Goal: Information Seeking & Learning: Learn about a topic

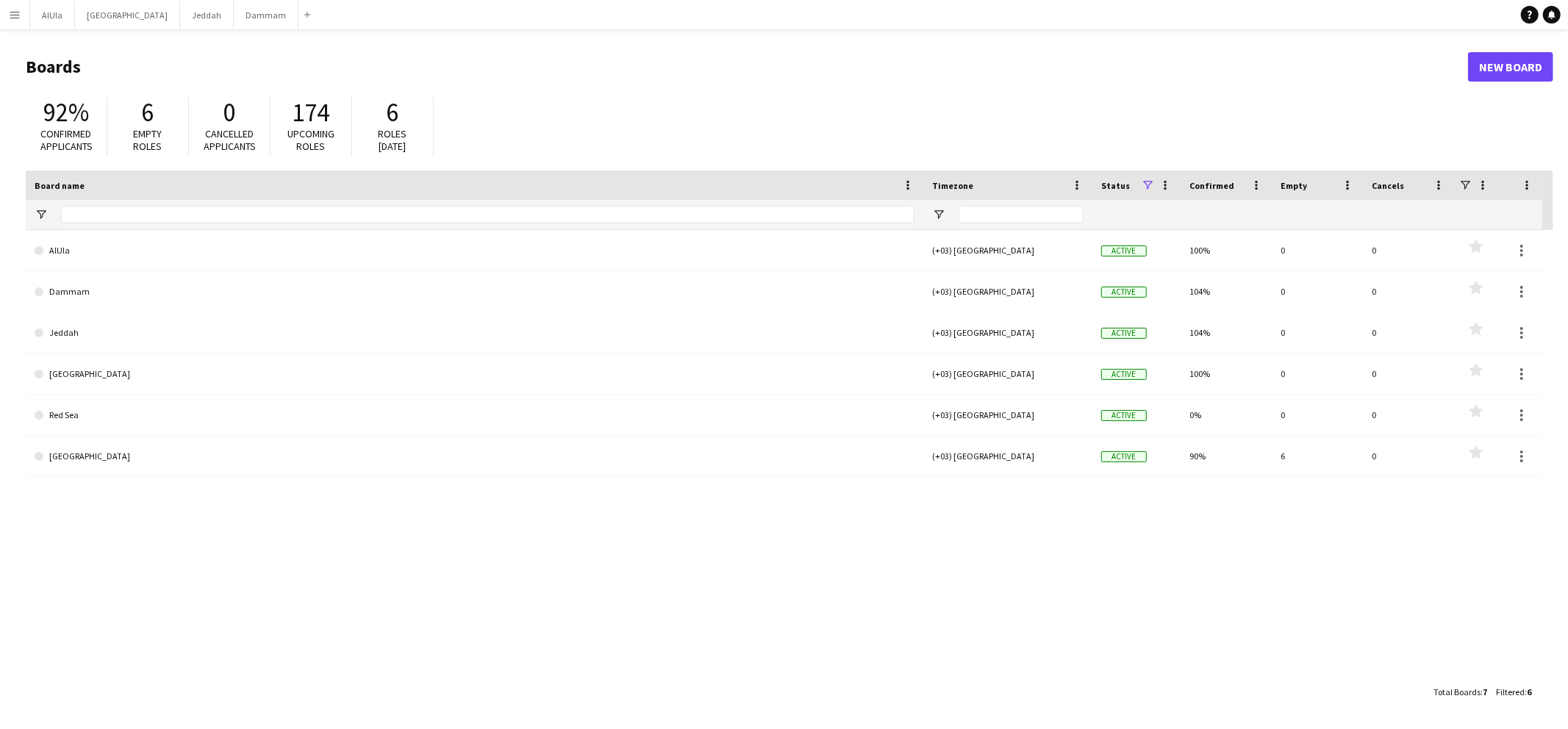
click at [19, 15] on app-icon "Menu" at bounding box center [15, 15] width 12 height 12
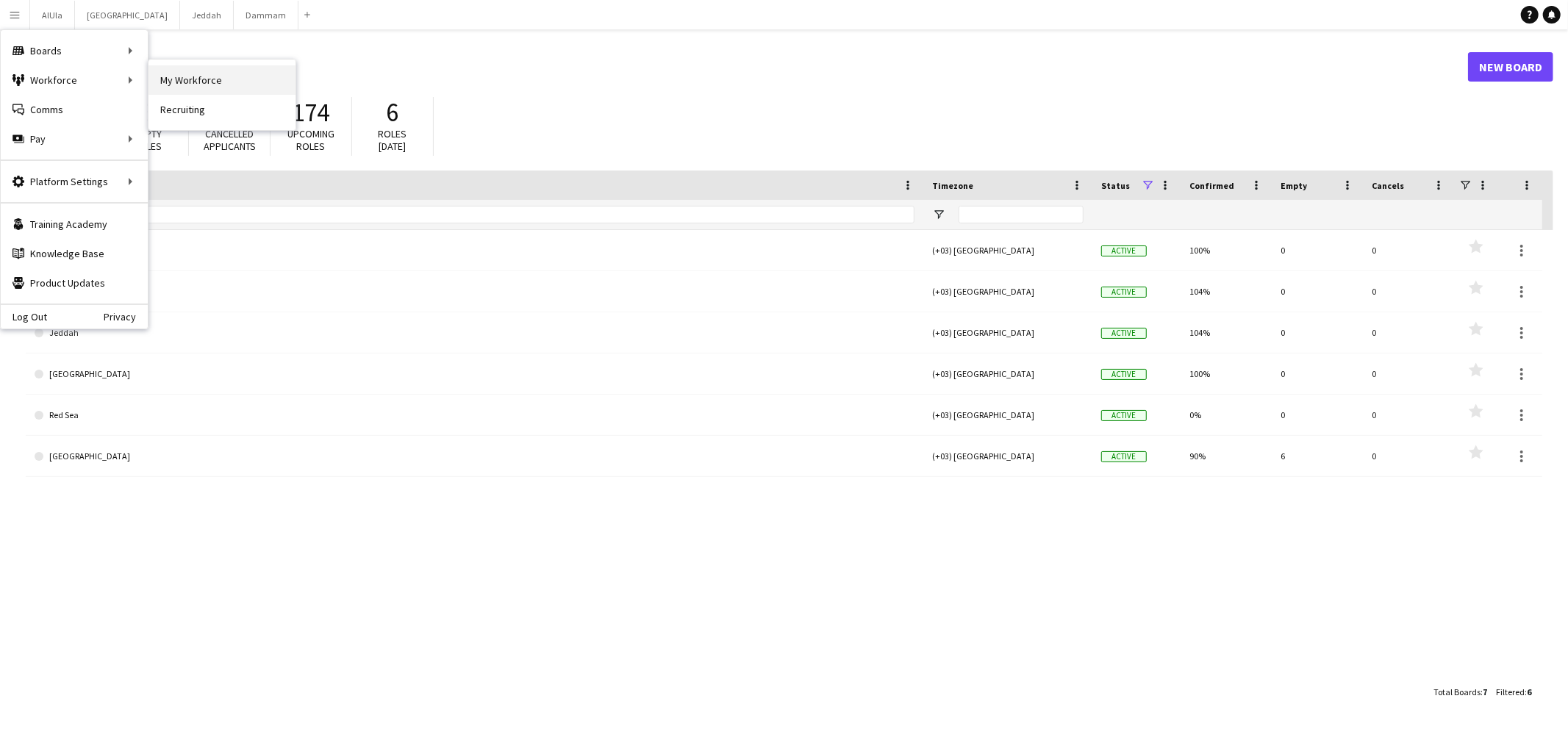
click at [210, 81] on link "My Workforce" at bounding box center [222, 81] width 147 height 29
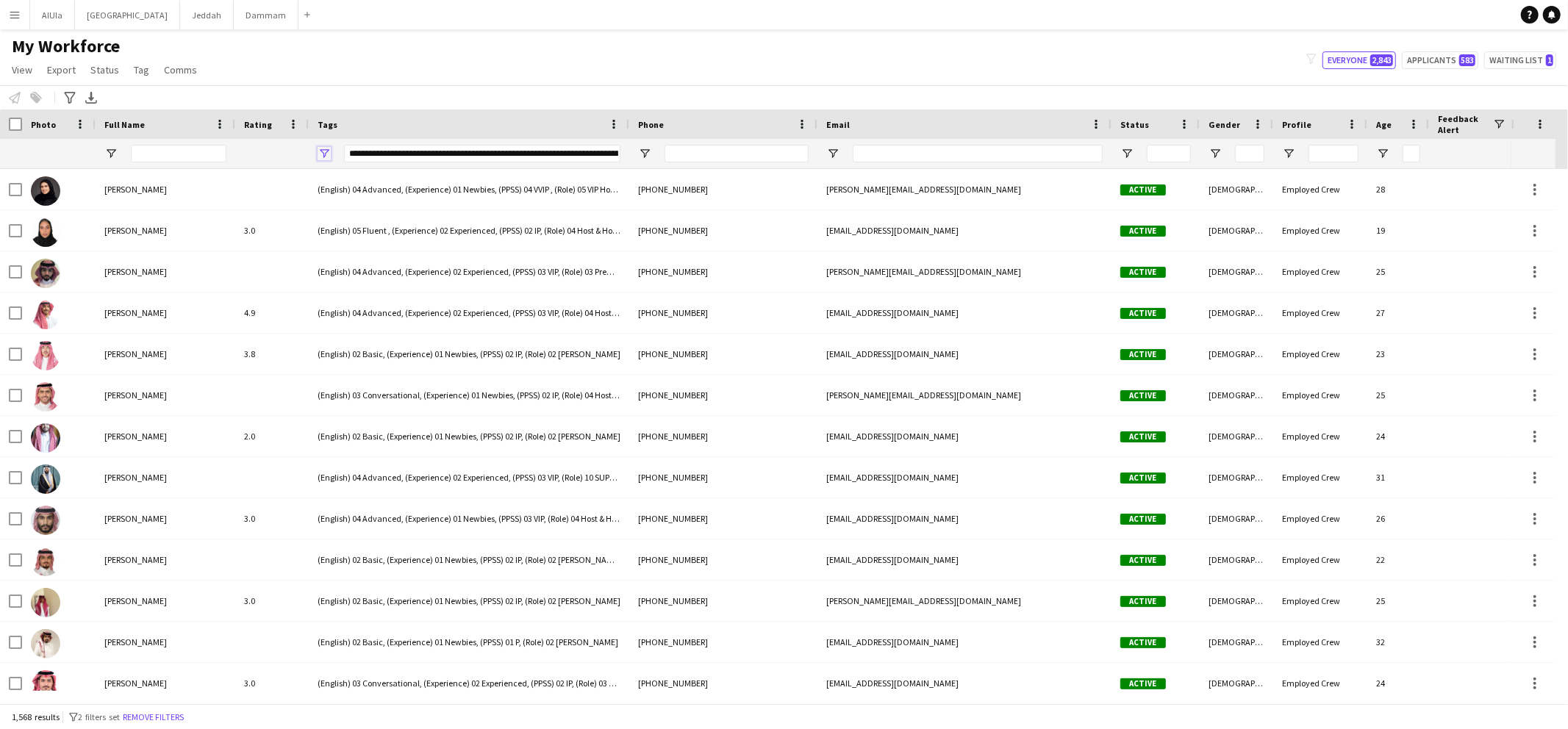
click at [323, 153] on span "Open Filter Menu" at bounding box center [323, 153] width 13 height 13
type input "**********"
click at [400, 86] on div "Notify workforce Add to tag Select at least one crew to tag him or her. Advance…" at bounding box center [784, 97] width 1568 height 25
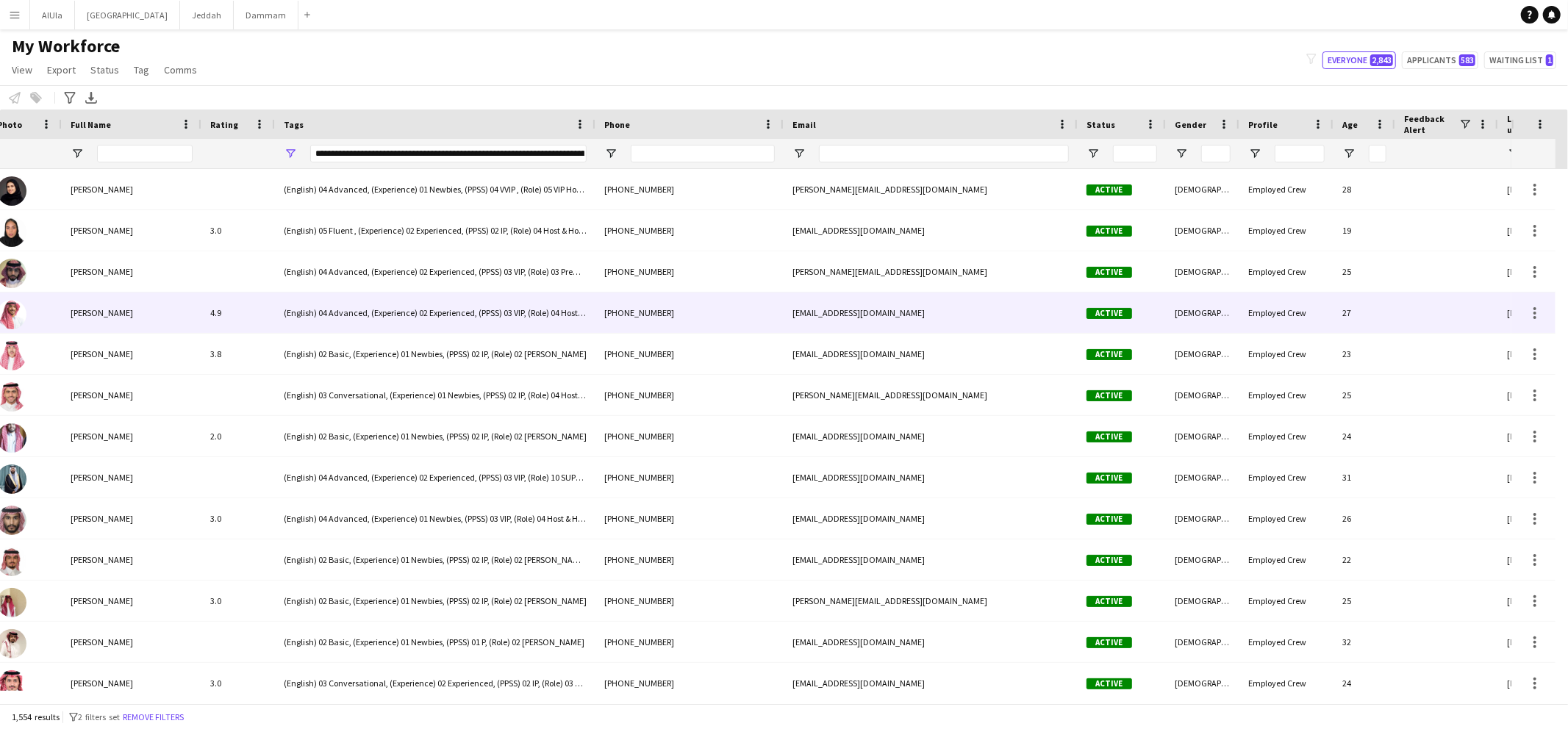
scroll to position [0, 0]
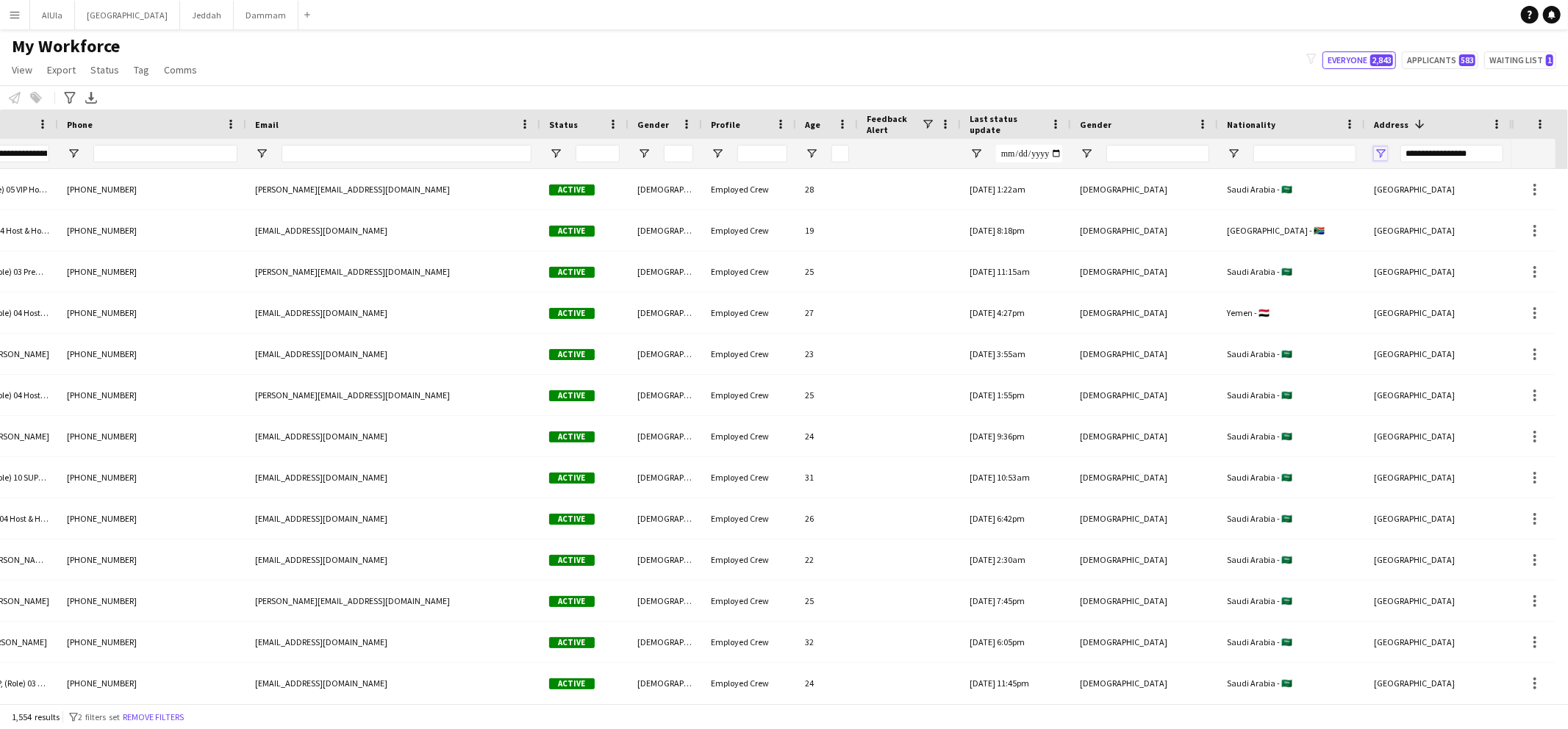
click at [1380, 154] on span "Open Filter Menu" at bounding box center [1380, 153] width 13 height 13
type input "**********"
click at [1193, 76] on div "My Workforce View Views Default view New view Update view Delete view Edit name…" at bounding box center [784, 60] width 1568 height 50
click at [1227, 153] on span "Open Filter Menu" at bounding box center [1233, 153] width 13 height 13
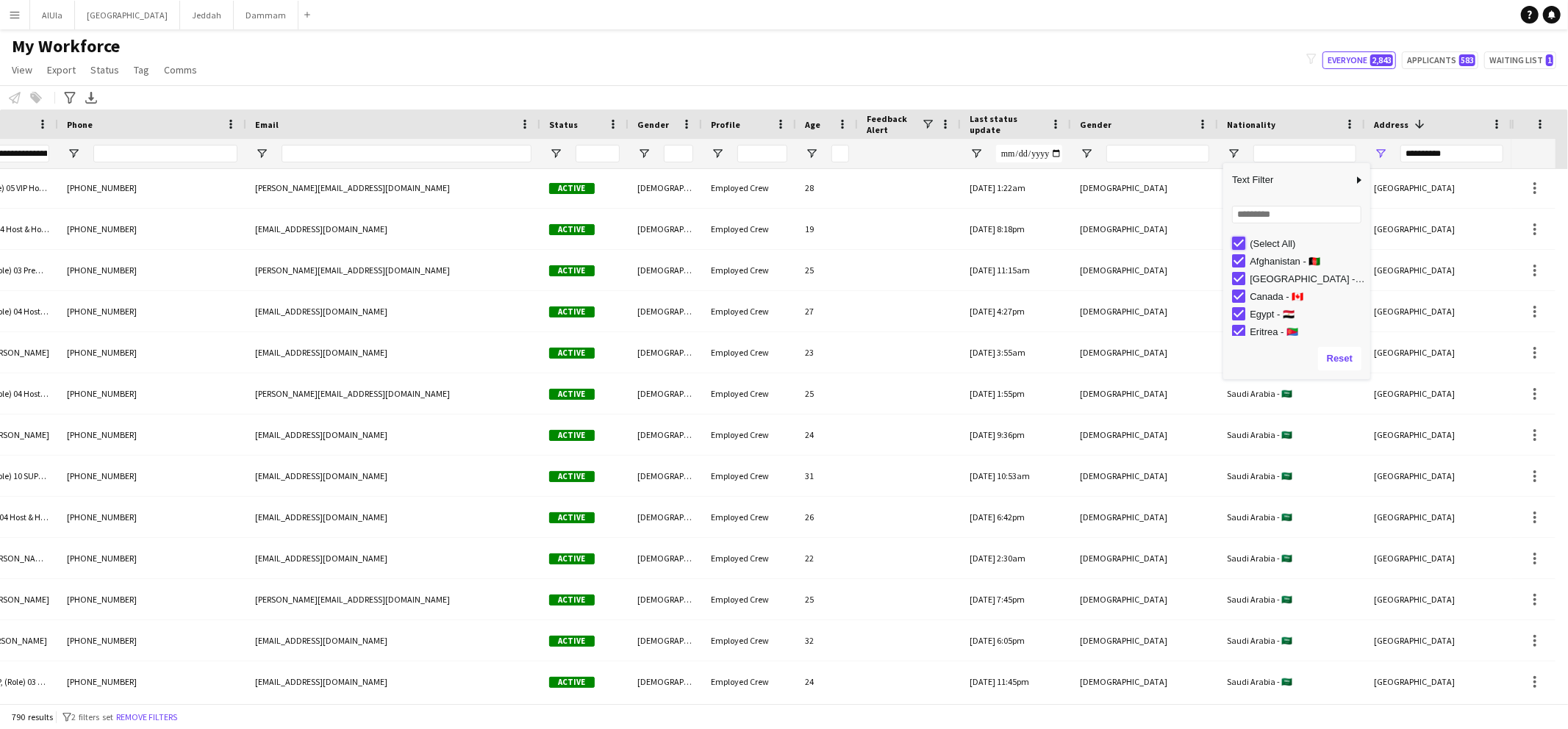
type input "***"
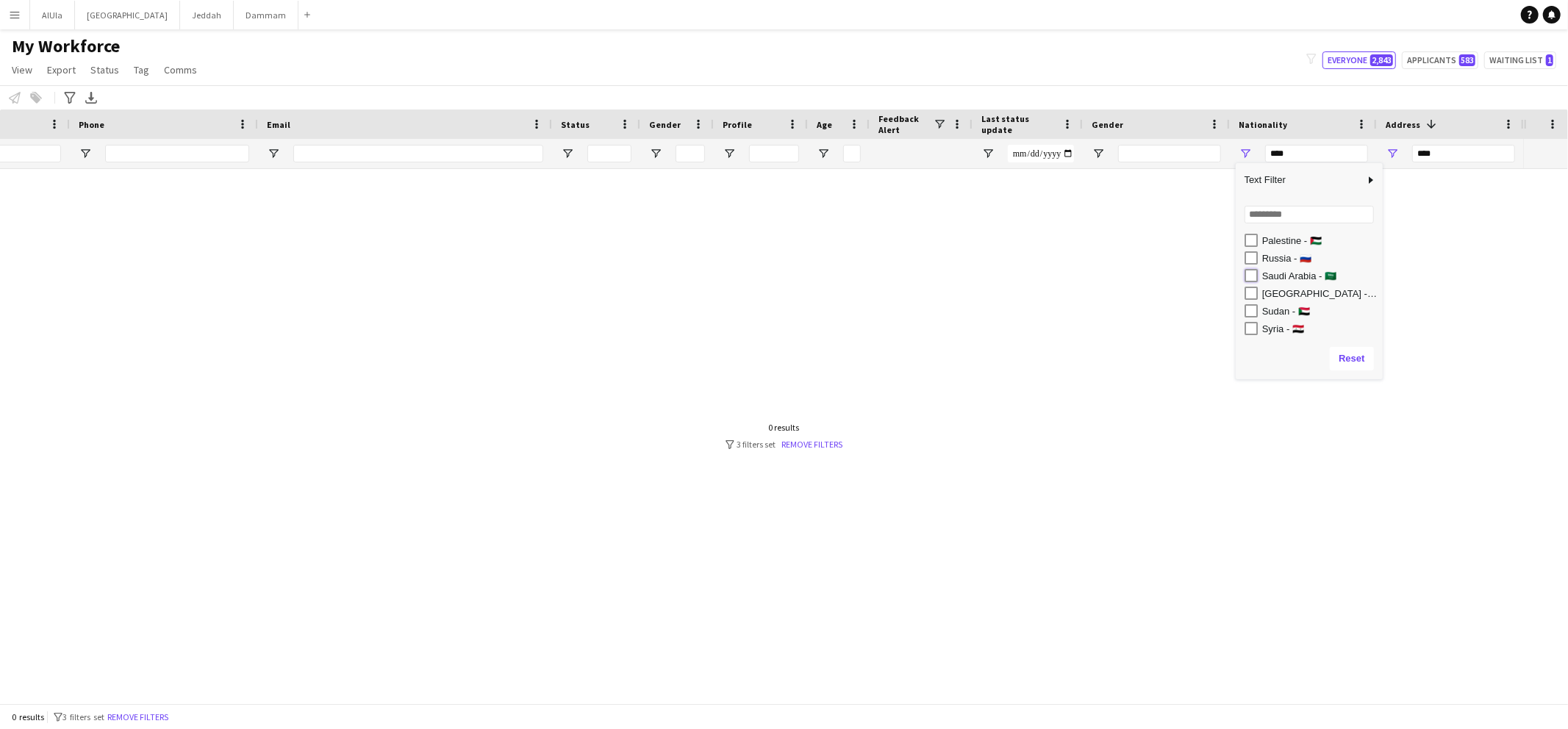
type input "**********"
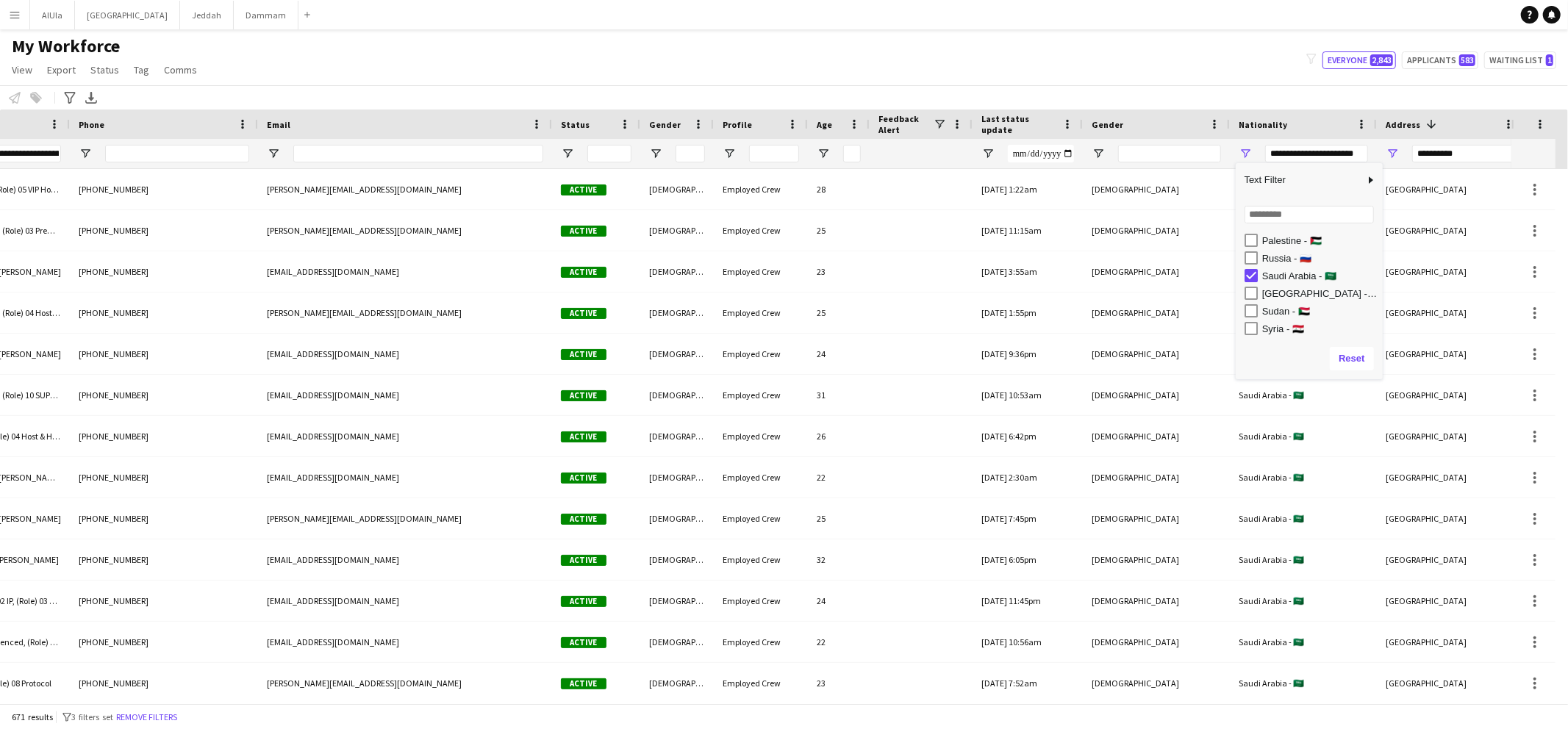
click at [1008, 40] on div "My Workforce View Views Default view New view Update view Delete view Edit name…" at bounding box center [784, 60] width 1568 height 50
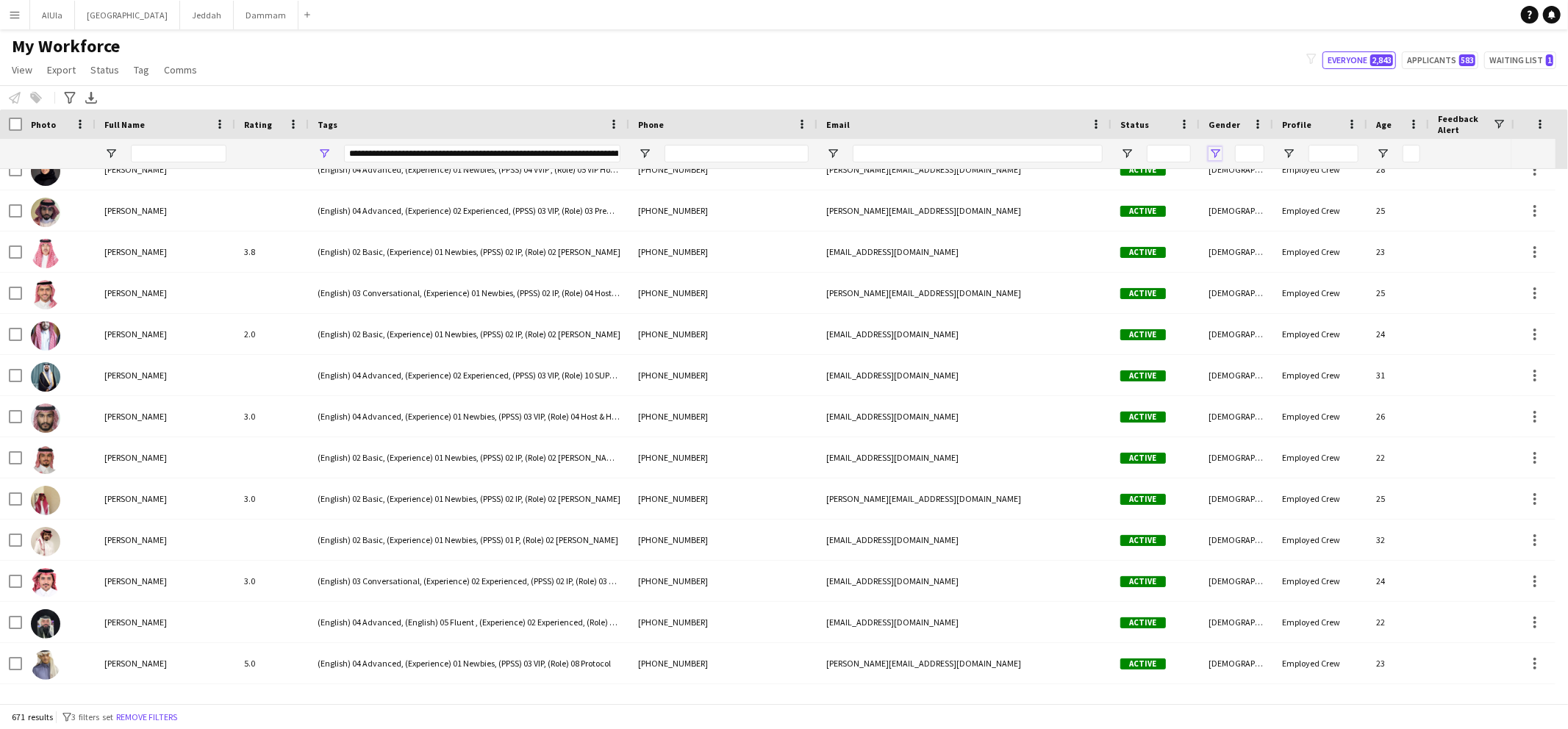
click at [1215, 150] on span "Open Filter Menu" at bounding box center [1215, 153] width 13 height 13
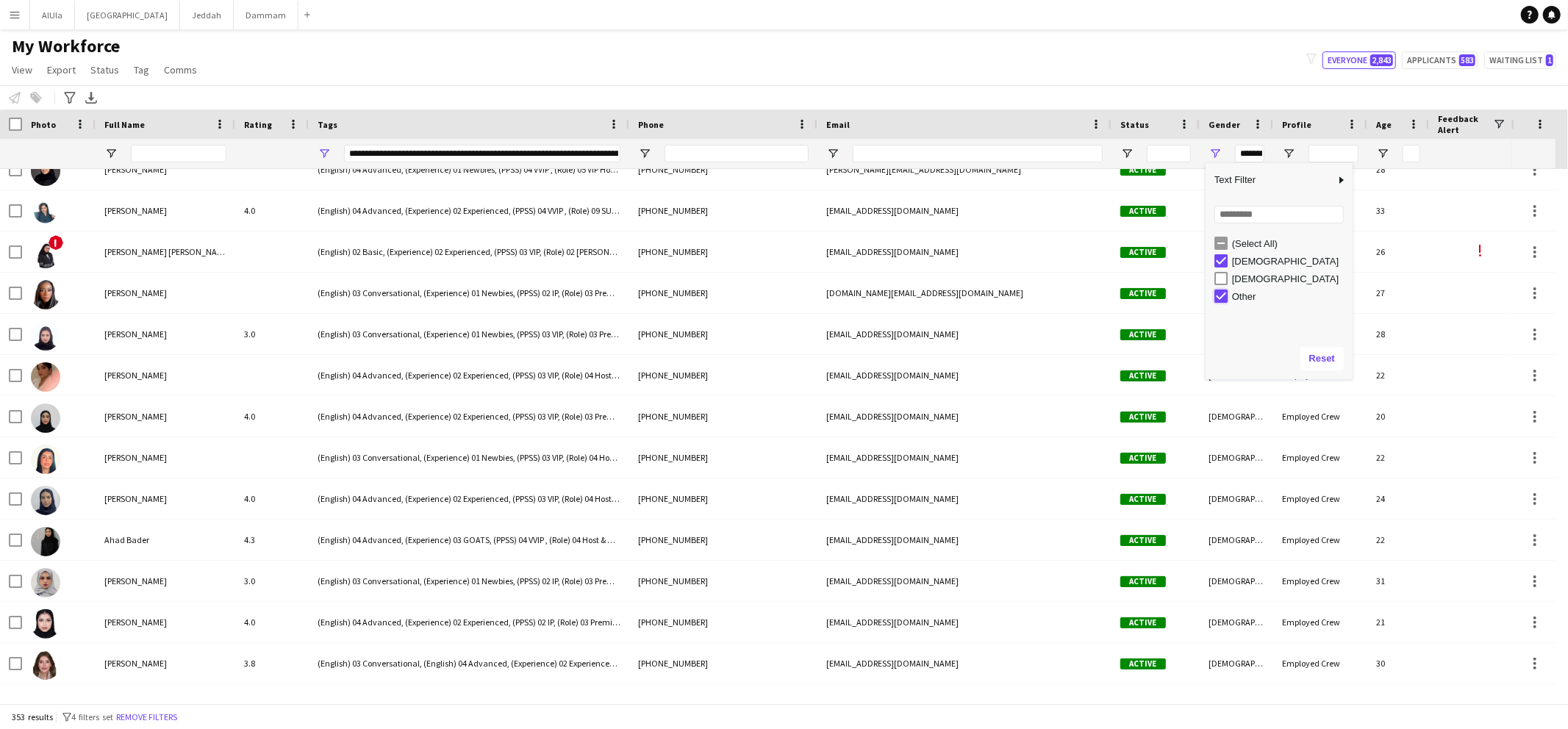
type input "**********"
click at [1177, 81] on div "My Workforce View Views Default view New view Update view Delete view Edit name…" at bounding box center [784, 60] width 1568 height 50
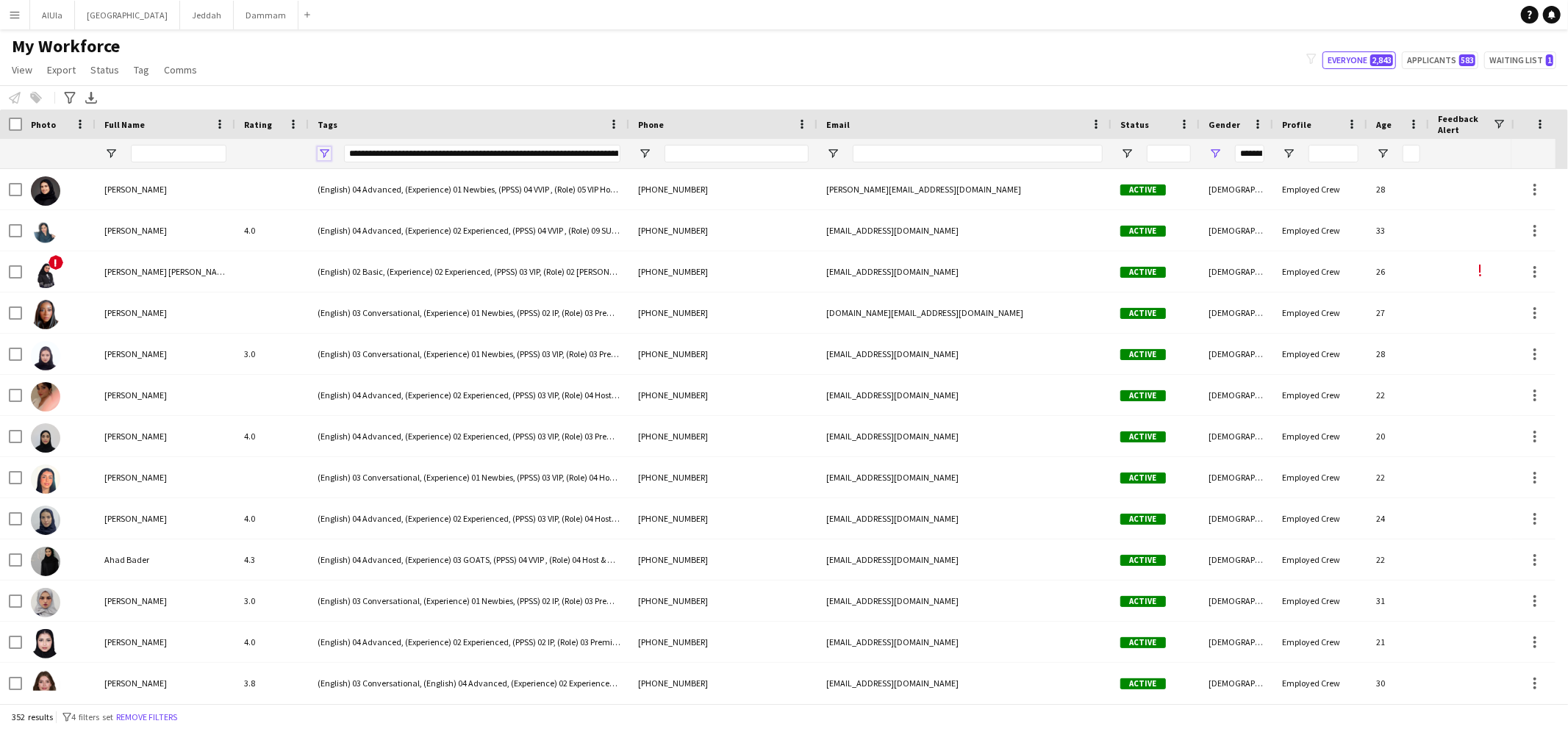
click at [325, 153] on span "Open Filter Menu" at bounding box center [323, 153] width 13 height 13
type input "**********"
click at [304, 53] on div "My Workforce View Views Default view New view Update view Delete view Edit name…" at bounding box center [784, 60] width 1568 height 50
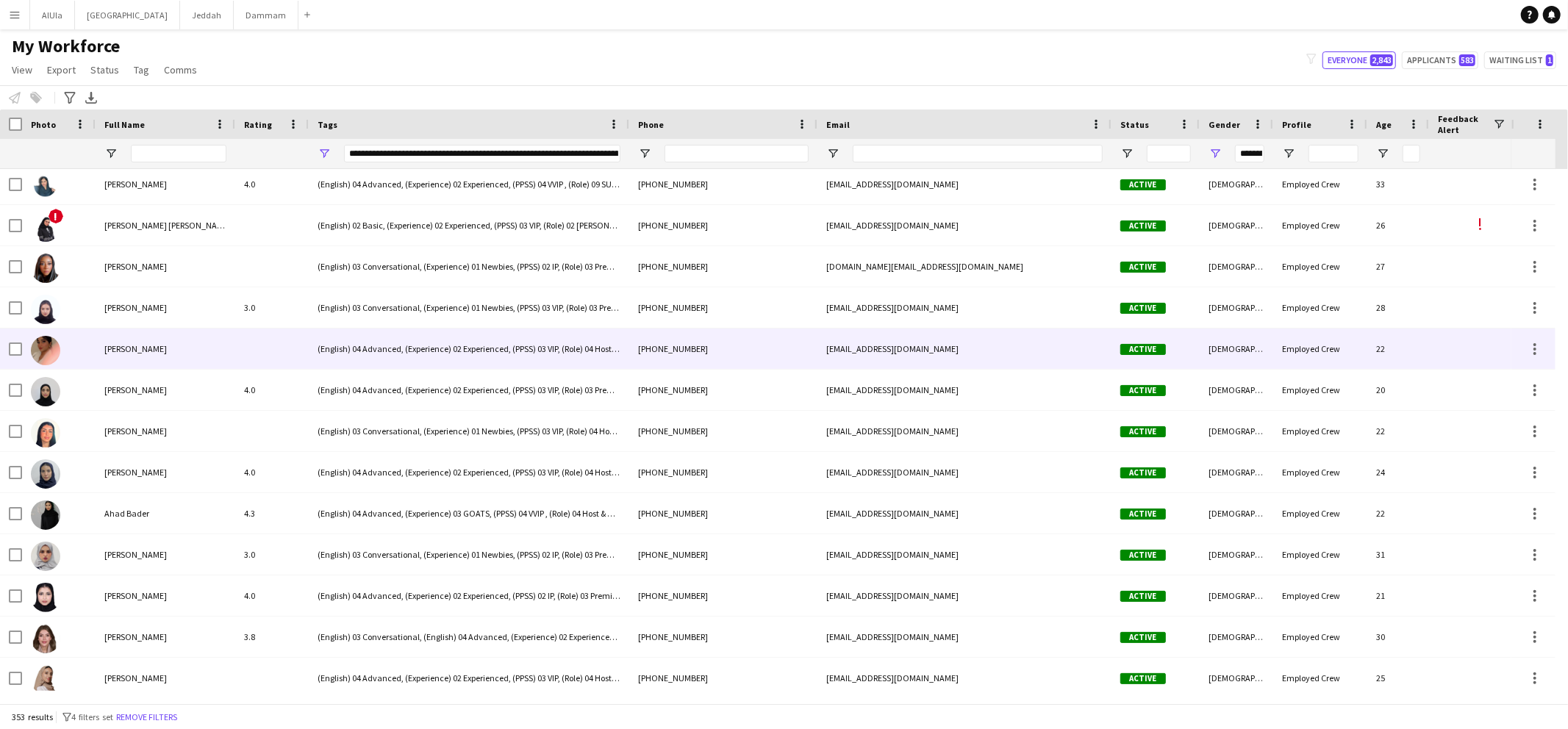
click at [122, 356] on div "[PERSON_NAME]" at bounding box center [165, 348] width 140 height 40
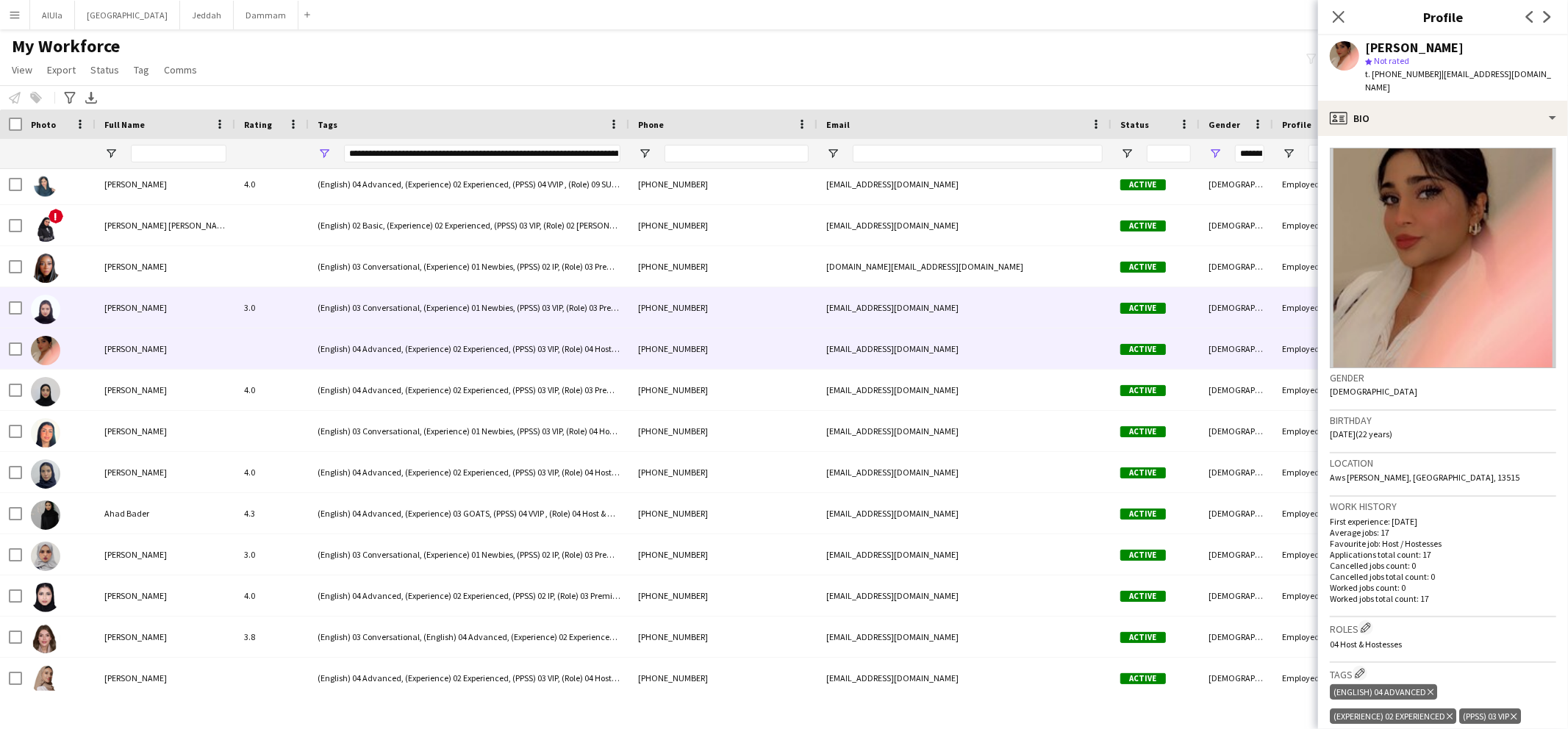
click at [121, 307] on span "[PERSON_NAME]" at bounding box center [136, 307] width 63 height 11
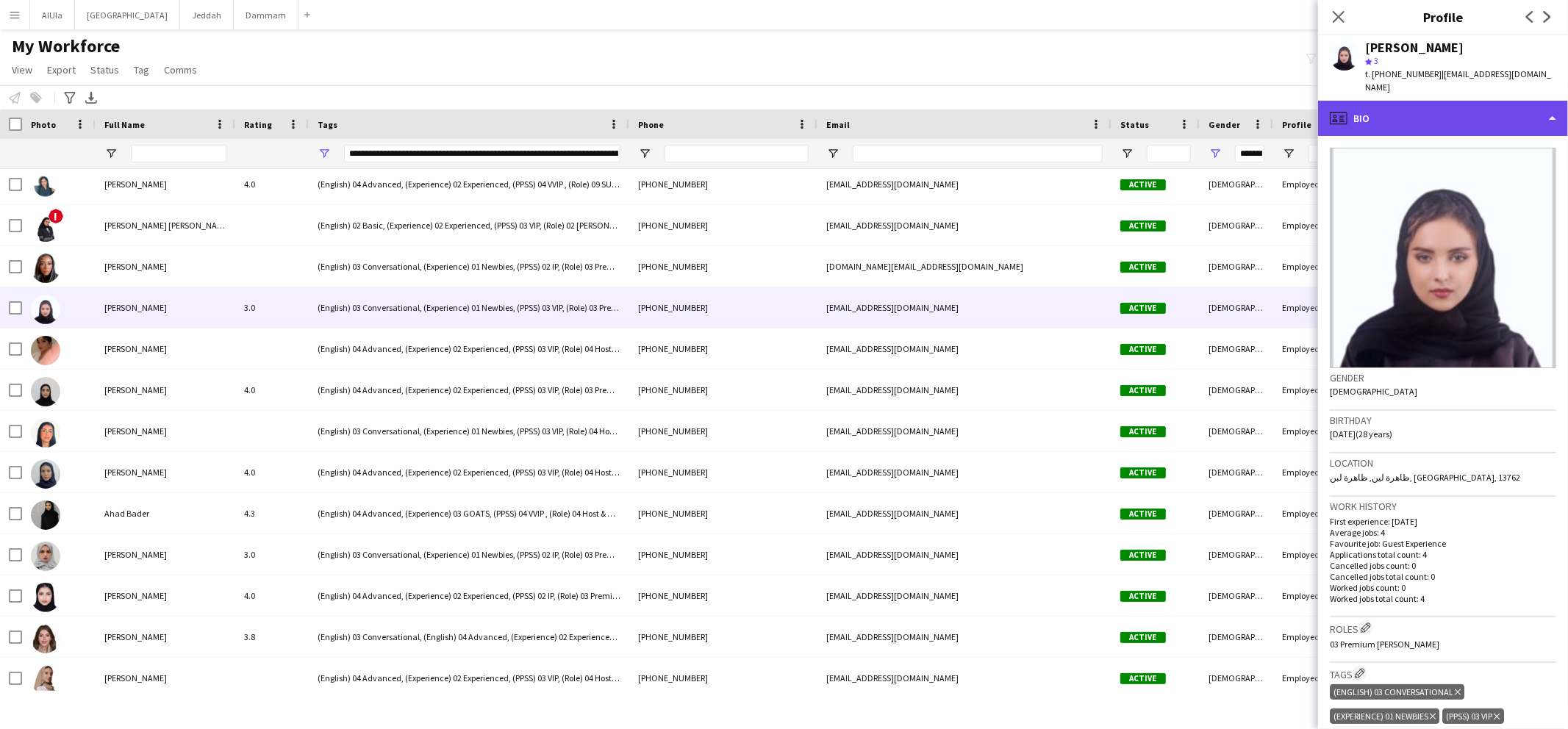
click at [1367, 105] on div "profile Bio" at bounding box center [1443, 118] width 250 height 35
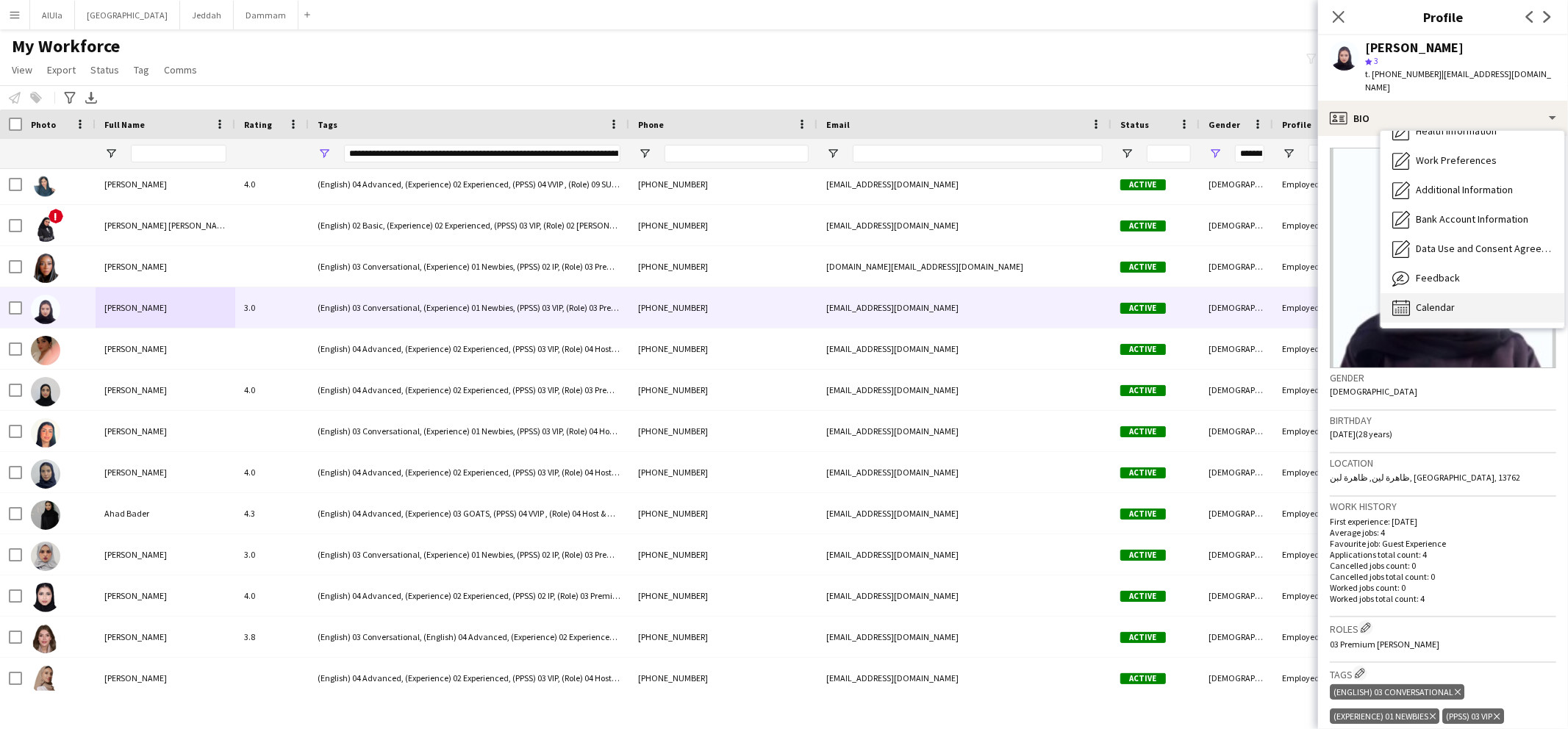
click at [1443, 301] on span "Calendar" at bounding box center [1435, 307] width 39 height 13
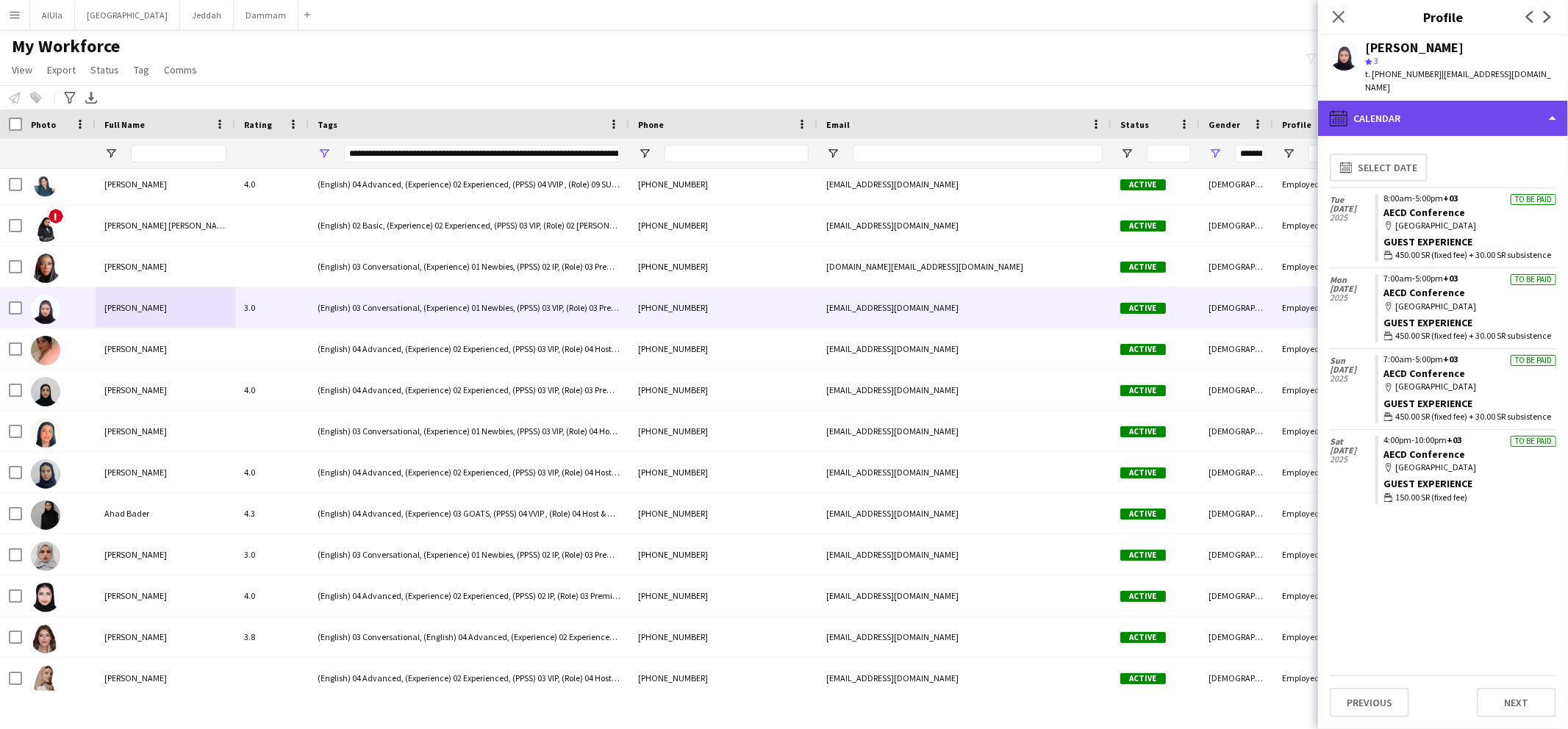
click at [1401, 100] on div "calendar-full Calendar" at bounding box center [1443, 118] width 250 height 35
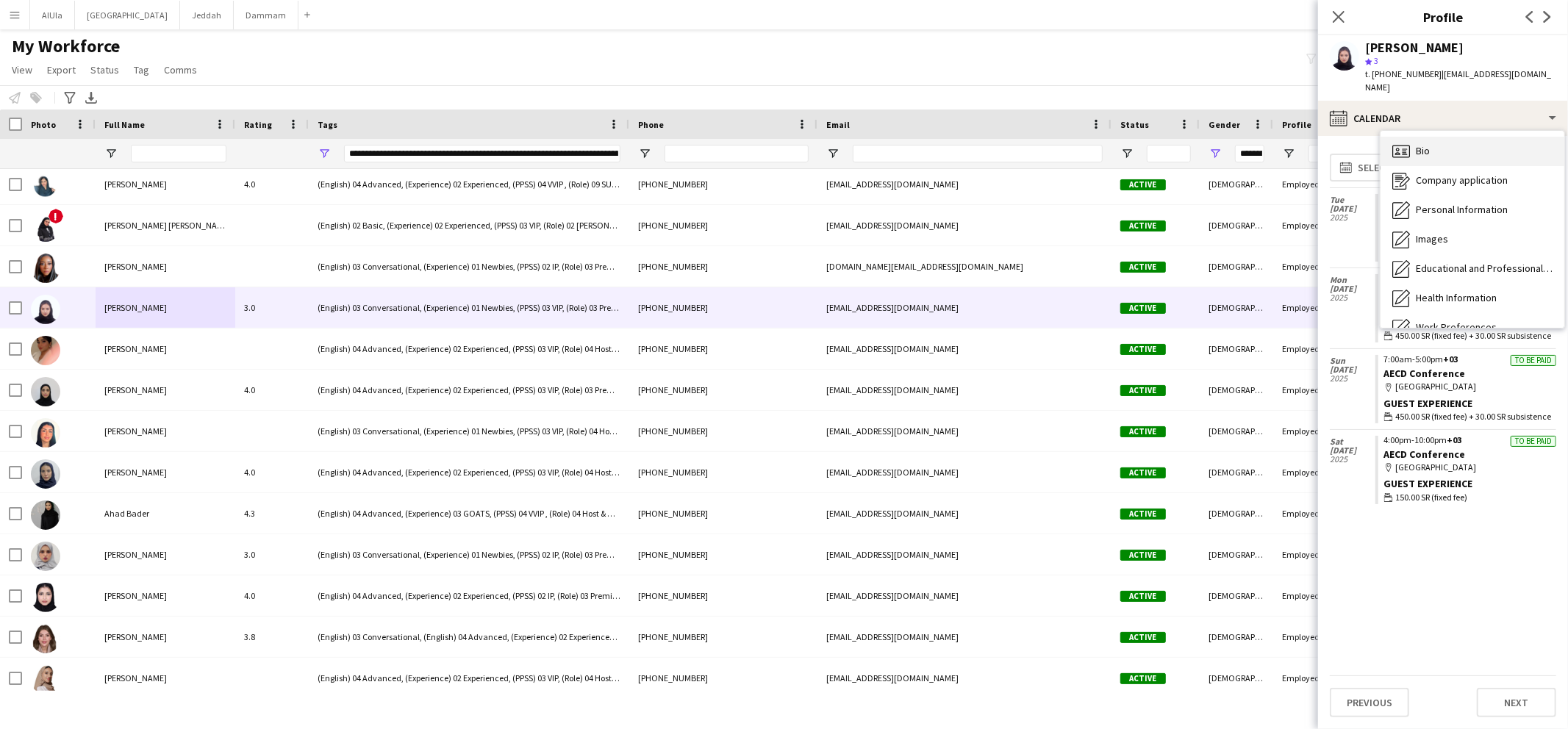
click at [1406, 142] on icon "Bio" at bounding box center [1402, 151] width 18 height 18
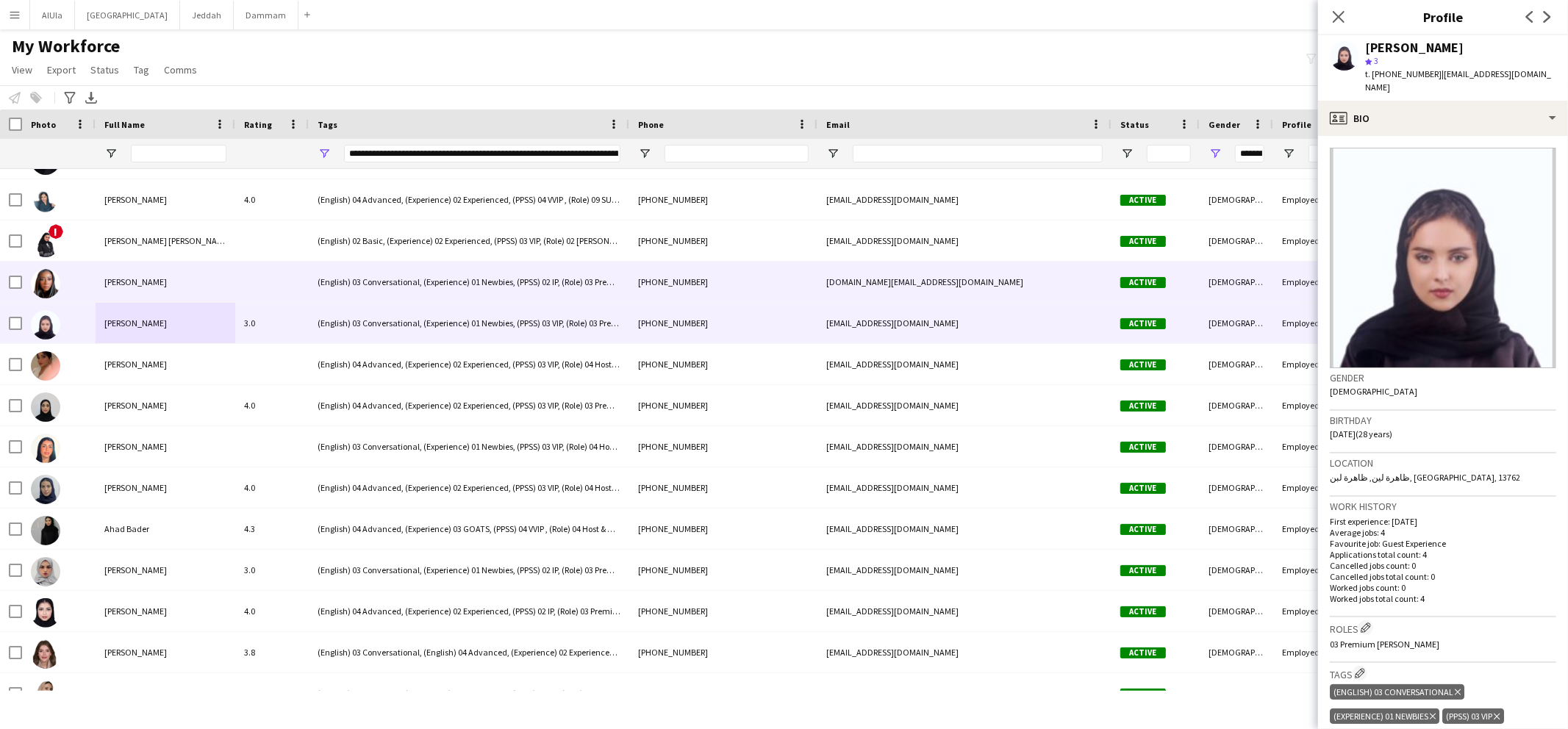
click at [117, 283] on span "[PERSON_NAME]" at bounding box center [136, 281] width 63 height 11
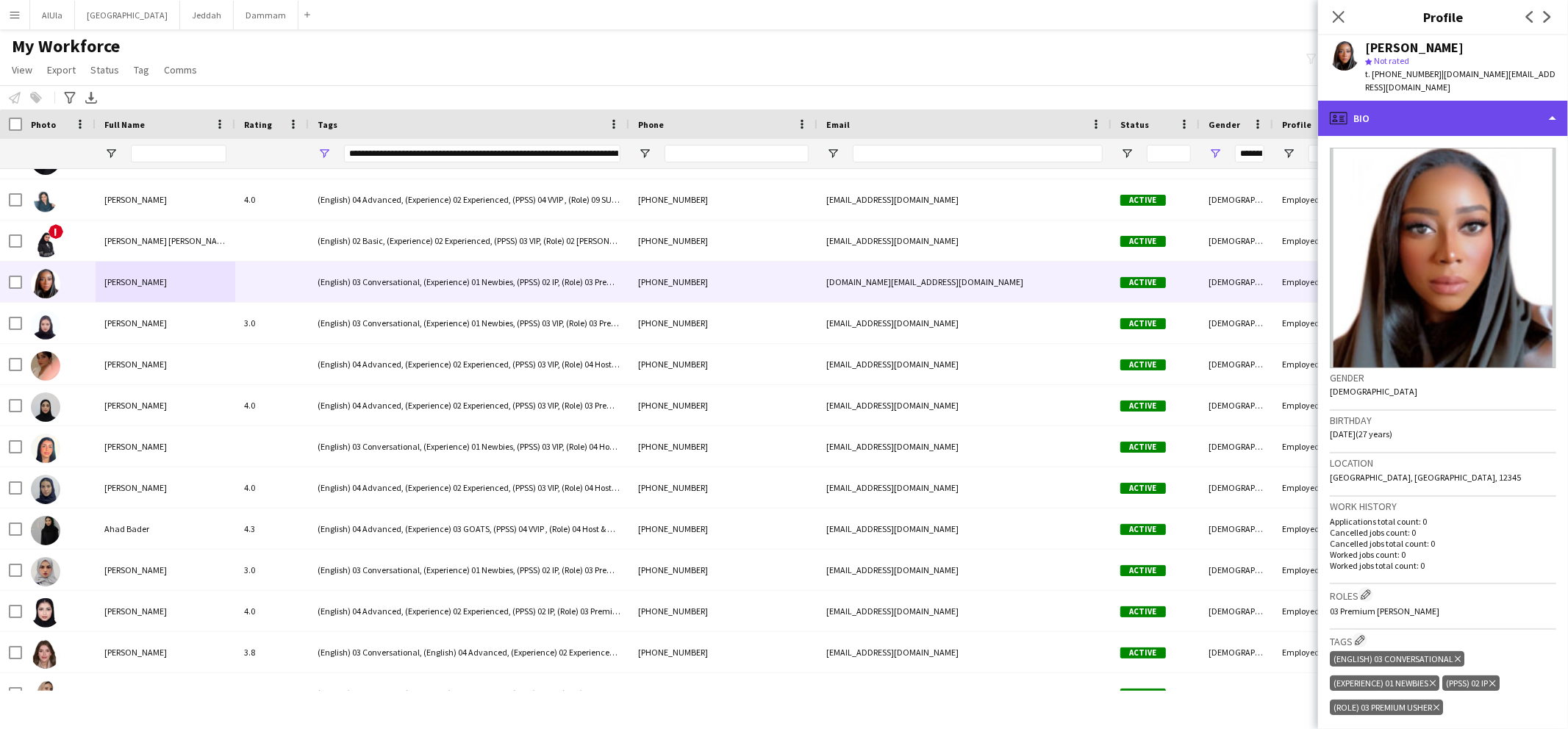
click at [1422, 110] on div "profile Bio" at bounding box center [1443, 118] width 250 height 35
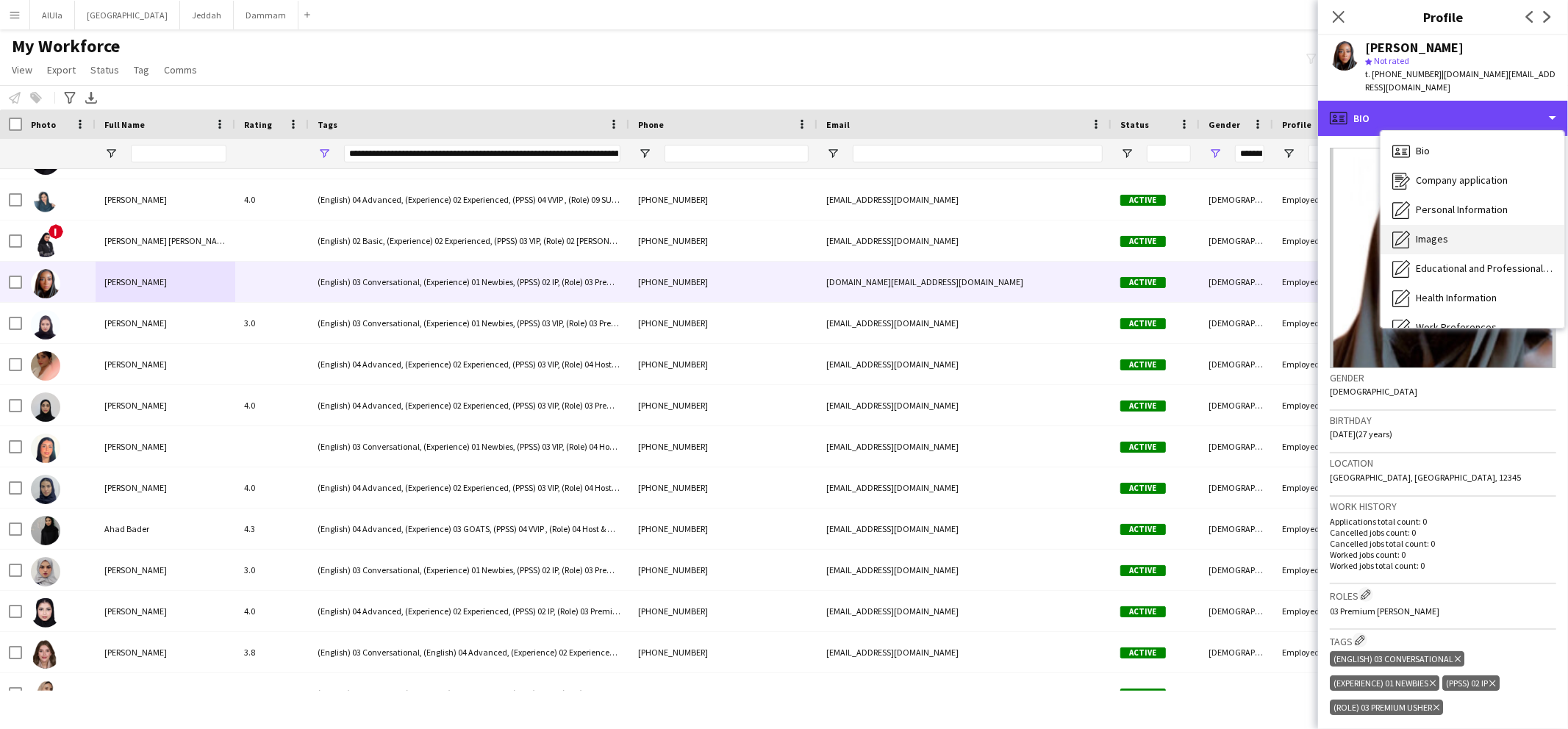
scroll to position [167, 0]
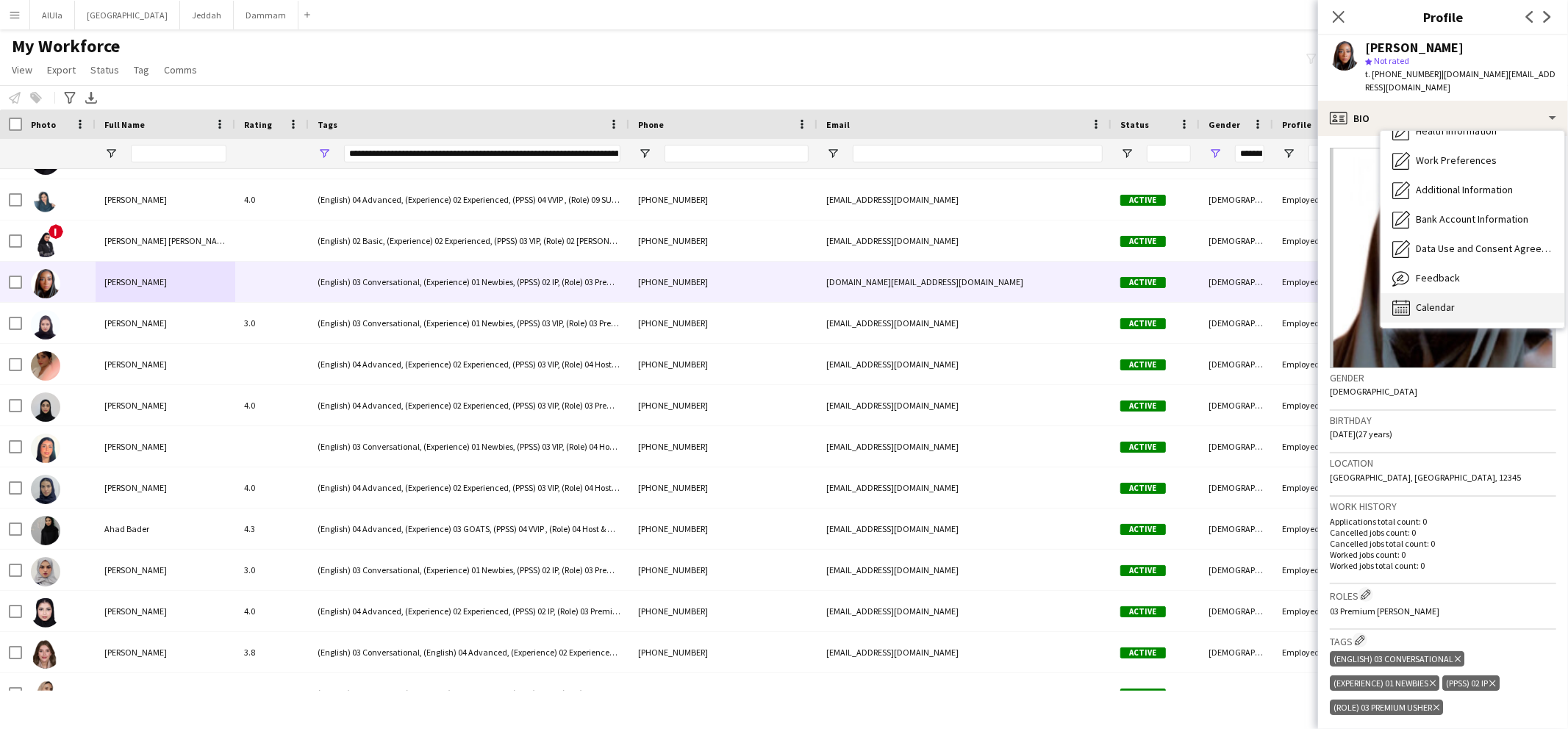
click at [1423, 301] on span "Calendar" at bounding box center [1435, 307] width 39 height 13
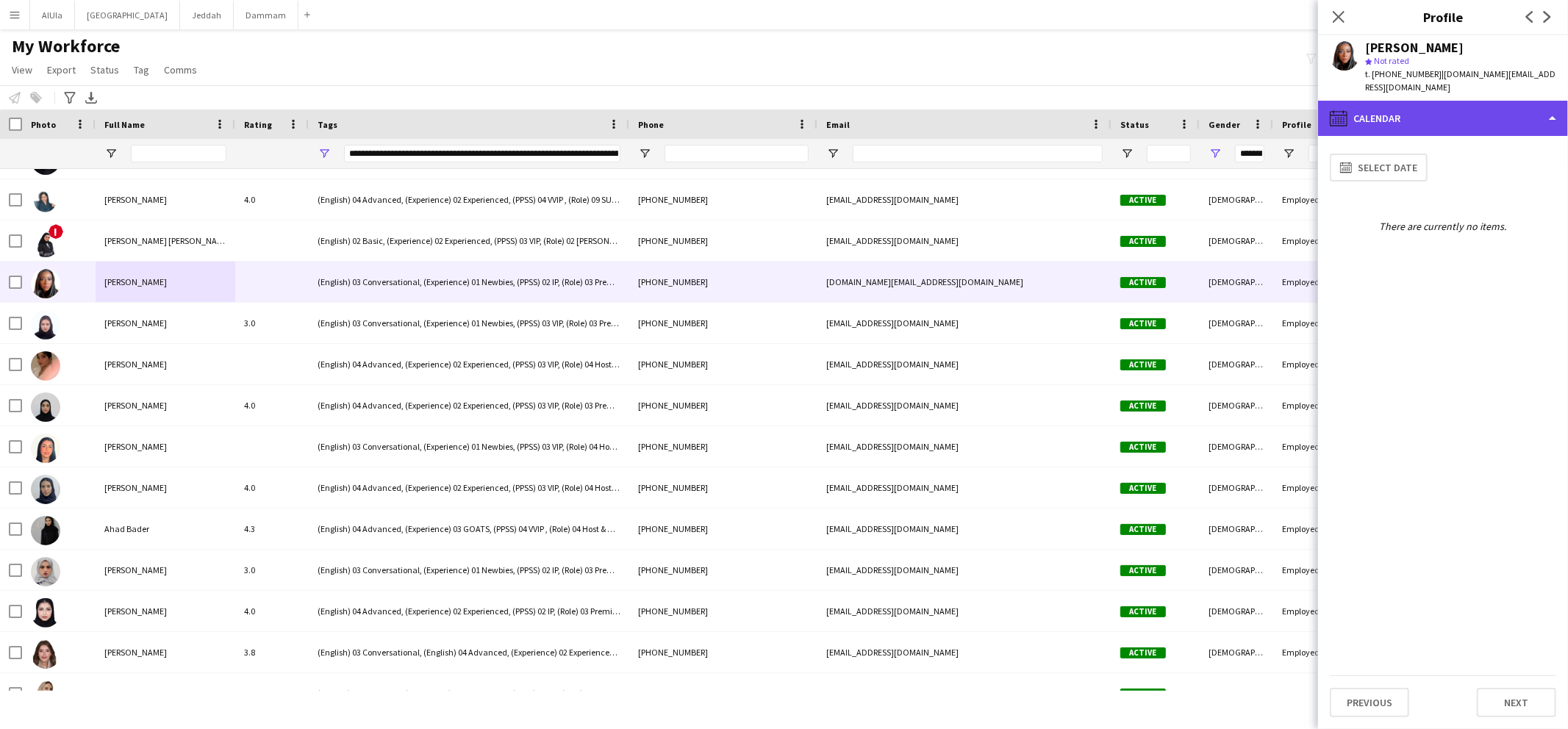
click at [1409, 109] on div "calendar-full Calendar" at bounding box center [1443, 118] width 250 height 35
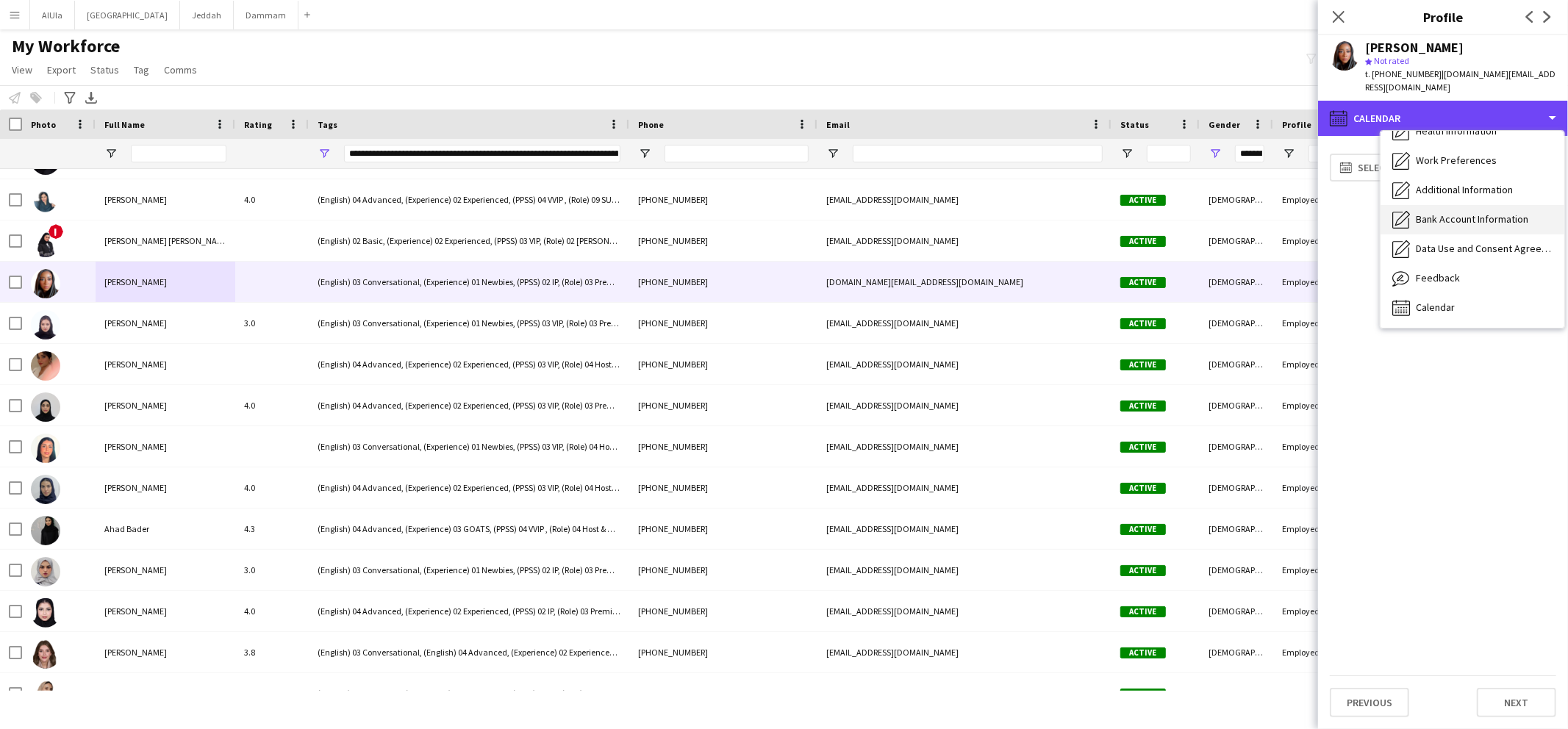
scroll to position [0, 0]
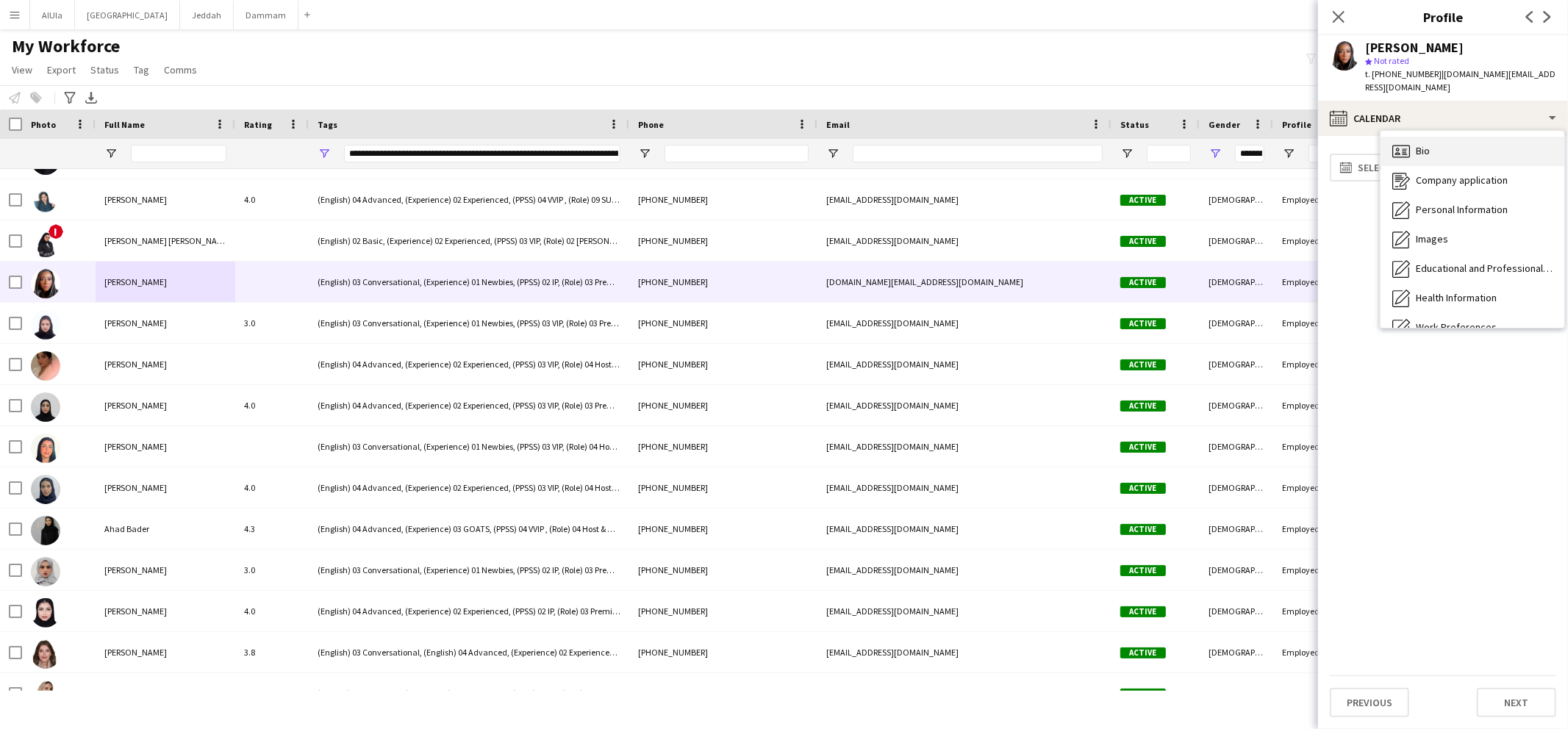
click at [1427, 149] on div "Bio Bio" at bounding box center [1473, 151] width 184 height 29
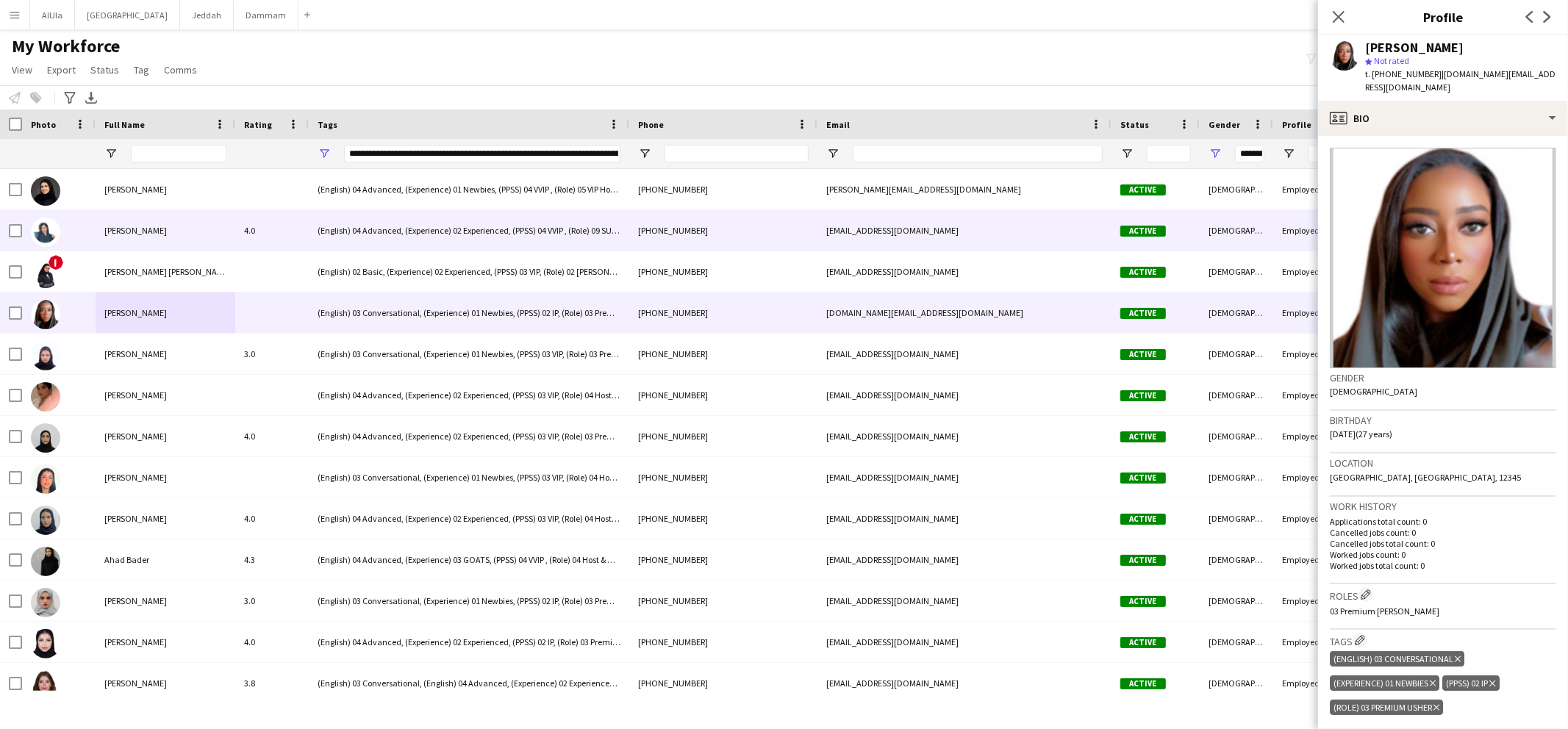
click at [147, 238] on div "[PERSON_NAME]" at bounding box center [165, 230] width 140 height 40
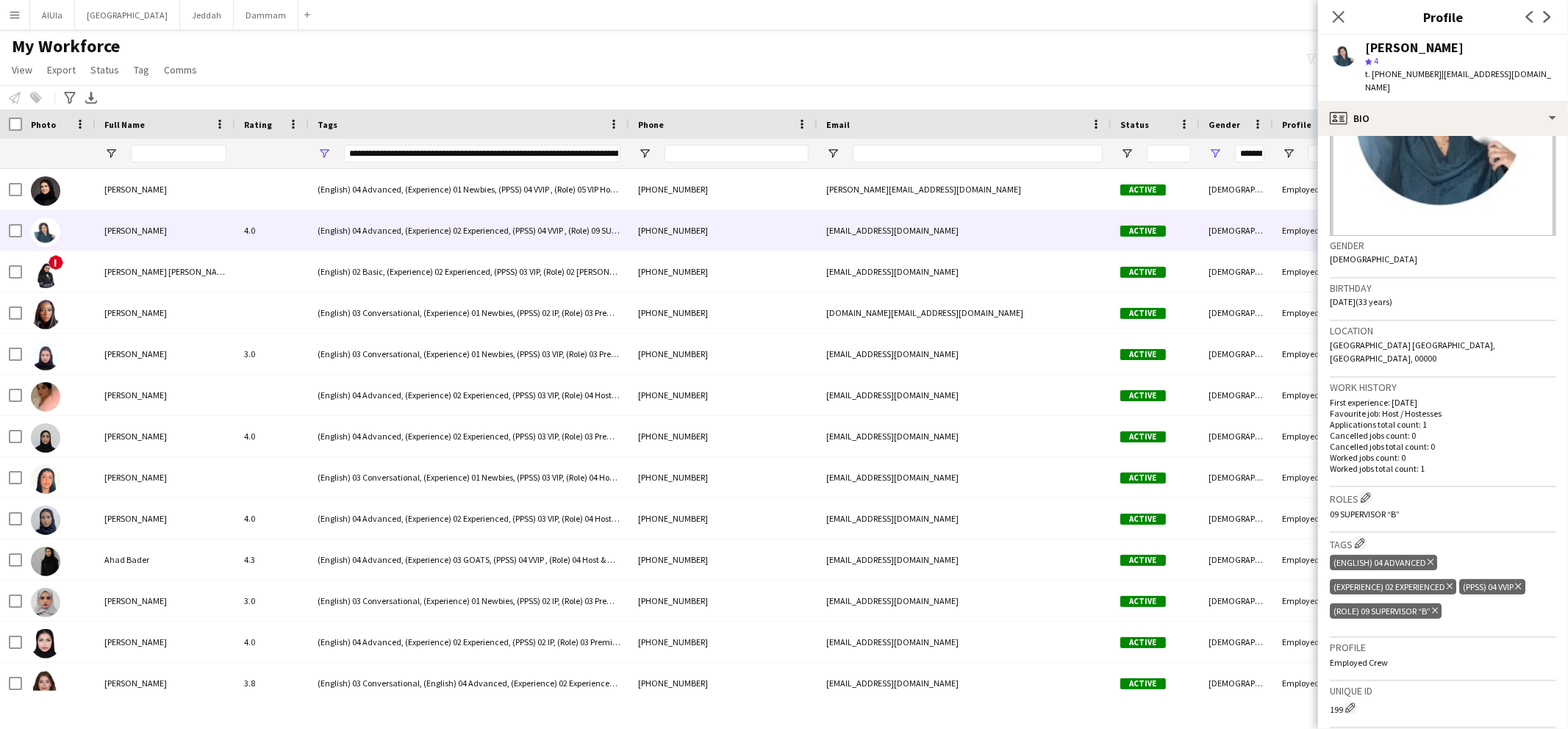
scroll to position [150, 0]
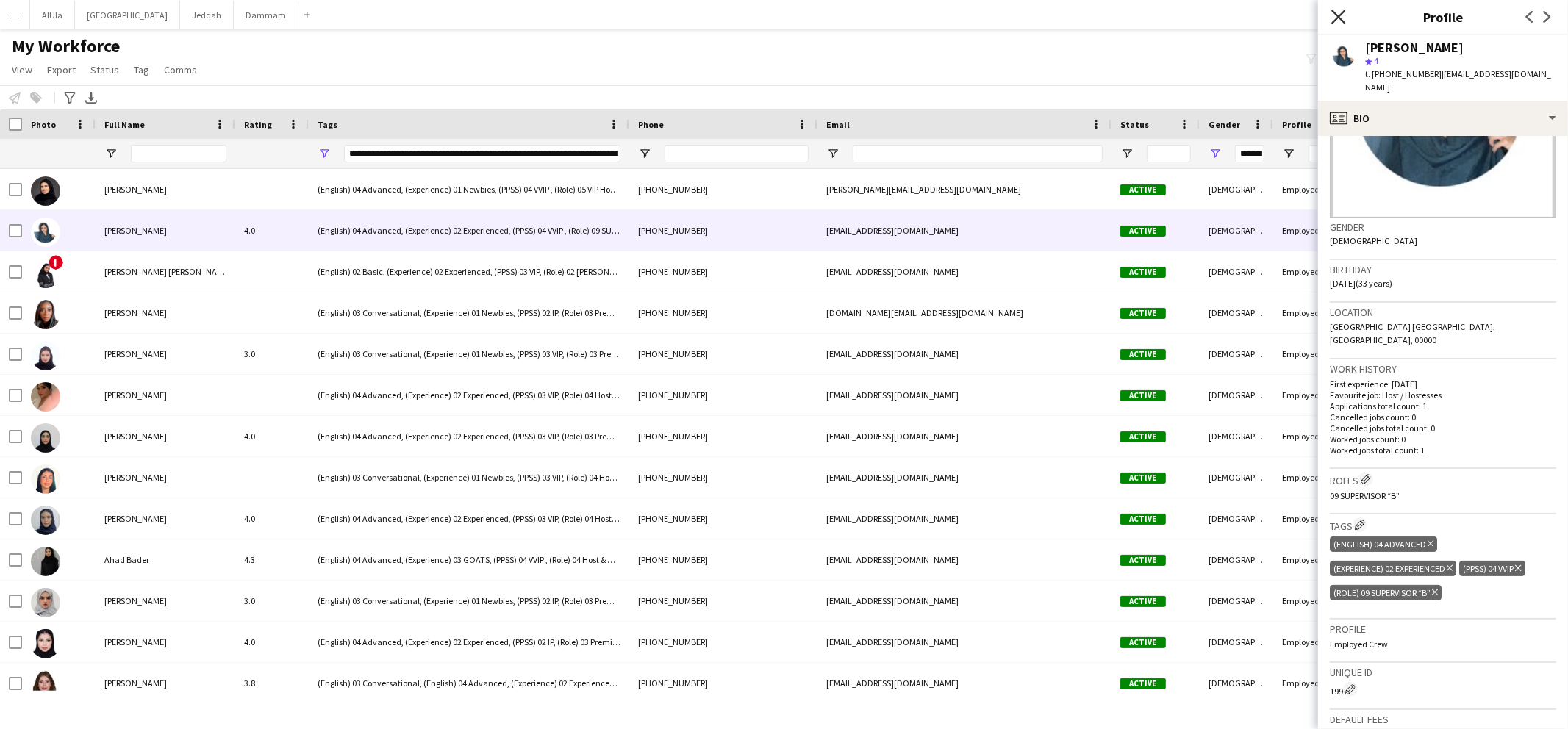
click at [1342, 17] on icon "Close pop-in" at bounding box center [1338, 17] width 14 height 14
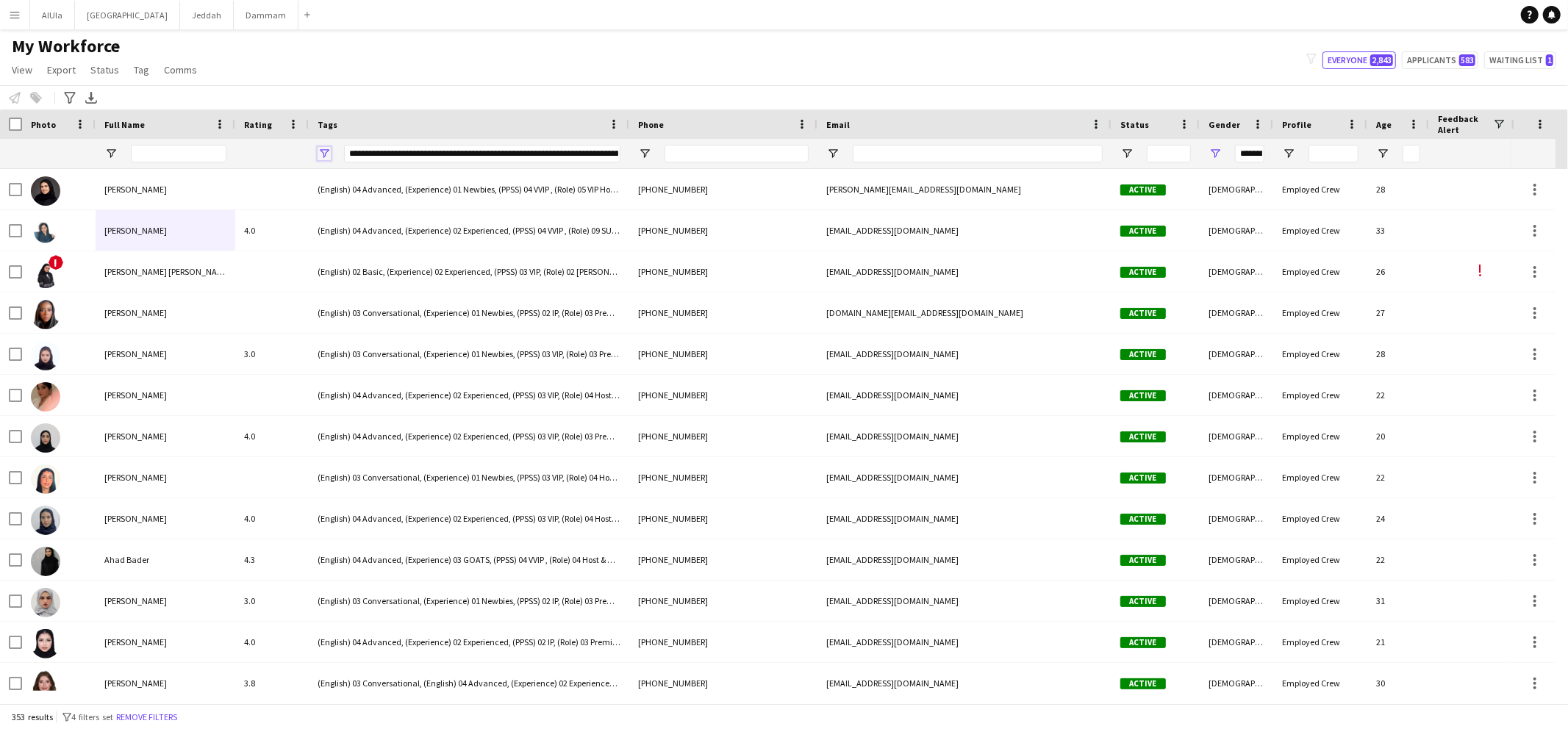
click at [325, 153] on span "Open Filter Menu" at bounding box center [323, 153] width 13 height 13
click at [496, 18] on app-navbar "Menu Boards Boards Boards All jobs Status Workforce Workforce My Workforce Recr…" at bounding box center [784, 15] width 1568 height 29
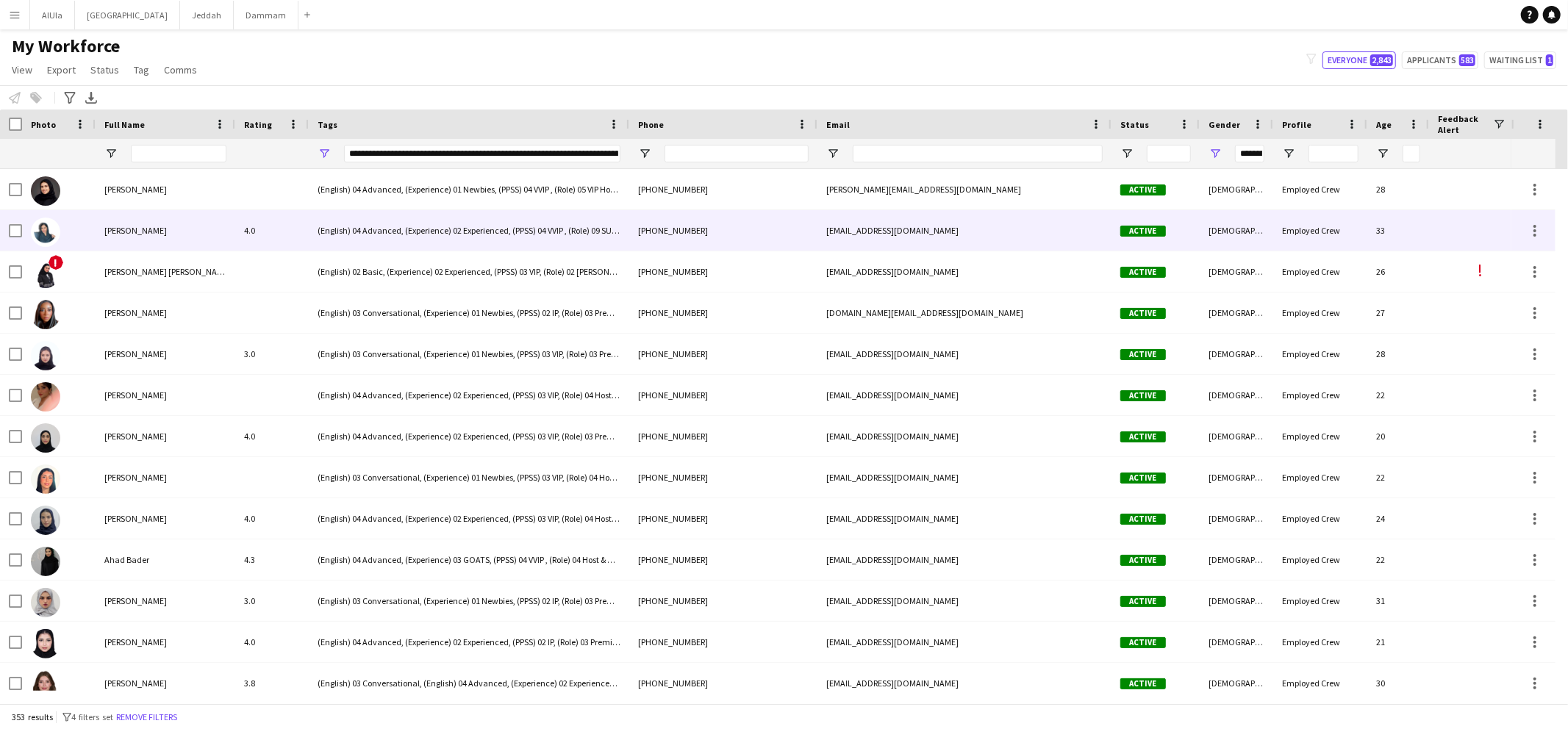
click at [182, 226] on div "[PERSON_NAME]" at bounding box center [165, 230] width 140 height 40
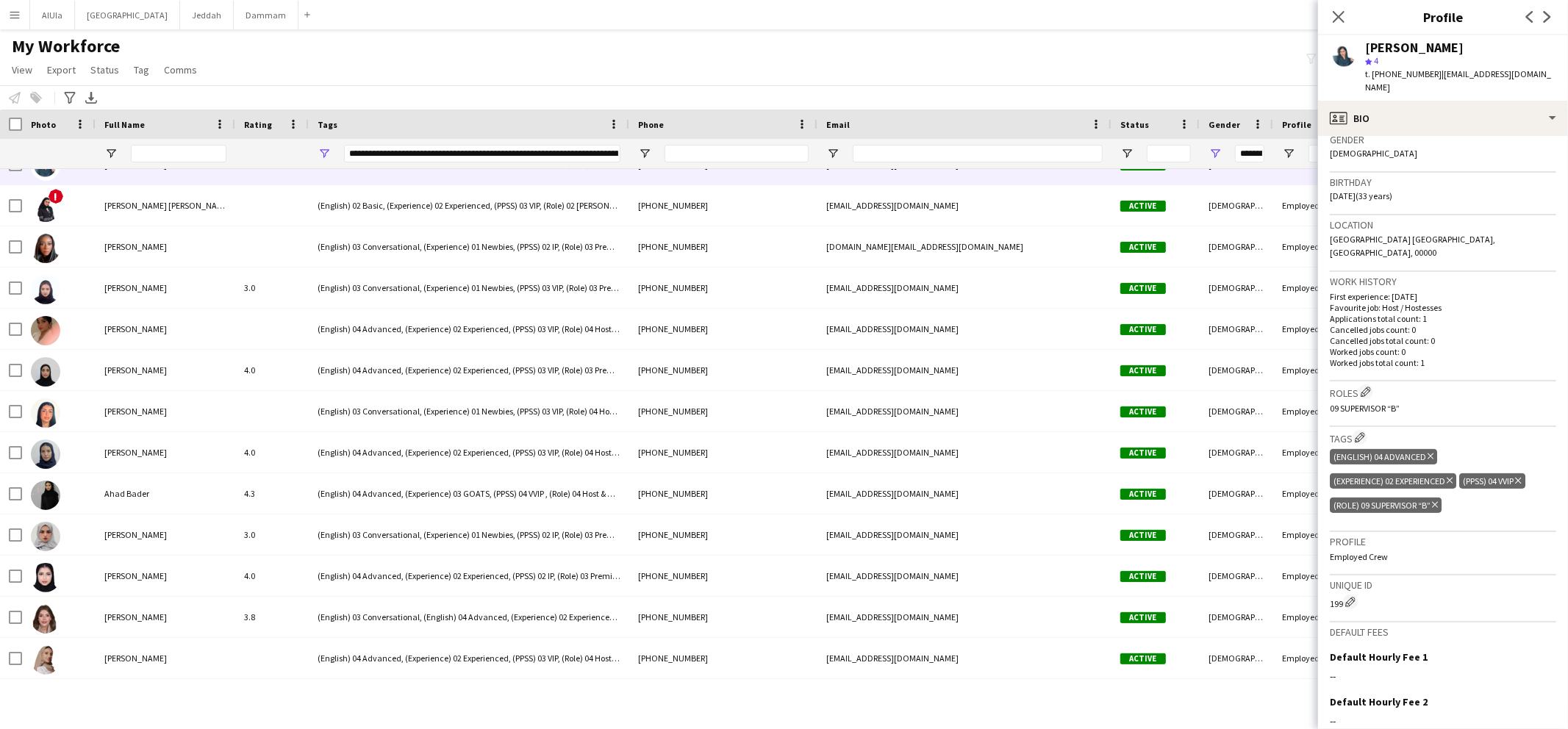
scroll to position [0, 0]
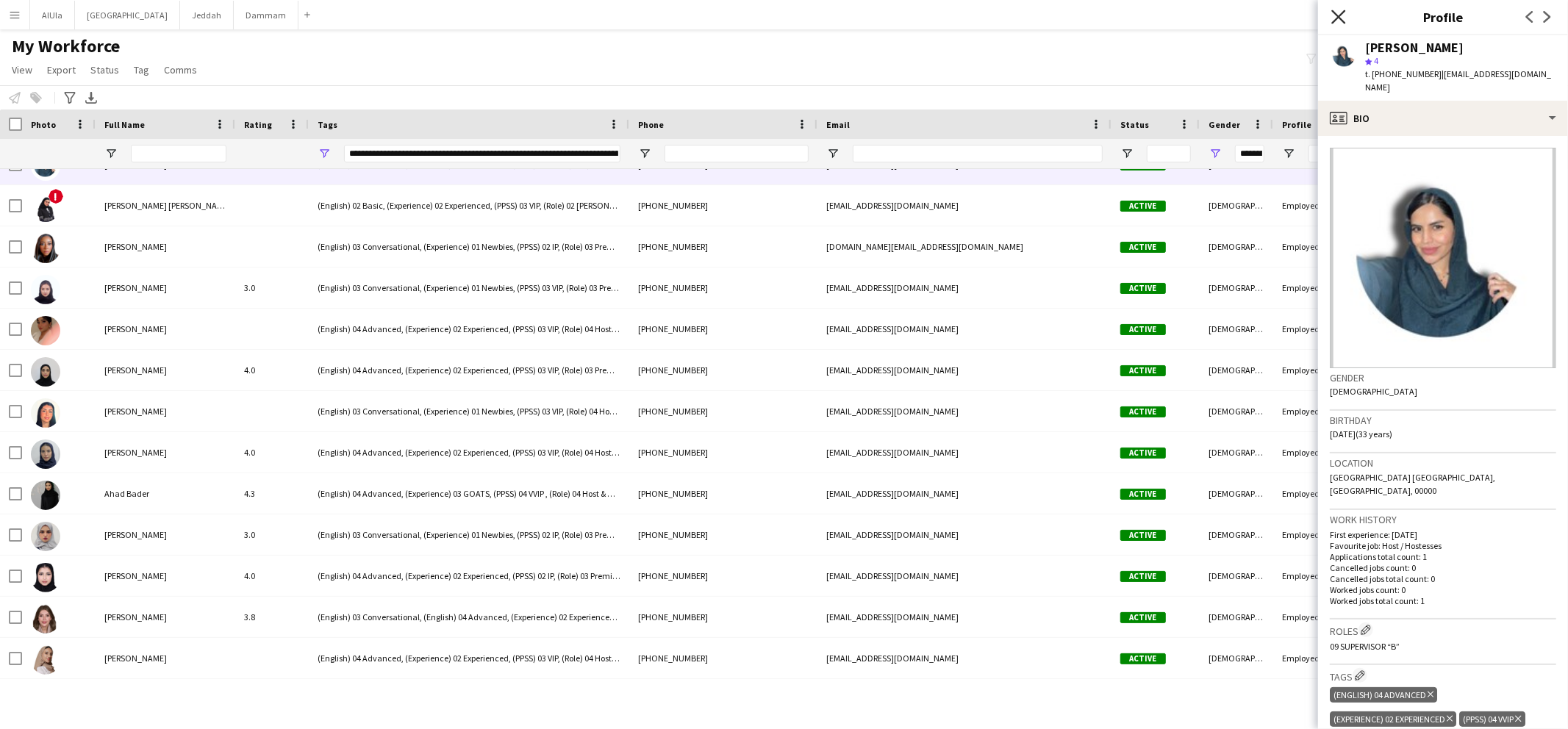
click at [1338, 17] on icon at bounding box center [1338, 17] width 14 height 14
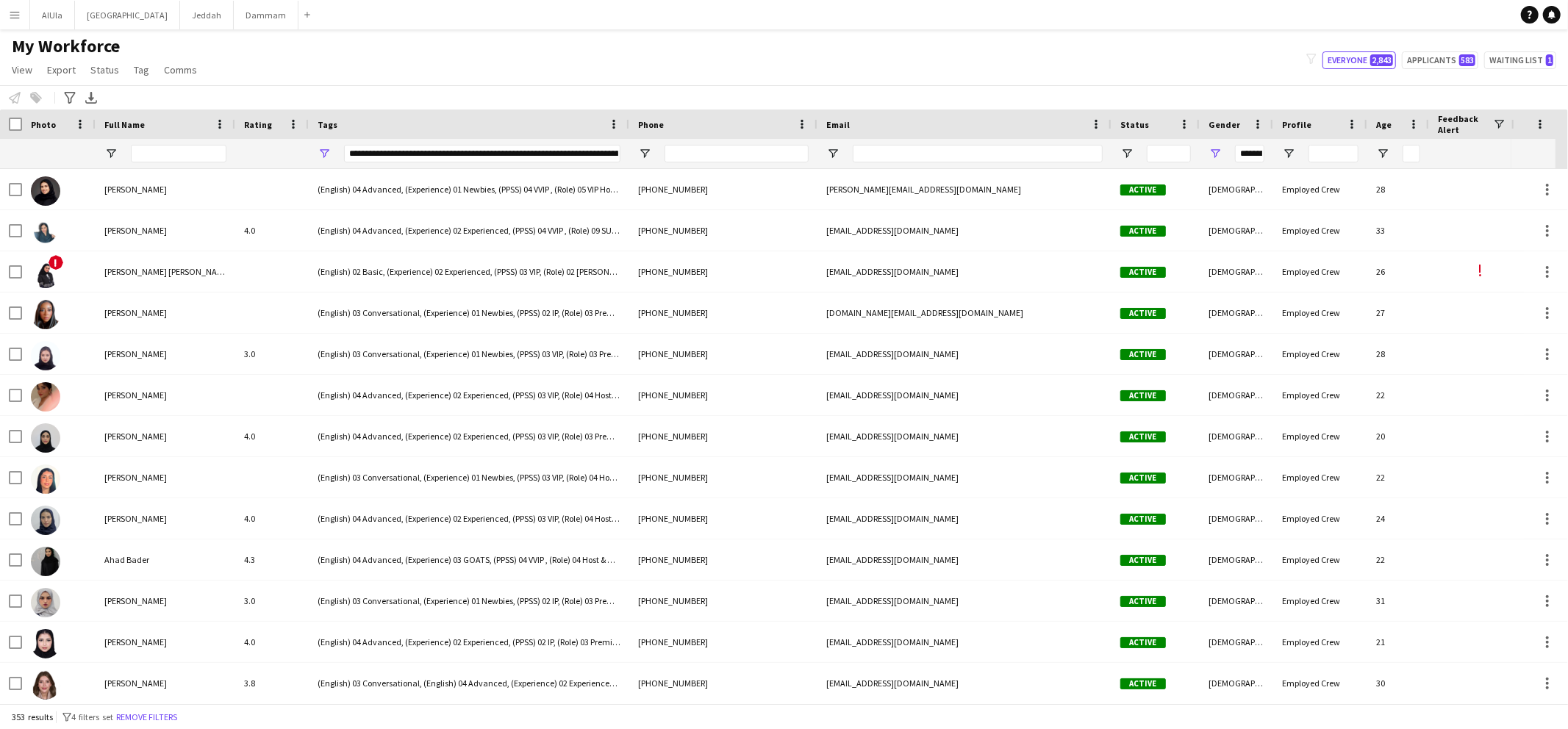
type input "**********"
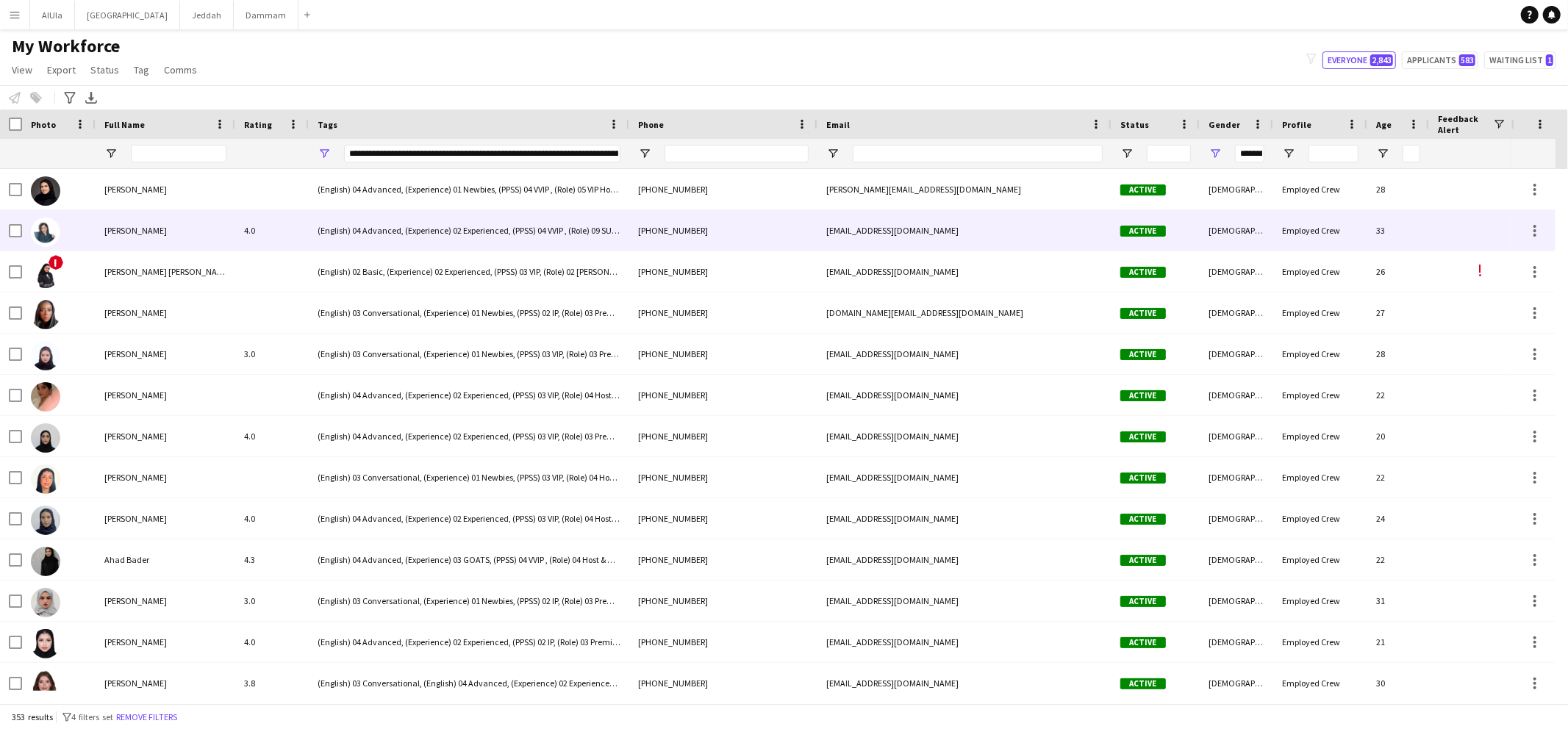
click at [354, 228] on div "(English) 04 Advanced, (Experience) 02 Experienced, (PPSS) 04 VVIP , (Role) 09 …" at bounding box center [469, 230] width 320 height 40
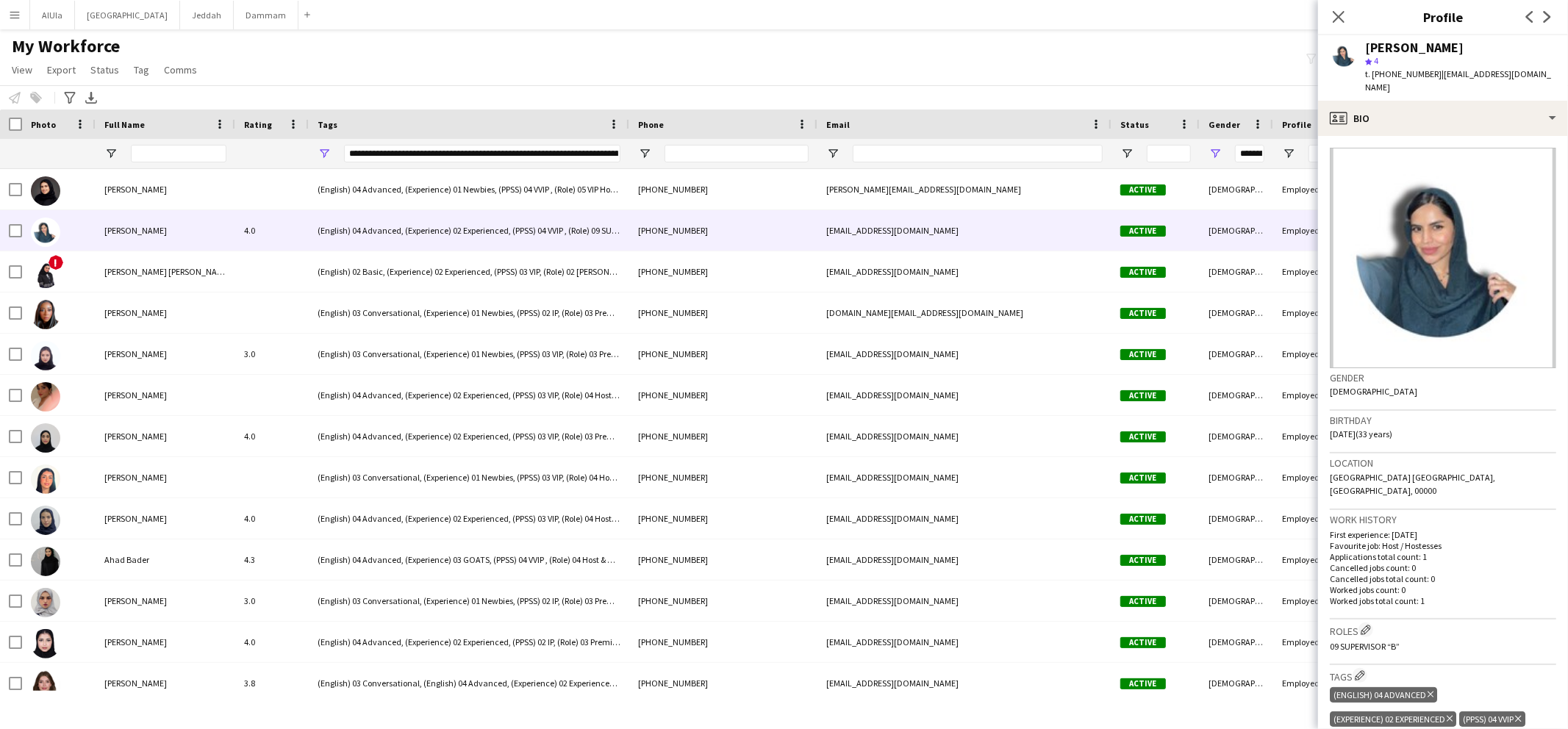
scroll to position [304, 0]
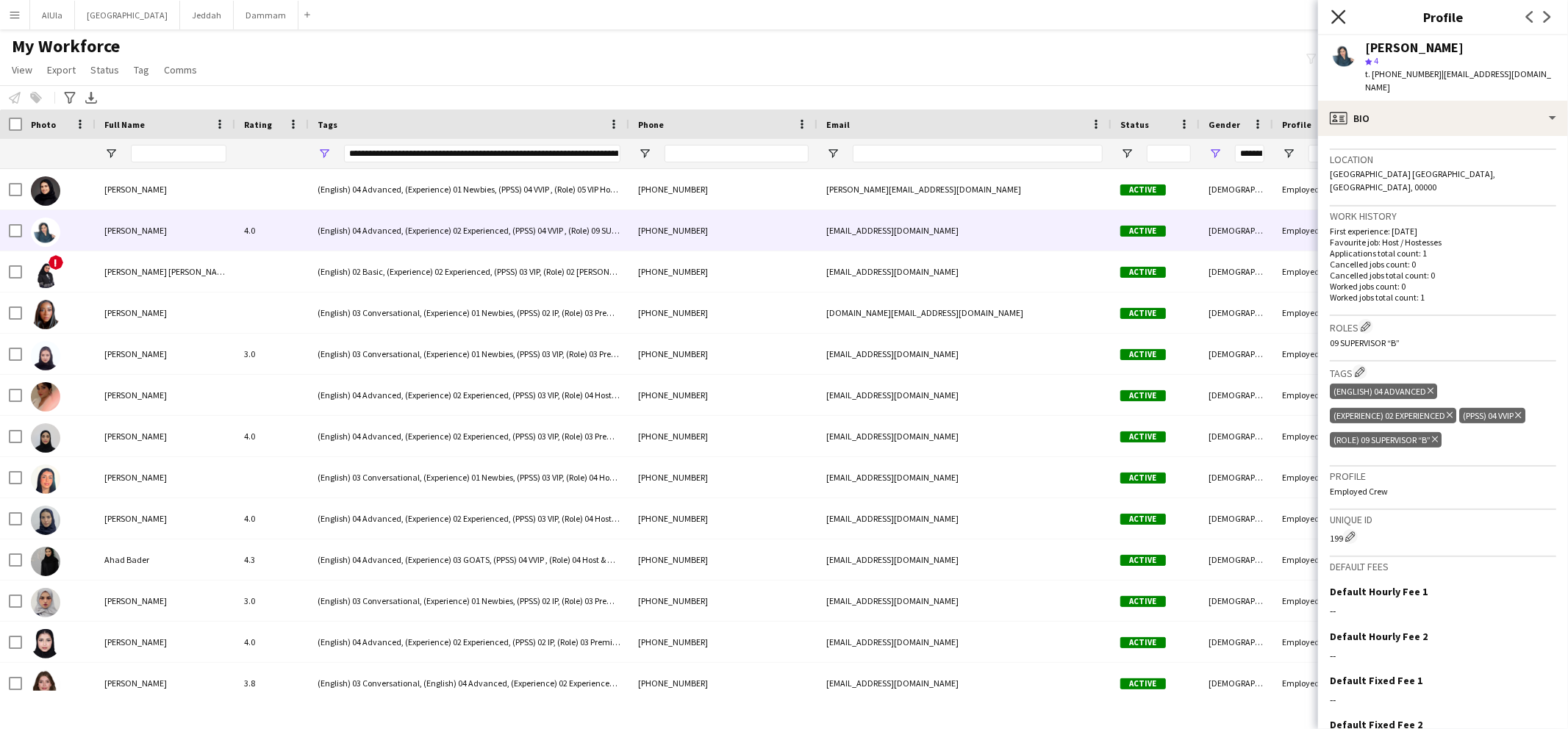
click at [1337, 19] on icon "Close pop-in" at bounding box center [1338, 17] width 14 height 14
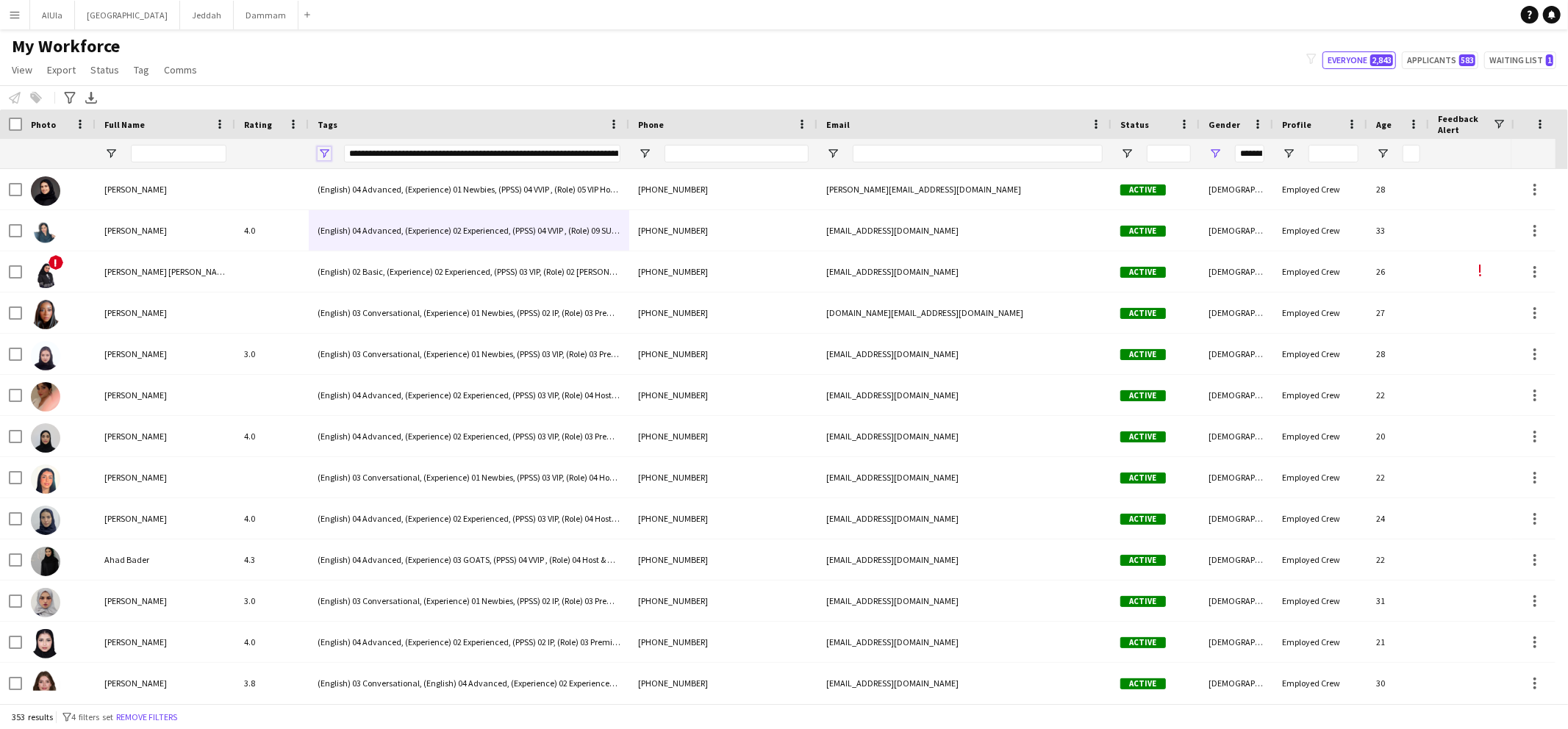
click at [325, 155] on span "Open Filter Menu" at bounding box center [323, 153] width 13 height 13
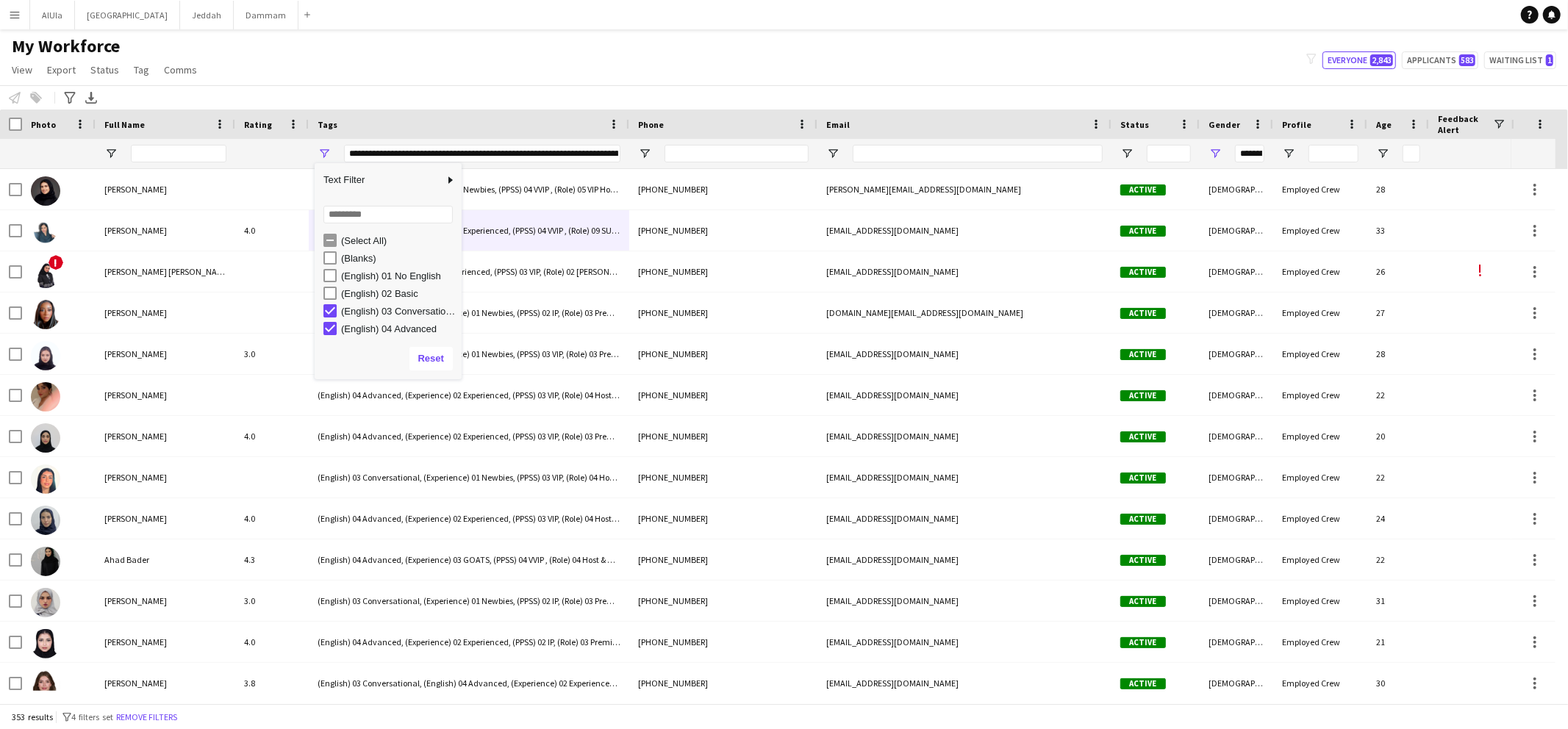
scroll to position [28, 0]
click at [337, 21] on app-navbar "Menu Boards Boards Boards All jobs Status Workforce Workforce My Workforce Recr…" at bounding box center [784, 15] width 1568 height 29
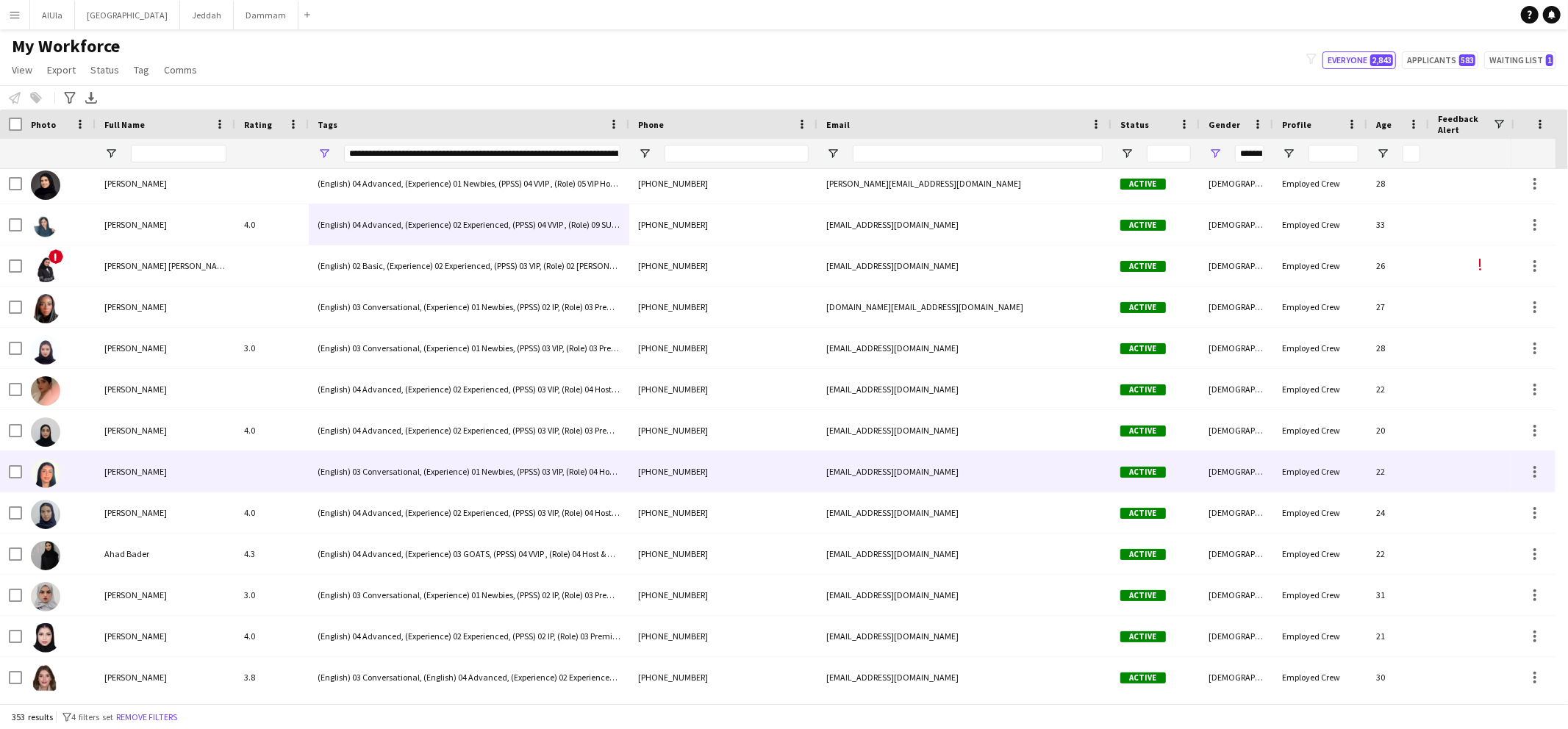
scroll to position [42, 0]
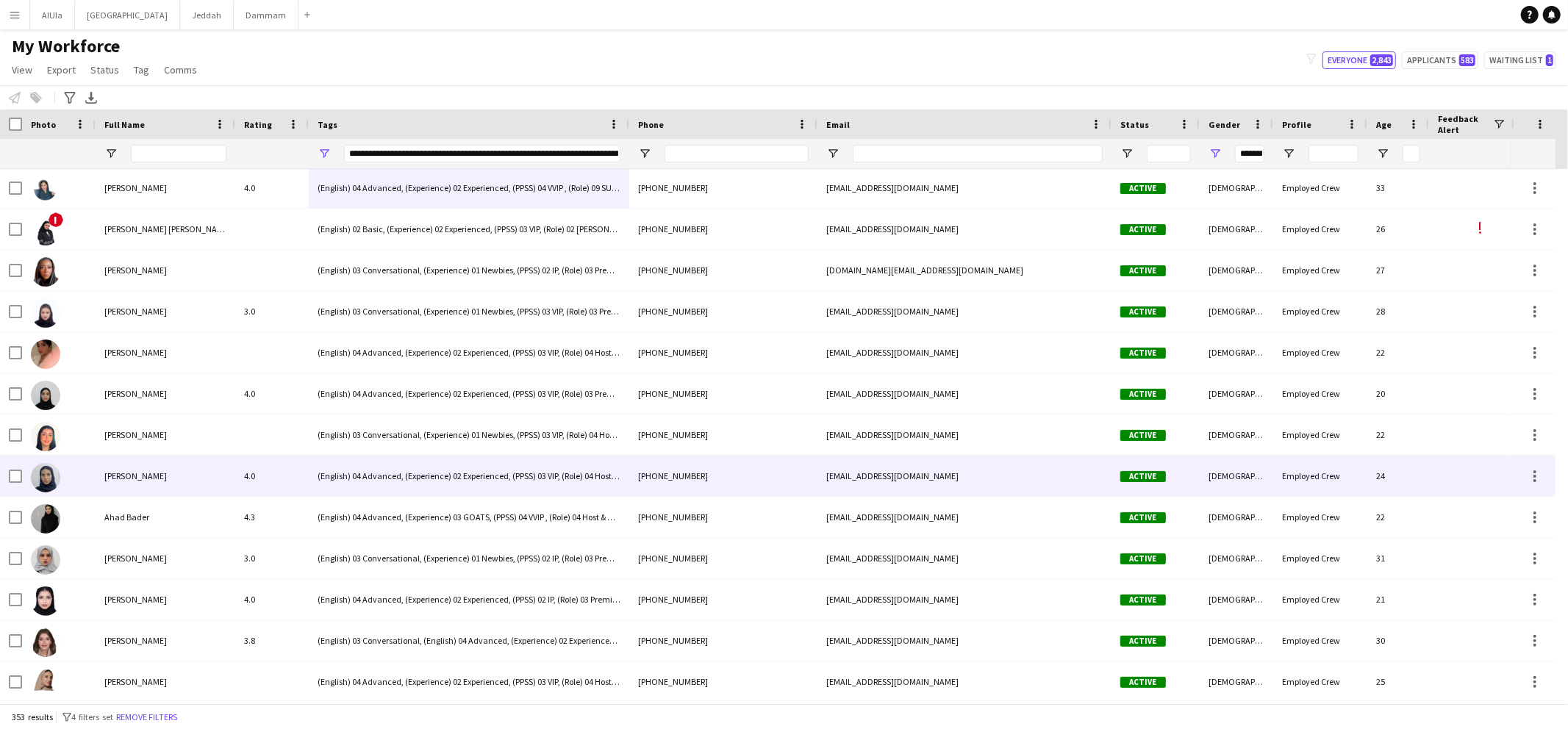
click at [153, 471] on div "[PERSON_NAME]" at bounding box center [165, 476] width 140 height 40
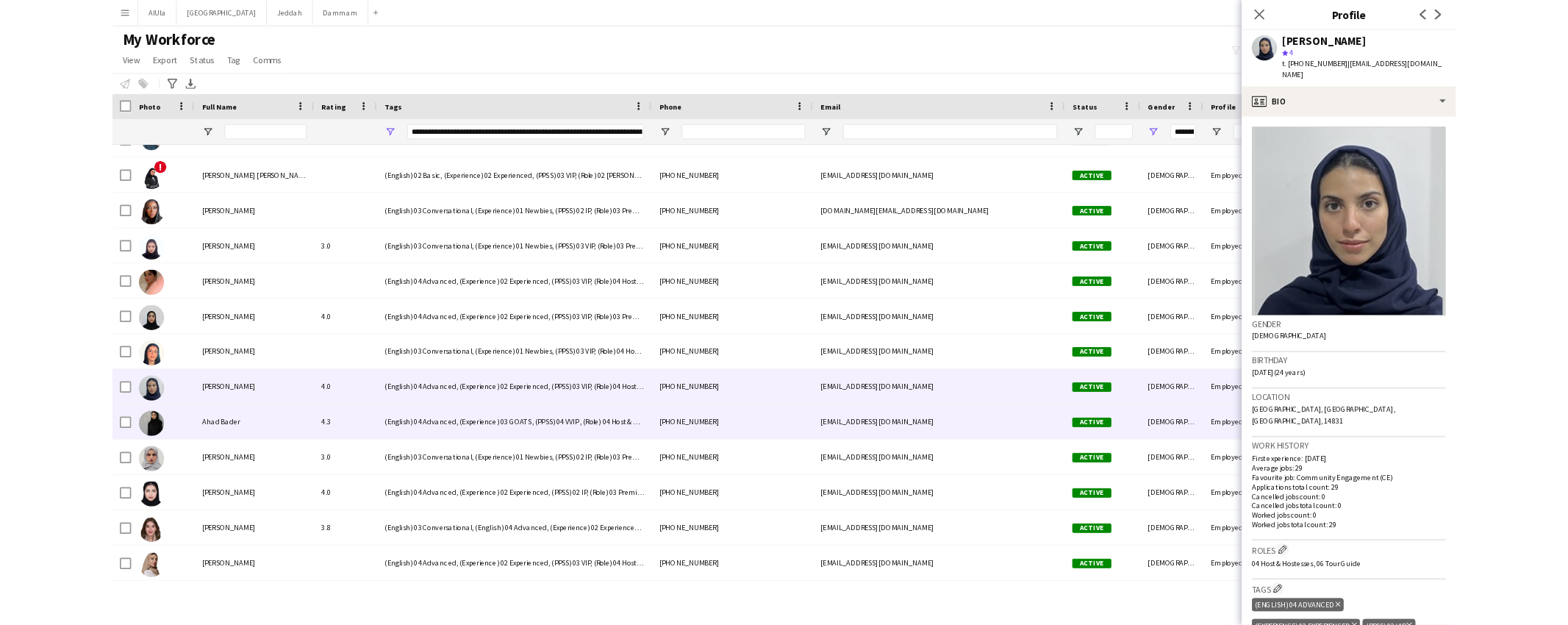
scroll to position [79, 0]
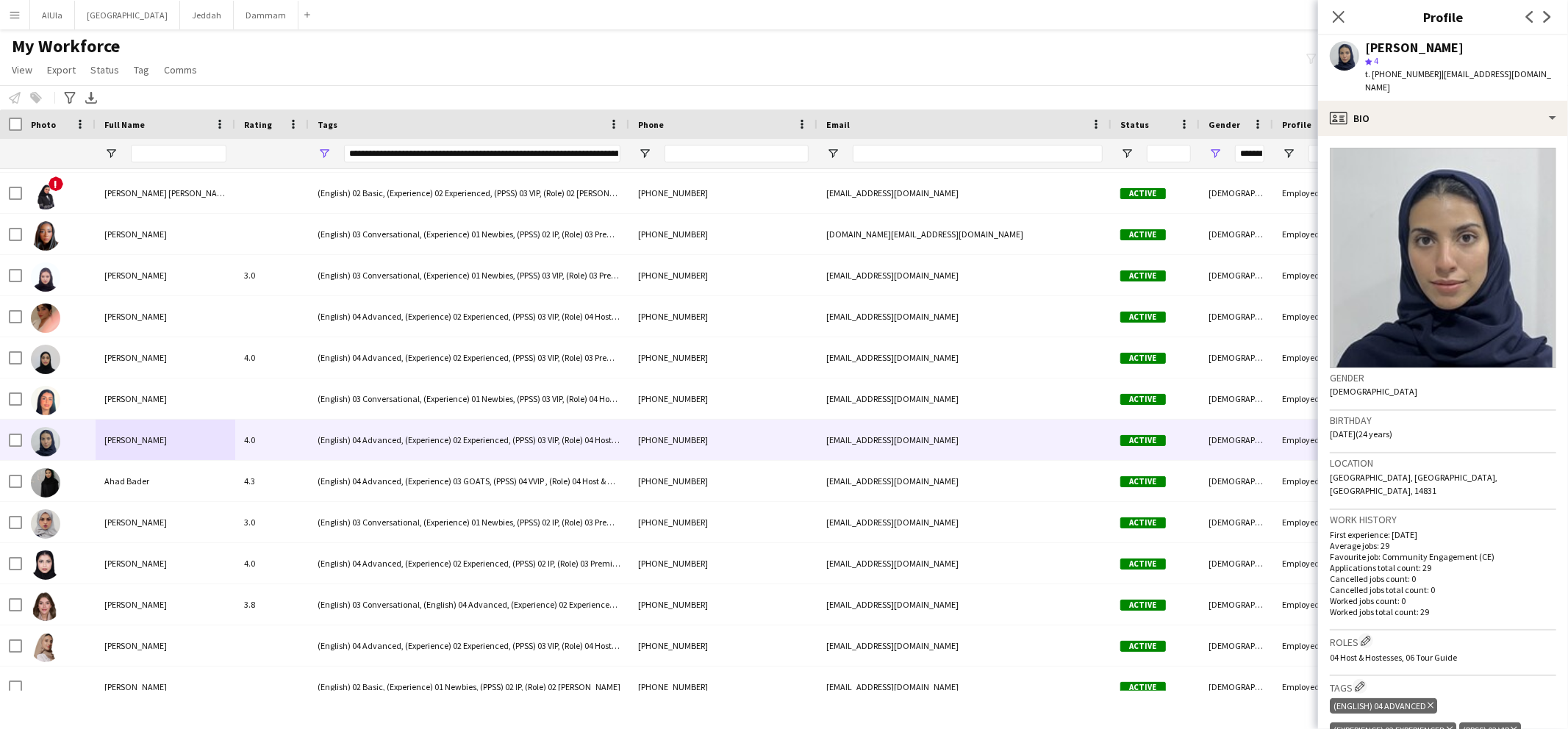
click at [1385, 41] on div "[PERSON_NAME]" at bounding box center [1415, 47] width 98 height 13
copy div "[PERSON_NAME]"
click at [1390, 75] on span "t. +966559157920" at bounding box center [1404, 74] width 77 height 11
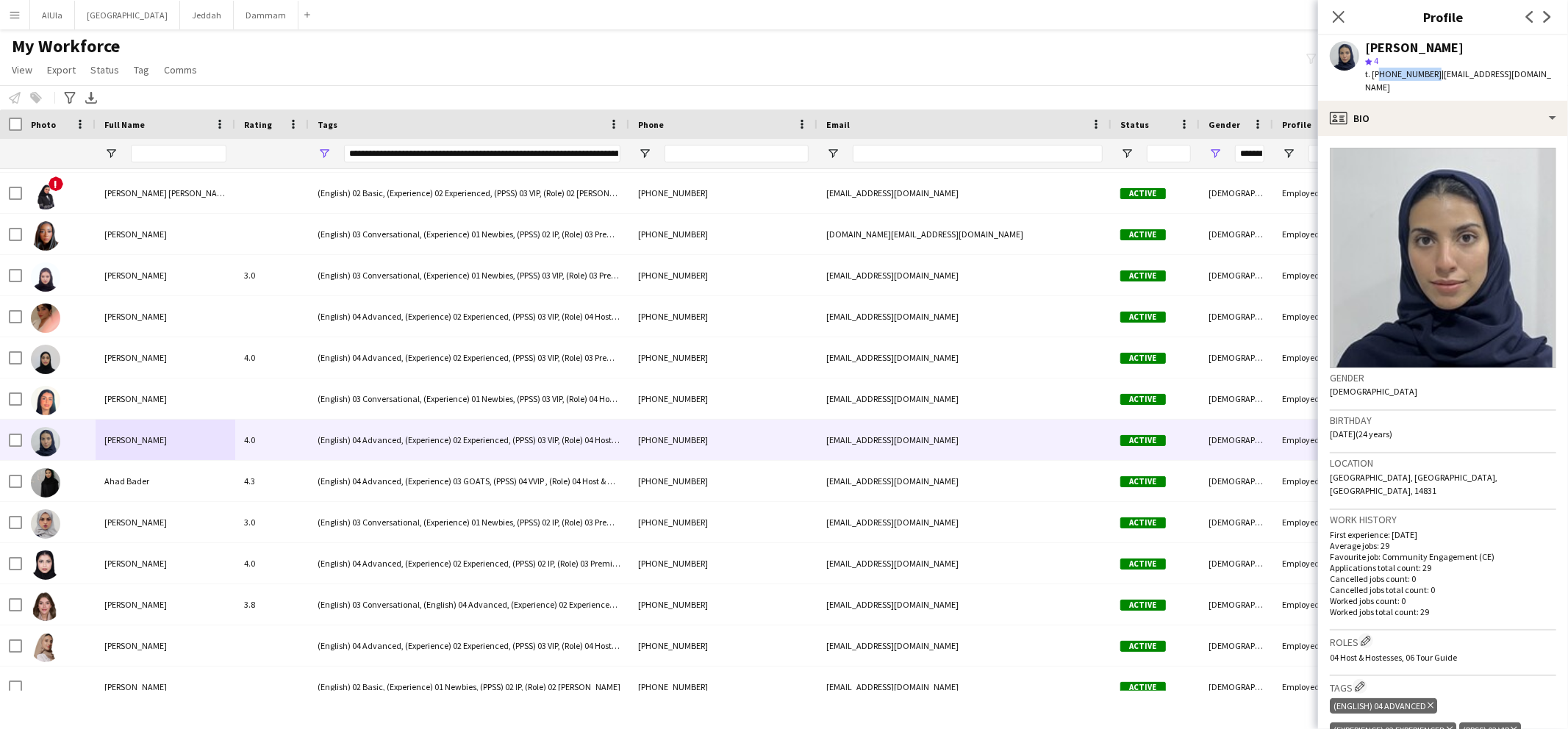
click at [1390, 75] on span "t. +966559157920" at bounding box center [1404, 74] width 77 height 11
copy span "966559157920"
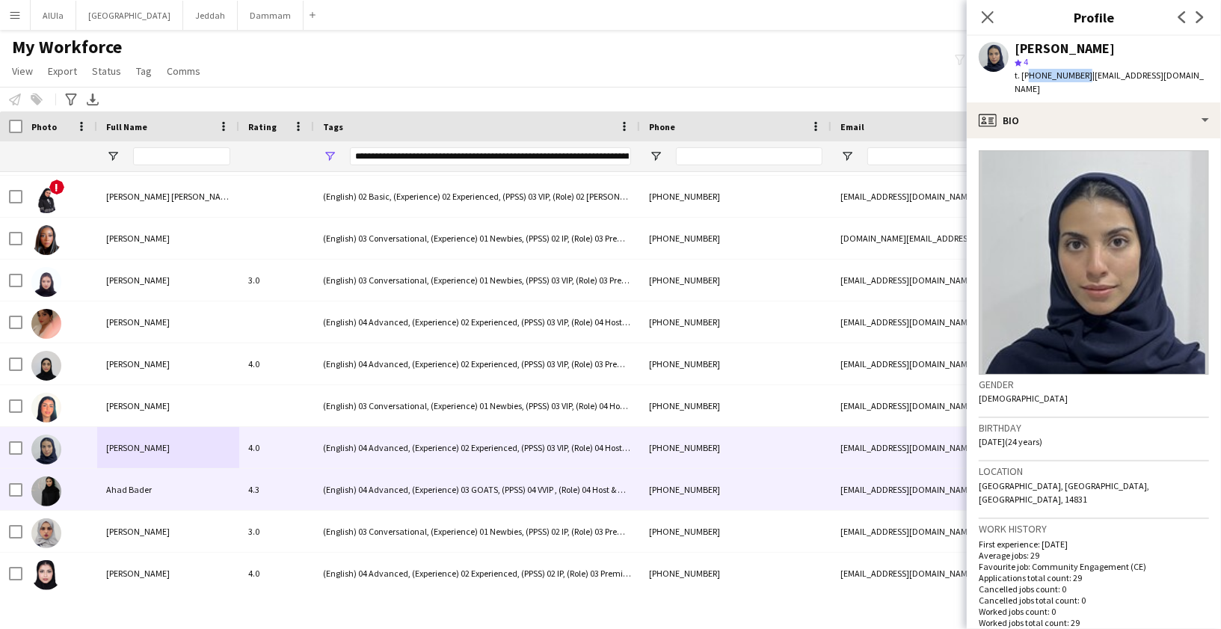
click at [179, 493] on div "Ahad Bader" at bounding box center [168, 489] width 142 height 41
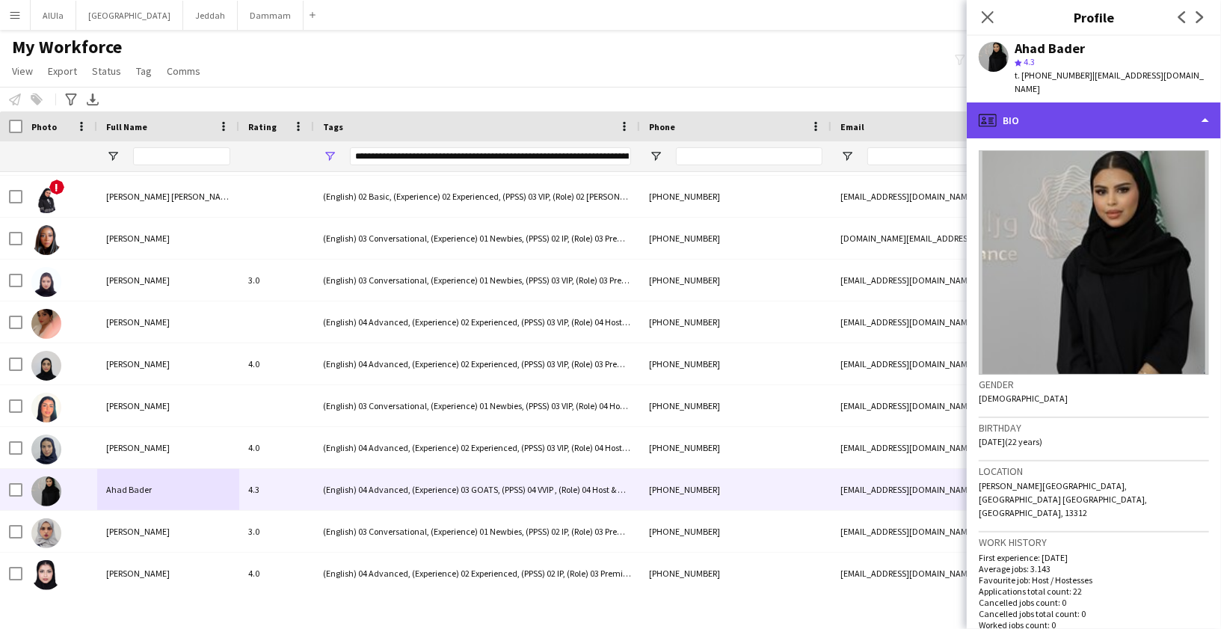
click at [1098, 117] on div "profile Bio" at bounding box center [1094, 120] width 254 height 36
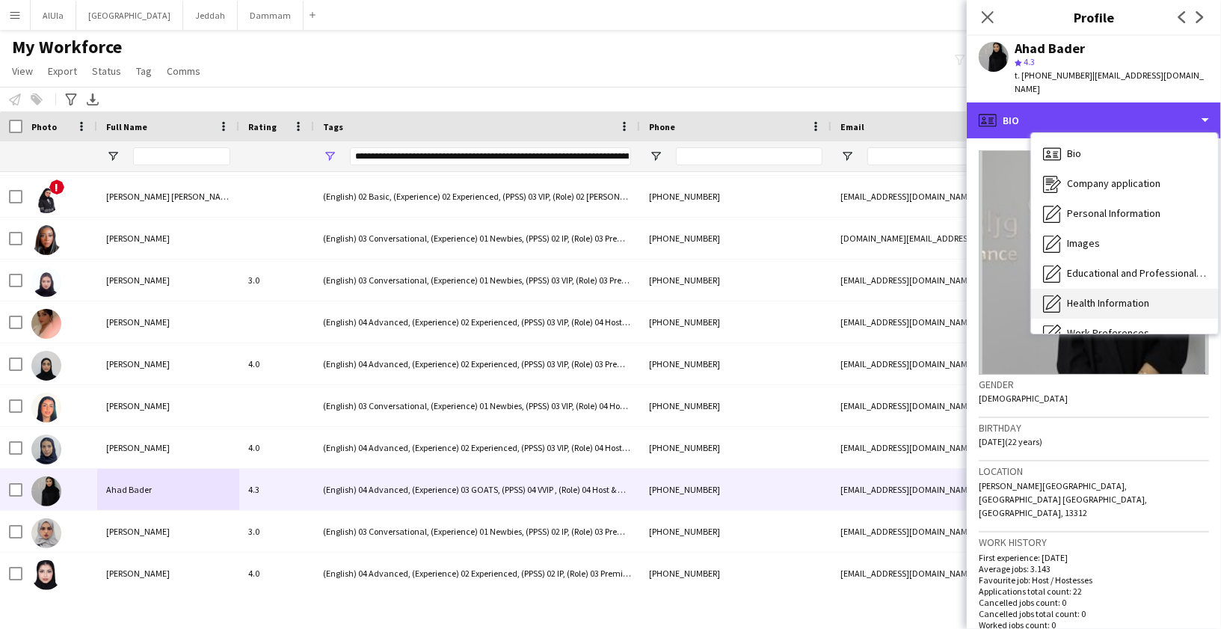
scroll to position [170, 0]
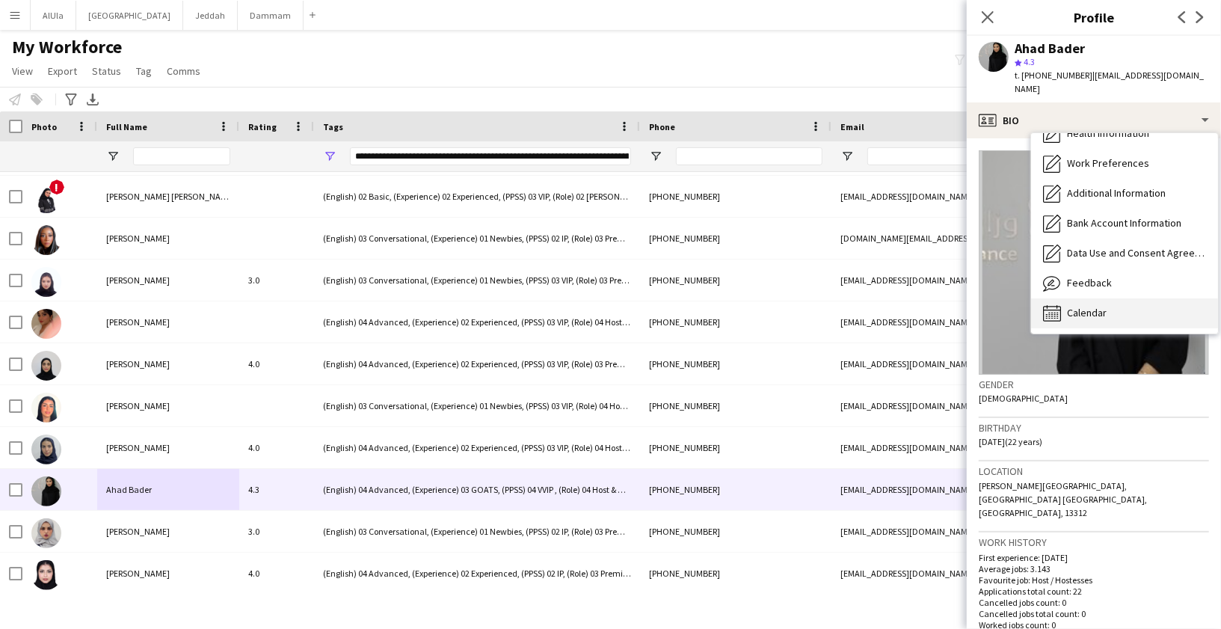
click at [1114, 298] on div "Calendar Calendar" at bounding box center [1124, 313] width 187 height 30
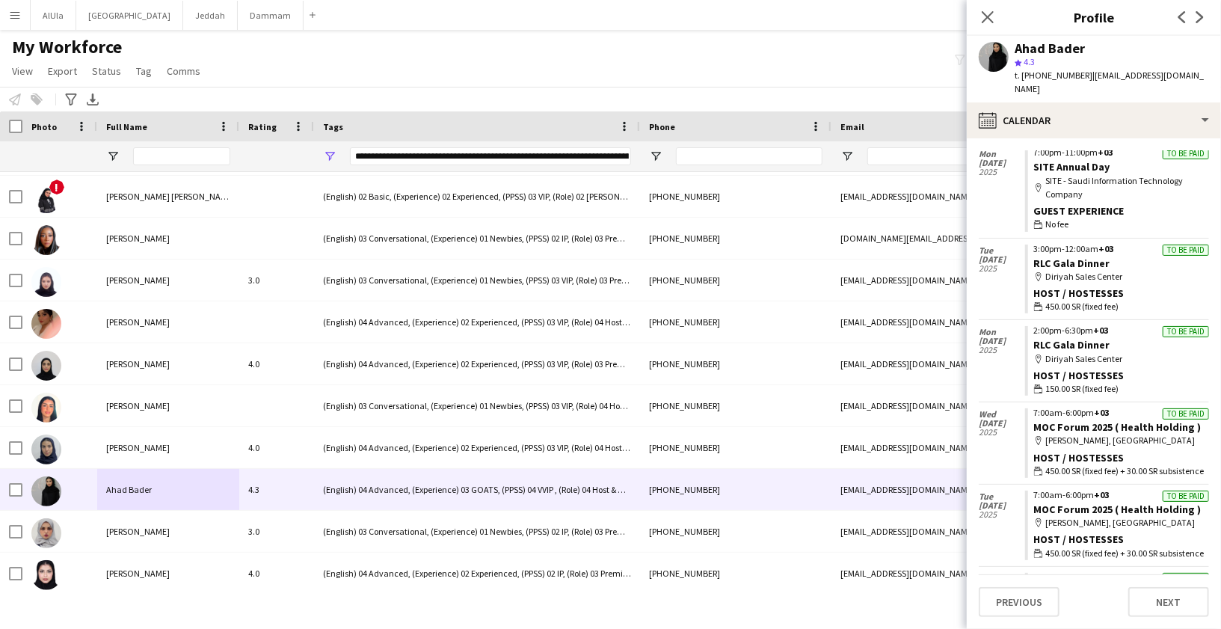
scroll to position [0, 0]
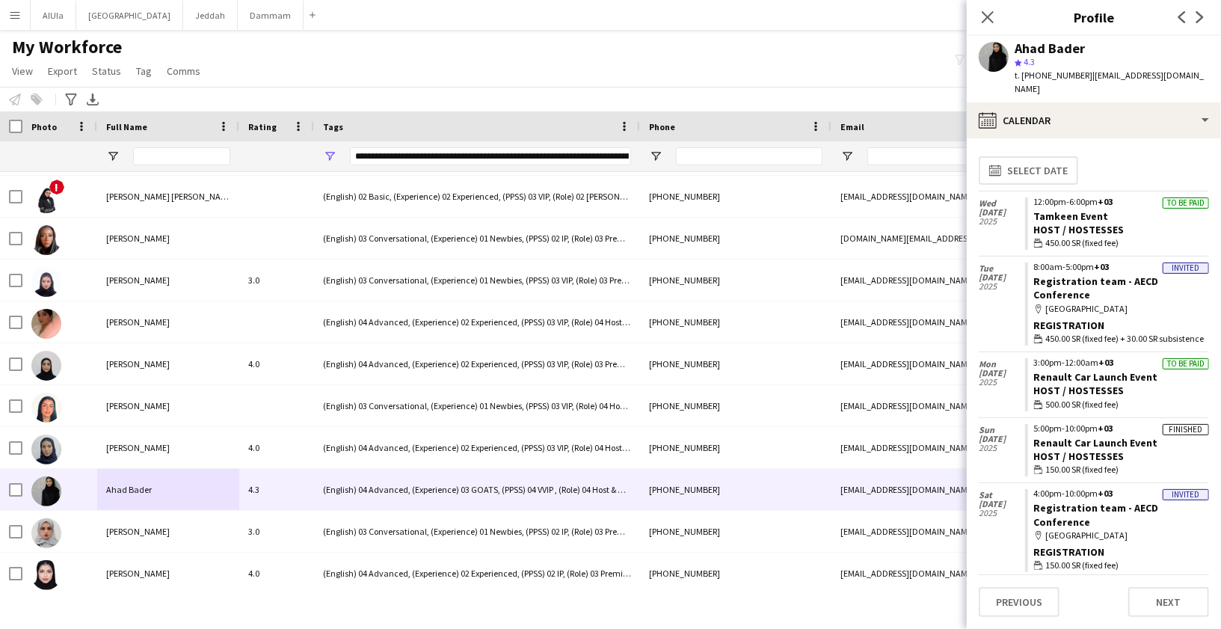
click at [1033, 47] on div "Ahad Bader" at bounding box center [1050, 48] width 70 height 13
copy div "Ahad Bader"
click at [1044, 73] on span "t. +966582652019" at bounding box center [1054, 75] width 78 height 11
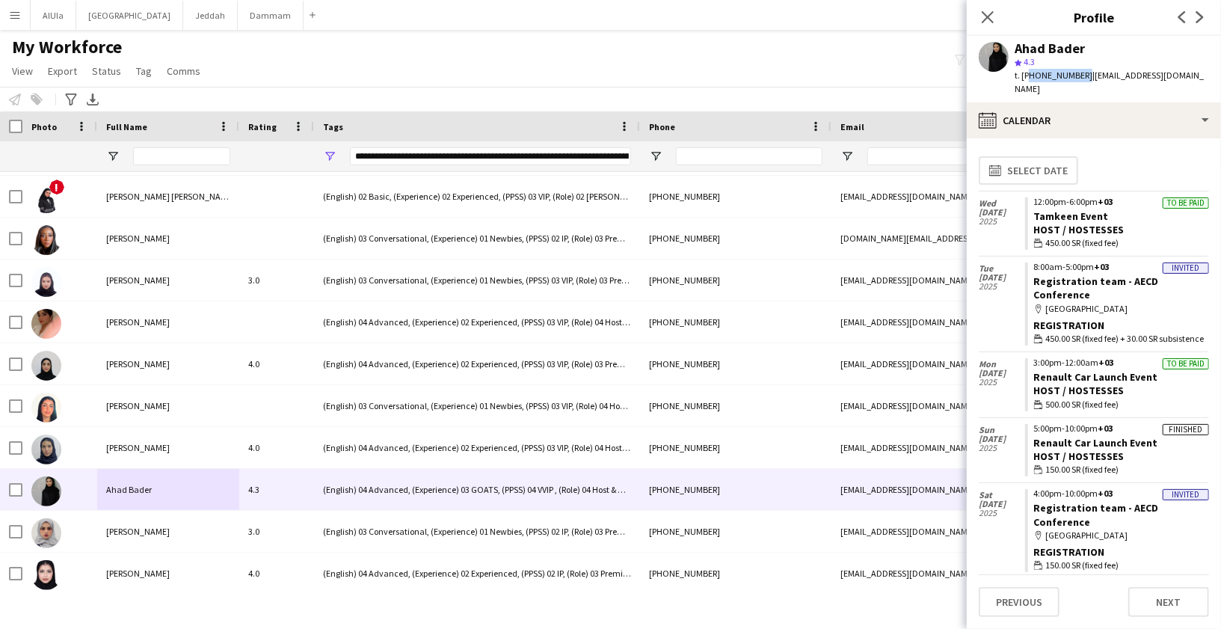
click at [1044, 73] on span "t. +966582652019" at bounding box center [1054, 75] width 78 height 11
copy span "966582652019"
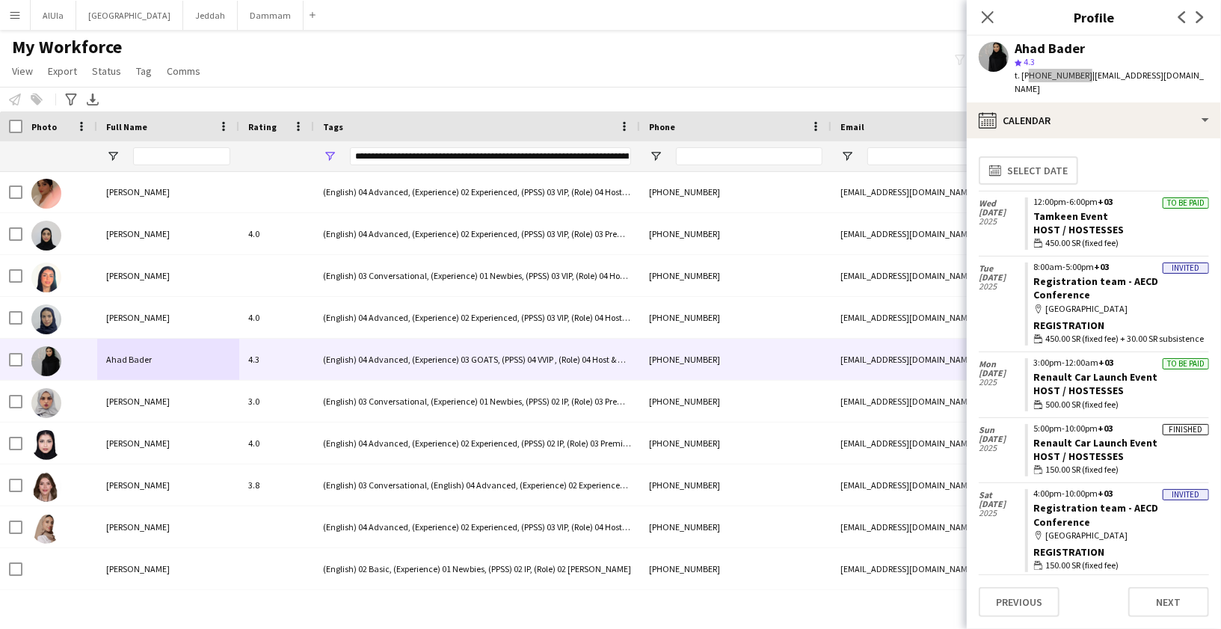
scroll to position [210, 0]
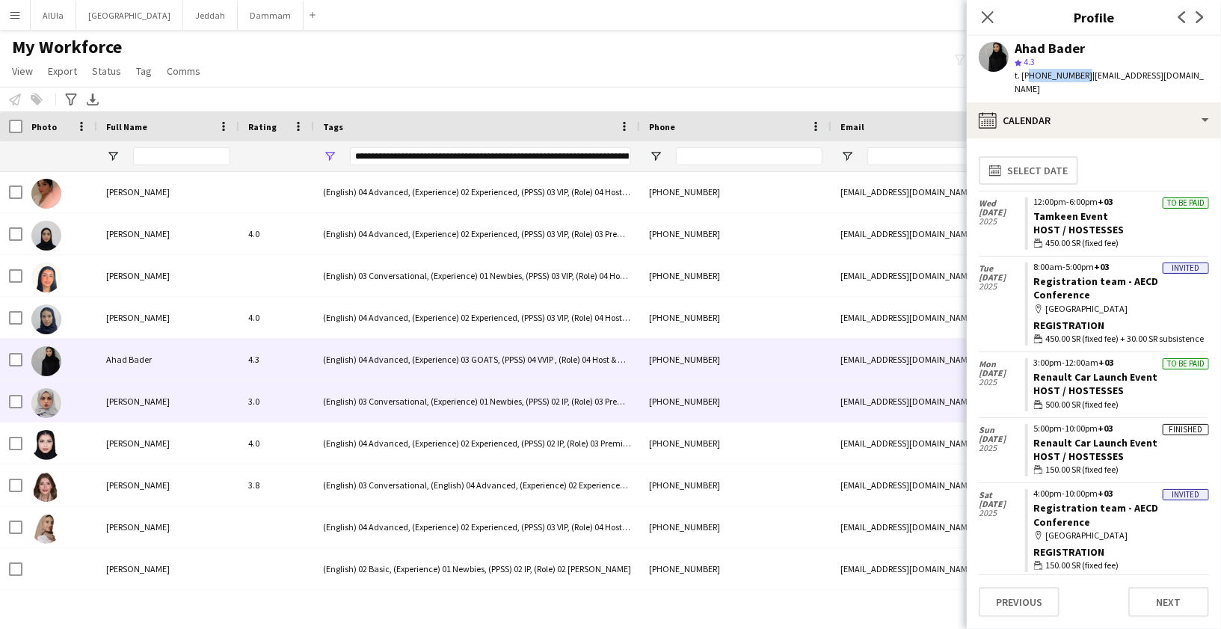
click at [147, 411] on div "[PERSON_NAME]" at bounding box center [168, 401] width 142 height 41
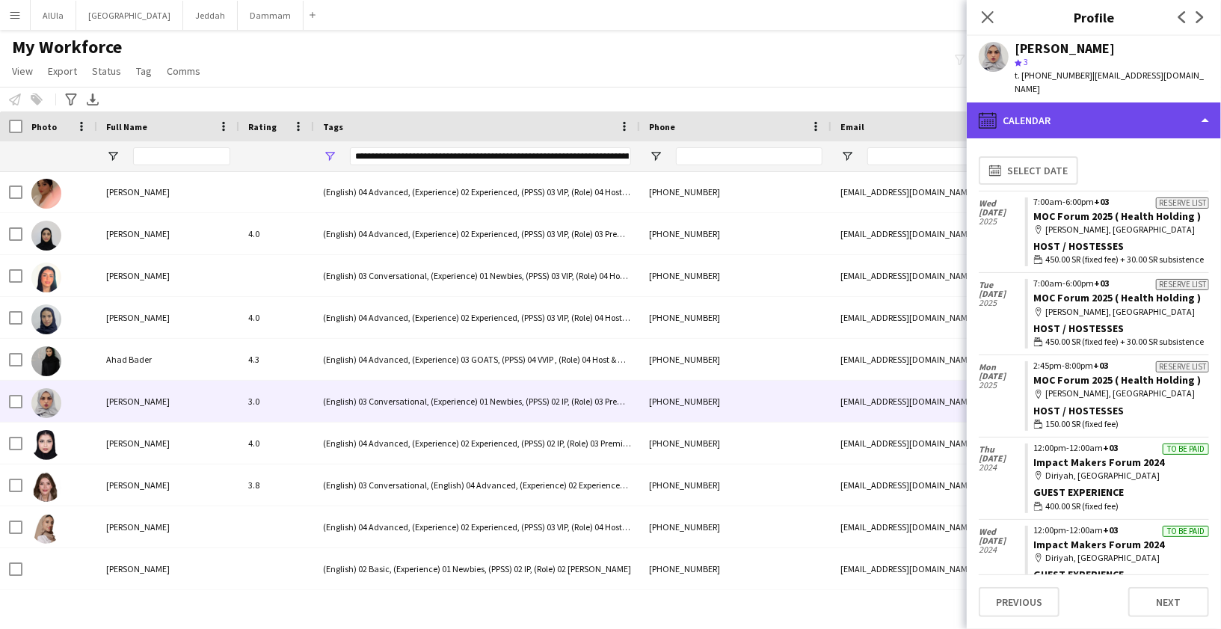
click at [1118, 119] on div "calendar-full Calendar" at bounding box center [1094, 120] width 254 height 36
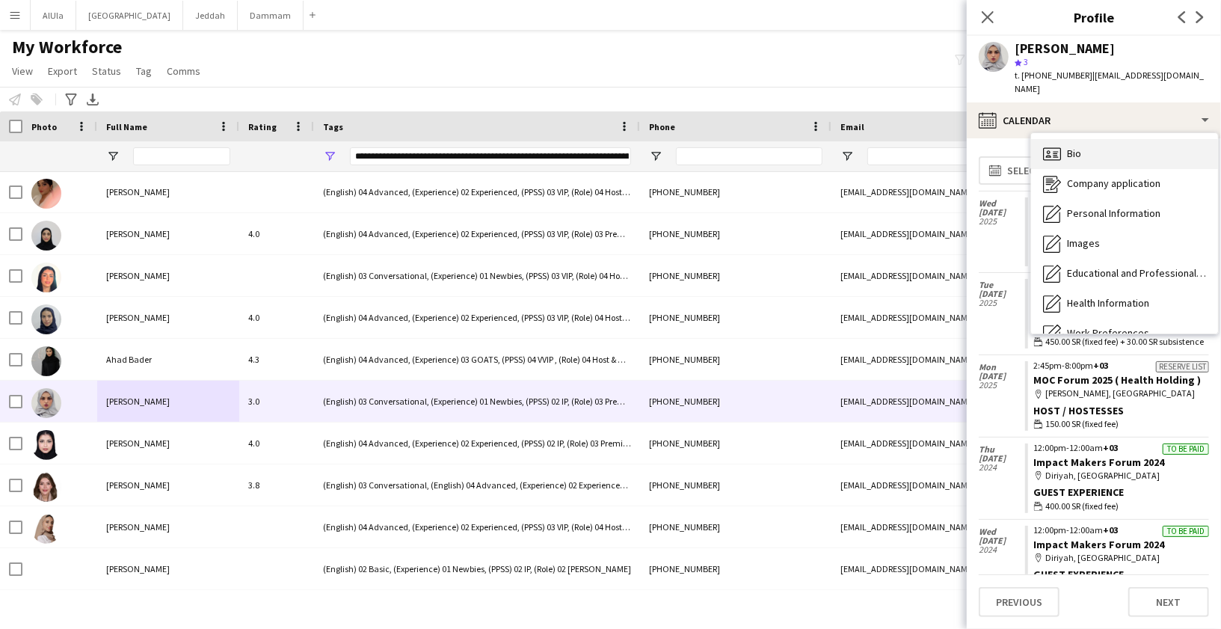
click at [1130, 144] on div "Bio Bio" at bounding box center [1124, 154] width 187 height 30
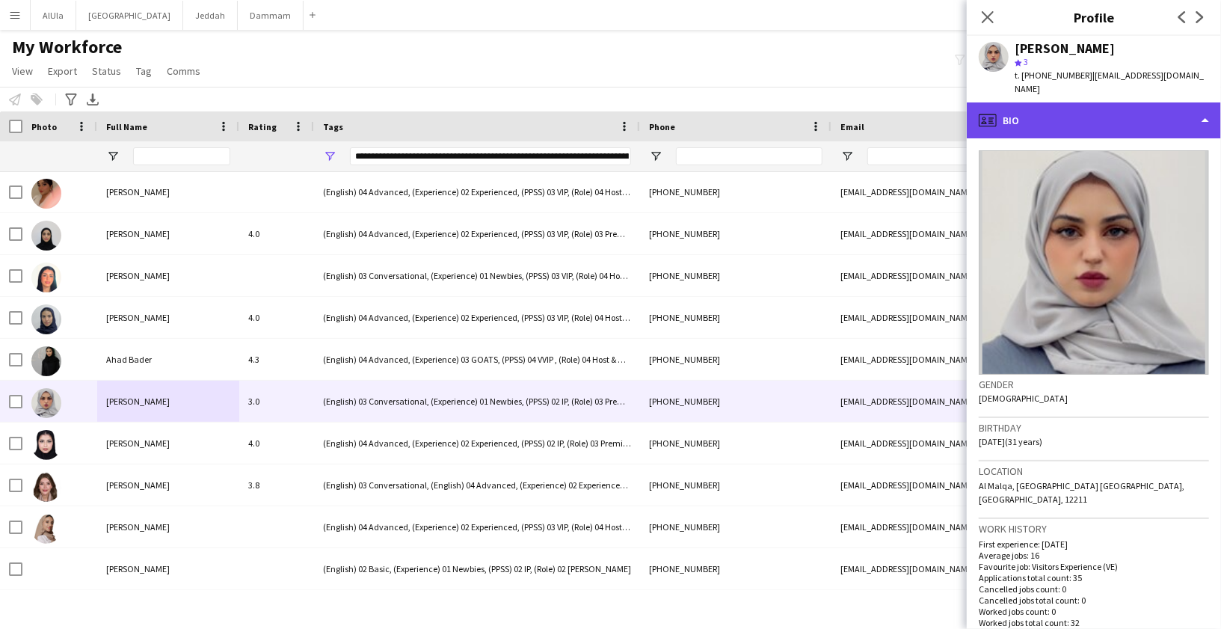
click at [1106, 103] on div "profile Bio" at bounding box center [1094, 120] width 254 height 36
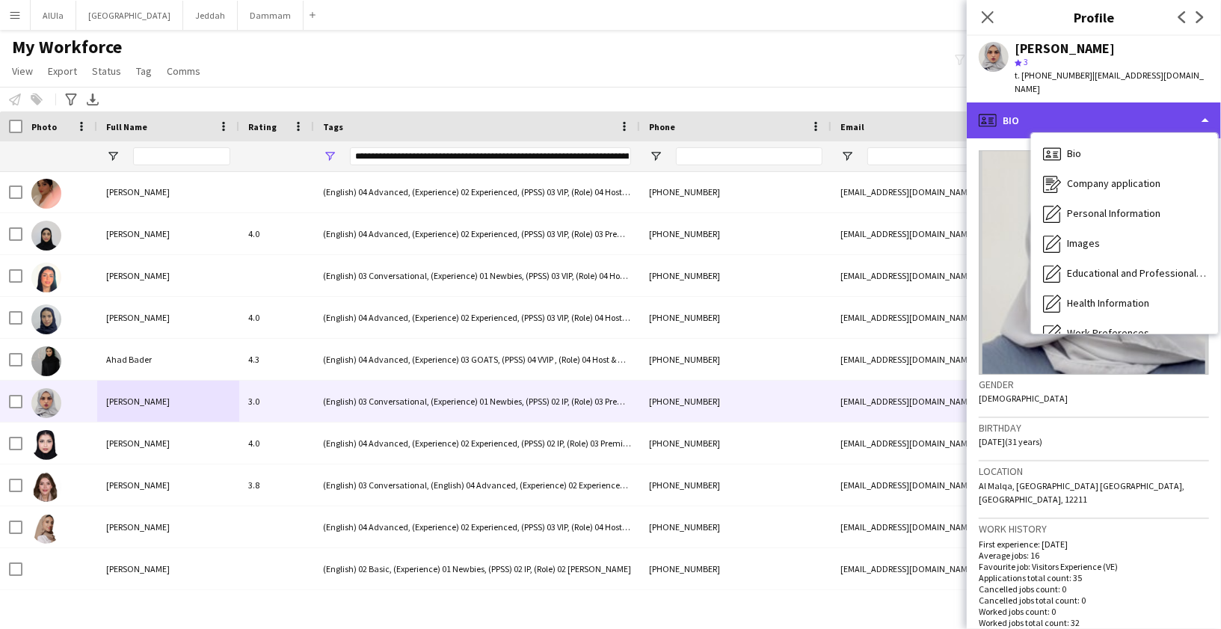
click at [1106, 103] on div "profile Bio" at bounding box center [1094, 120] width 254 height 36
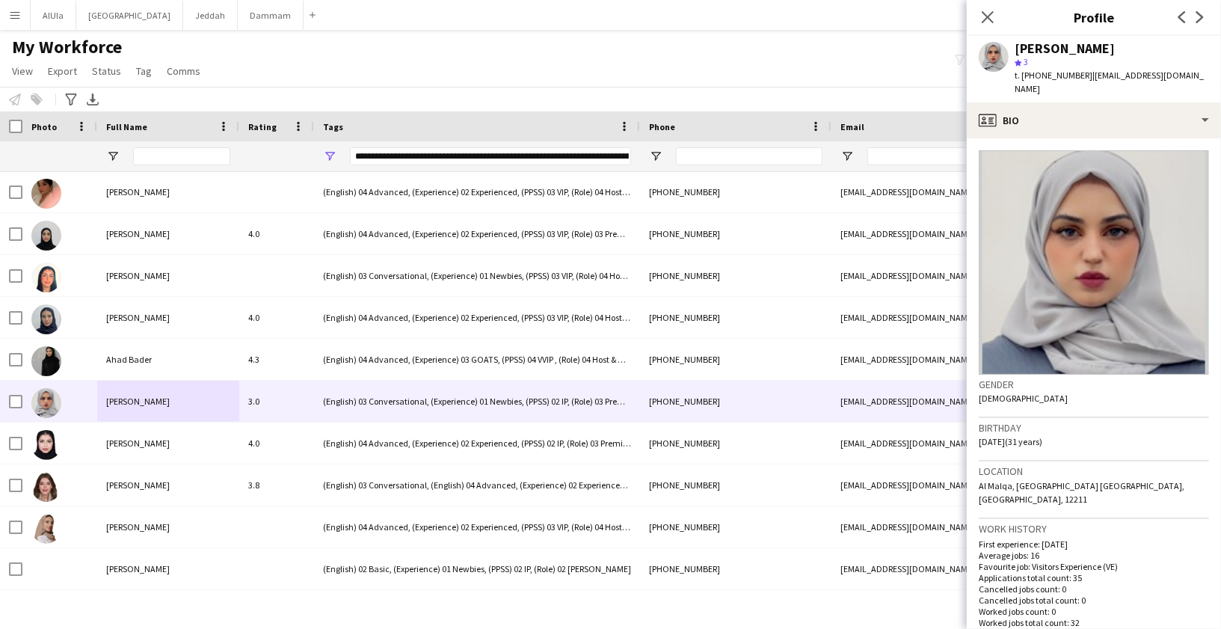
click at [1049, 52] on div "[PERSON_NAME]" at bounding box center [1065, 48] width 100 height 13
copy div "[PERSON_NAME]"
click at [1038, 75] on span "t. +966562616212" at bounding box center [1054, 75] width 78 height 11
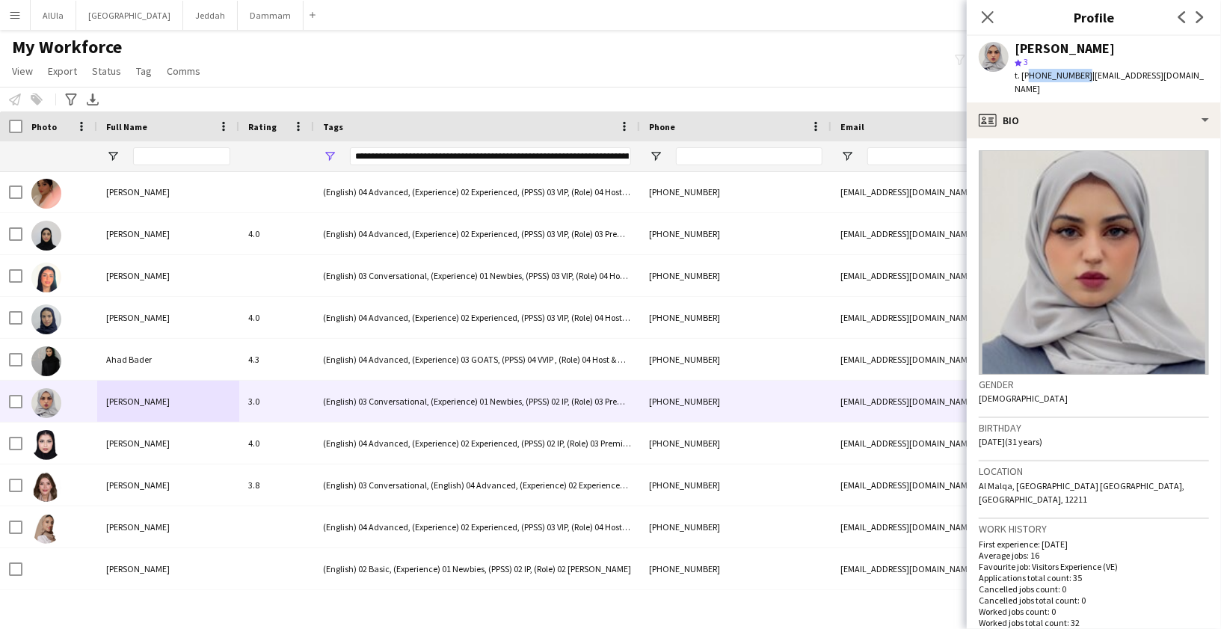
click at [1038, 75] on span "t. +966562616212" at bounding box center [1054, 75] width 78 height 11
copy span "966562616212"
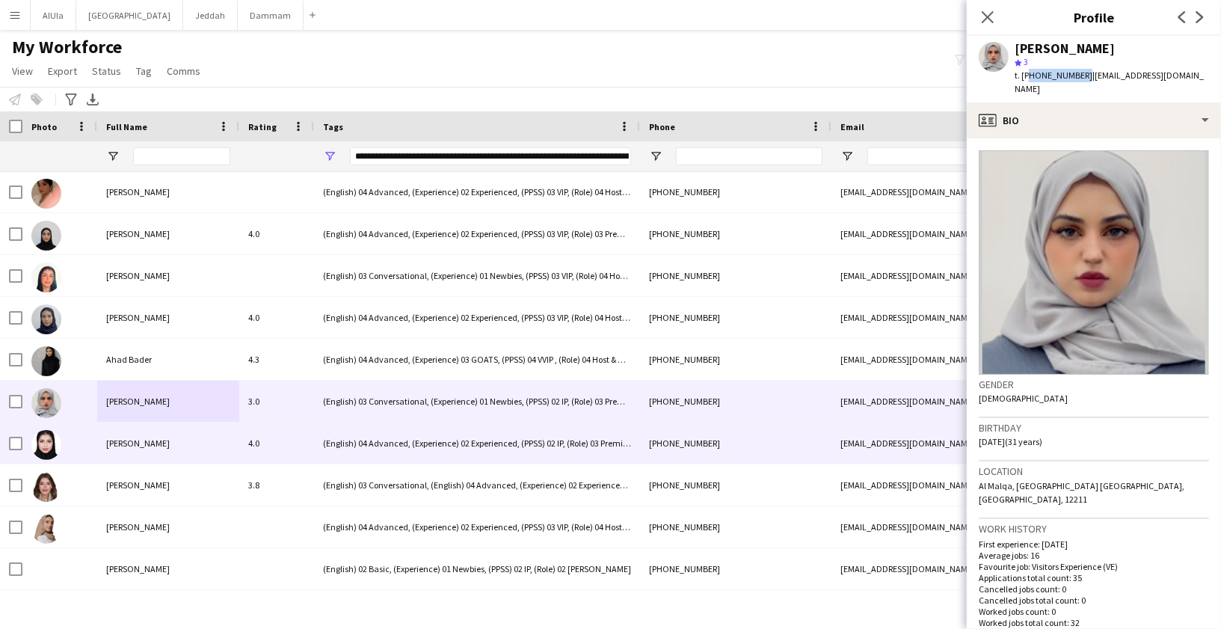
click at [138, 434] on div "[PERSON_NAME]" at bounding box center [168, 443] width 142 height 41
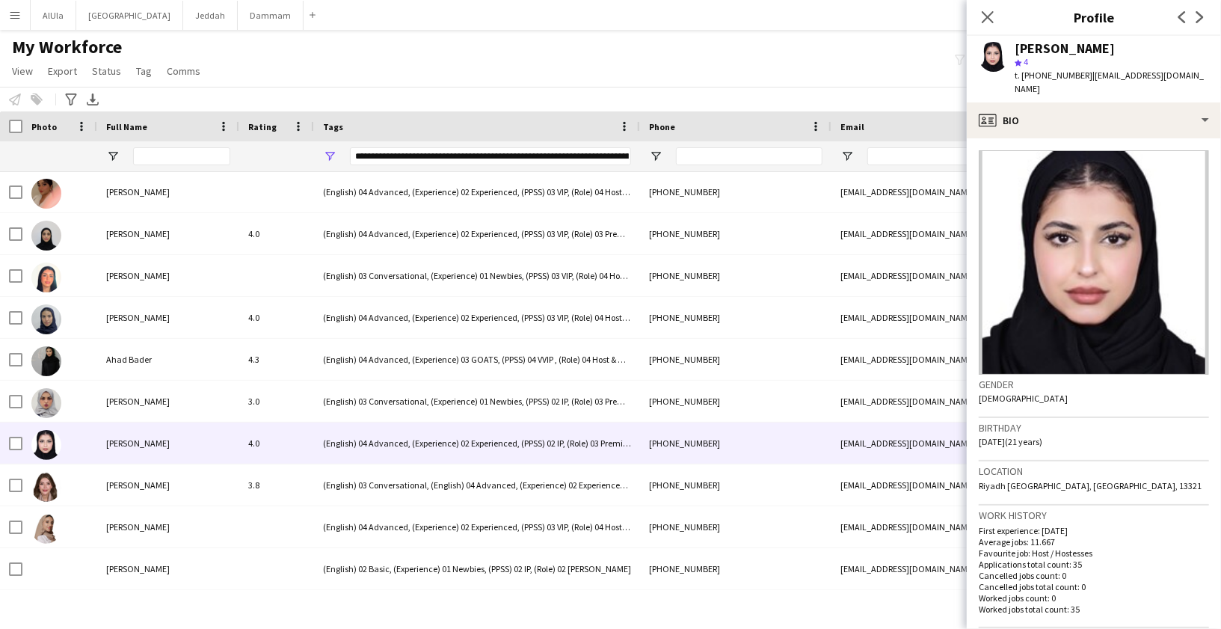
click at [1061, 39] on div "Alanoud Alharbi star 4 t. +966583399393 | ala89alharbi@gmail.com" at bounding box center [1094, 69] width 254 height 67
click at [1061, 40] on div "Alanoud Alharbi star 4 t. +966583399393 | ala89alharbi@gmail.com" at bounding box center [1094, 69] width 254 height 67
copy div "[PERSON_NAME]"
click at [1058, 77] on span "t. +966583399393" at bounding box center [1054, 75] width 78 height 11
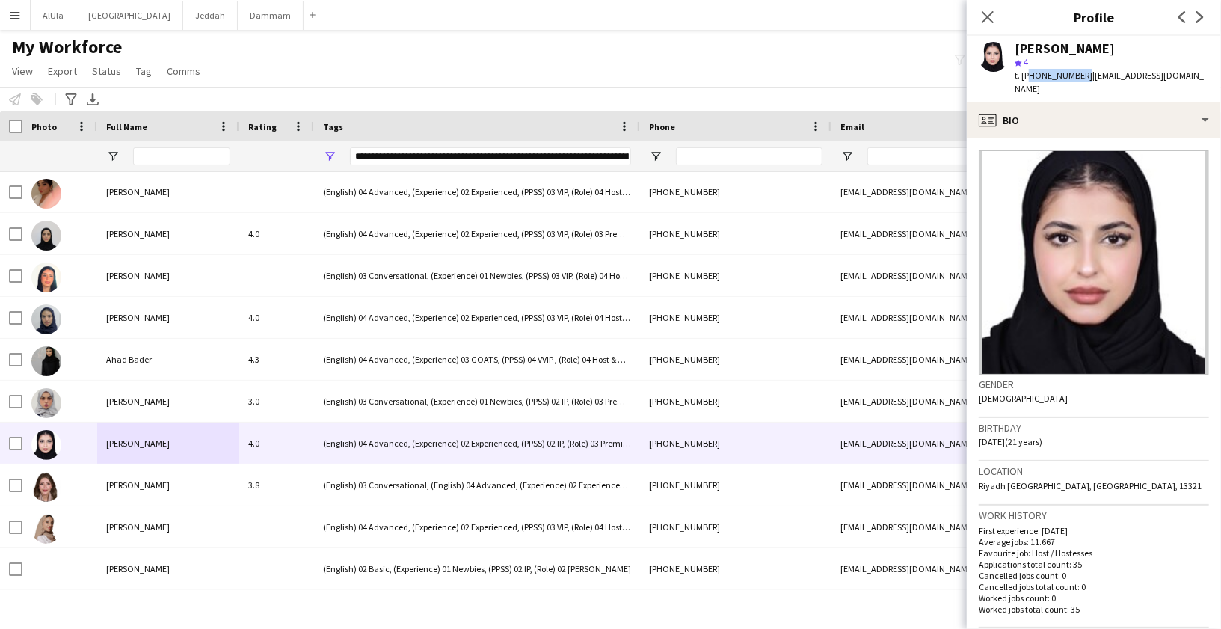
click at [1058, 77] on span "t. +966583399393" at bounding box center [1054, 75] width 78 height 11
copy span "966583399393"
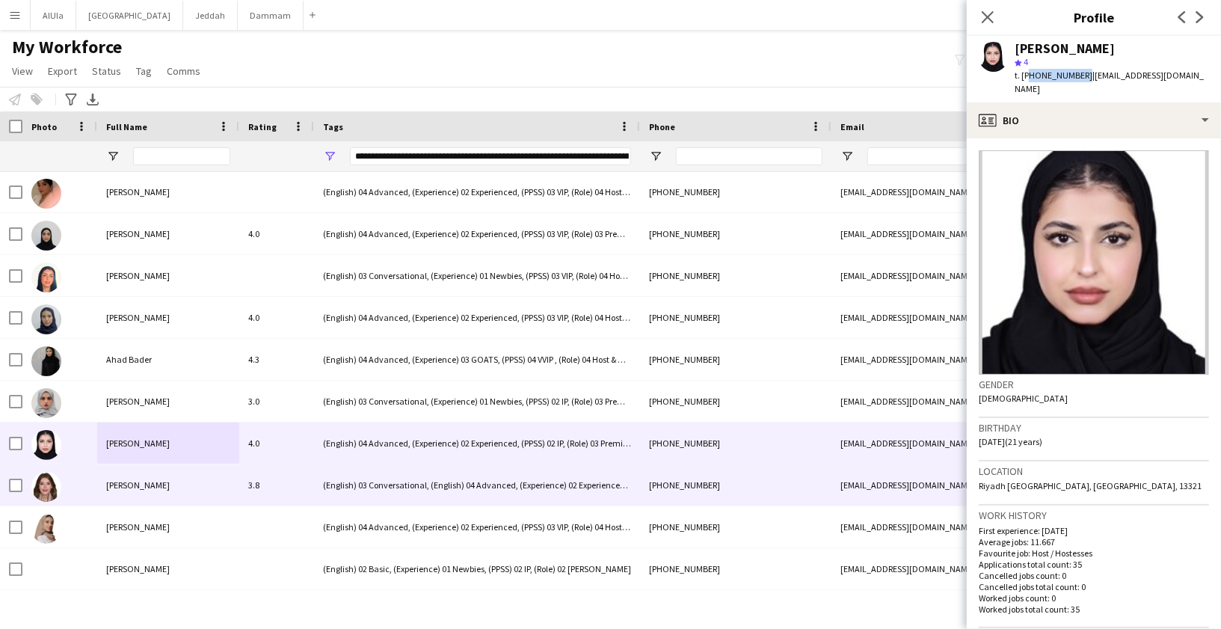
click at [132, 485] on span "[PERSON_NAME]" at bounding box center [138, 484] width 64 height 11
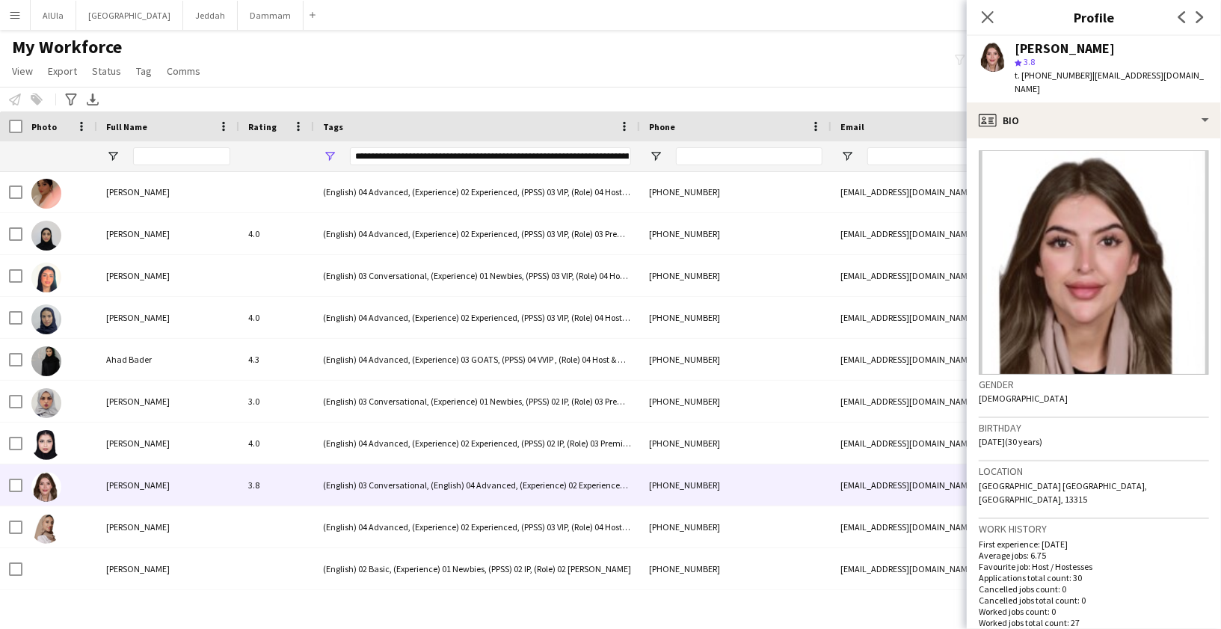
click at [1052, 49] on div "[PERSON_NAME]" at bounding box center [1065, 48] width 100 height 13
copy div "[PERSON_NAME]"
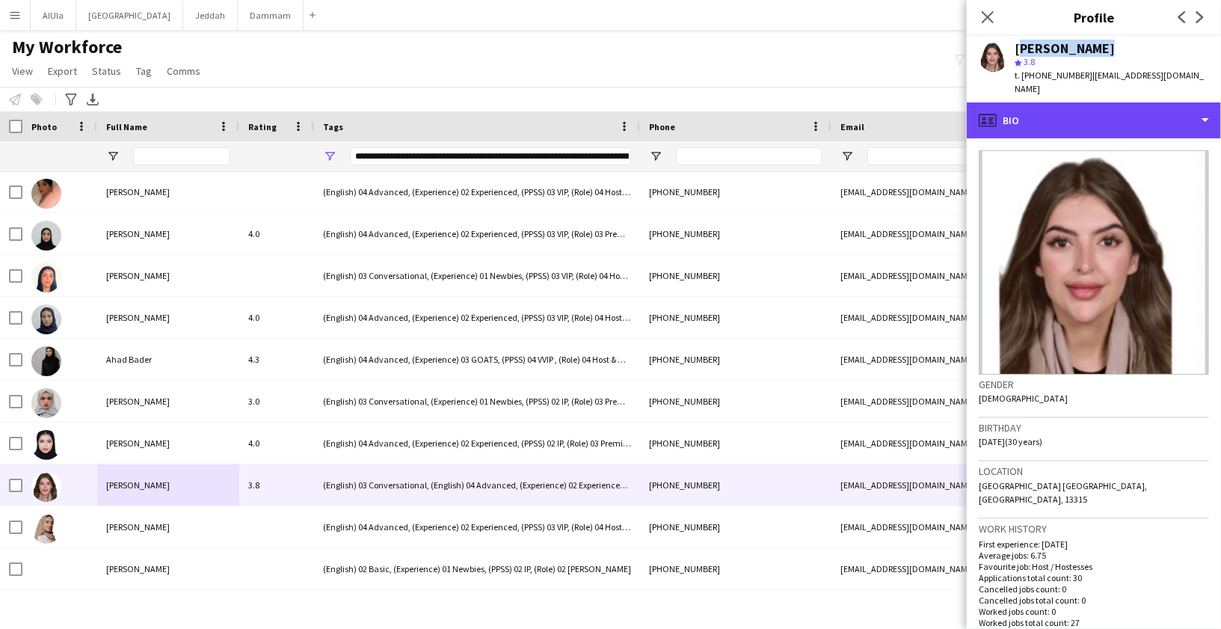
drag, startPoint x: 1045, startPoint y: 117, endPoint x: 1048, endPoint y: 125, distance: 8.1
click at [1046, 117] on div "profile Bio" at bounding box center [1094, 120] width 254 height 36
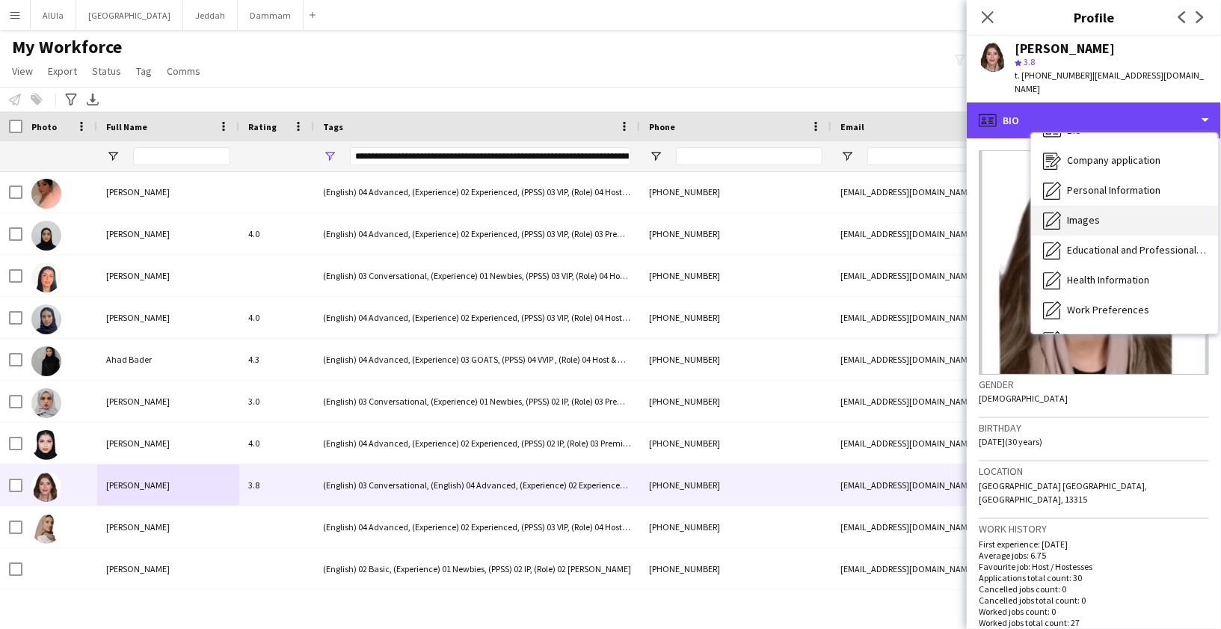
scroll to position [58, 0]
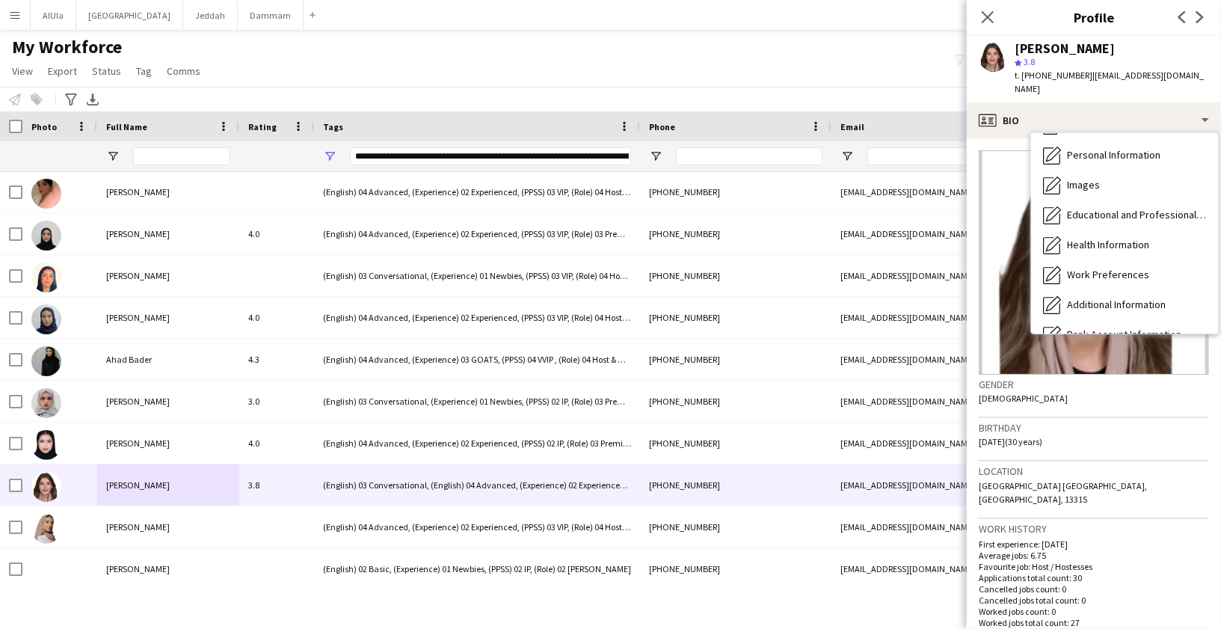
click at [1090, 430] on div "Birthday 29-01-1995 (30 years)" at bounding box center [1094, 439] width 230 height 43
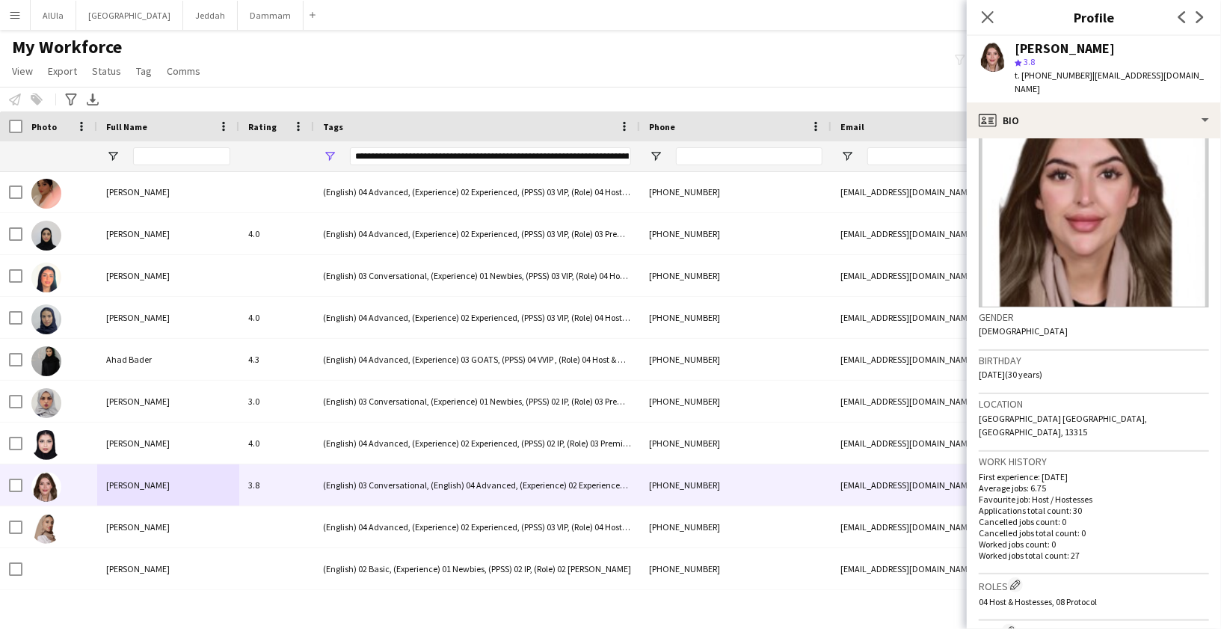
scroll to position [274, 0]
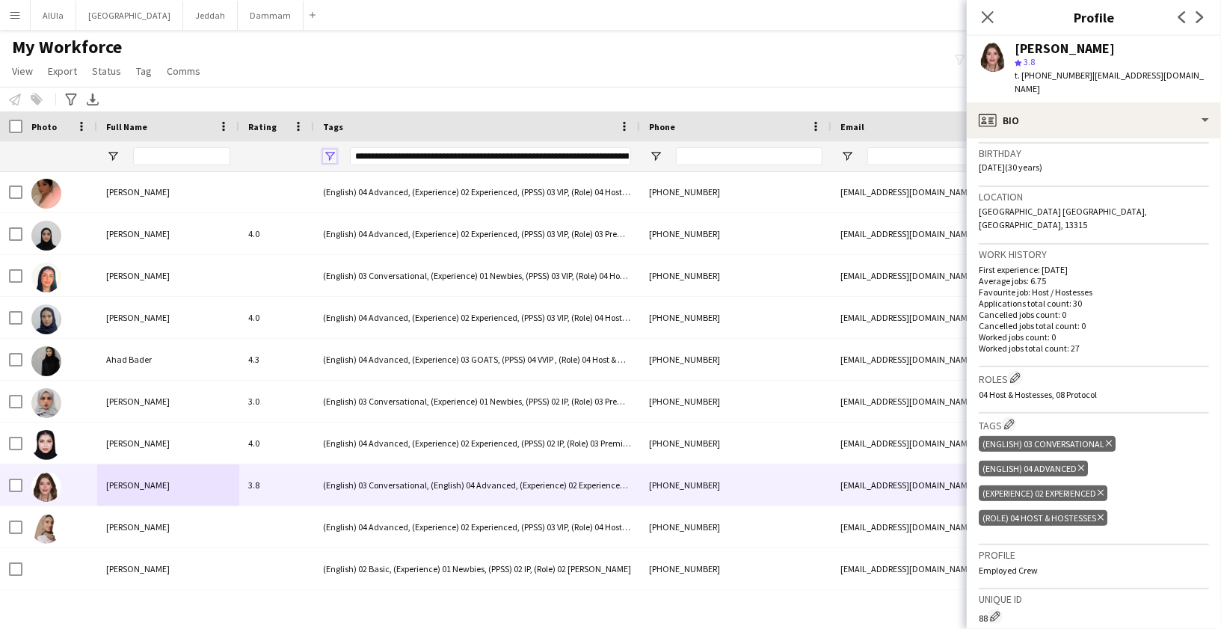
click at [324, 155] on span "Open Filter Menu" at bounding box center [329, 156] width 13 height 13
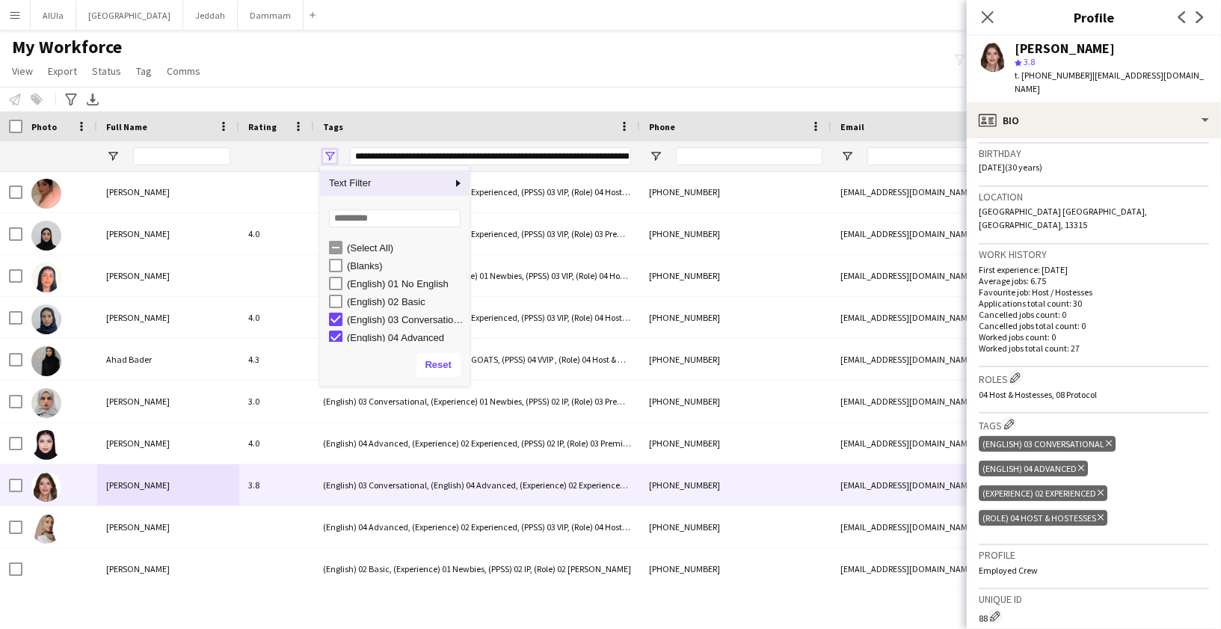
click at [327, 155] on span "Open Filter Menu" at bounding box center [329, 156] width 13 height 13
click at [323, 156] on span "Open Filter Menu" at bounding box center [329, 156] width 13 height 13
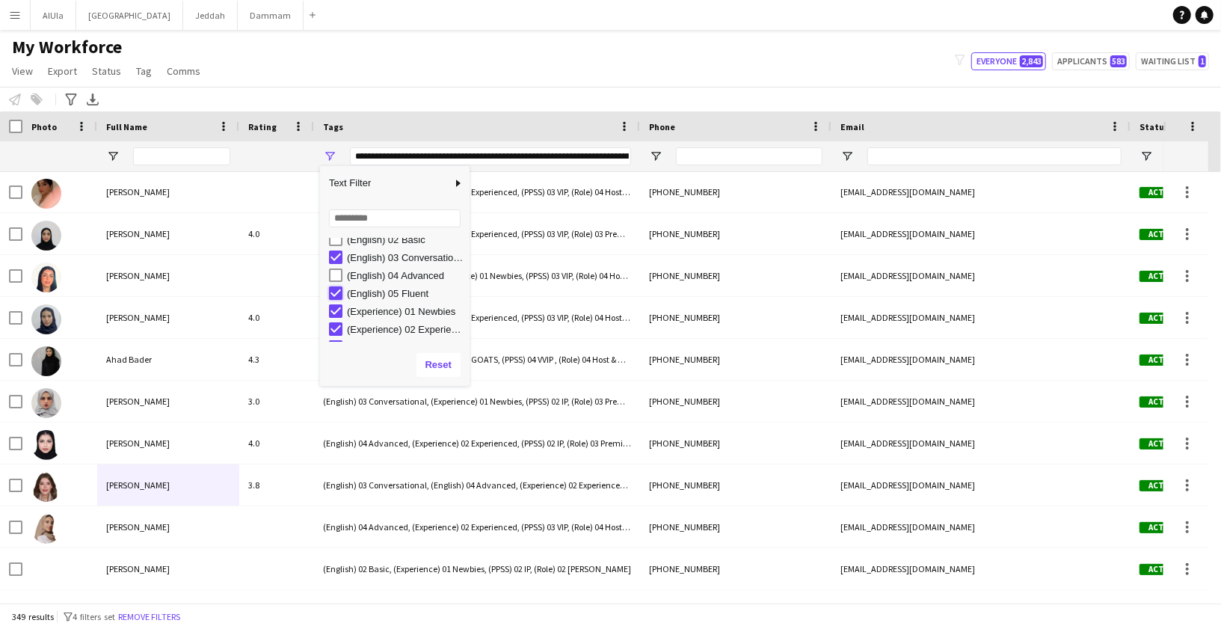
type input "**********"
click at [409, 68] on div "My Workforce View Views Default view New view Update view Delete view Edit name…" at bounding box center [610, 61] width 1221 height 51
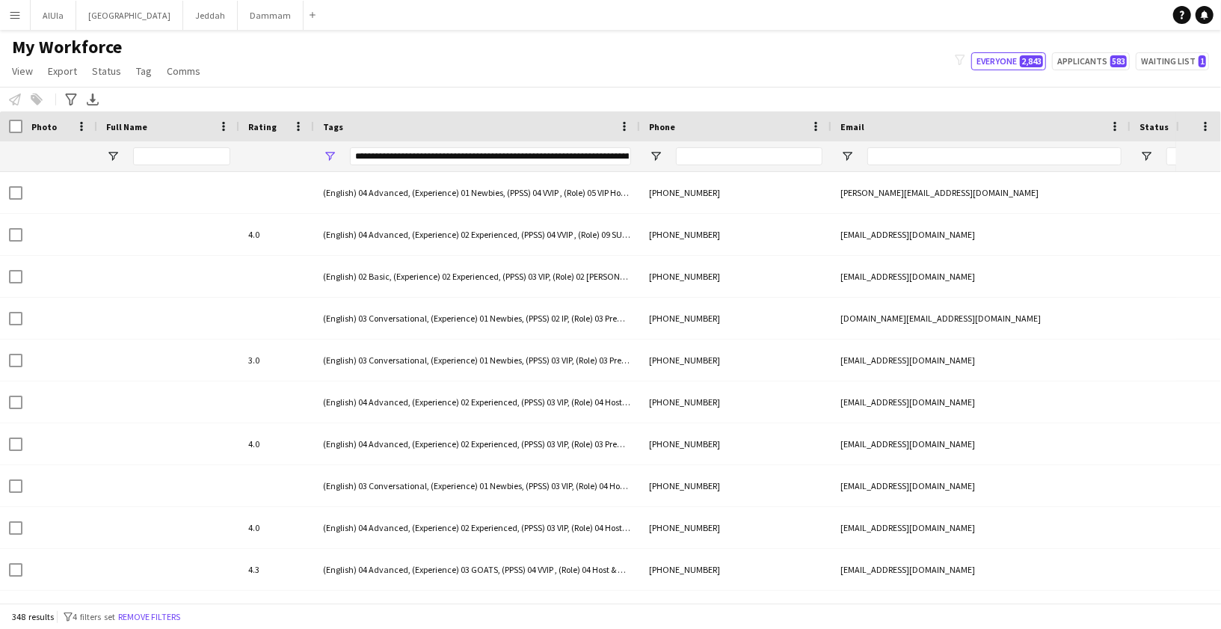
type input "**********"
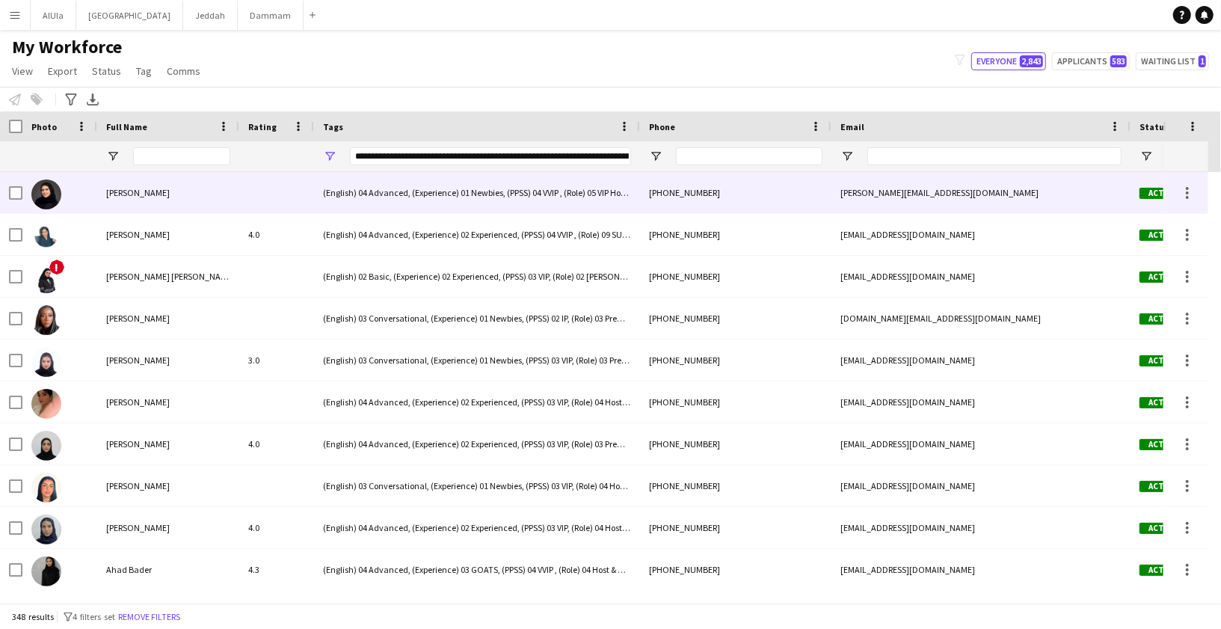
click at [147, 196] on span "[PERSON_NAME]" at bounding box center [138, 192] width 64 height 11
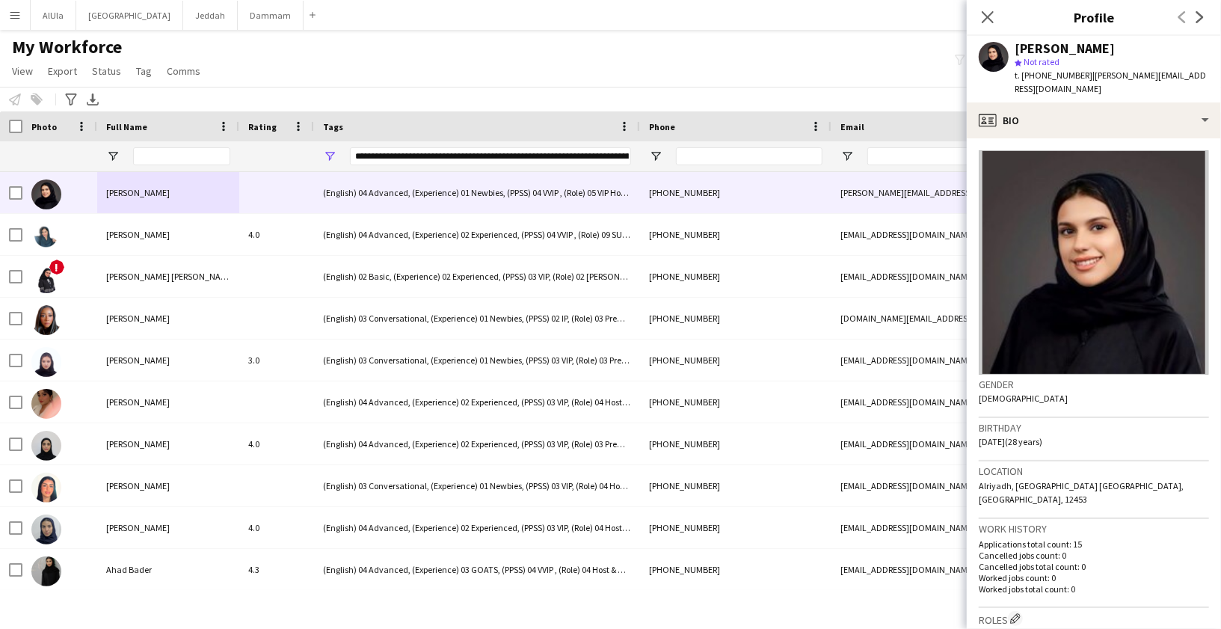
click at [1036, 47] on div "[PERSON_NAME]" at bounding box center [1065, 48] width 100 height 13
copy div "[PERSON_NAME]"
click at [1060, 79] on span "t. [PHONE_NUMBER]" at bounding box center [1054, 75] width 78 height 11
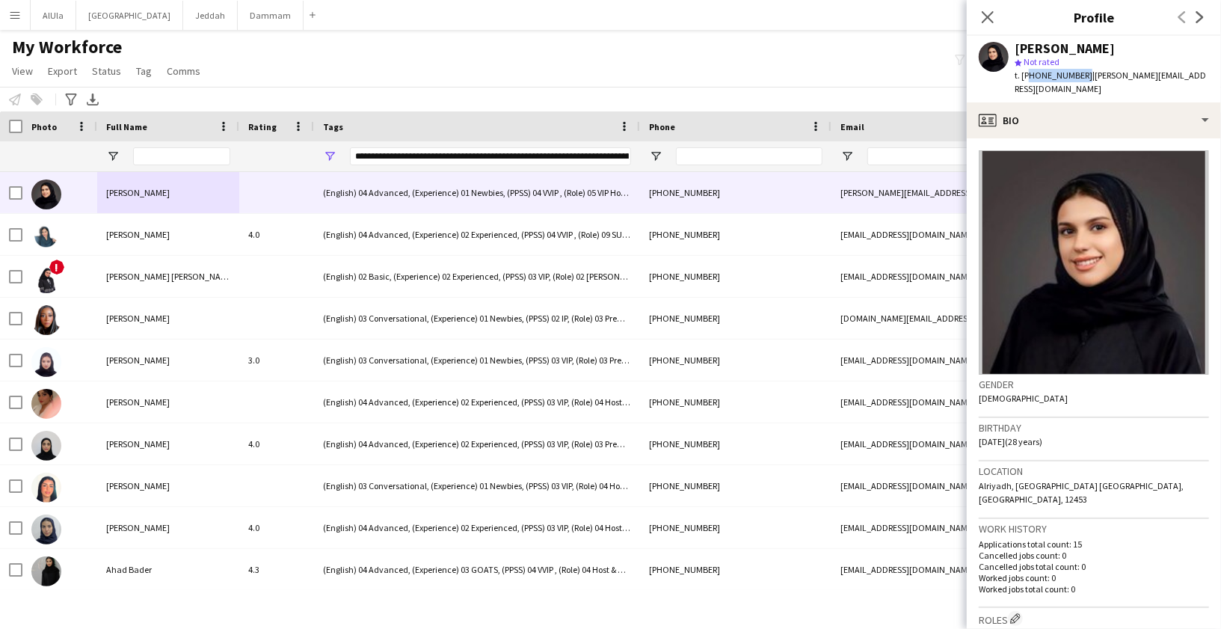
click at [1060, 79] on span "t. [PHONE_NUMBER]" at bounding box center [1054, 75] width 78 height 11
copy span "966554415105"
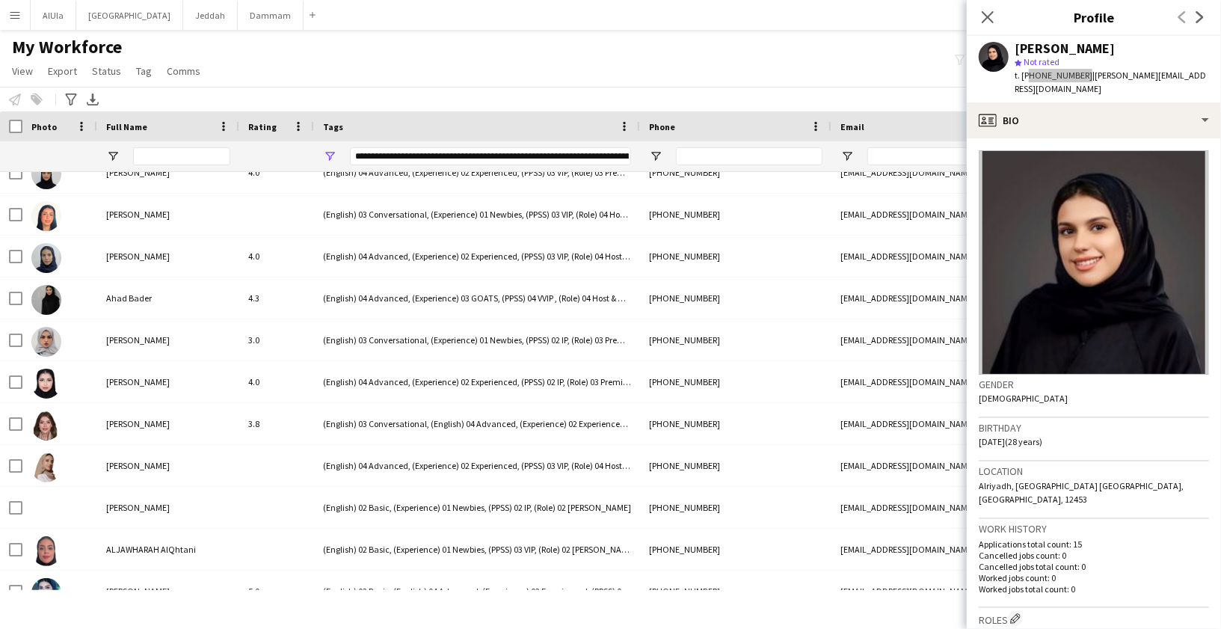
scroll to position [340, 0]
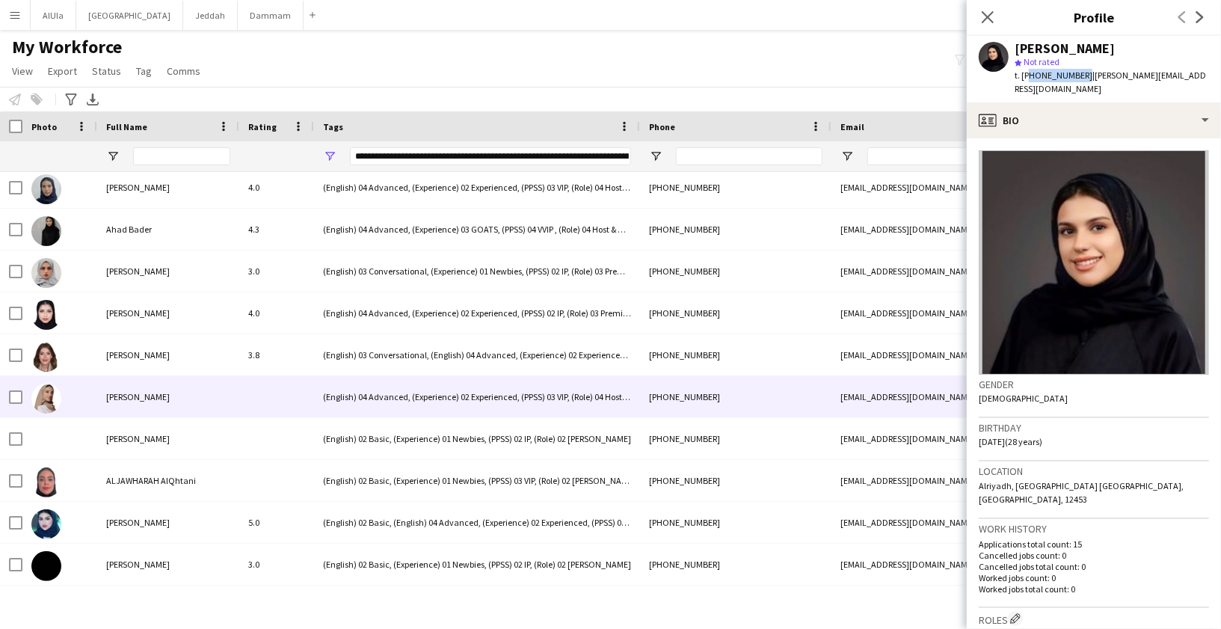
click at [152, 396] on span "[PERSON_NAME]" at bounding box center [138, 396] width 64 height 11
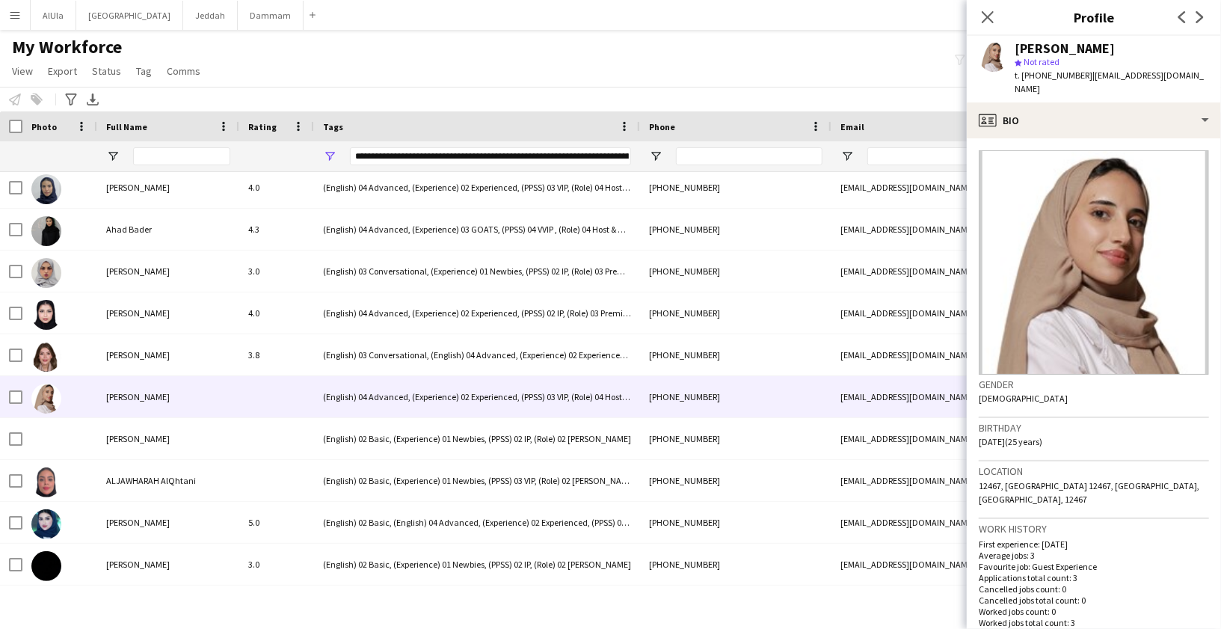
scroll to position [259, 0]
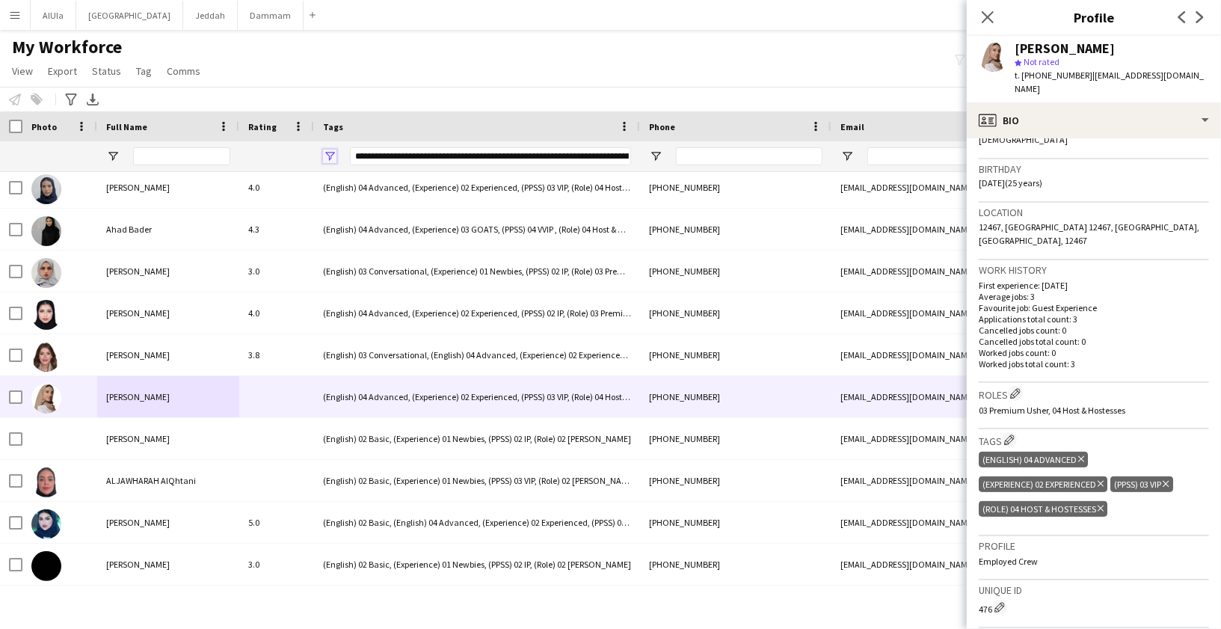
click at [330, 153] on span "Open Filter Menu" at bounding box center [329, 156] width 13 height 13
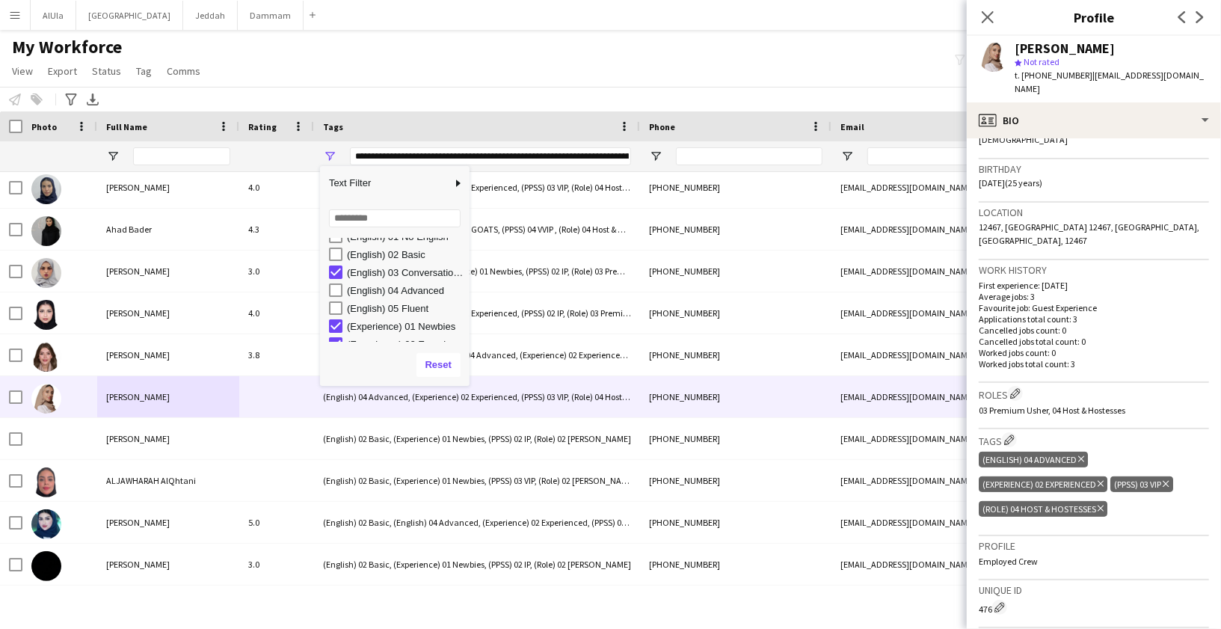
scroll to position [0, 0]
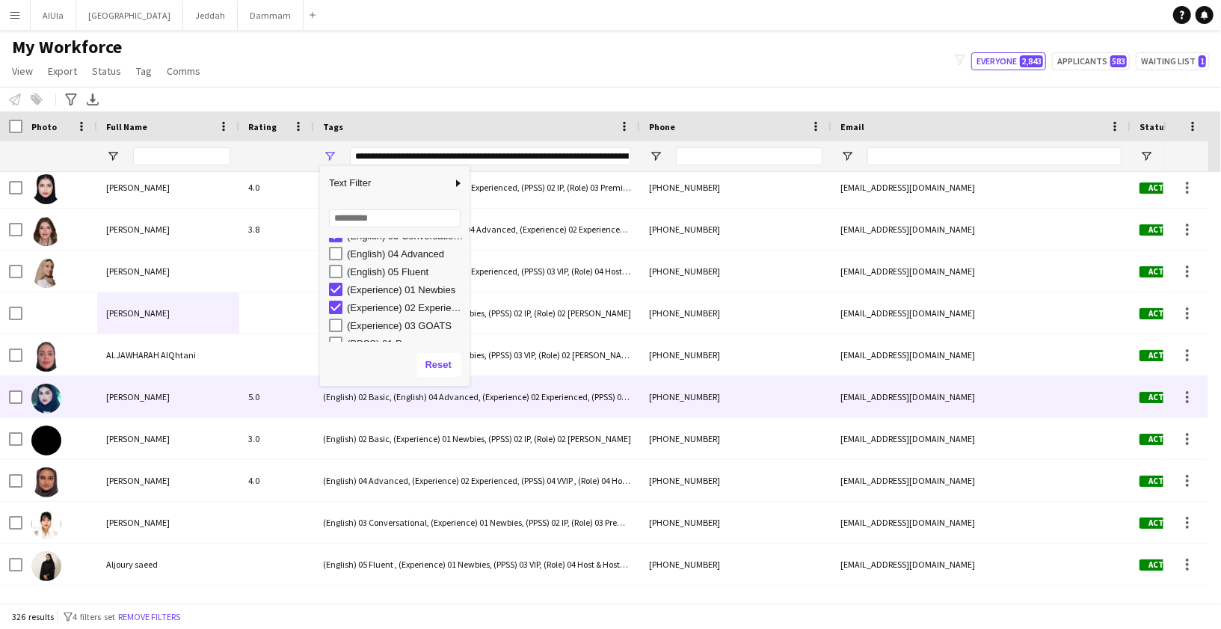
click at [159, 402] on div "[PERSON_NAME]" at bounding box center [168, 396] width 142 height 41
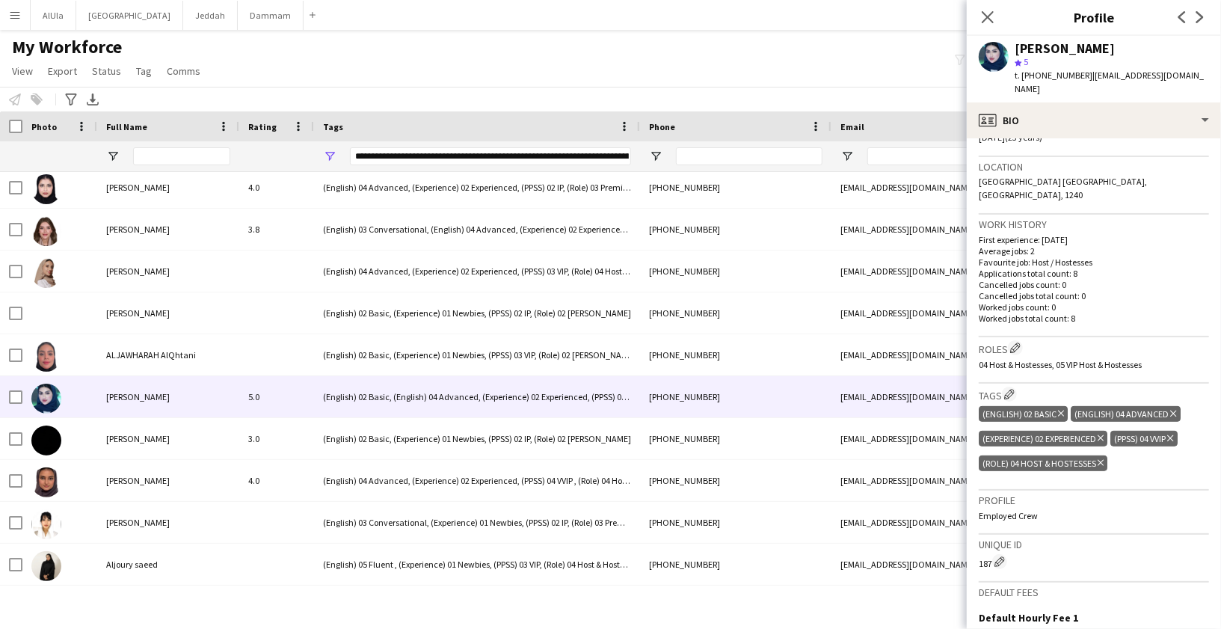
click at [1062, 409] on icon "Delete tag" at bounding box center [1061, 413] width 6 height 9
click at [331, 154] on span "Open Filter Menu" at bounding box center [329, 156] width 13 height 13
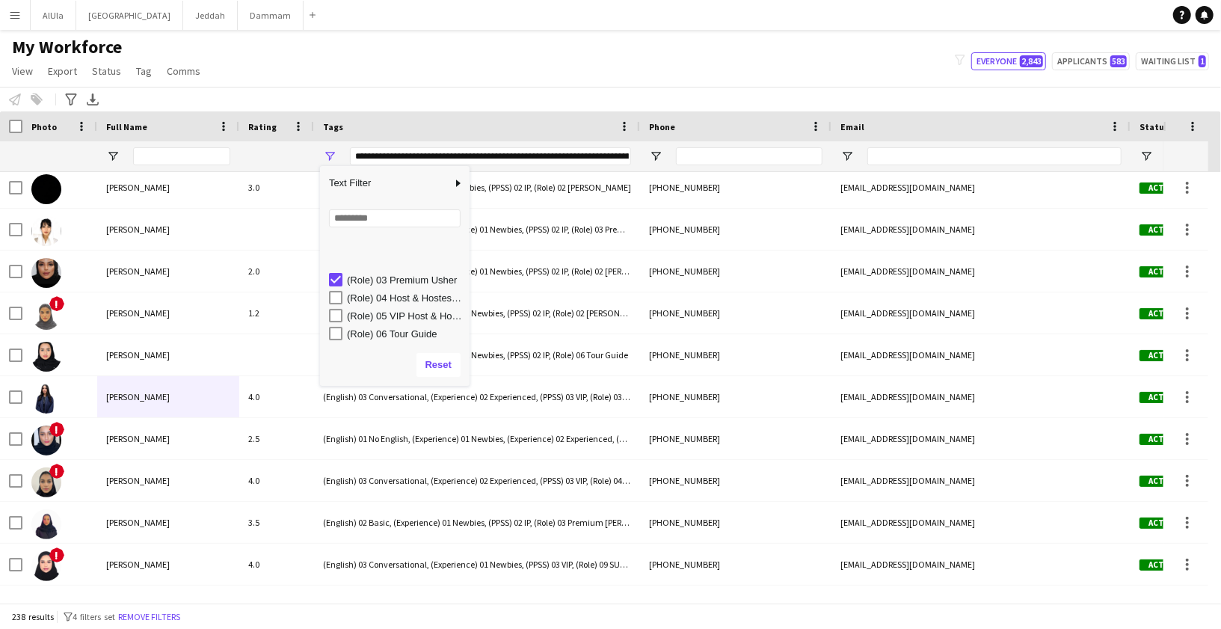
scroll to position [399, 0]
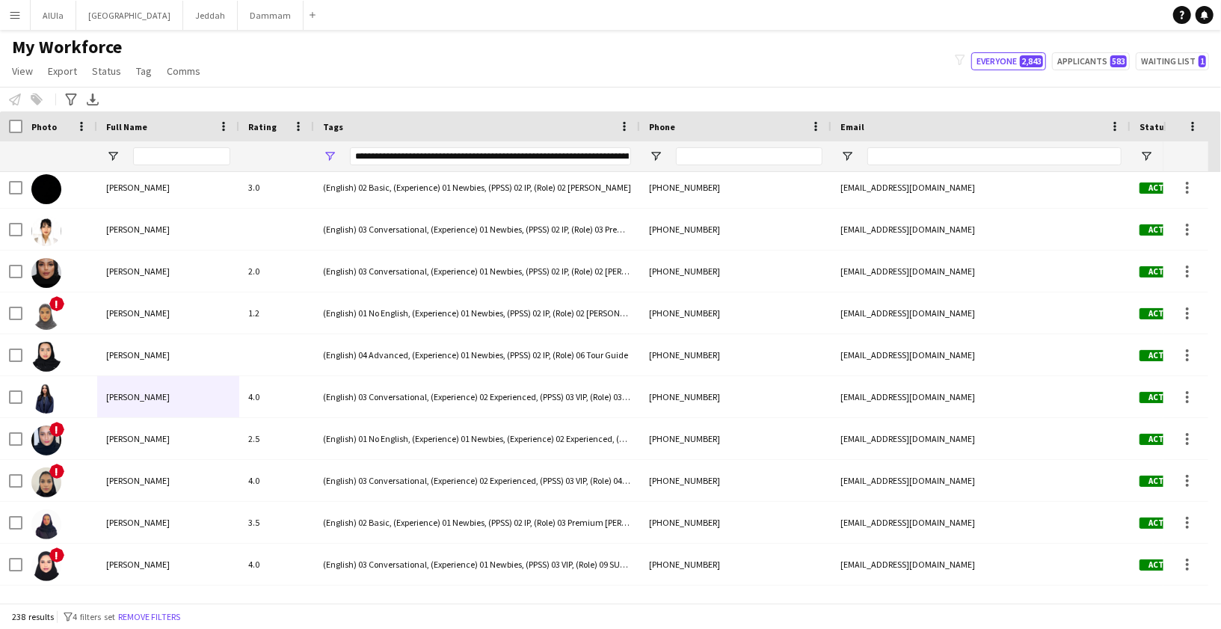
click at [288, 61] on div "My Workforce View Views Default view New view Update view Delete view Edit name…" at bounding box center [610, 61] width 1221 height 51
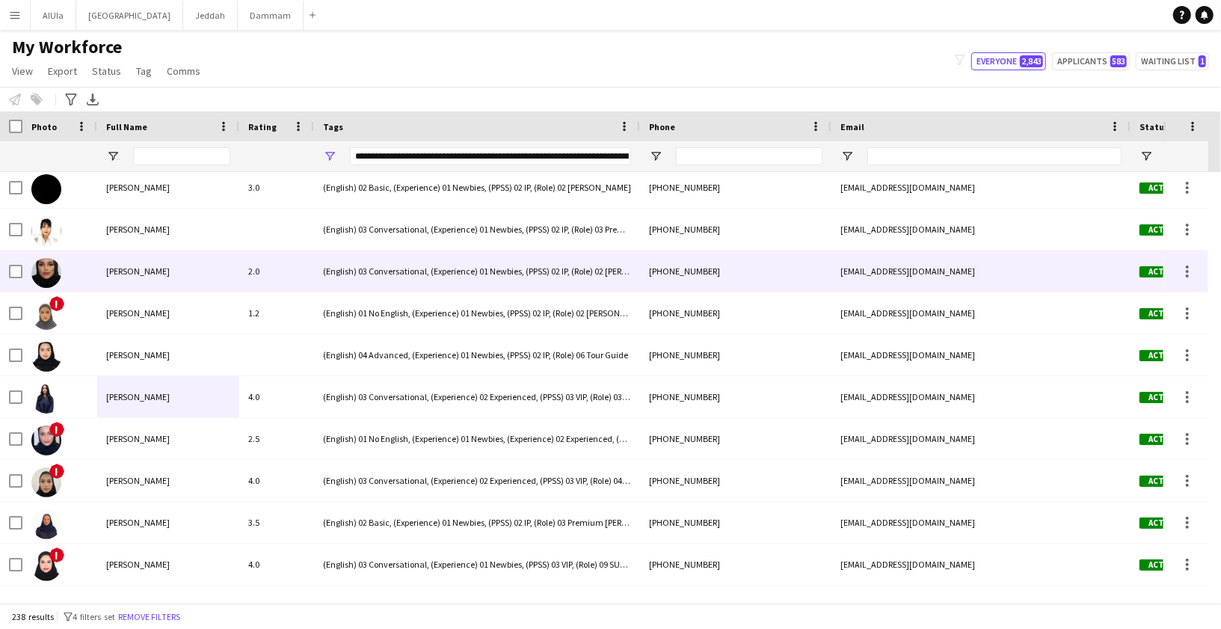
click at [163, 270] on span "[PERSON_NAME]" at bounding box center [138, 271] width 64 height 11
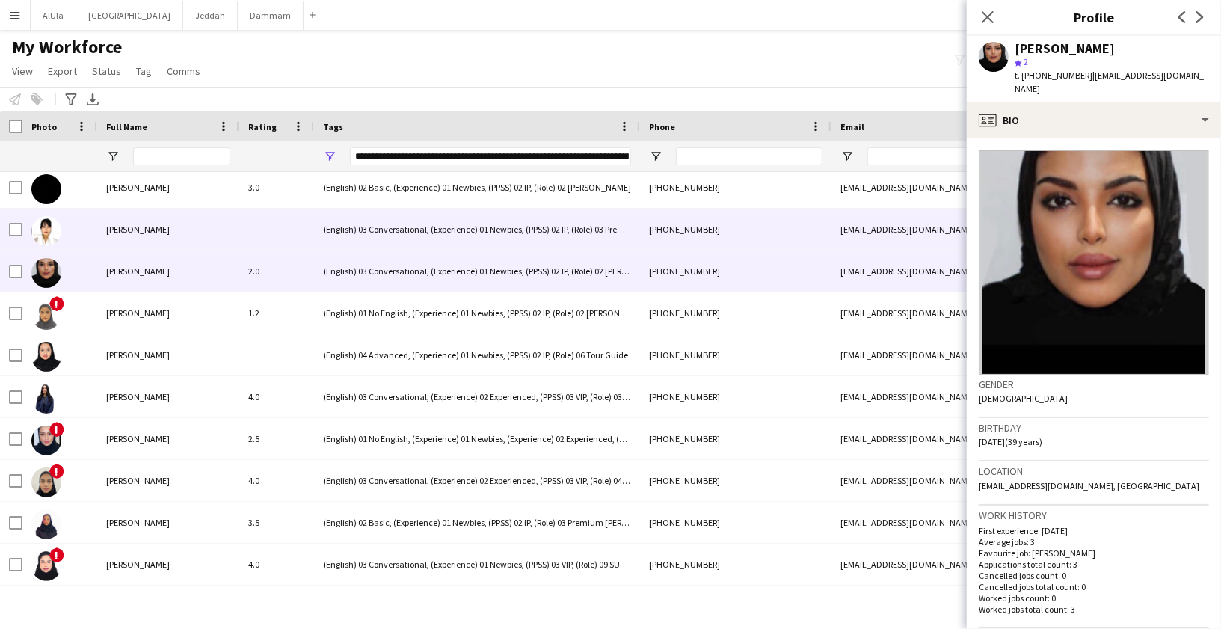
click at [123, 237] on div "[PERSON_NAME]" at bounding box center [168, 229] width 142 height 41
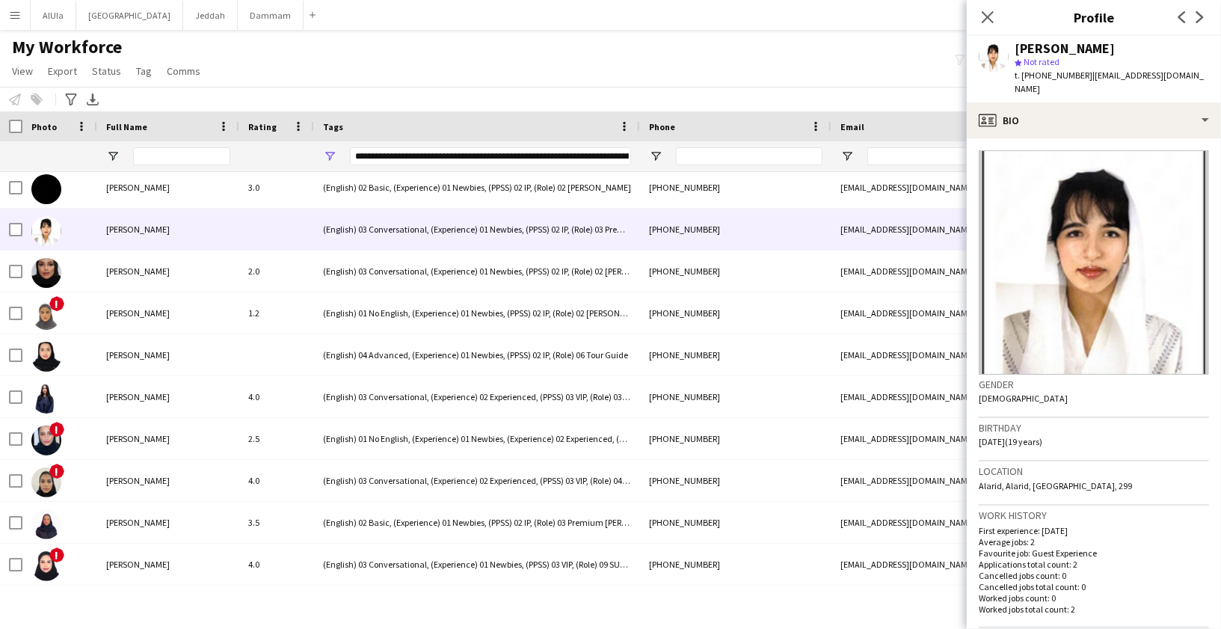
click at [1039, 50] on div "[PERSON_NAME]" at bounding box center [1065, 48] width 100 height 13
copy div "[PERSON_NAME]"
click at [1059, 76] on span "t. [PHONE_NUMBER]" at bounding box center [1054, 75] width 78 height 11
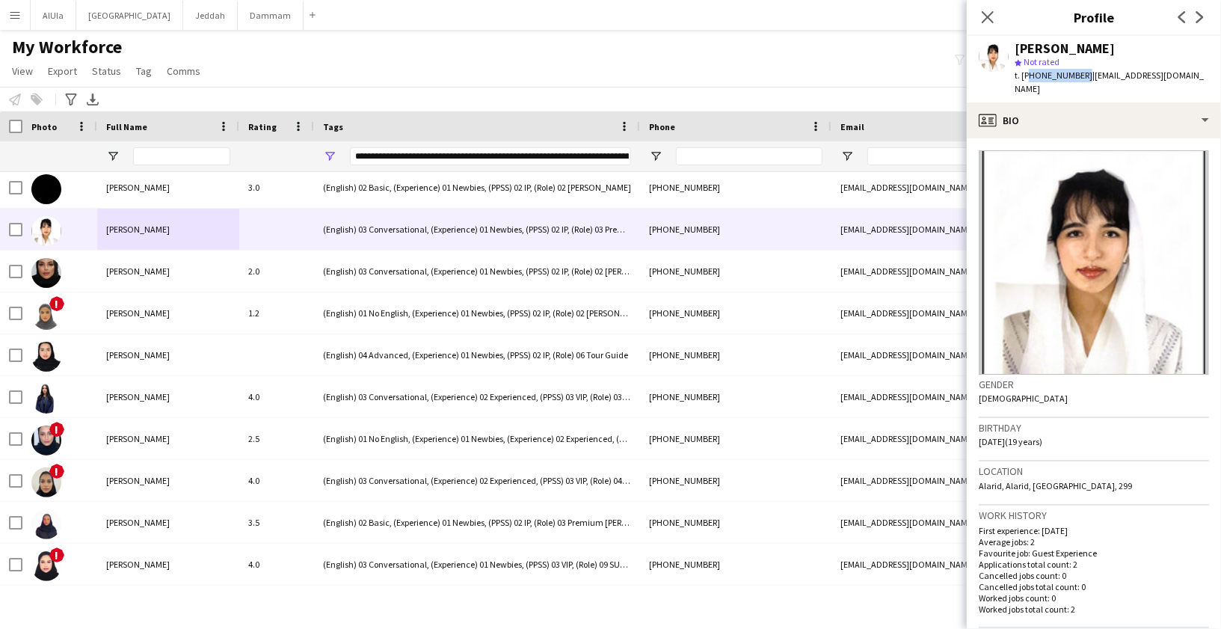
click at [1059, 76] on span "t. [PHONE_NUMBER]" at bounding box center [1054, 75] width 78 height 11
copy span "966555079896"
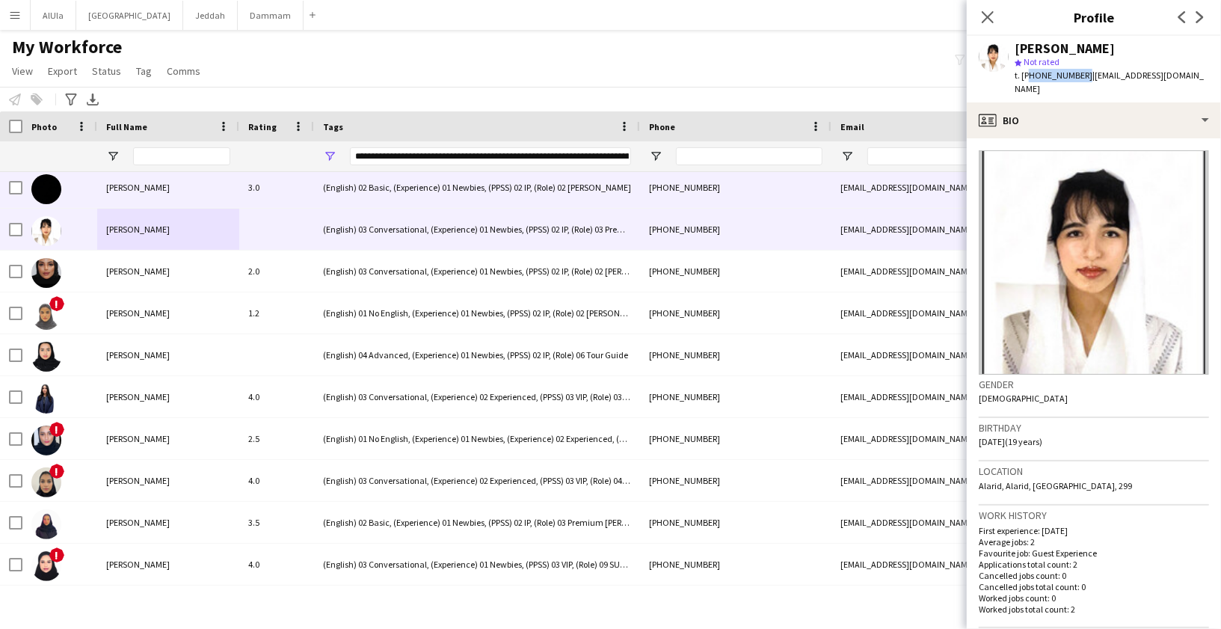
click at [135, 191] on span "[PERSON_NAME]" at bounding box center [138, 187] width 64 height 11
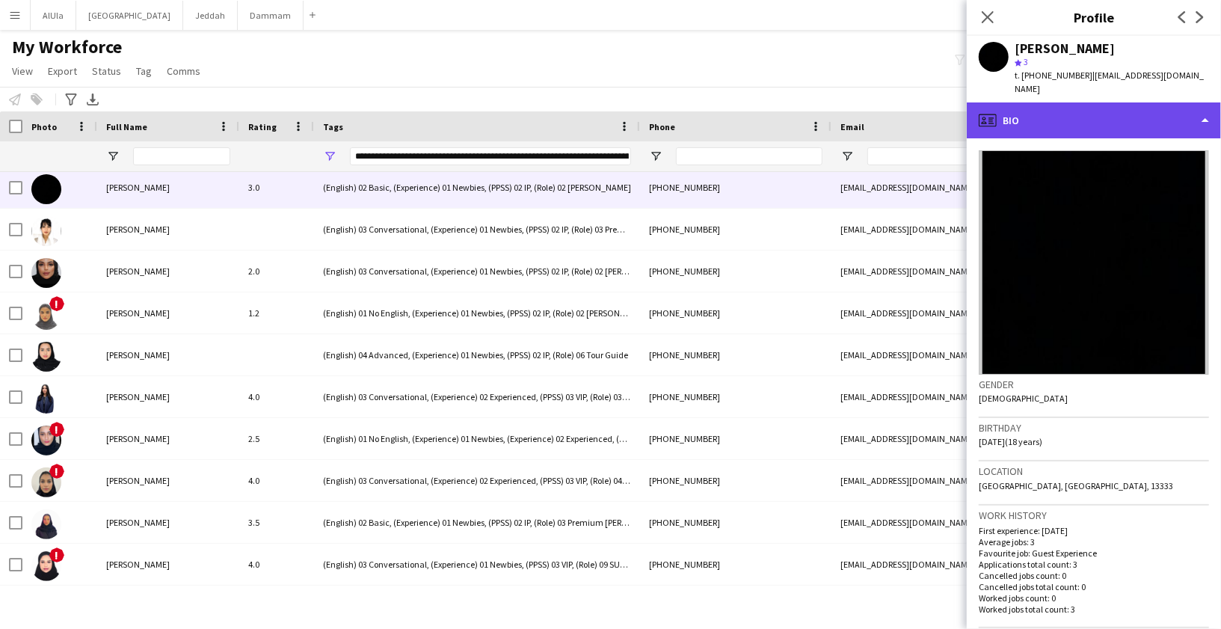
click at [1129, 105] on div "profile Bio" at bounding box center [1094, 120] width 254 height 36
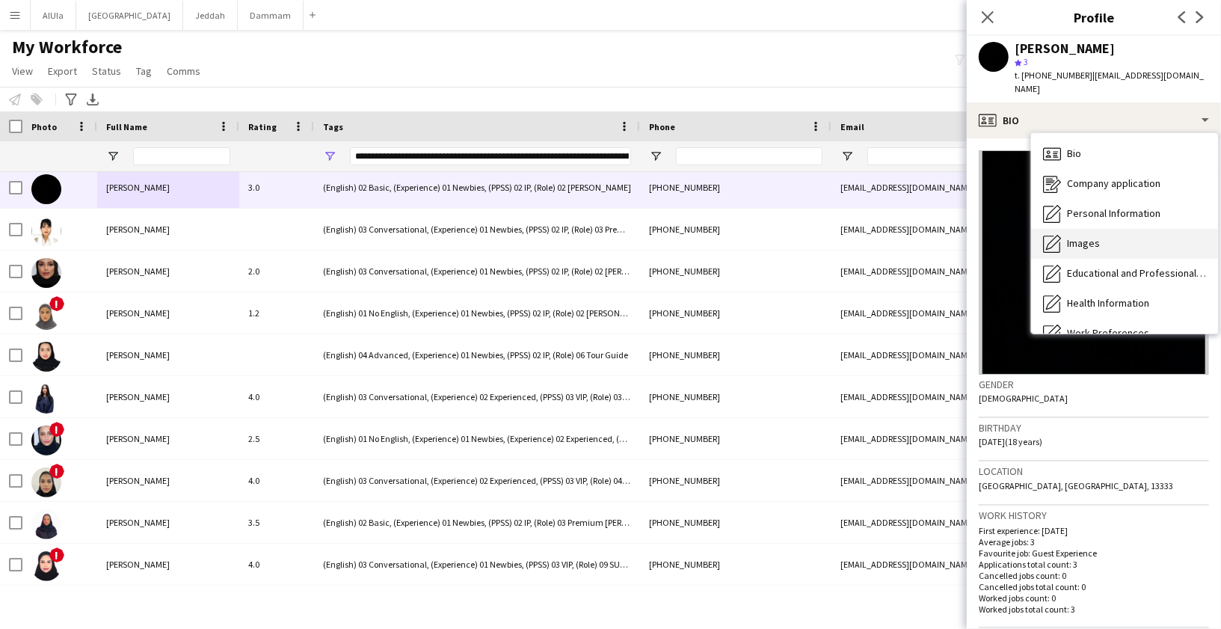
click at [1122, 239] on div "Images Images" at bounding box center [1124, 244] width 187 height 30
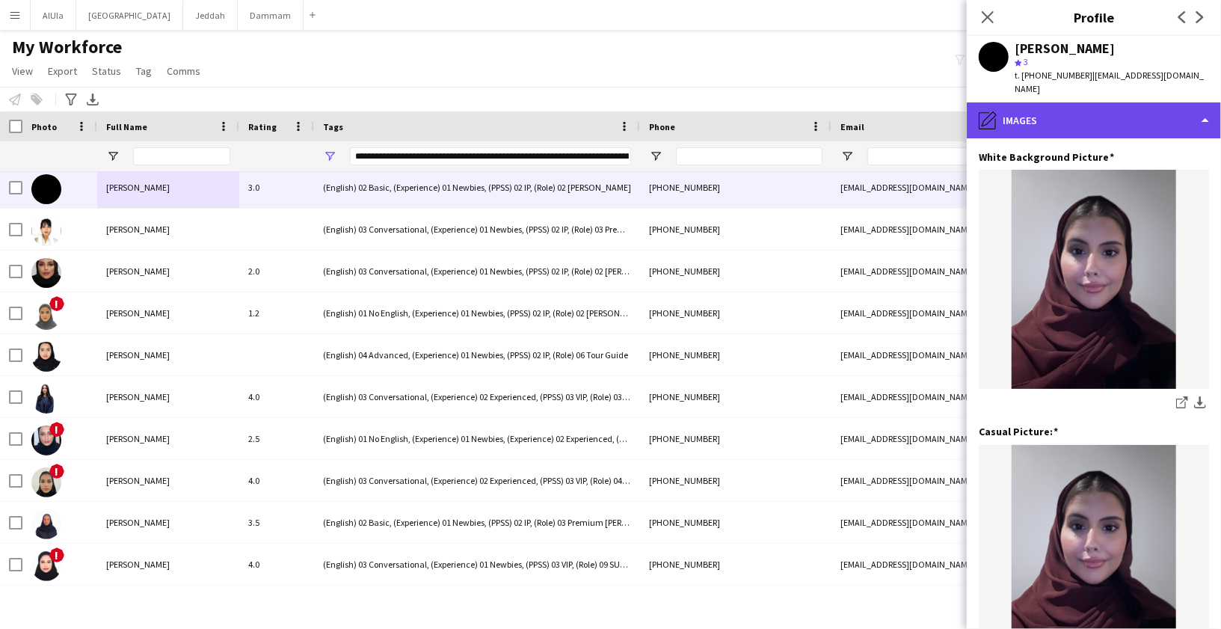
click at [1088, 111] on div "pencil4 Images" at bounding box center [1094, 120] width 254 height 36
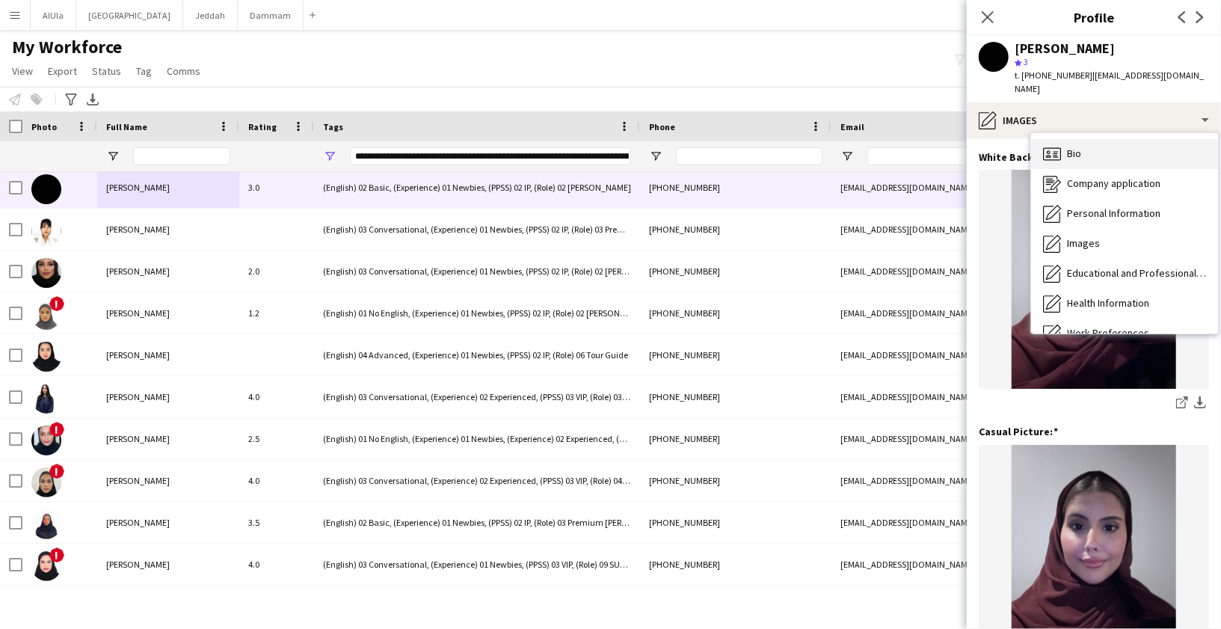
click at [1119, 144] on div "Bio Bio" at bounding box center [1124, 154] width 187 height 30
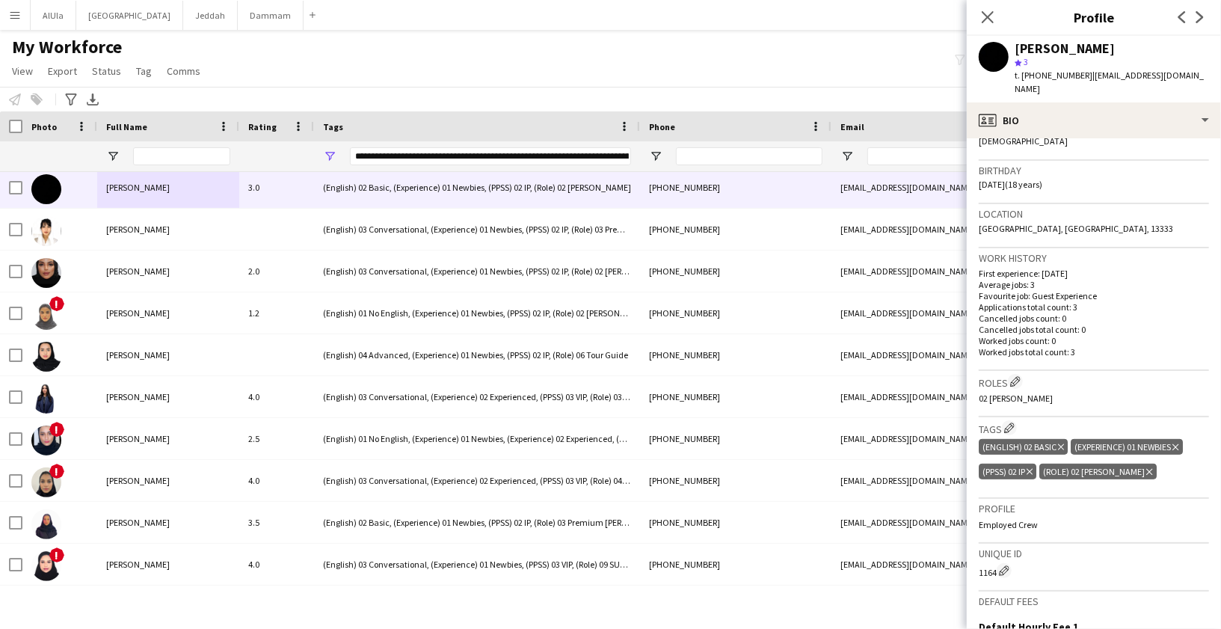
scroll to position [315, 0]
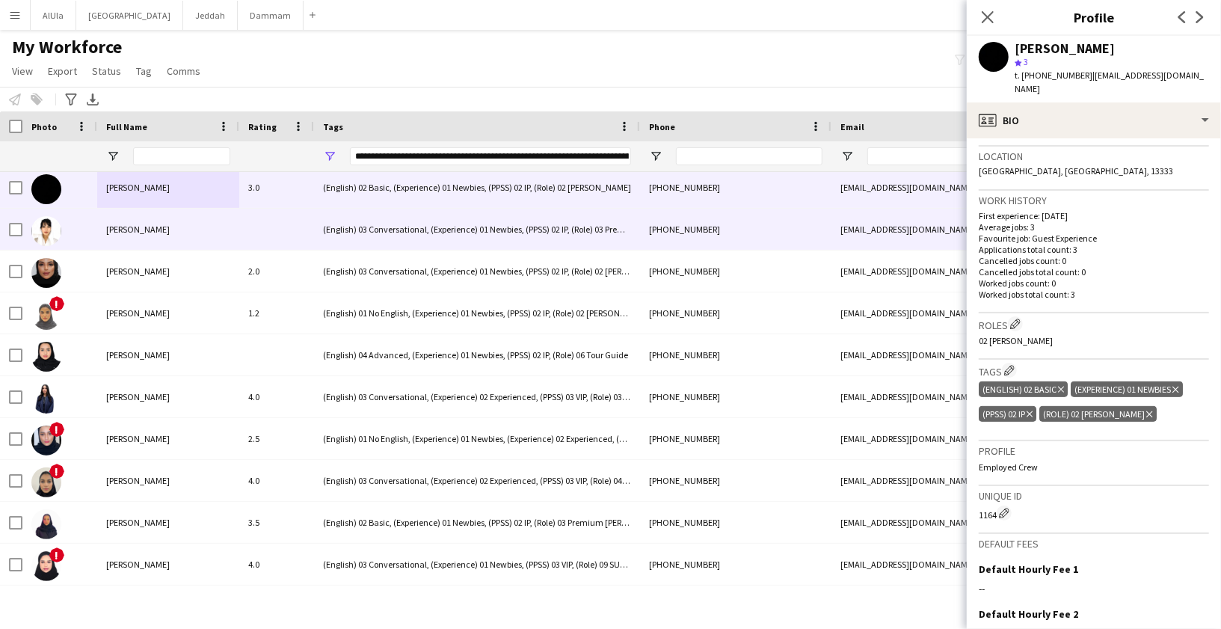
click at [216, 242] on div "[PERSON_NAME]" at bounding box center [168, 229] width 142 height 41
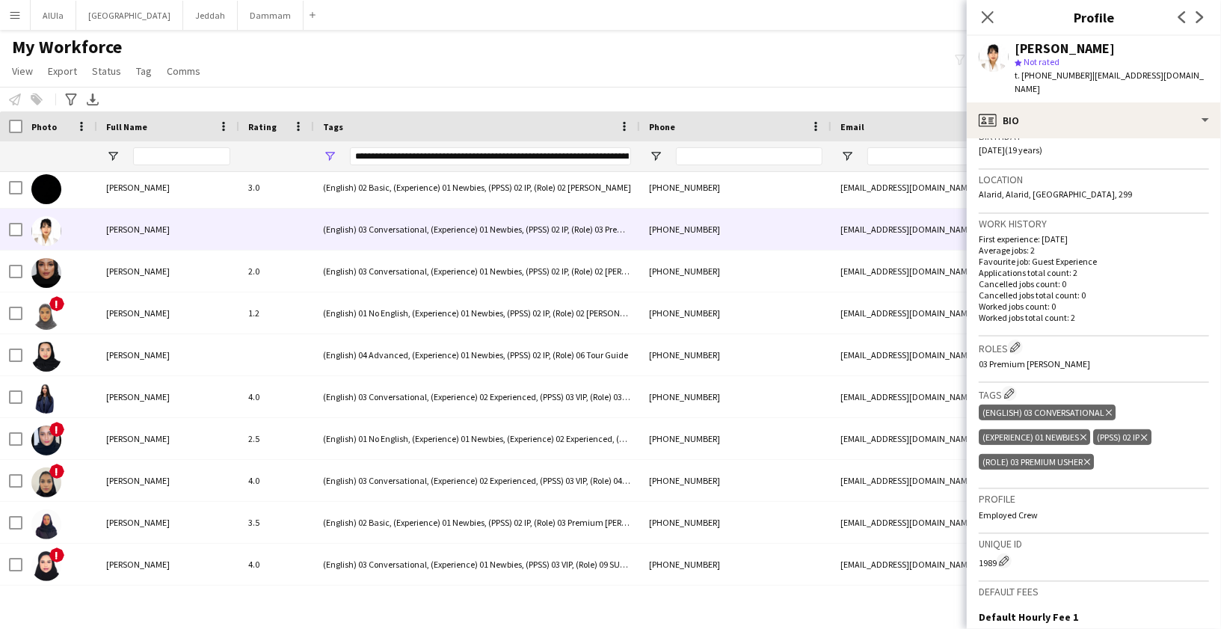
scroll to position [305, 0]
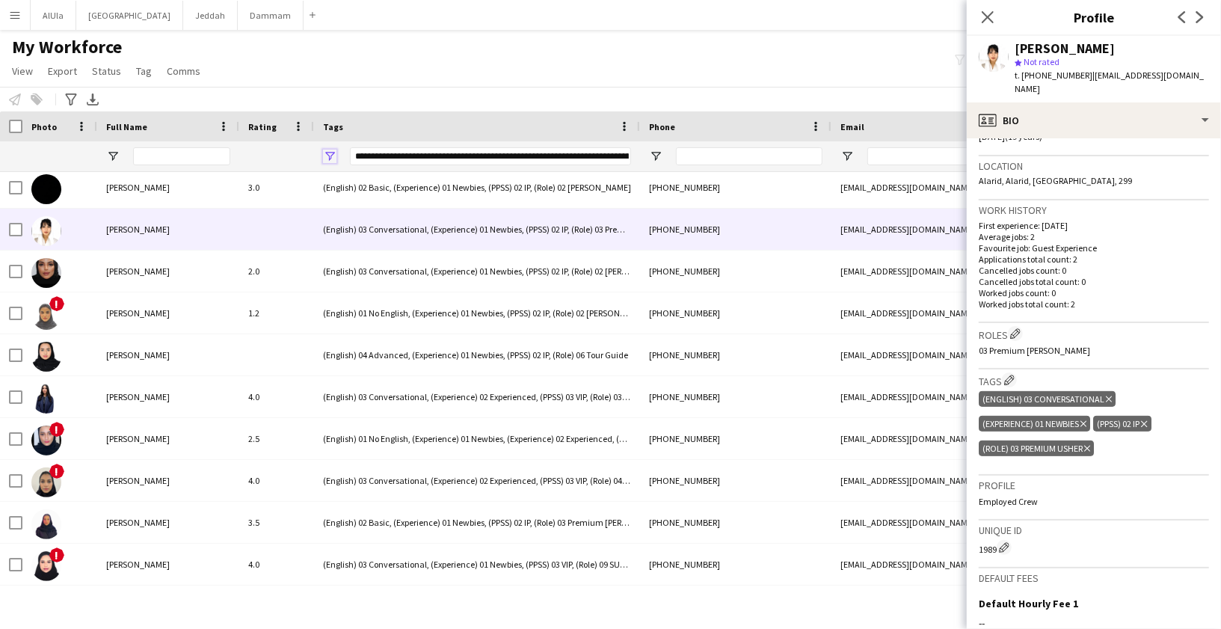
click at [334, 154] on span "Open Filter Menu" at bounding box center [329, 156] width 13 height 13
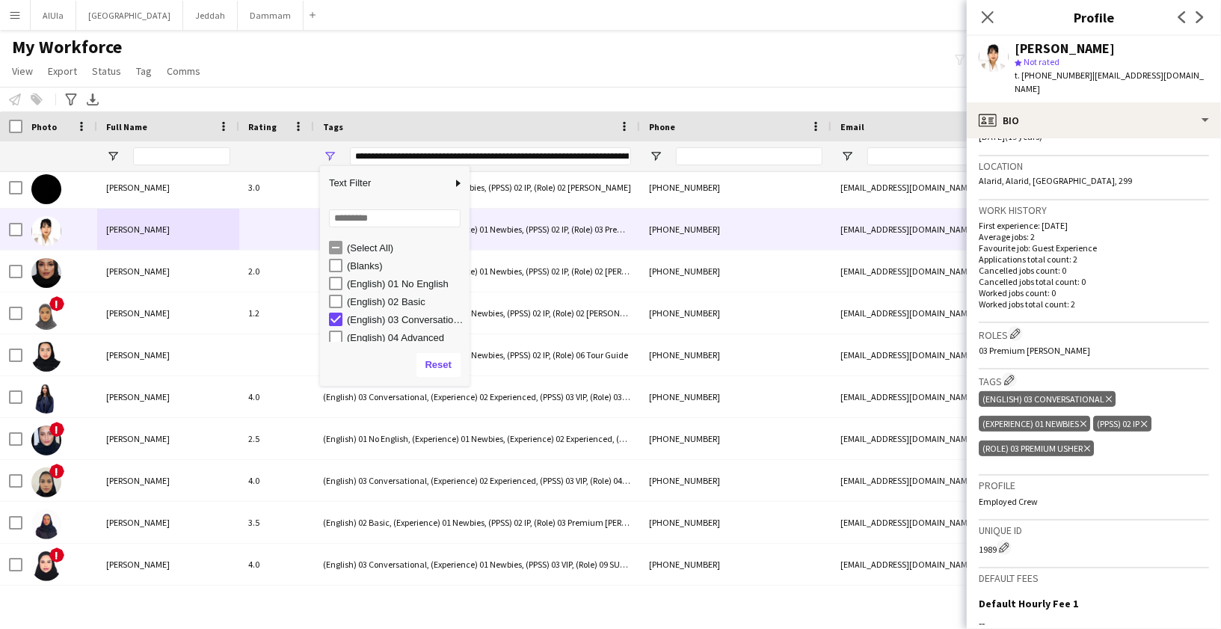
click at [406, 88] on div "Notify workforce Add to tag Select at least one crew to tag him or her. Advance…" at bounding box center [610, 99] width 1221 height 25
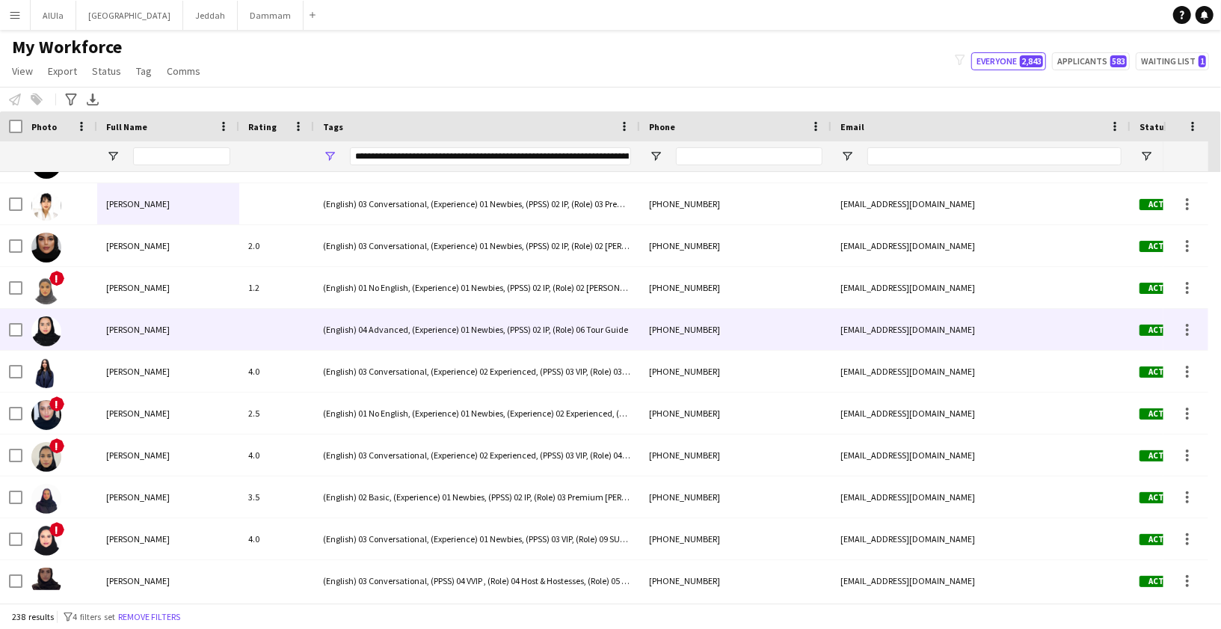
scroll to position [452, 0]
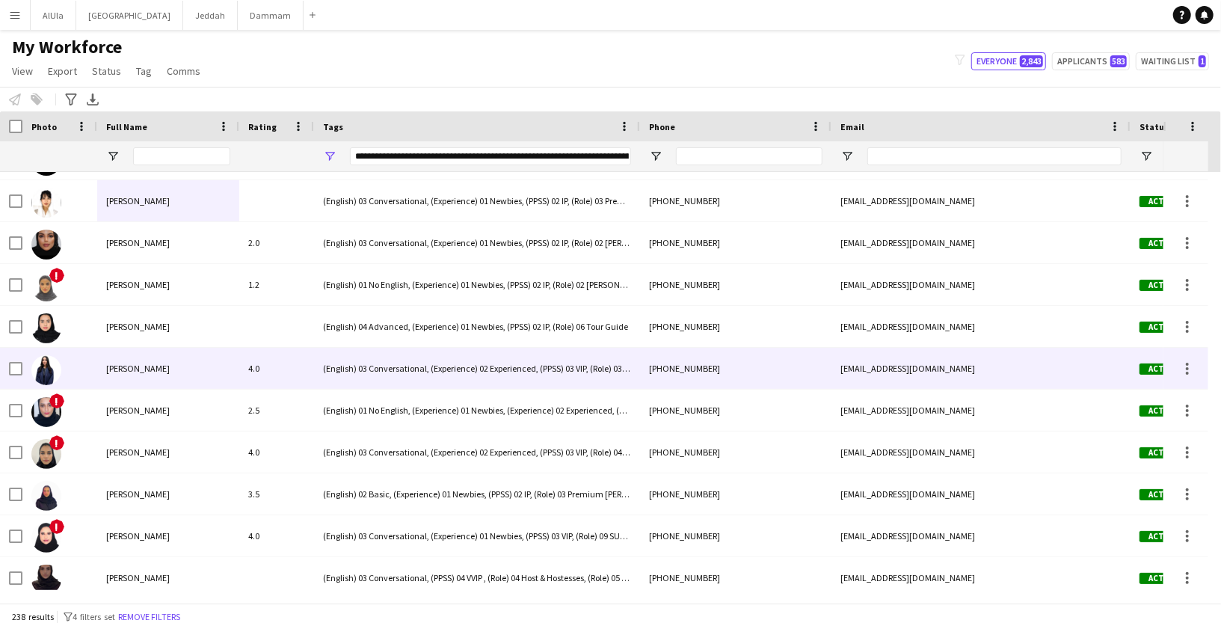
click at [138, 360] on div "[PERSON_NAME]" at bounding box center [168, 368] width 142 height 41
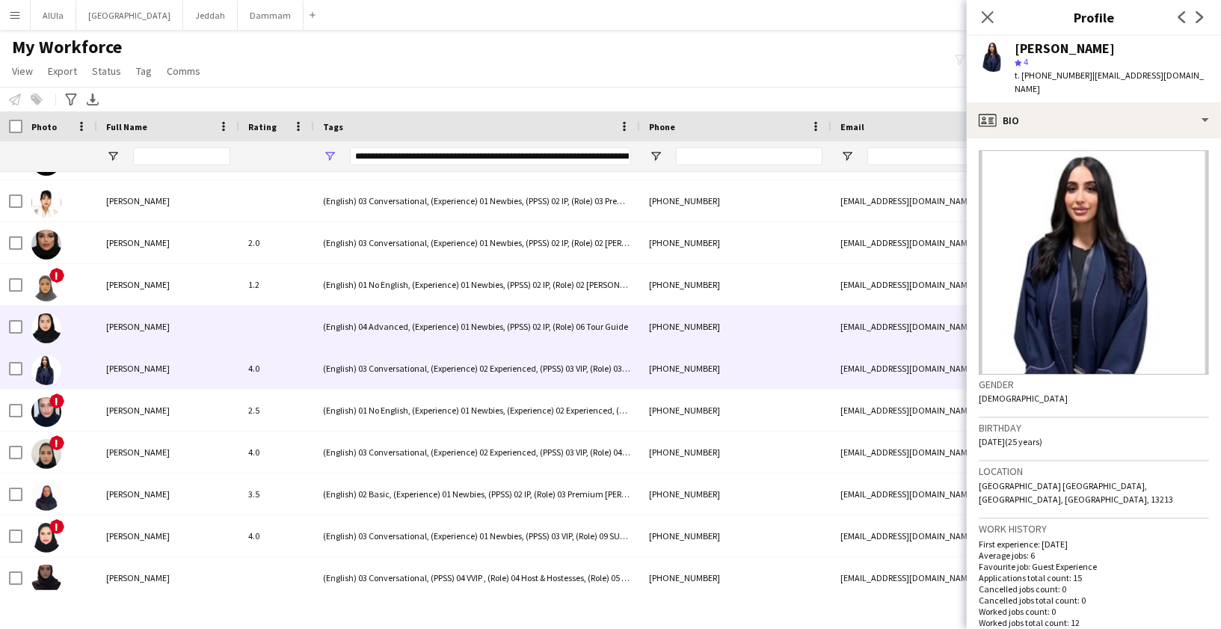
click at [150, 327] on span "[PERSON_NAME]" at bounding box center [138, 326] width 64 height 11
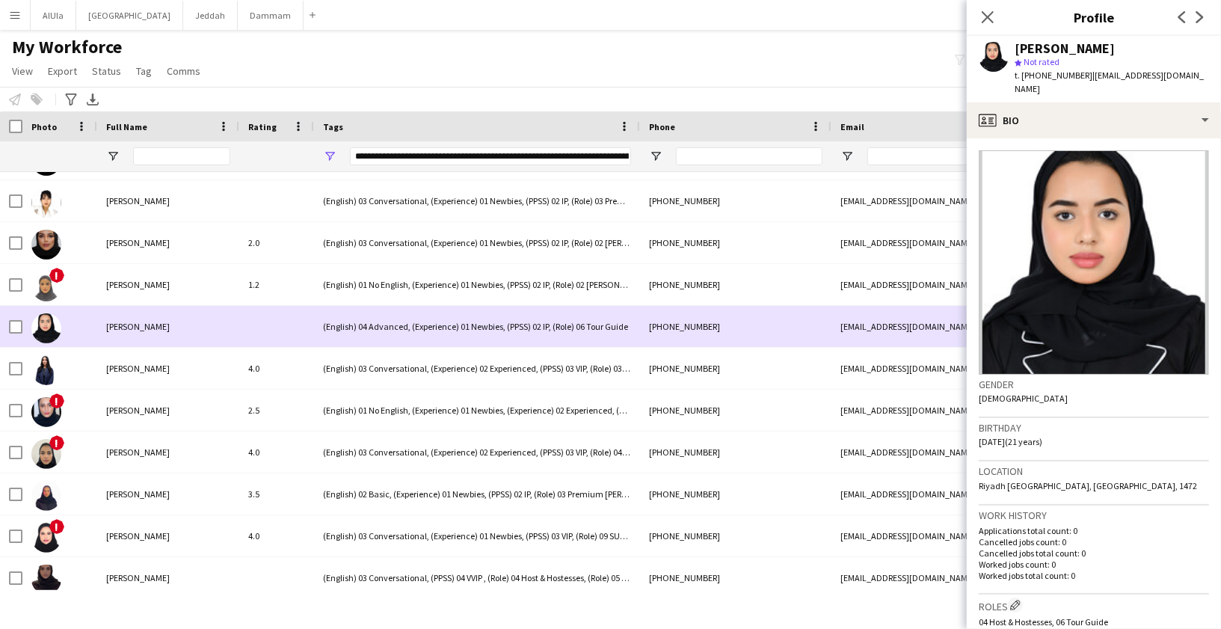
scroll to position [535, 0]
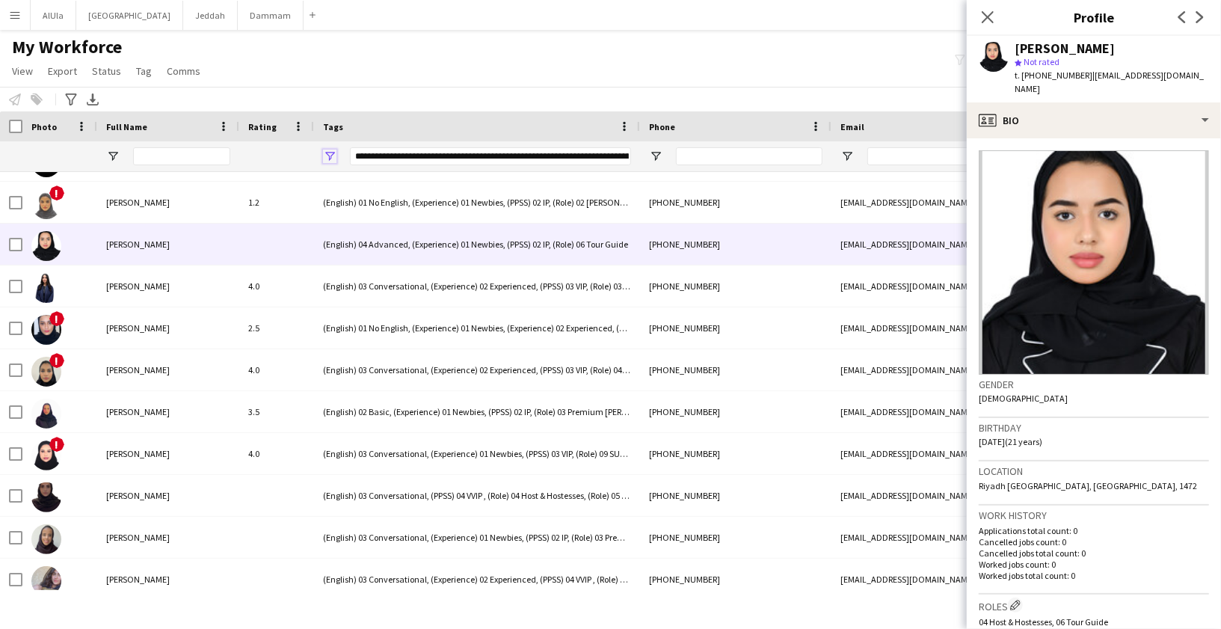
click at [334, 153] on span "Open Filter Menu" at bounding box center [329, 156] width 13 height 13
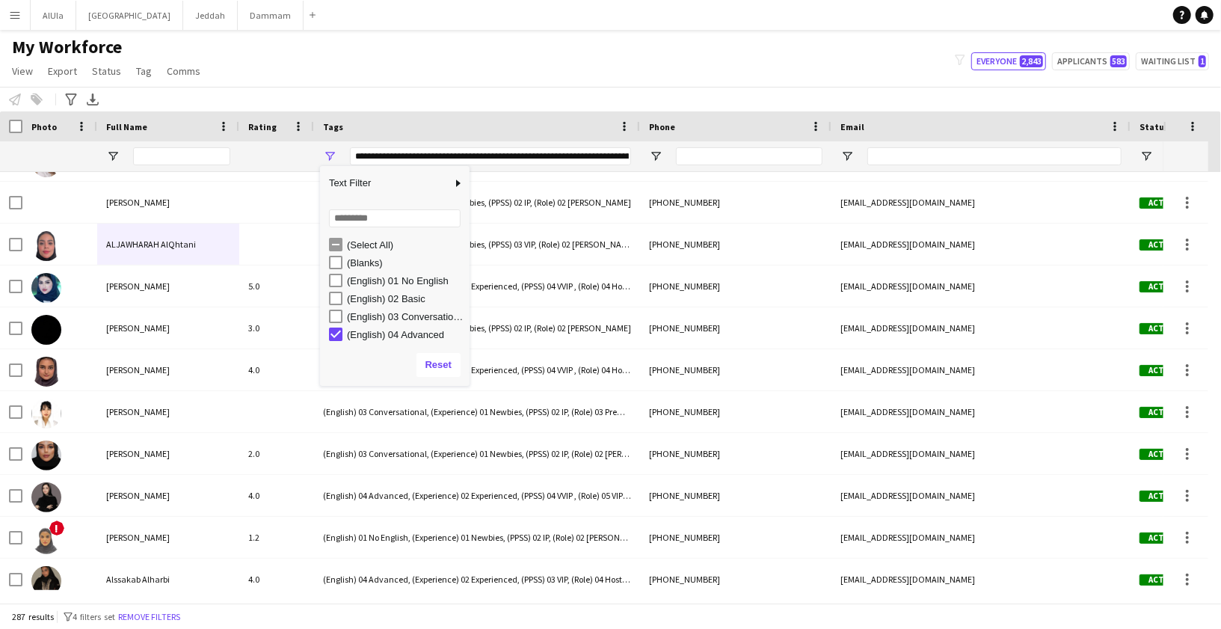
scroll to position [4, 0]
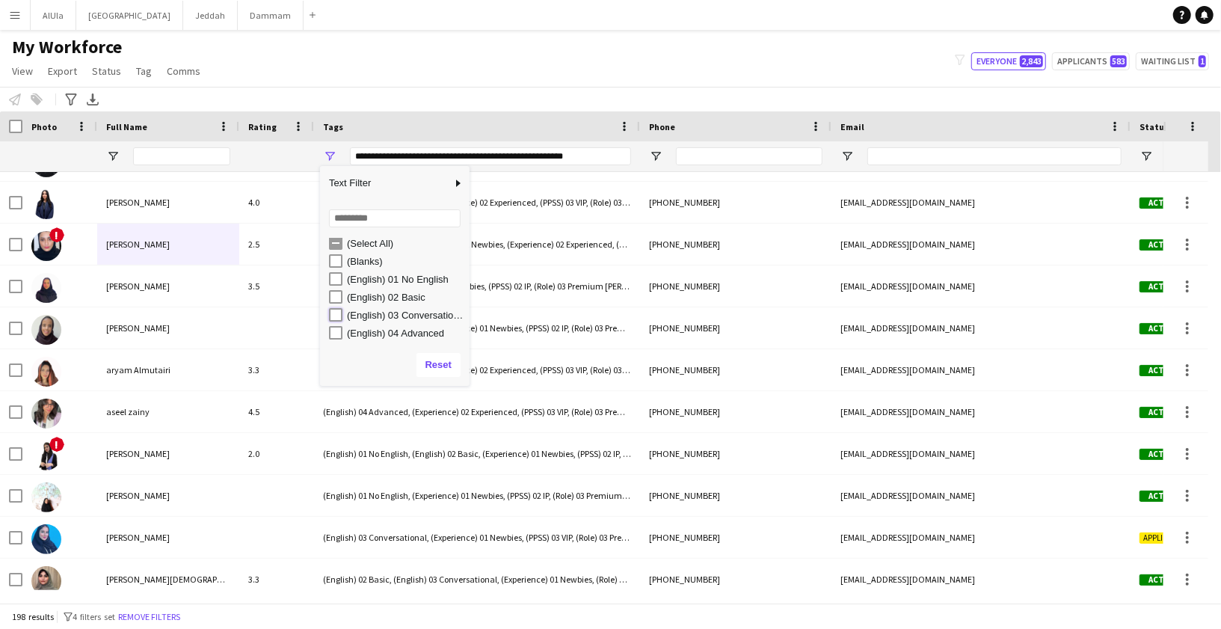
type input "**********"
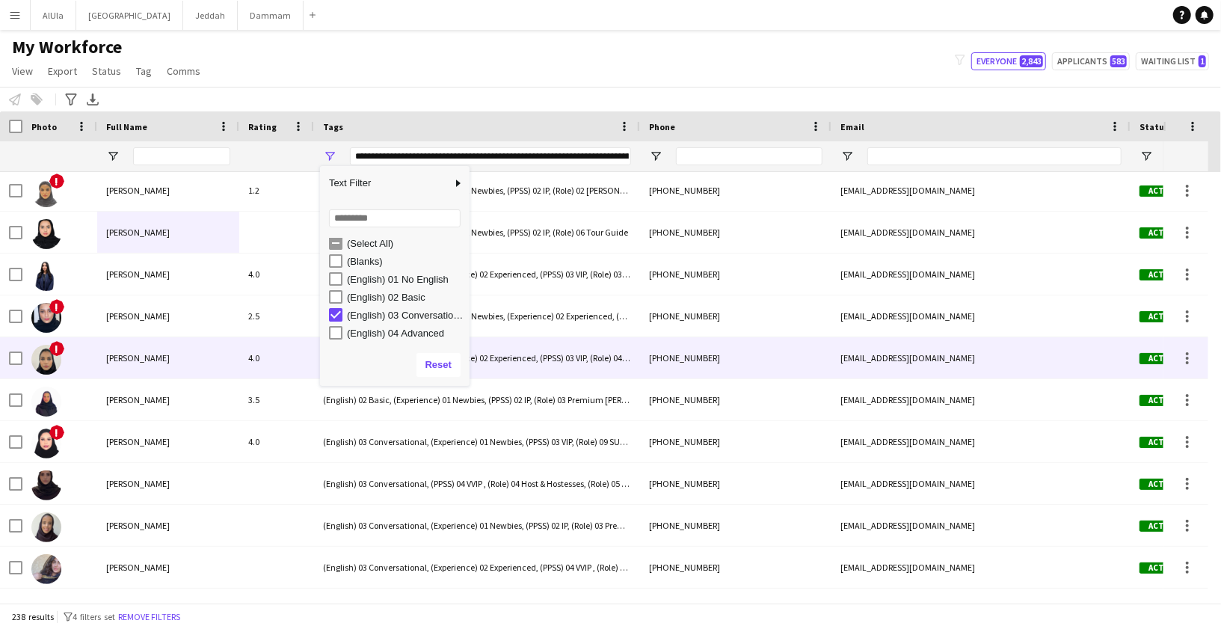
scroll to position [675, 0]
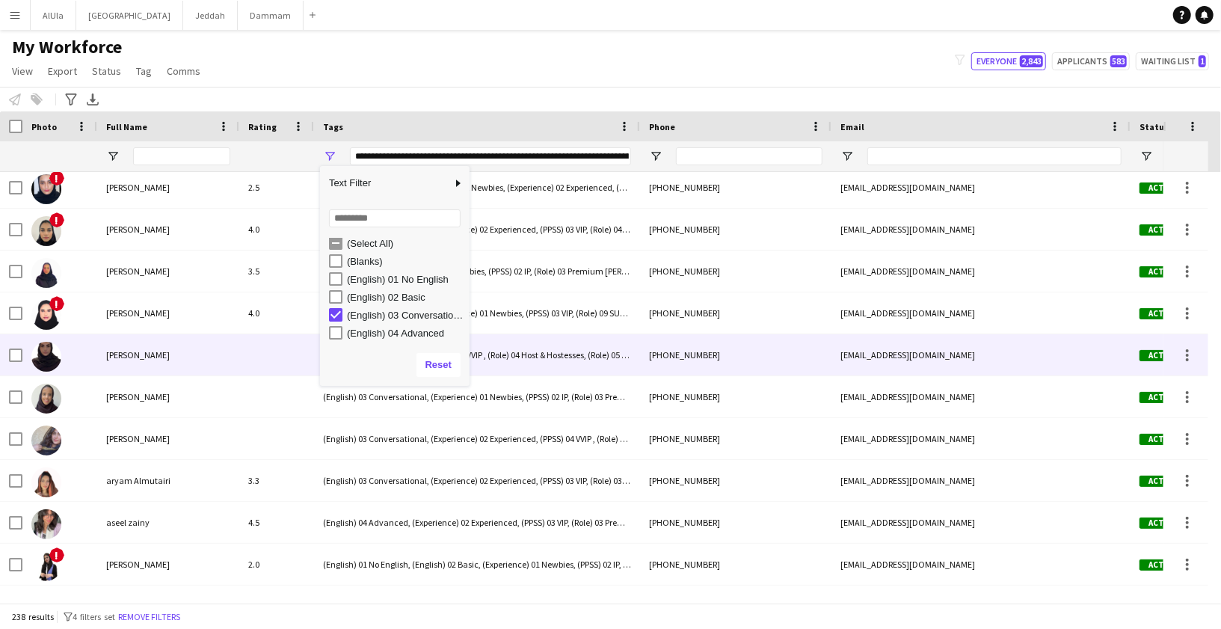
click at [209, 360] on div "[PERSON_NAME]" at bounding box center [168, 354] width 142 height 41
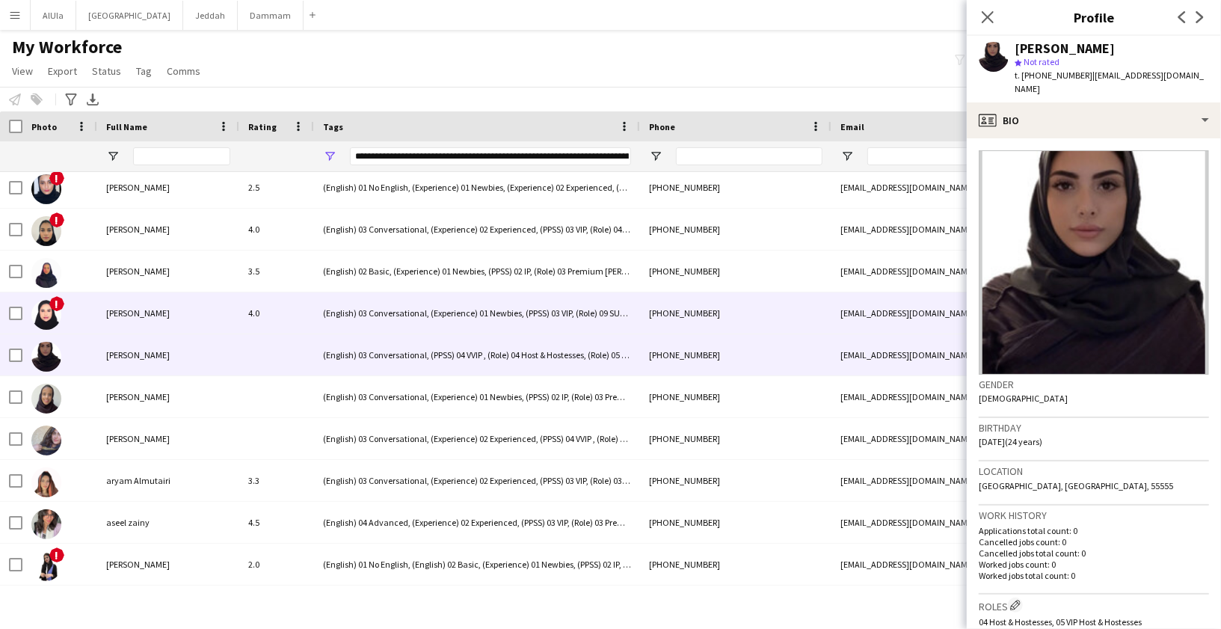
click at [178, 323] on div "[PERSON_NAME]" at bounding box center [168, 312] width 142 height 41
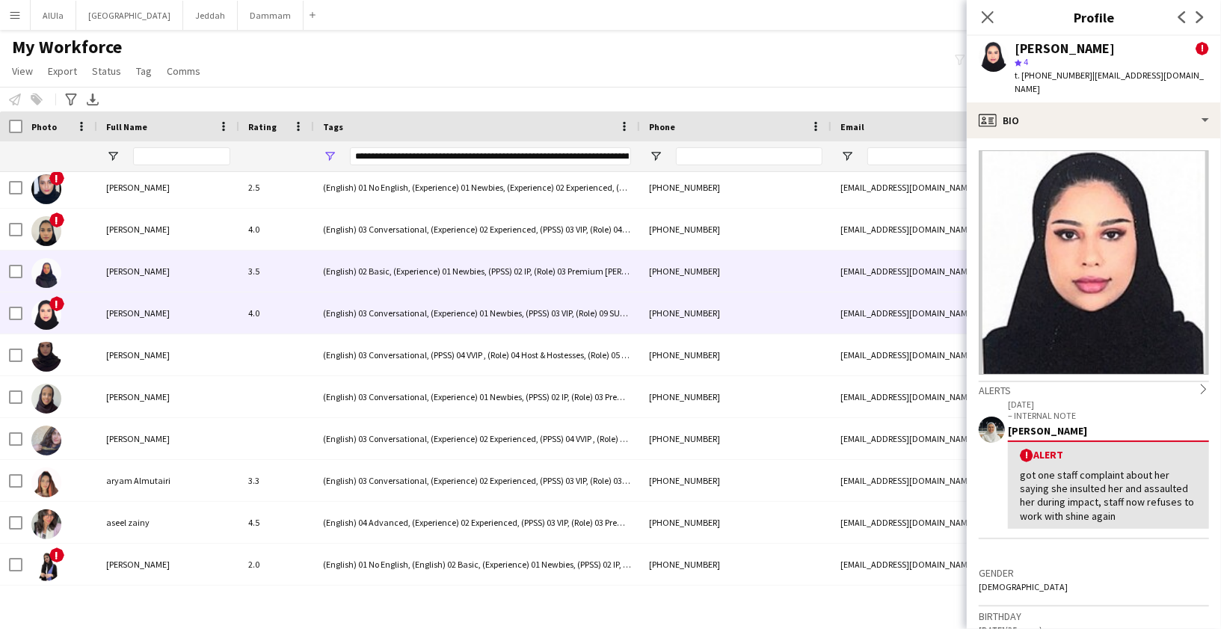
click at [178, 274] on div "[PERSON_NAME]" at bounding box center [168, 271] width 142 height 41
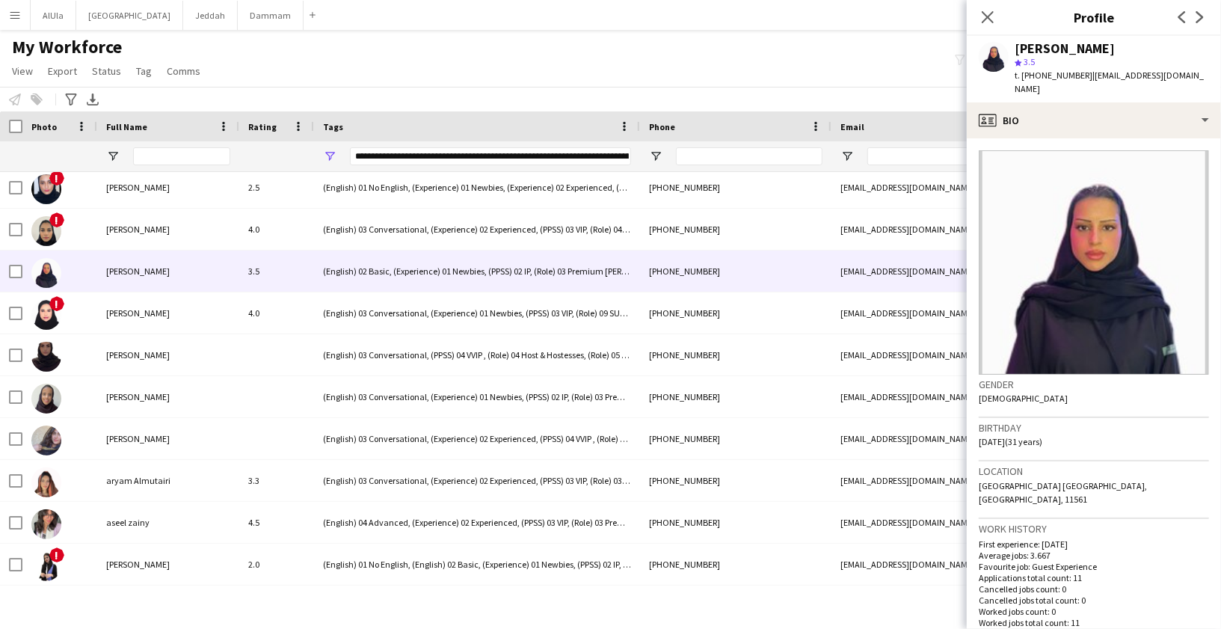
click at [1032, 52] on div "[PERSON_NAME]" at bounding box center [1065, 48] width 100 height 13
click at [1031, 51] on div "[PERSON_NAME]" at bounding box center [1065, 48] width 100 height 13
copy div "[PERSON_NAME]"
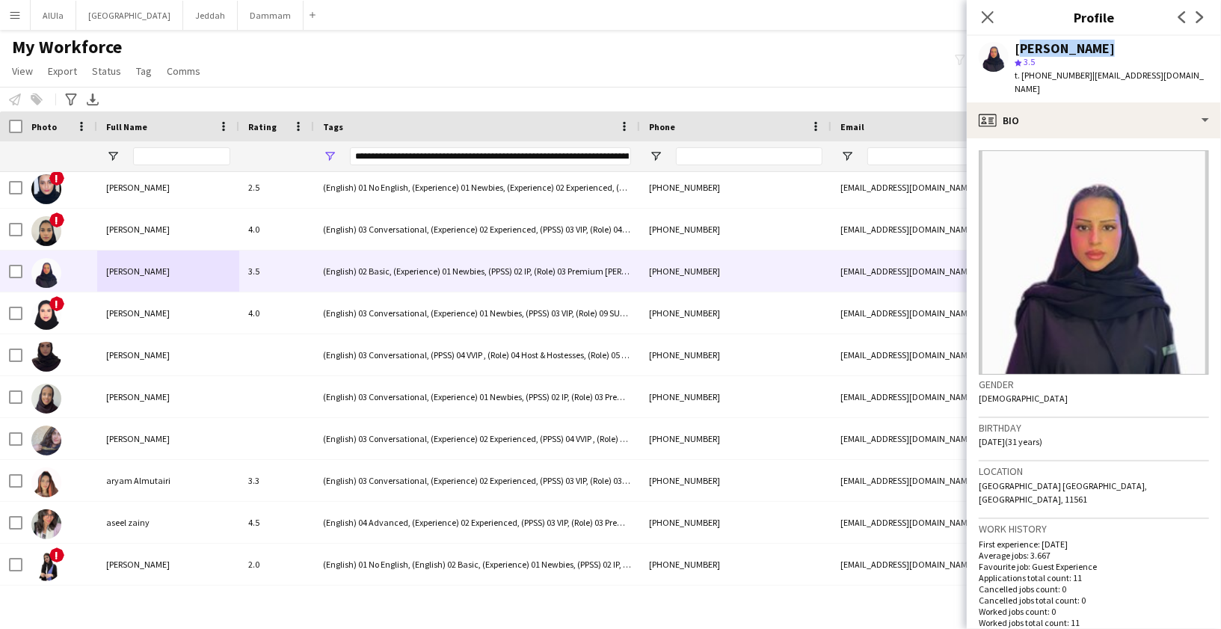
click at [1071, 74] on span "t. [PHONE_NUMBER]" at bounding box center [1054, 75] width 78 height 11
copy span "966566748044"
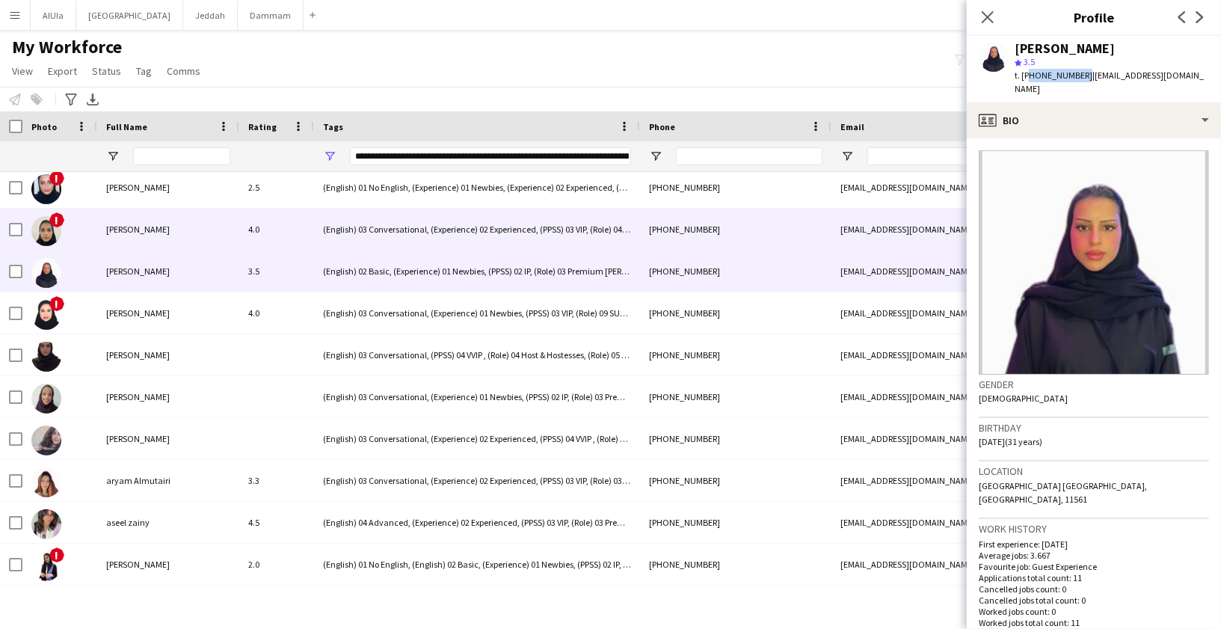
click at [149, 233] on span "[PERSON_NAME]" at bounding box center [138, 229] width 64 height 11
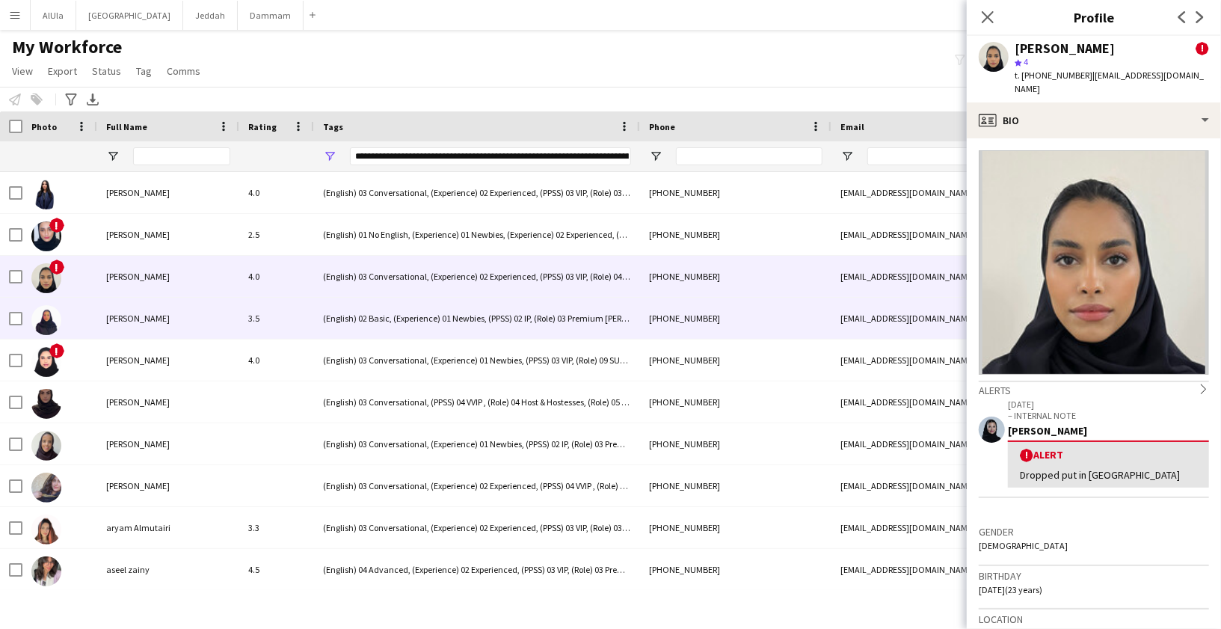
scroll to position [628, 0]
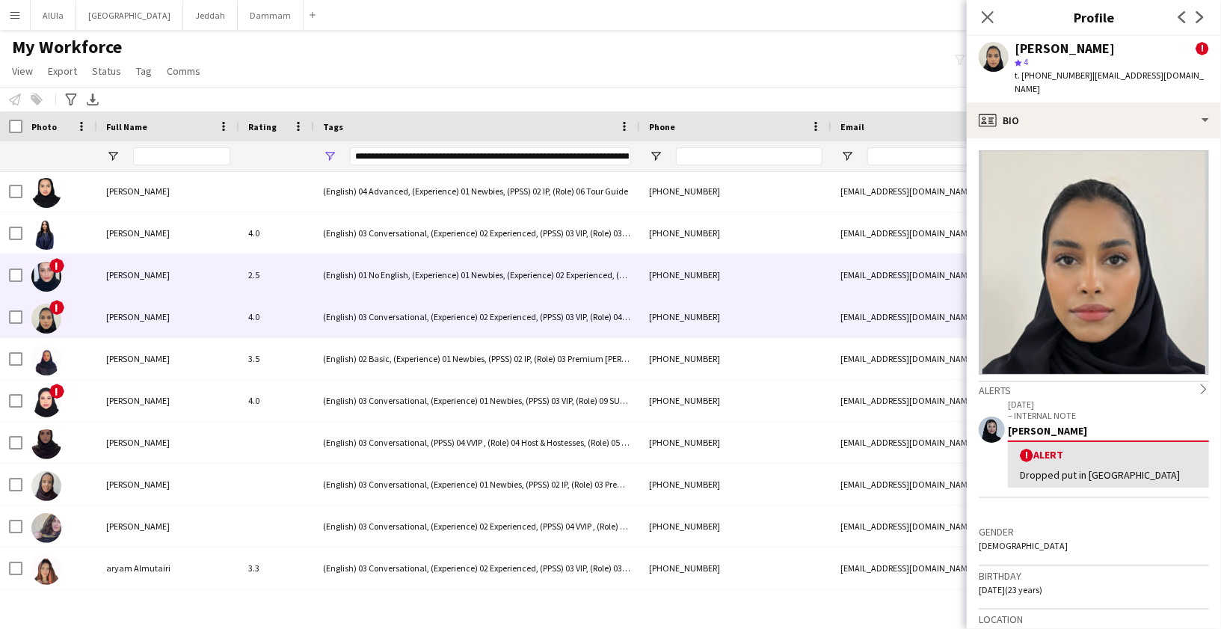
click at [129, 269] on span "[PERSON_NAME]" at bounding box center [138, 274] width 64 height 11
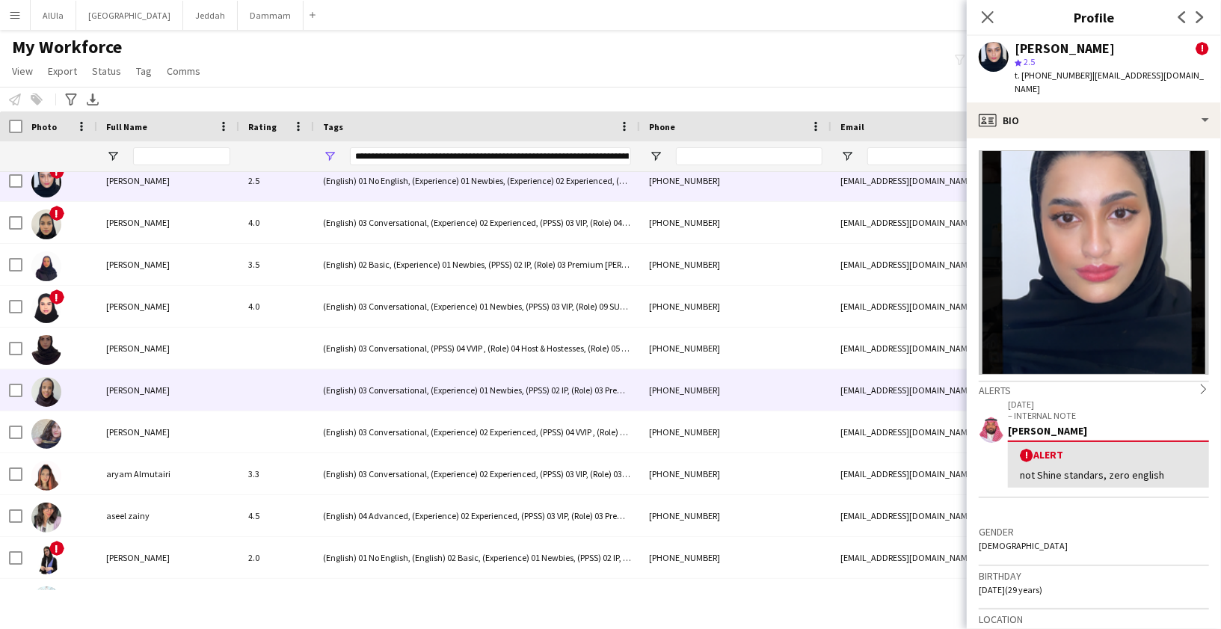
click at [142, 385] on span "[PERSON_NAME]" at bounding box center [138, 389] width 64 height 11
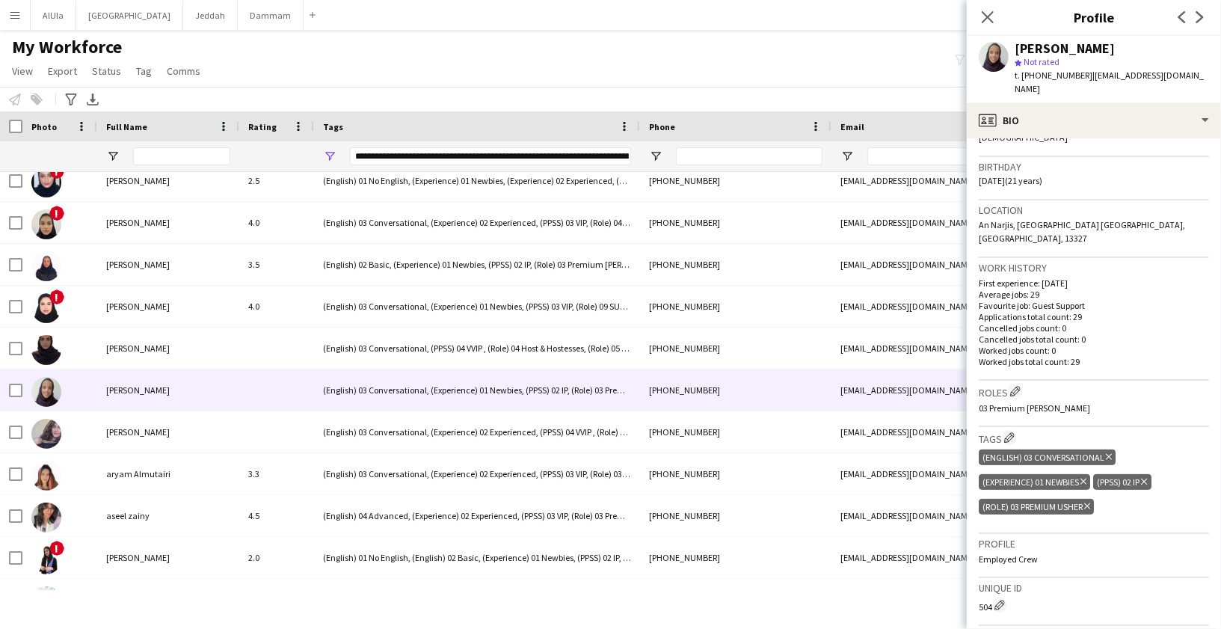
click at [1059, 46] on div "[PERSON_NAME]" at bounding box center [1065, 48] width 100 height 13
copy div "[PERSON_NAME]"
click at [1046, 73] on span "t. [PHONE_NUMBER]" at bounding box center [1054, 75] width 78 height 11
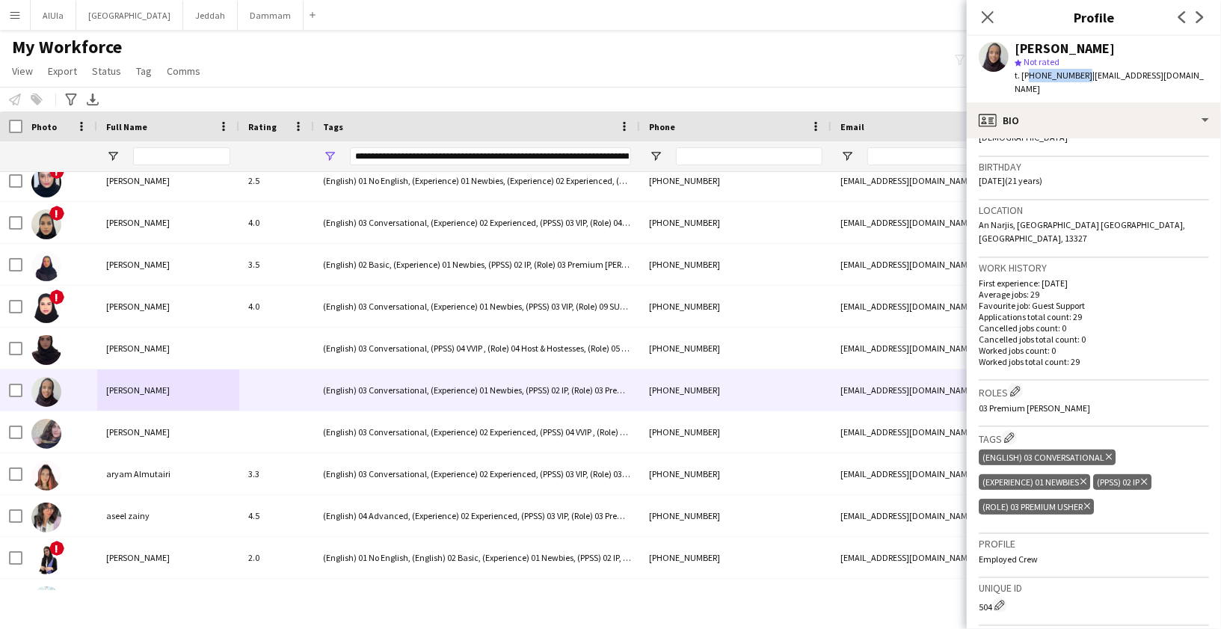
click at [1046, 73] on span "t. [PHONE_NUMBER]" at bounding box center [1054, 75] width 78 height 11
copy span "966554231073"
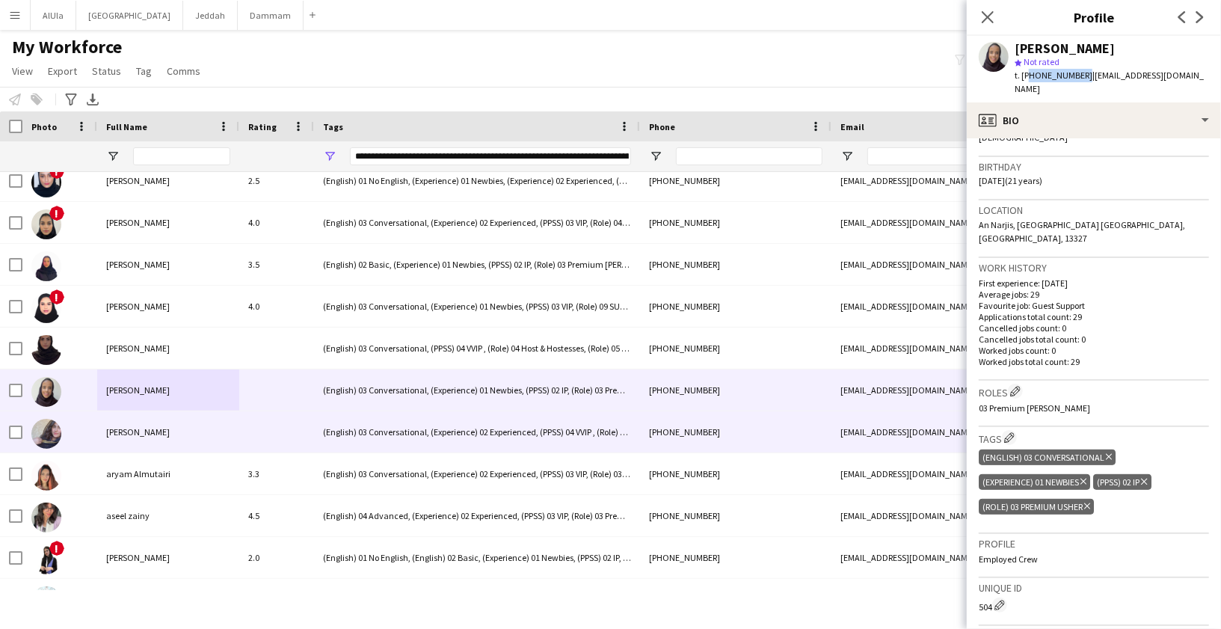
click at [130, 429] on span "[PERSON_NAME]" at bounding box center [138, 431] width 64 height 11
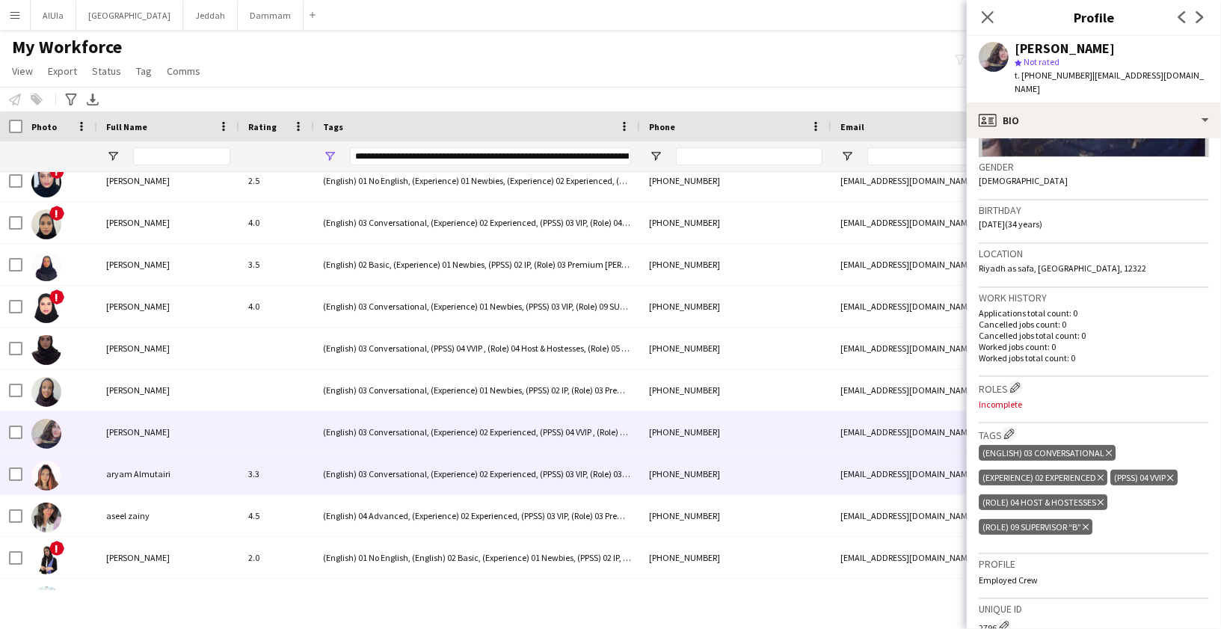
click at [176, 466] on div "aryam Almutairi" at bounding box center [168, 473] width 142 height 41
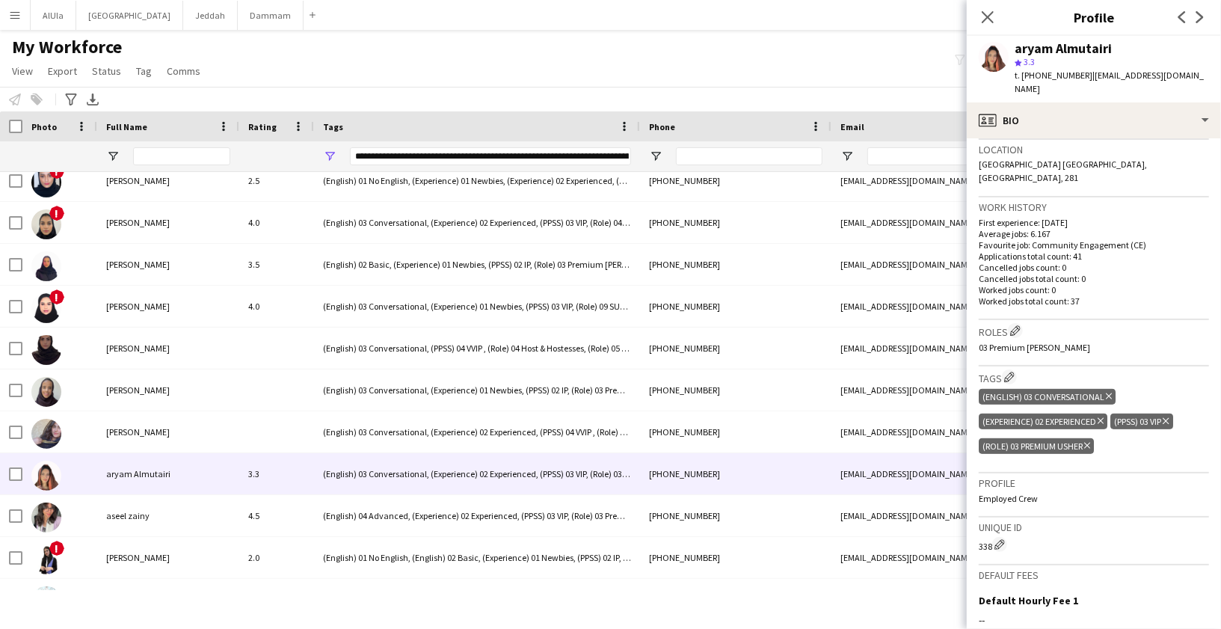
click at [1071, 43] on div "aryam Almutairi" at bounding box center [1063, 48] width 97 height 13
copy div "aryam Almutairi"
click at [1056, 76] on span "t. [PHONE_NUMBER]" at bounding box center [1054, 75] width 78 height 11
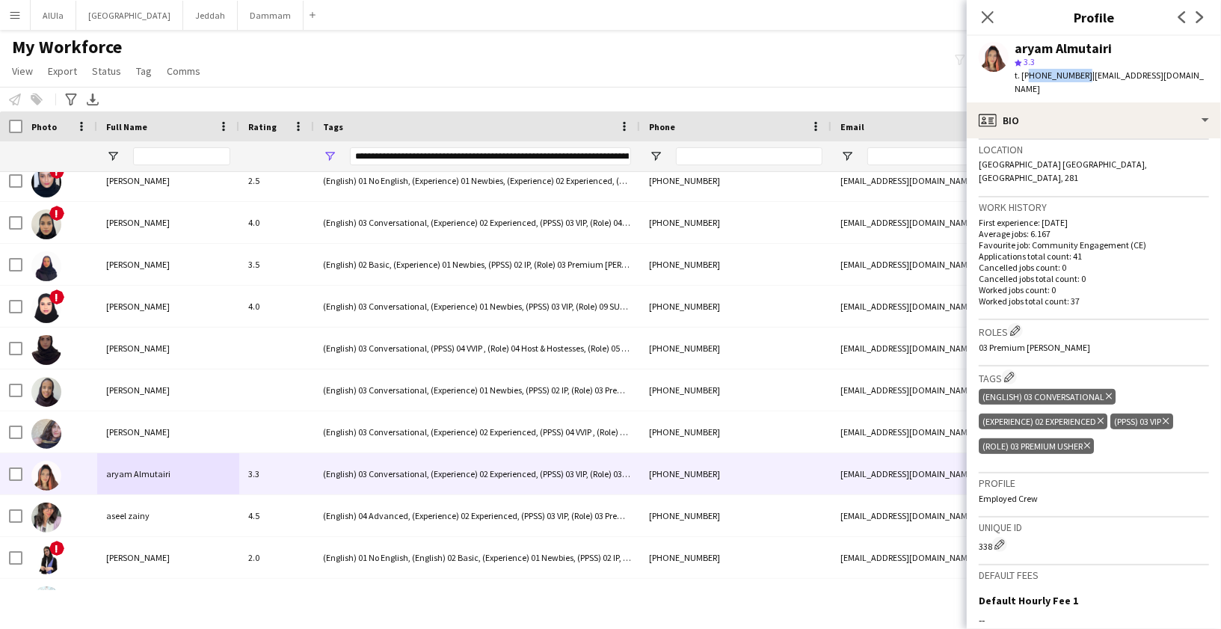
click at [1056, 76] on span "t. [PHONE_NUMBER]" at bounding box center [1054, 75] width 78 height 11
copy span "966554079792"
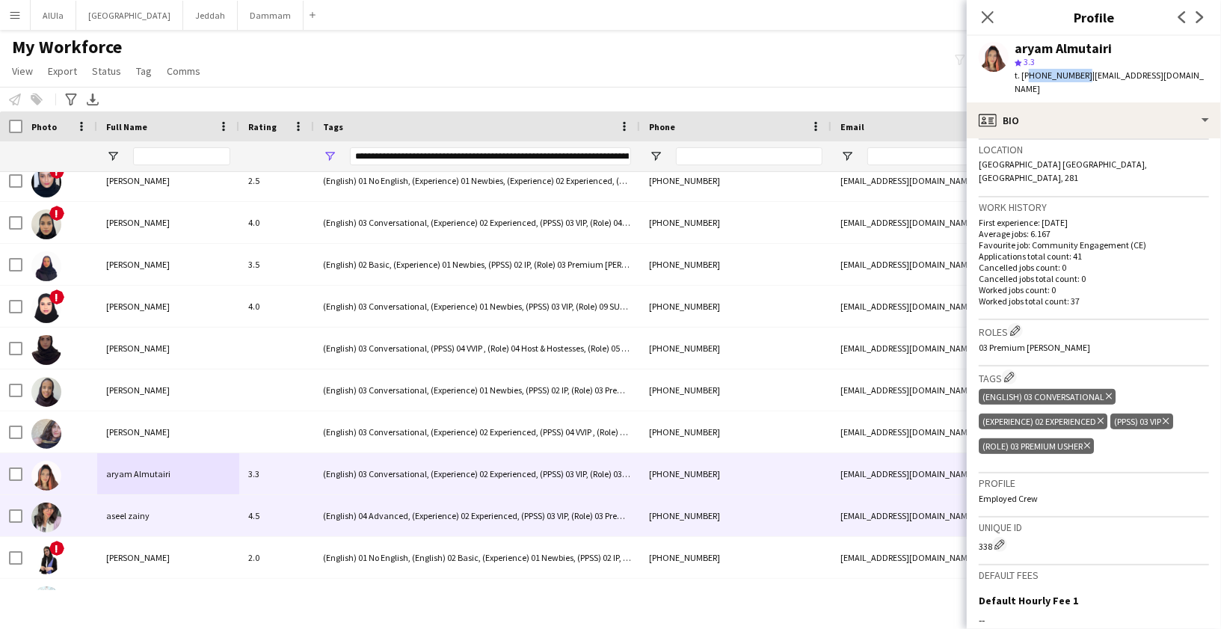
click at [123, 512] on span "aseel zainy" at bounding box center [127, 515] width 43 height 11
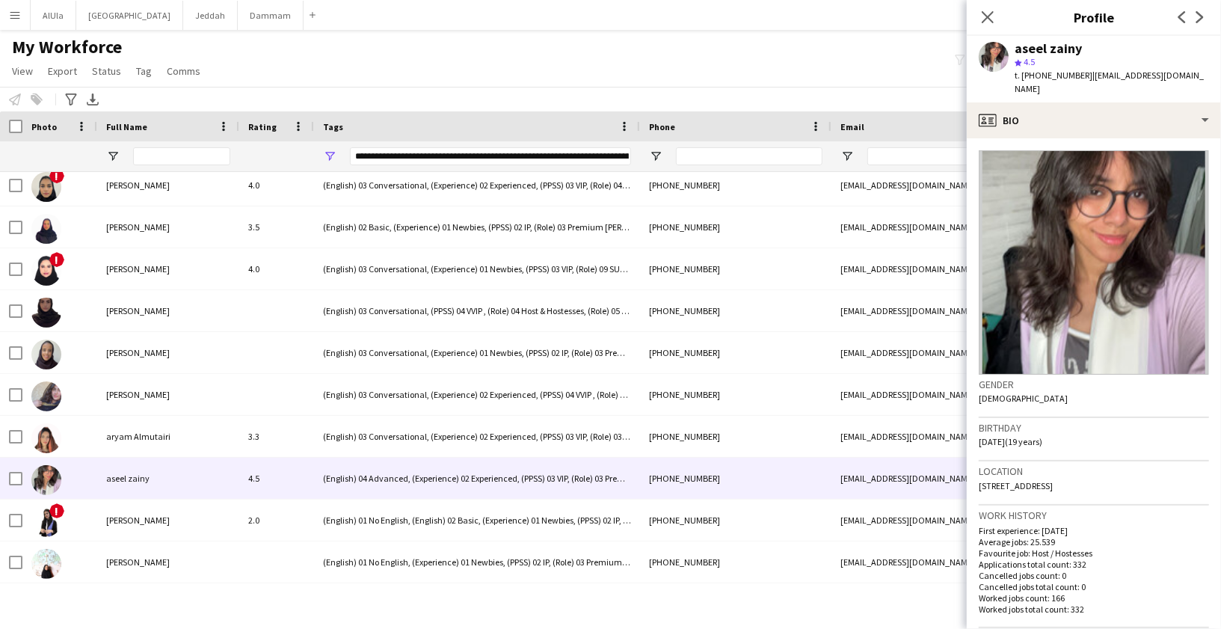
click at [1049, 138] on app-crew-profile-bio "Gender [DEMOGRAPHIC_DATA] Birthday [DEMOGRAPHIC_DATA] (19 years) Location [STRE…" at bounding box center [1094, 383] width 254 height 491
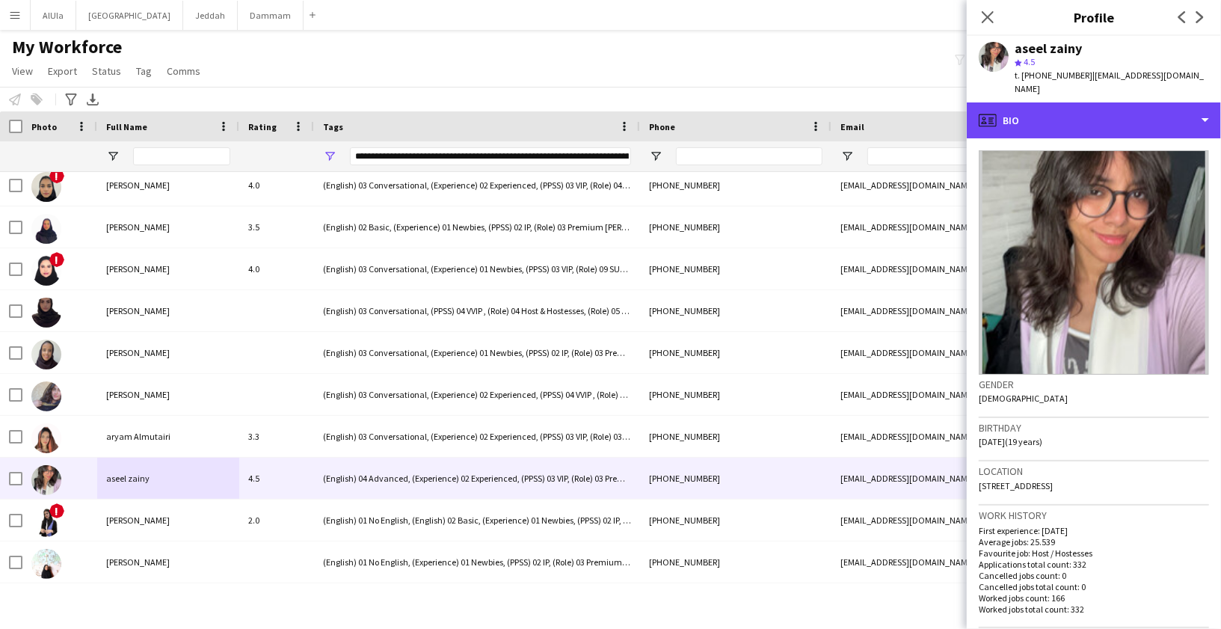
click at [1053, 120] on div "profile Bio" at bounding box center [1094, 120] width 254 height 36
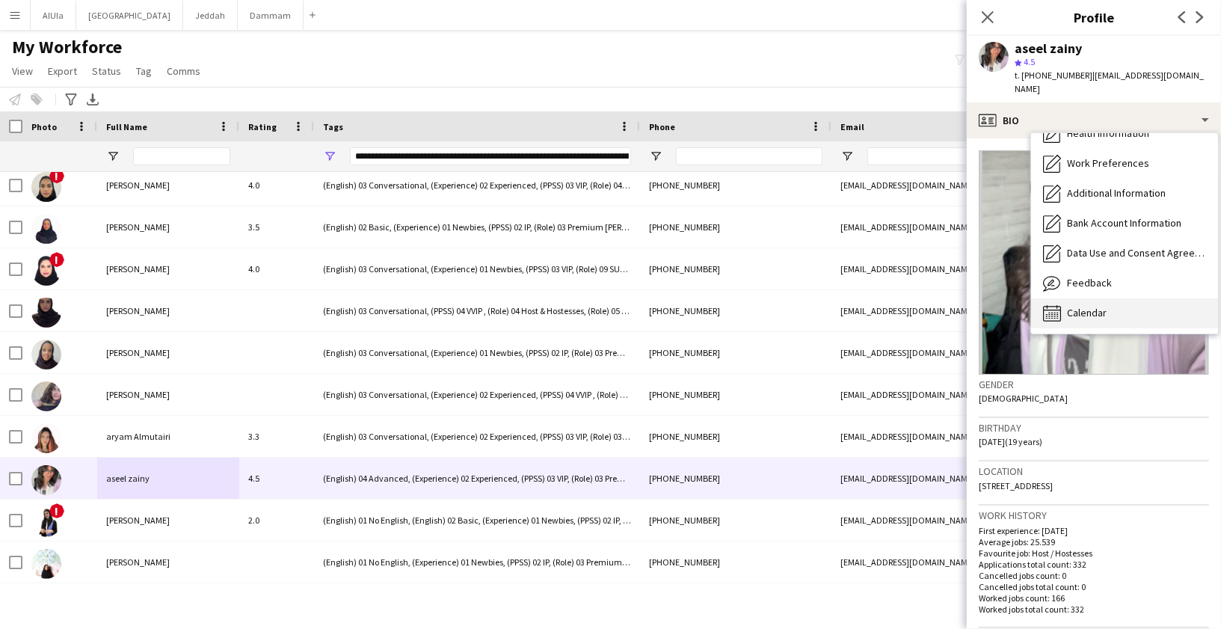
click at [1099, 306] on span "Calendar" at bounding box center [1087, 312] width 40 height 13
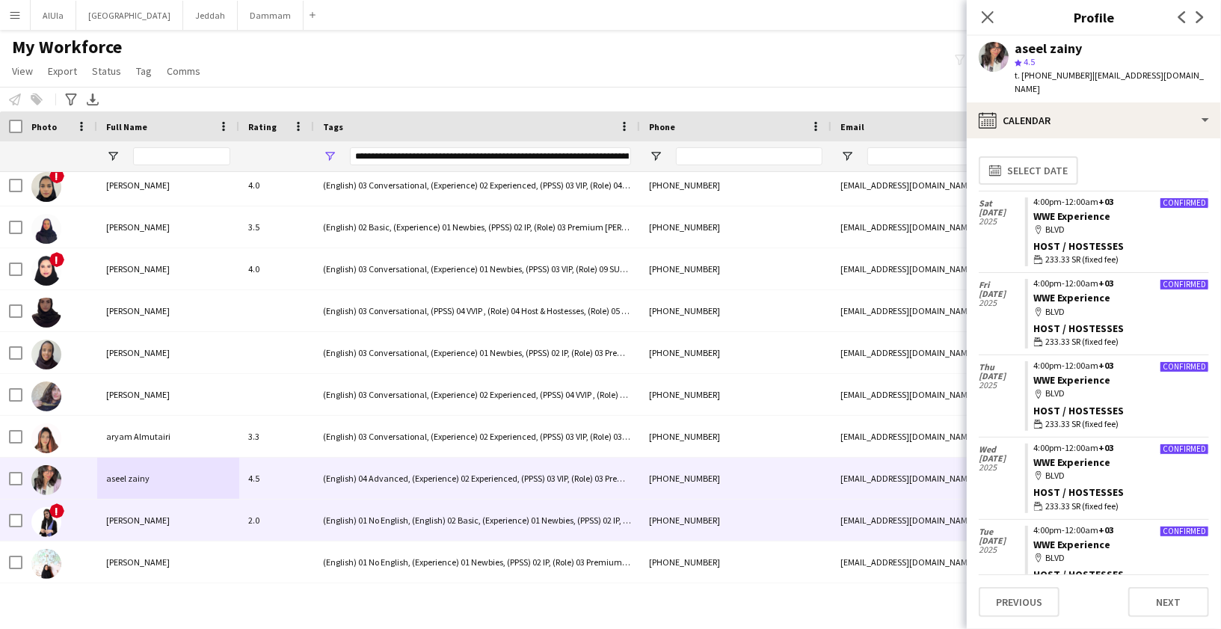
click at [158, 513] on div "[PERSON_NAME]" at bounding box center [168, 520] width 142 height 41
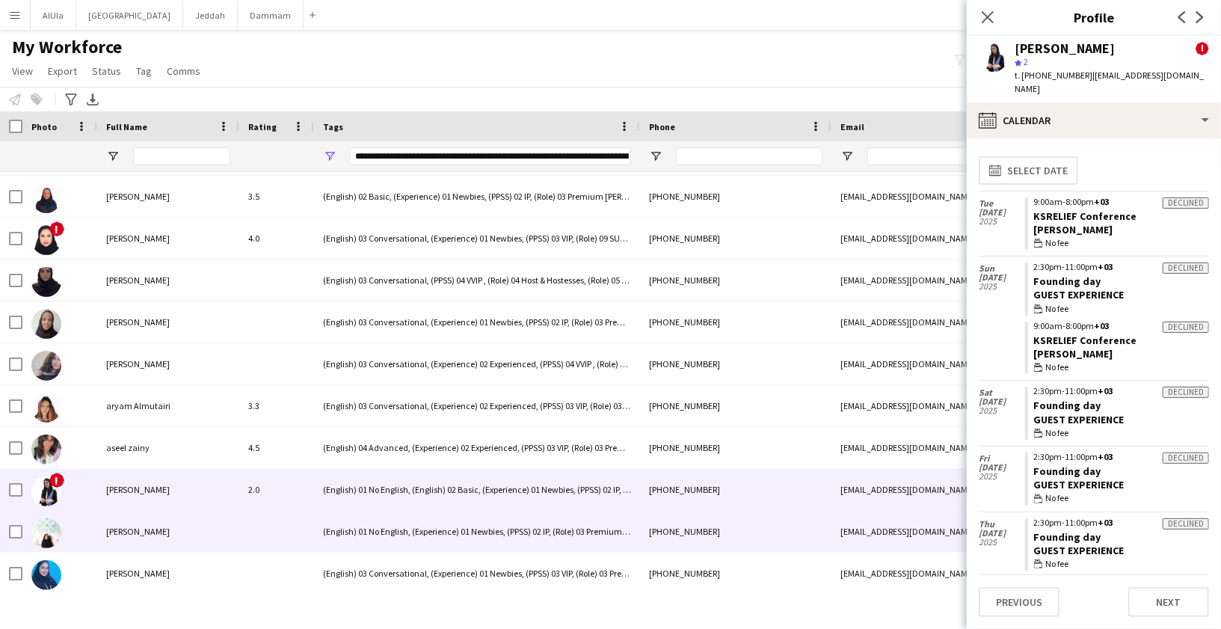
click at [149, 519] on div "[PERSON_NAME]" at bounding box center [168, 531] width 142 height 41
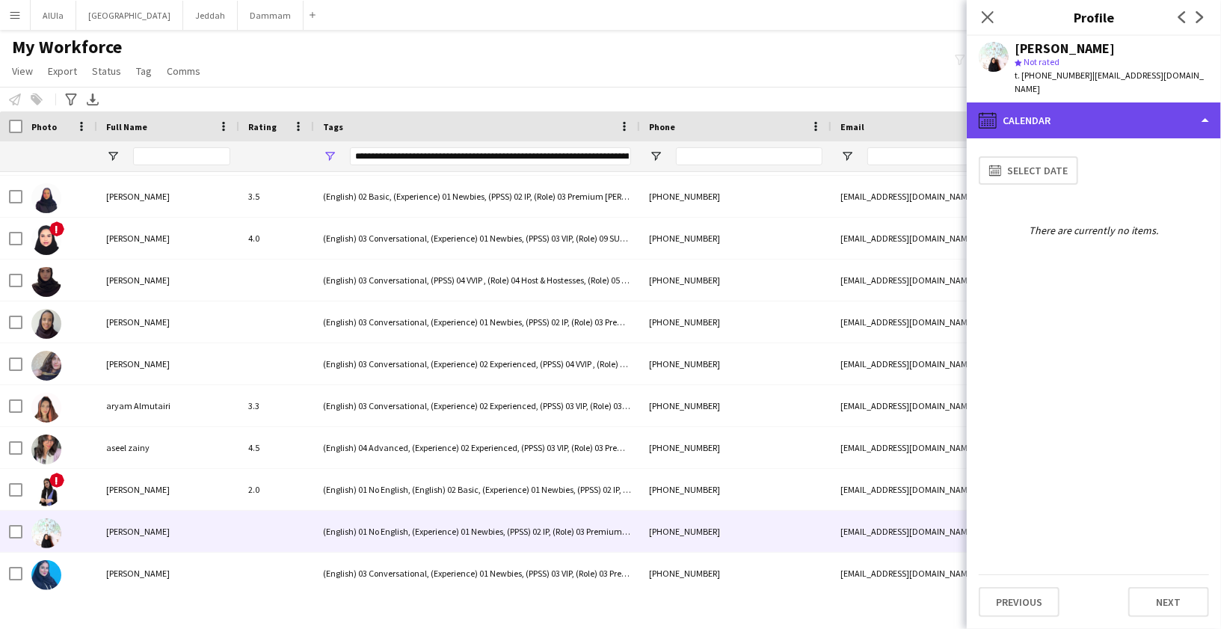
click at [1007, 102] on div "calendar-full Calendar" at bounding box center [1094, 120] width 254 height 36
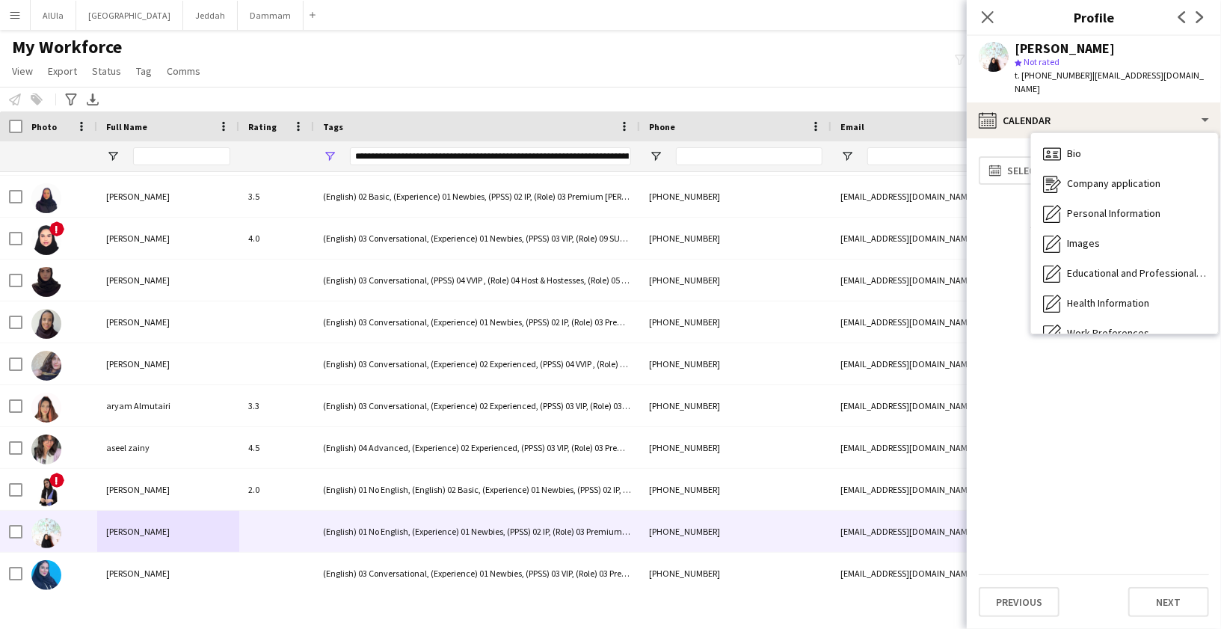
click at [1047, 133] on div "Bio Bio Company application Company application Personal Information Personal I…" at bounding box center [1124, 233] width 187 height 200
click at [1060, 139] on div "Bio Bio" at bounding box center [1124, 154] width 187 height 30
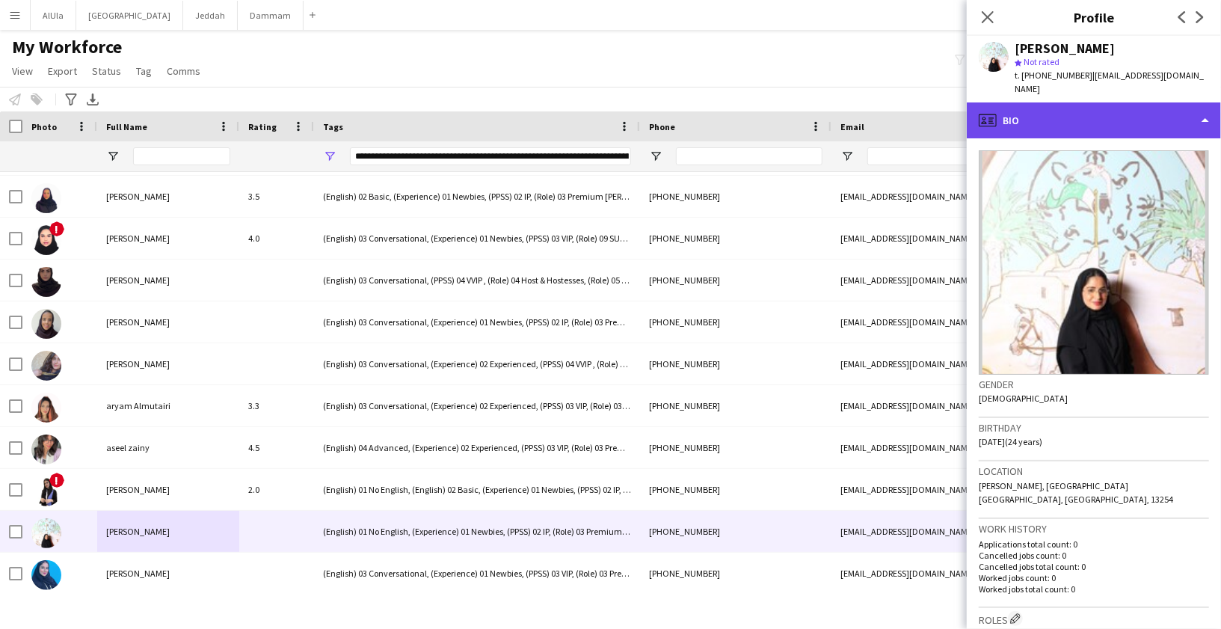
click at [1037, 104] on div "profile Bio" at bounding box center [1094, 120] width 254 height 36
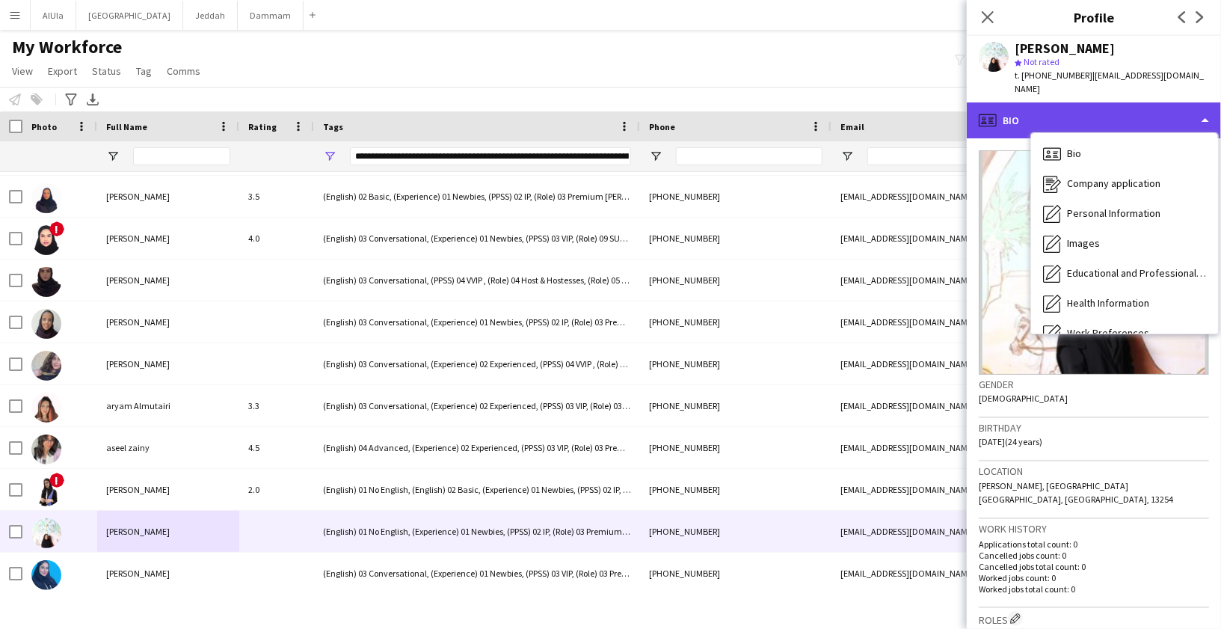
click at [1073, 102] on div "profile Bio" at bounding box center [1094, 120] width 254 height 36
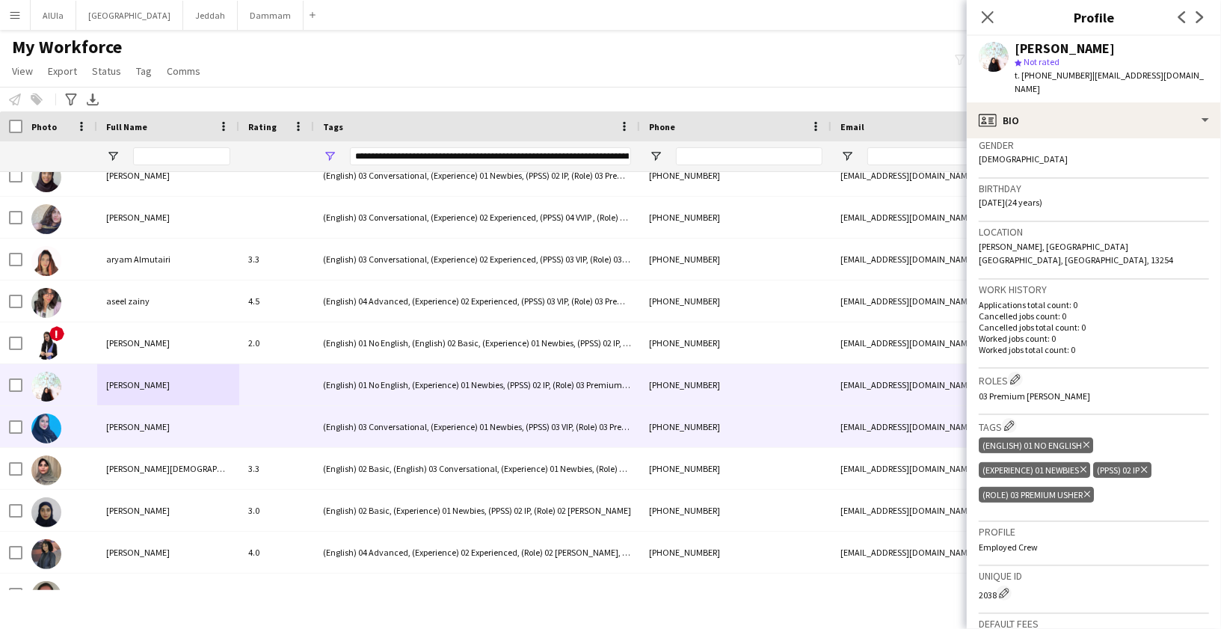
click at [136, 429] on span "[PERSON_NAME]" at bounding box center [138, 426] width 64 height 11
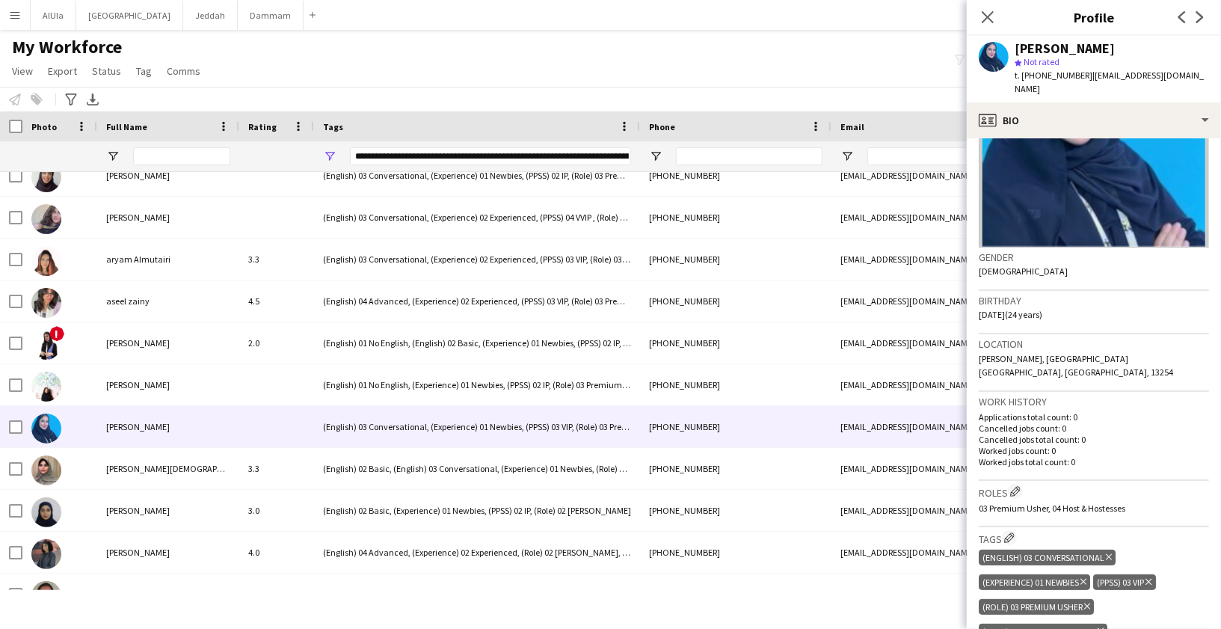
scroll to position [225, 0]
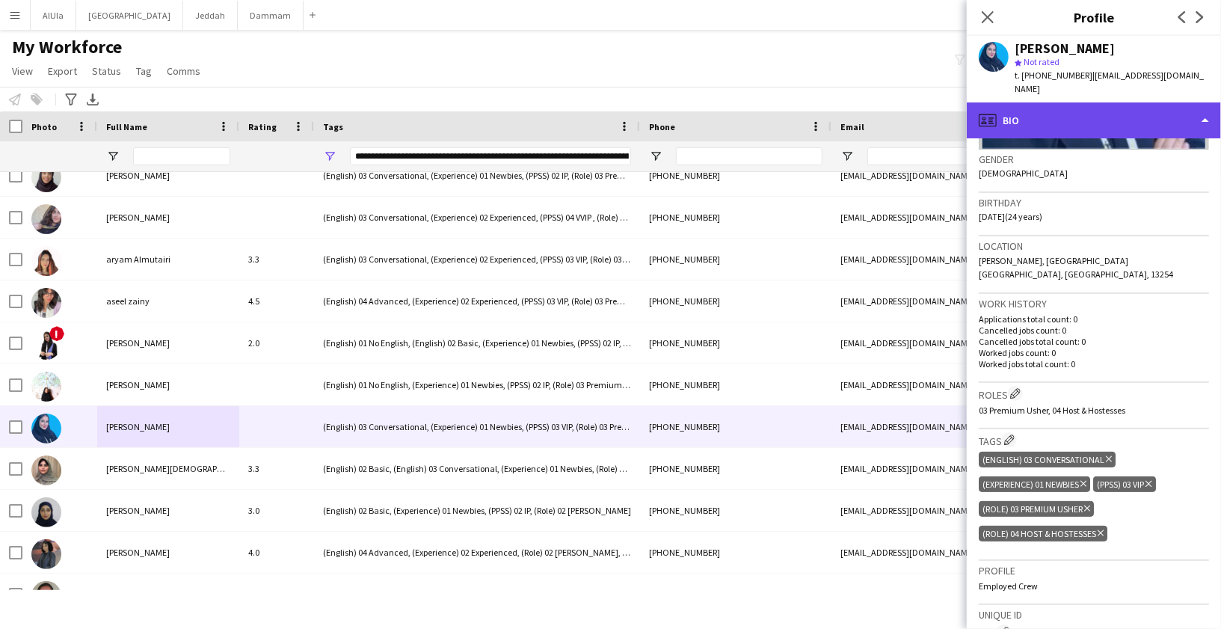
click at [1084, 102] on div "profile Bio" at bounding box center [1094, 120] width 254 height 36
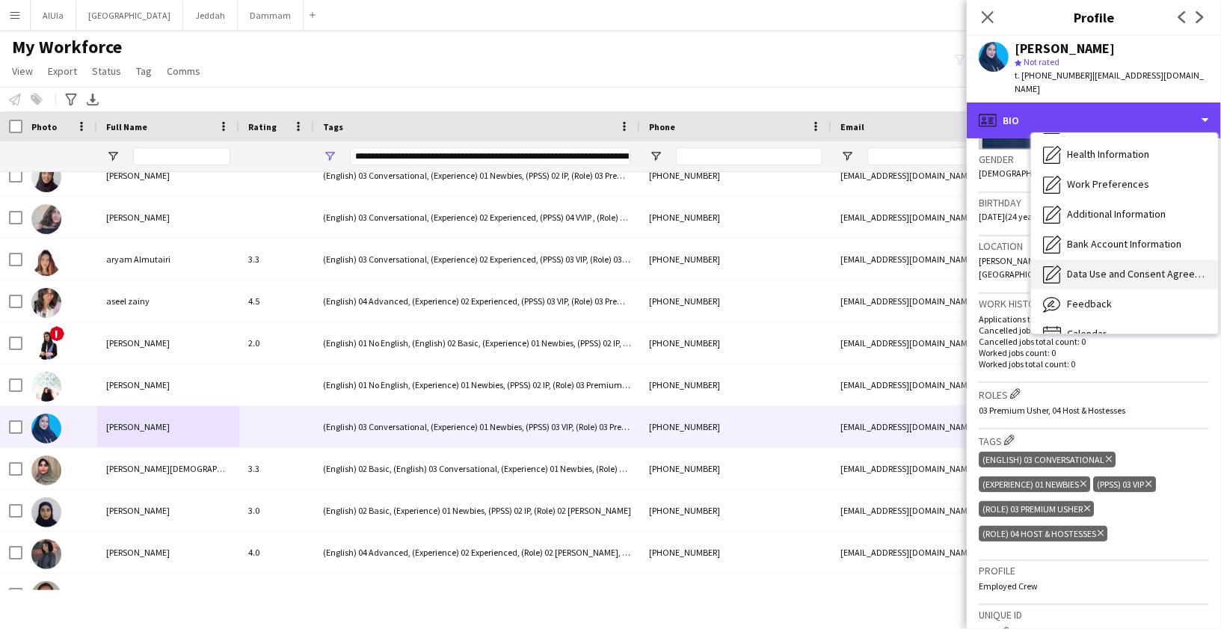
scroll to position [170, 0]
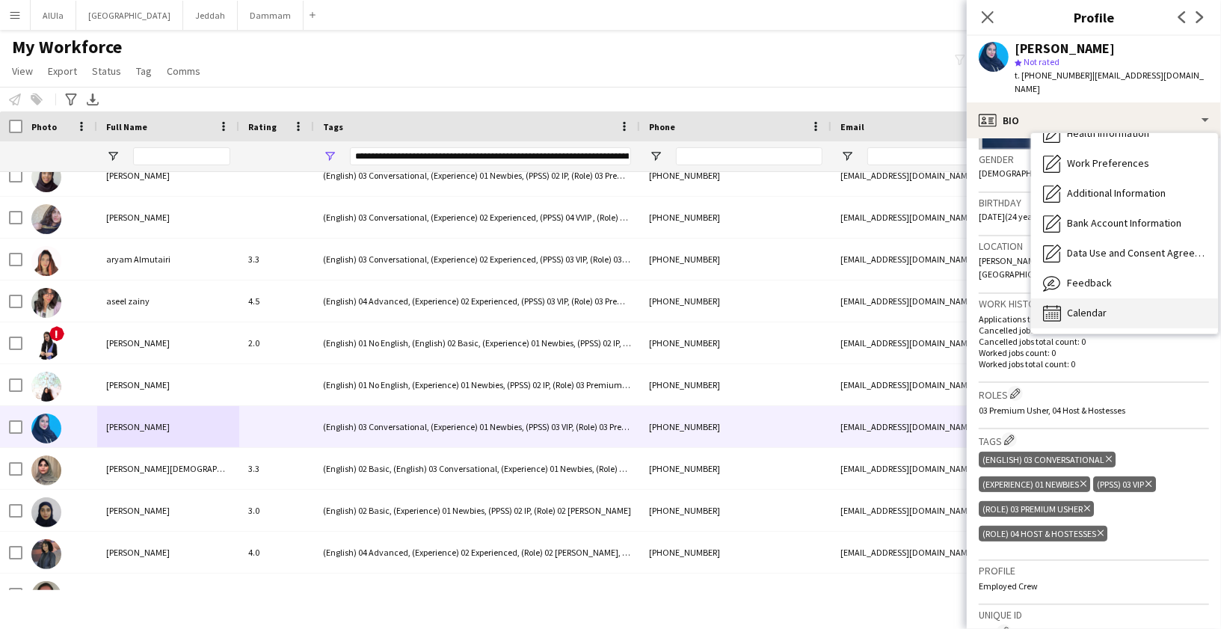
click at [1084, 306] on span "Calendar" at bounding box center [1087, 312] width 40 height 13
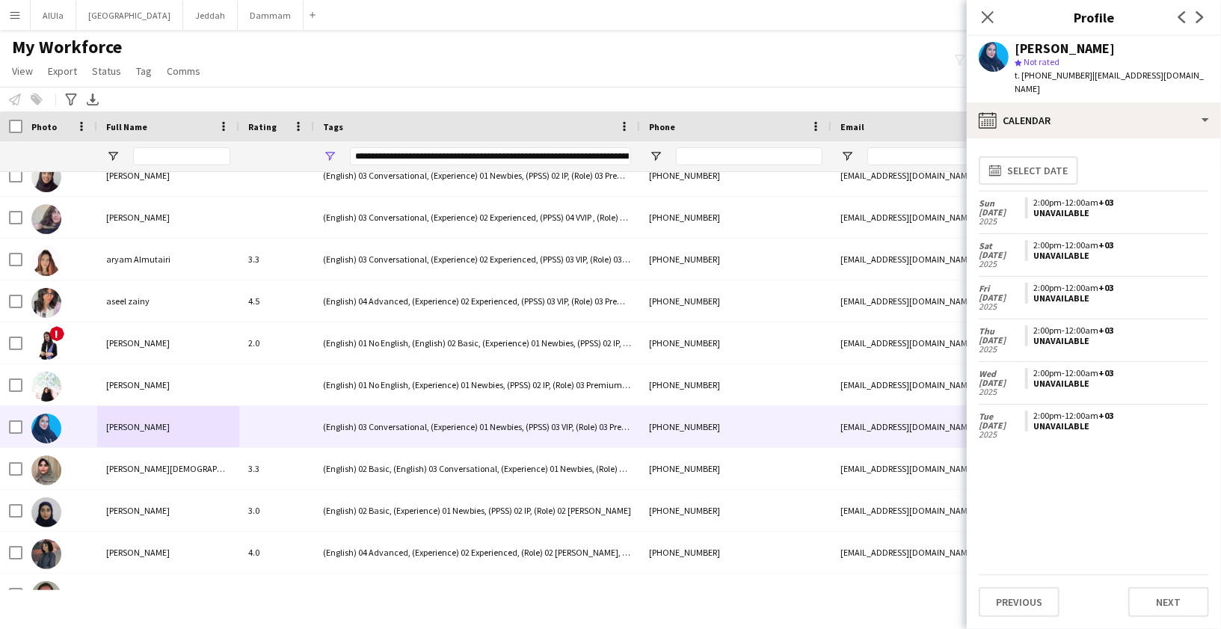
click at [1038, 75] on span "t. [PHONE_NUMBER]" at bounding box center [1054, 75] width 78 height 11
click at [1040, 48] on div "[PERSON_NAME]" at bounding box center [1065, 48] width 100 height 13
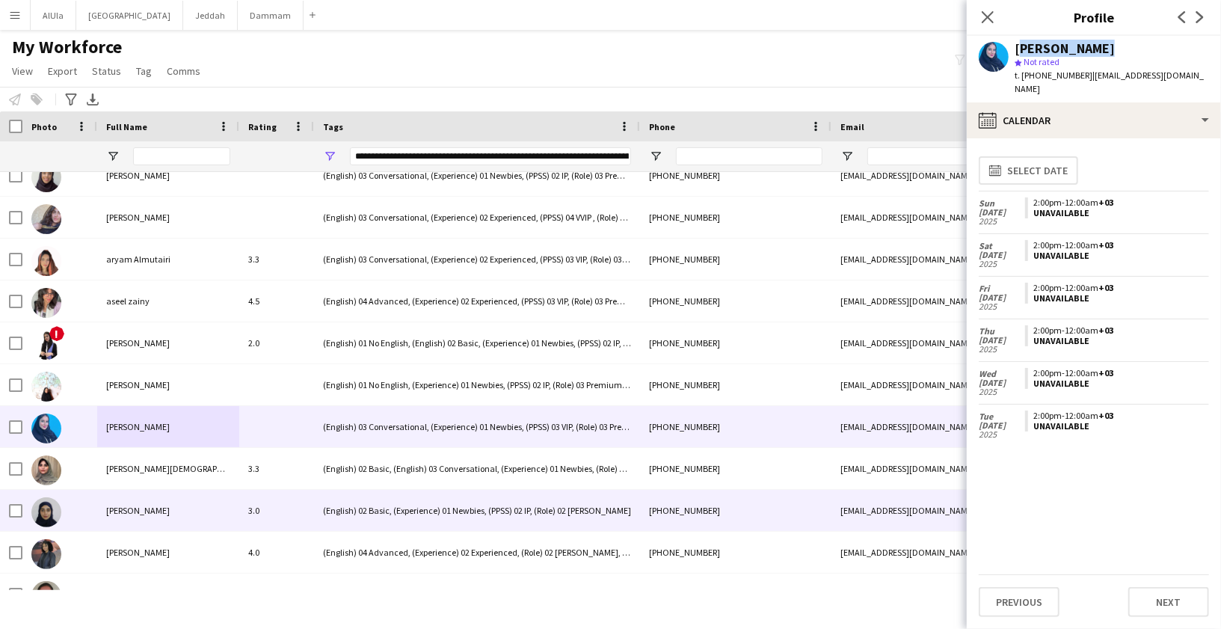
click at [126, 511] on span "[PERSON_NAME]" at bounding box center [138, 510] width 64 height 11
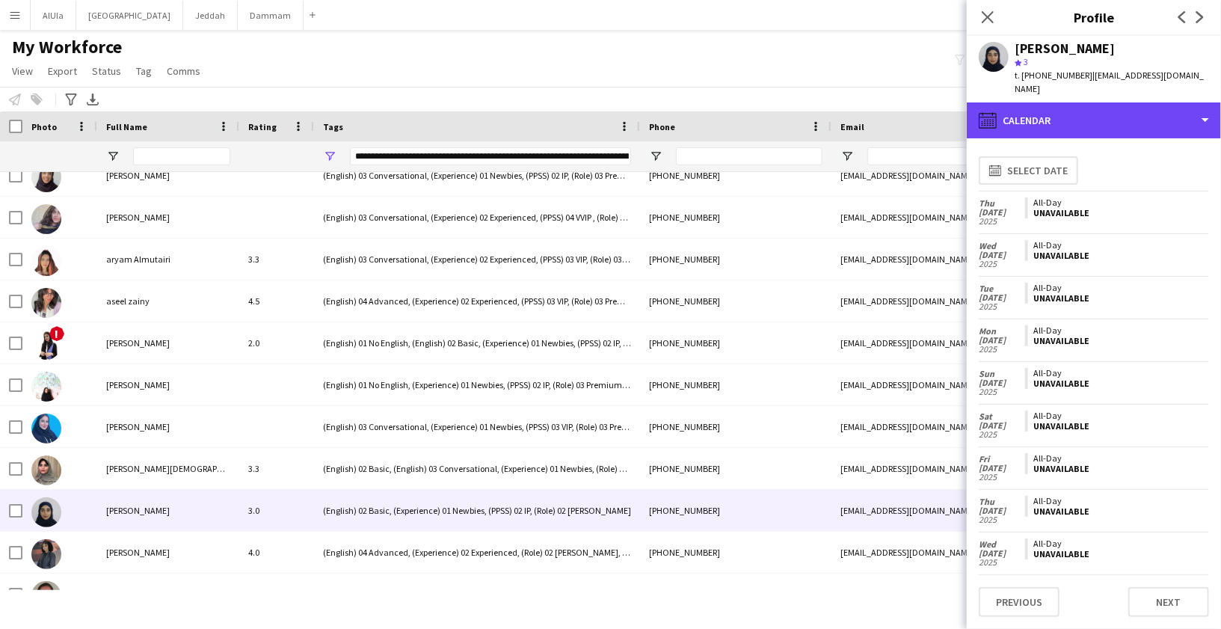
click at [1119, 121] on div "calendar-full Calendar" at bounding box center [1094, 120] width 254 height 36
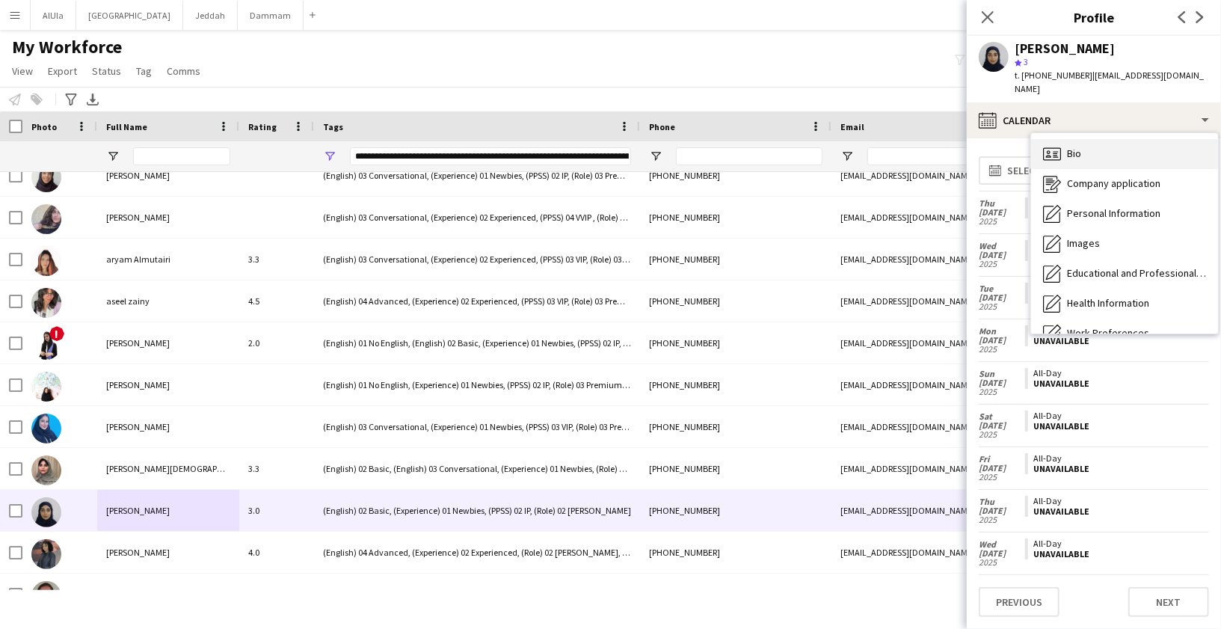
click at [1114, 153] on div "Bio Bio" at bounding box center [1124, 154] width 187 height 30
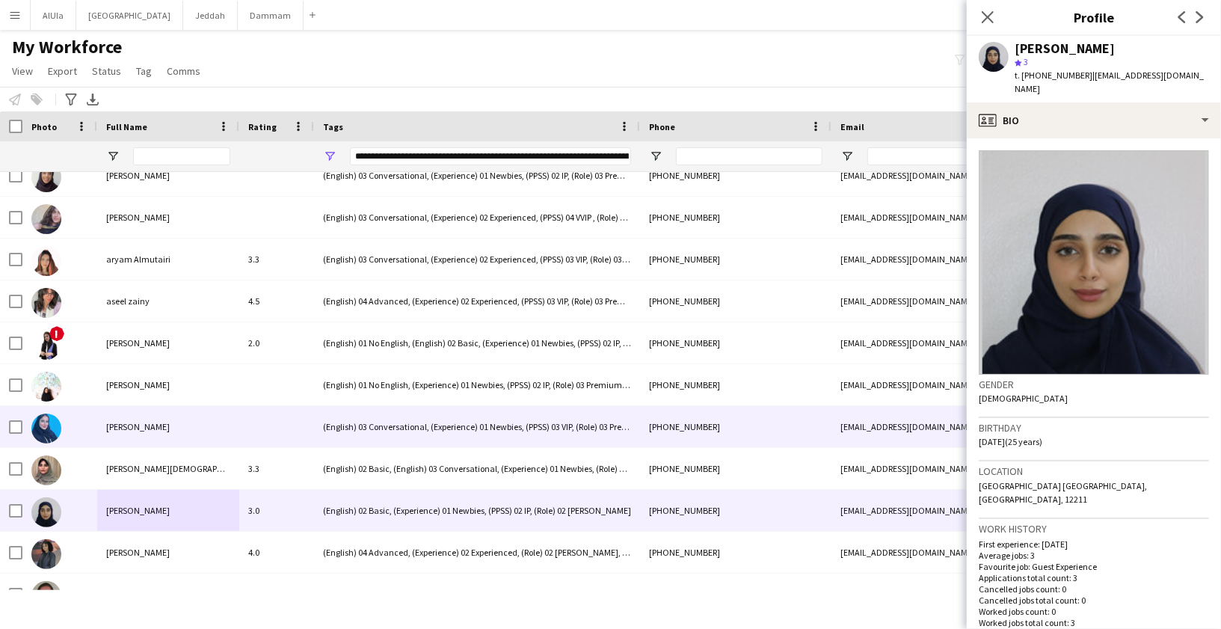
scroll to position [941, 0]
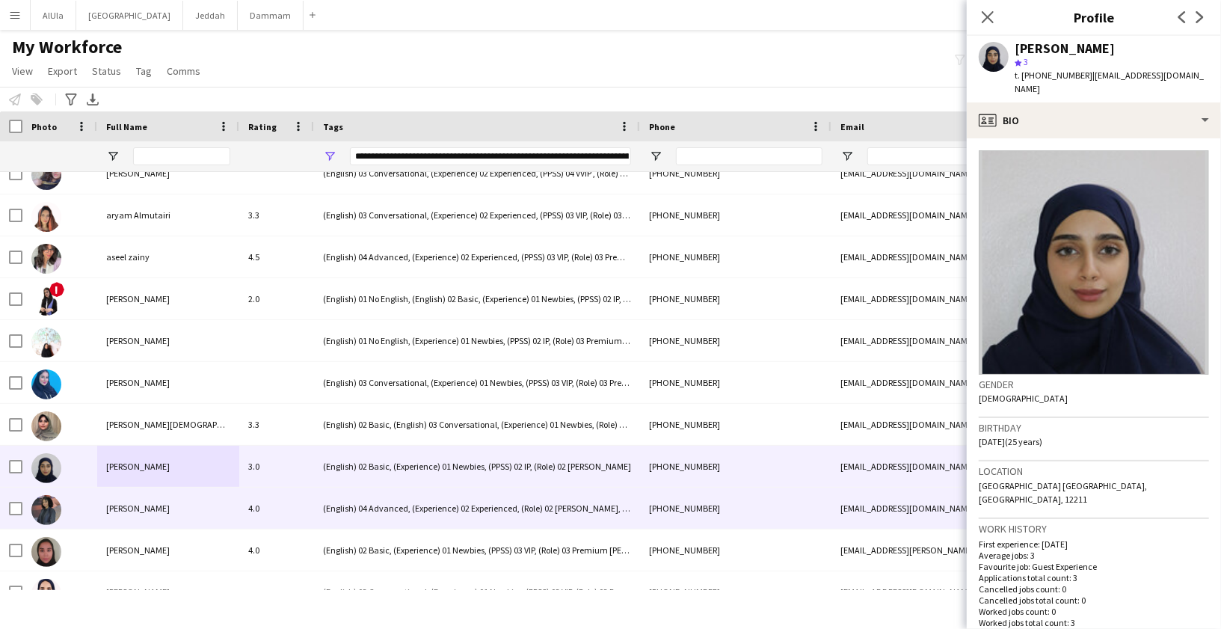
click at [150, 494] on div "[PERSON_NAME]" at bounding box center [168, 508] width 142 height 41
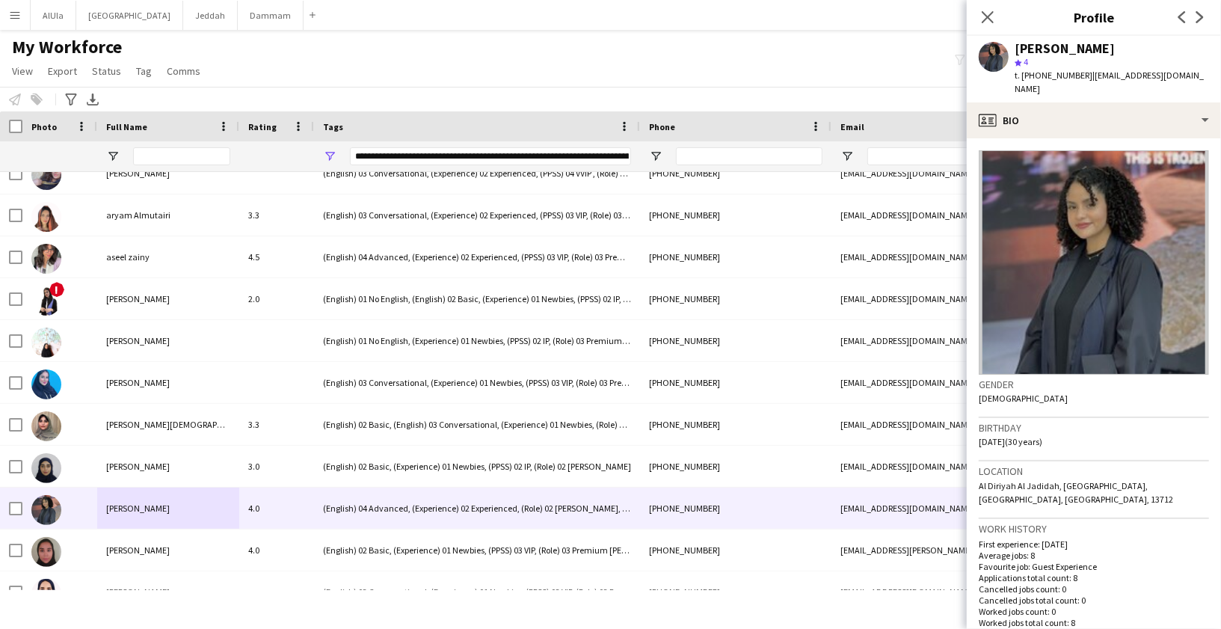
click at [1052, 45] on div "[PERSON_NAME]" at bounding box center [1065, 48] width 100 height 13
click at [1061, 77] on span "t. [PHONE_NUMBER]" at bounding box center [1054, 75] width 78 height 11
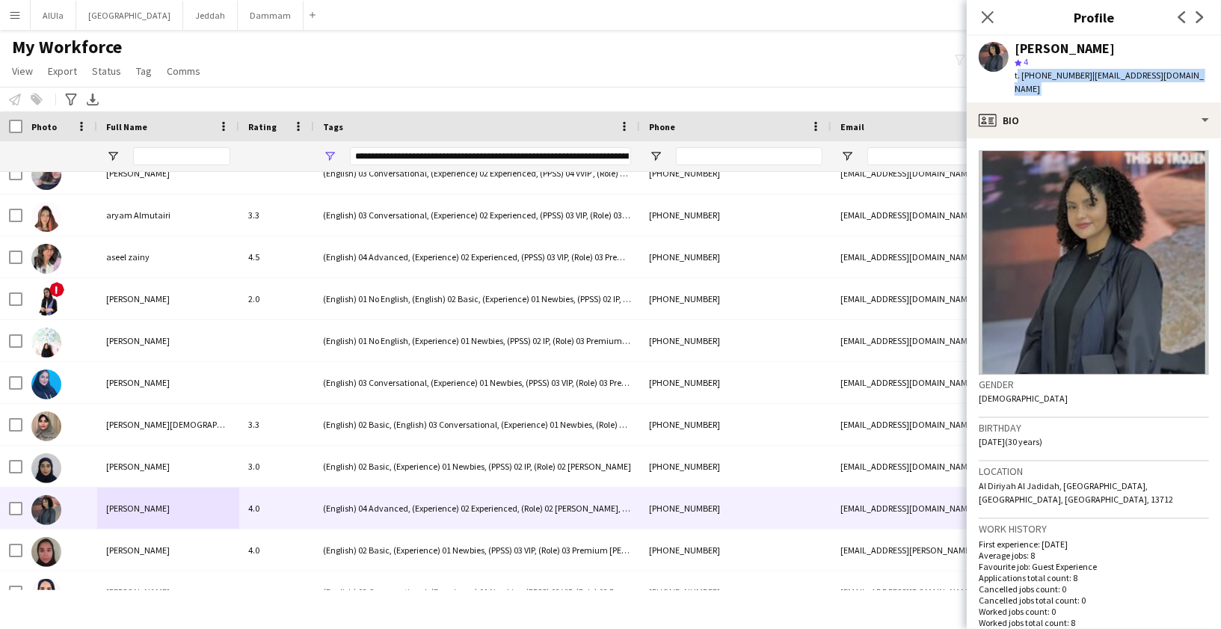
click at [1061, 77] on span "t. [PHONE_NUMBER]" at bounding box center [1054, 75] width 78 height 11
click at [1063, 76] on span "t. [PHONE_NUMBER]" at bounding box center [1054, 75] width 78 height 11
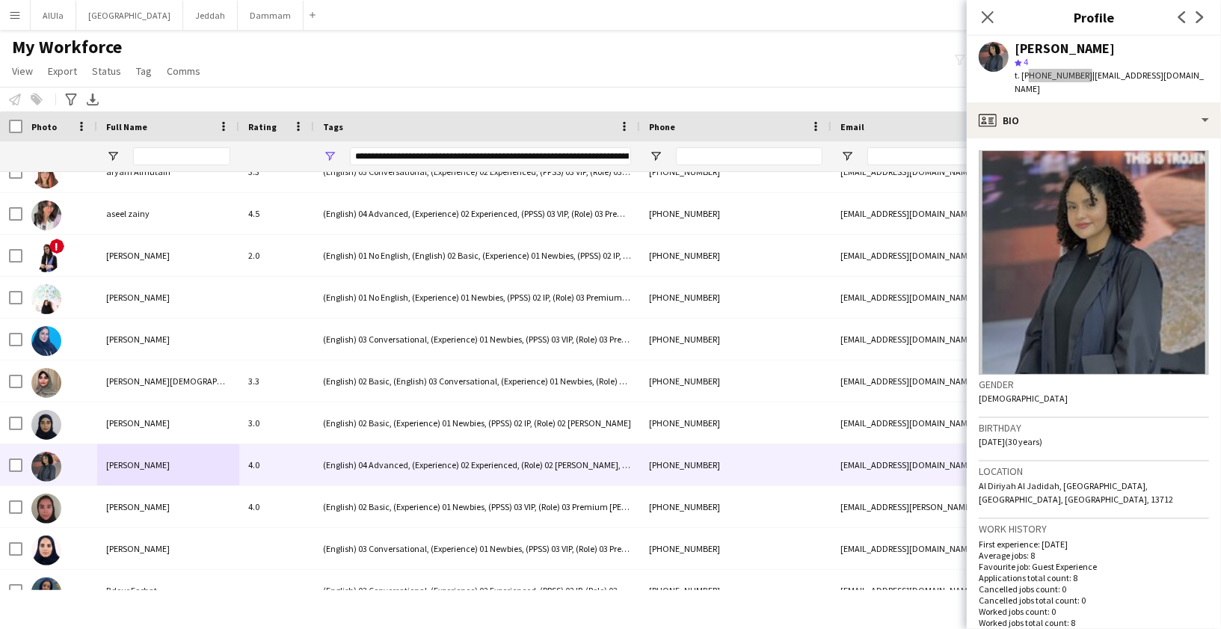
scroll to position [985, 0]
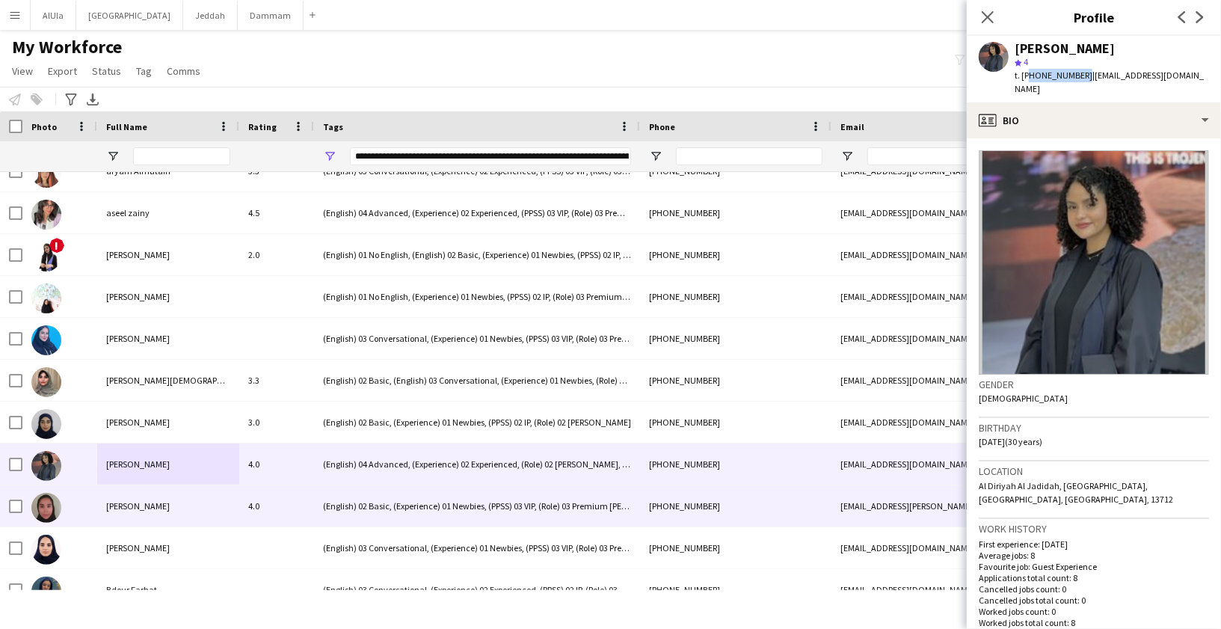
click at [117, 509] on span "[PERSON_NAME]" at bounding box center [138, 505] width 64 height 11
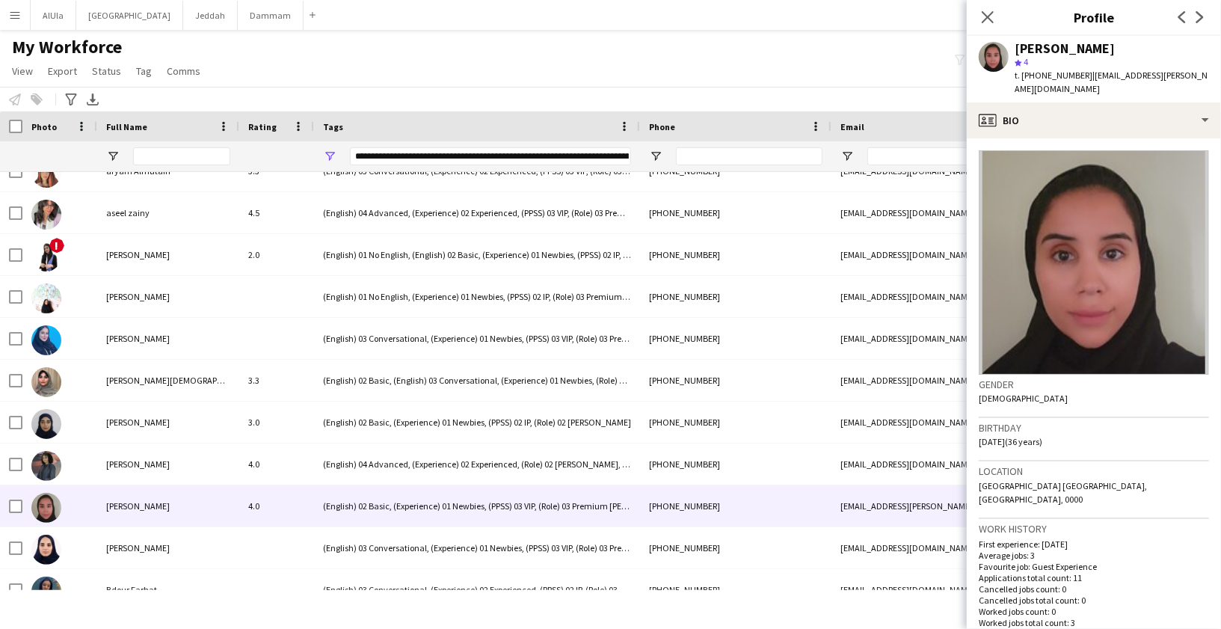
scroll to position [261, 0]
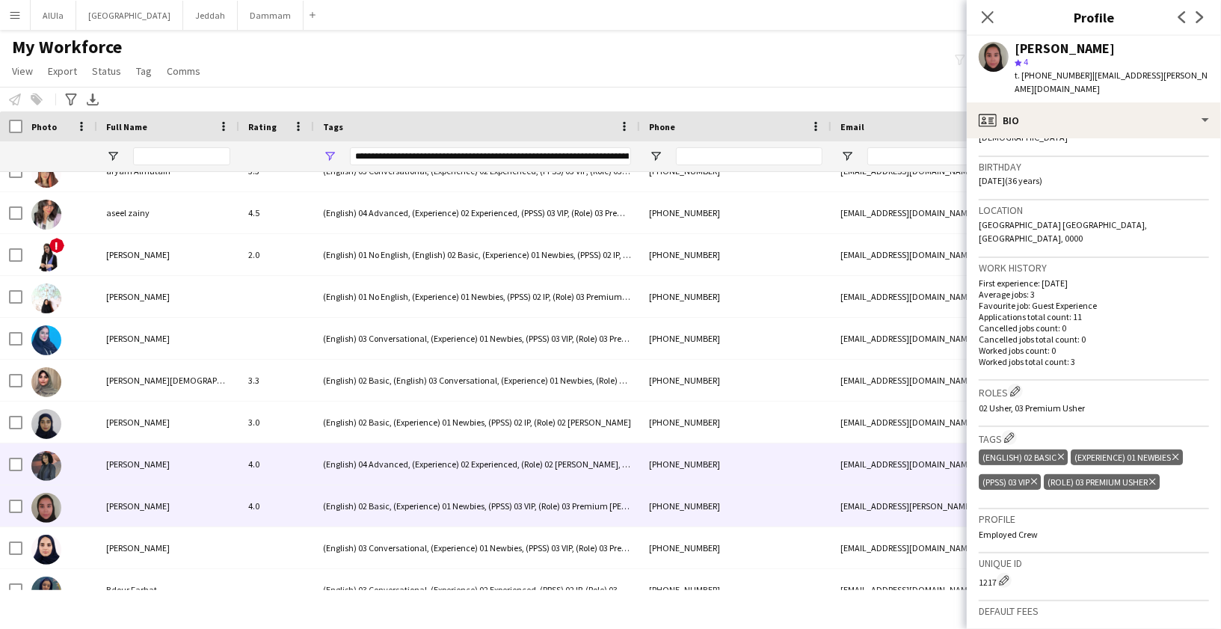
click at [153, 470] on div "[PERSON_NAME]" at bounding box center [168, 464] width 142 height 41
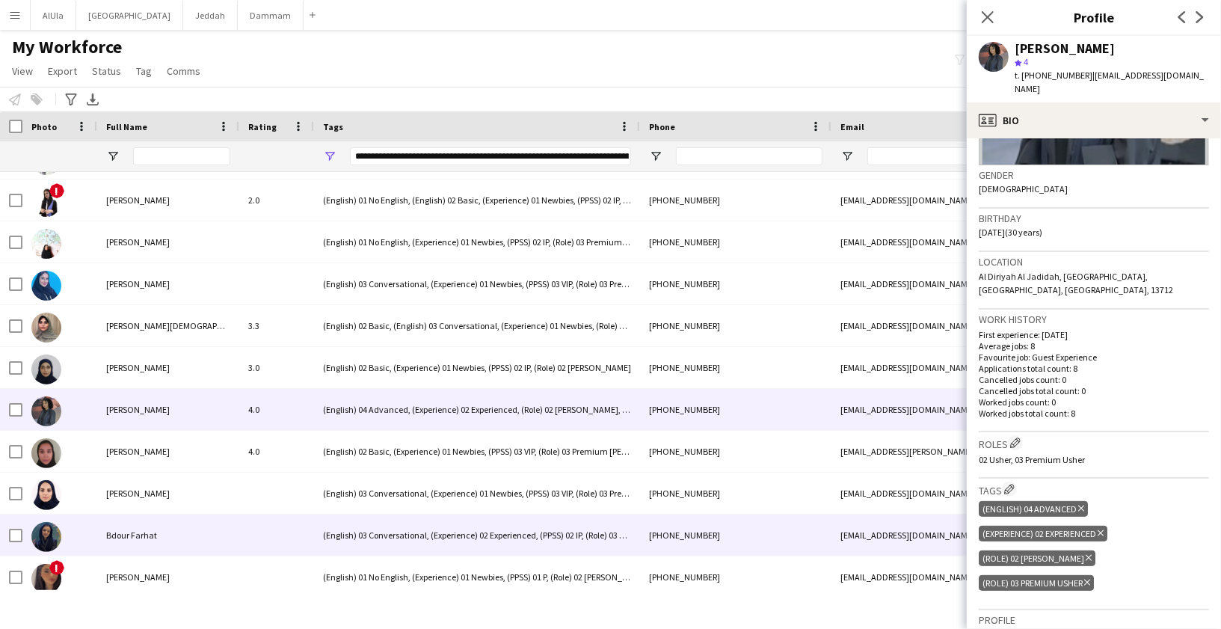
scroll to position [1098, 0]
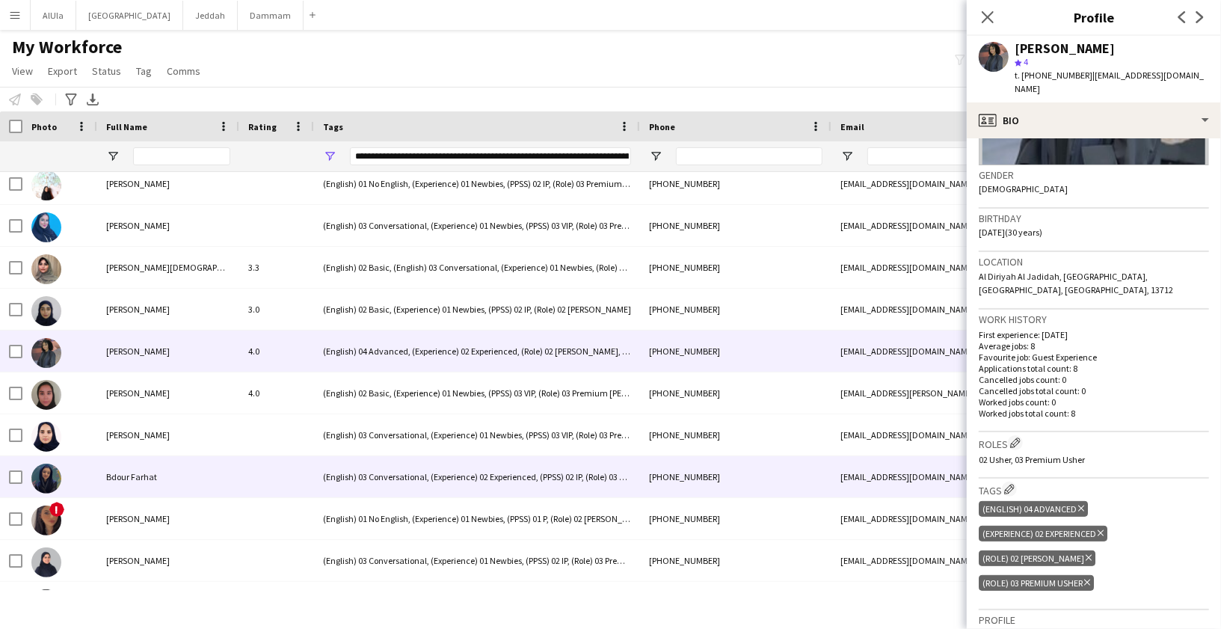
click at [161, 482] on div "Bdour Farhat" at bounding box center [168, 476] width 142 height 41
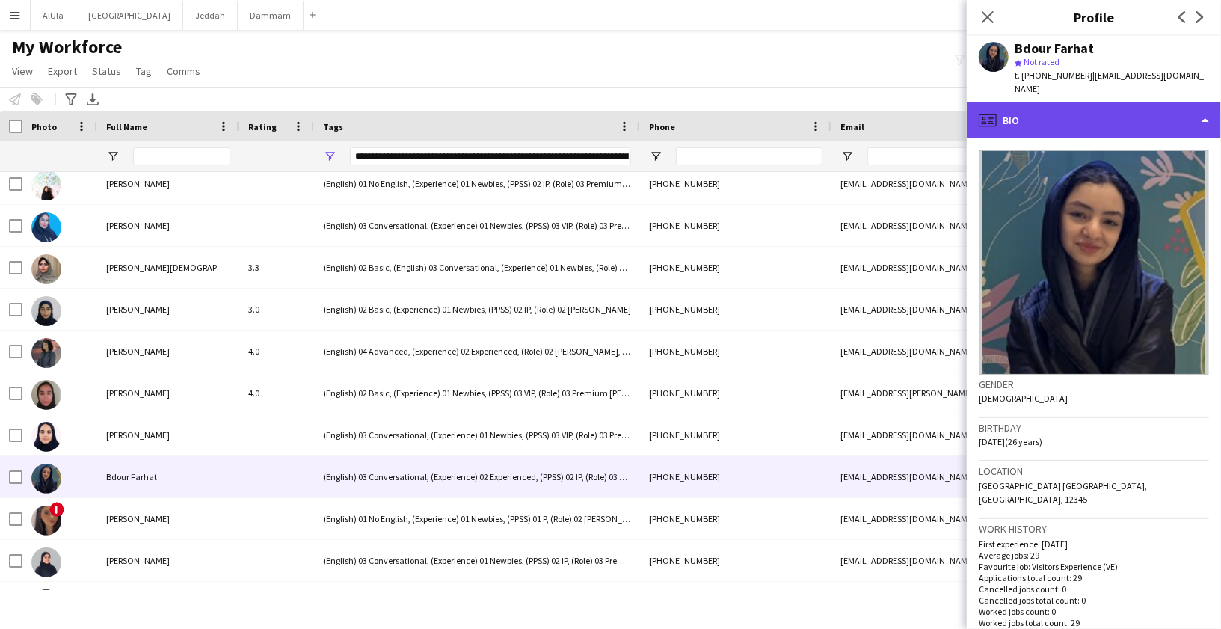
click at [1073, 111] on div "profile Bio" at bounding box center [1094, 120] width 254 height 36
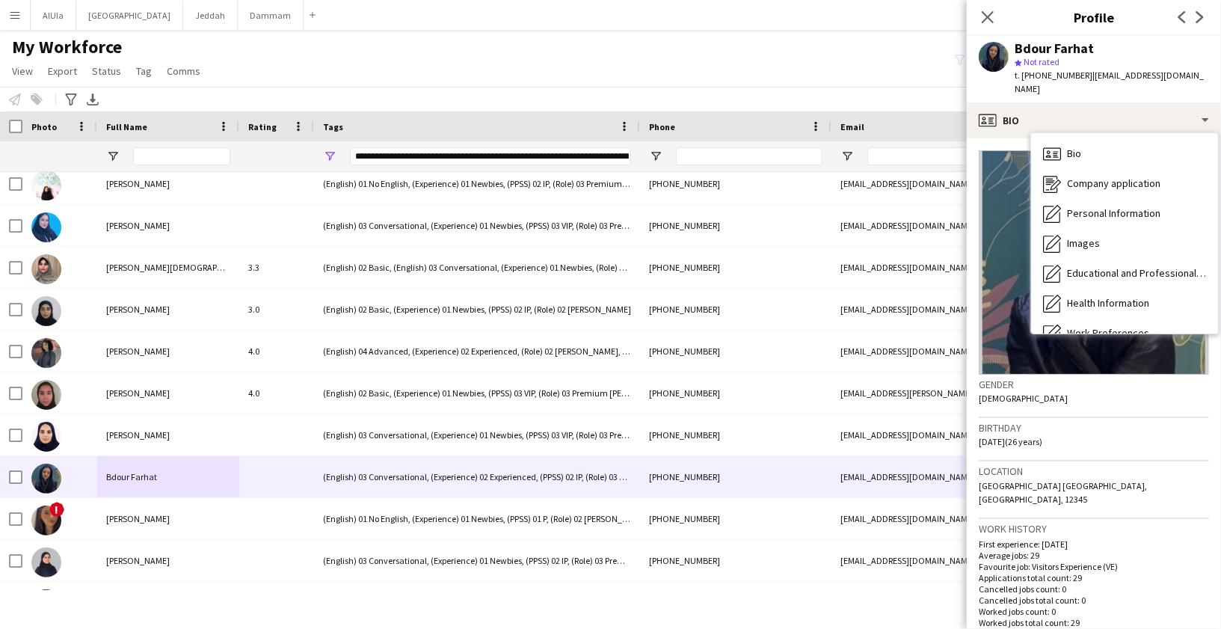
click at [1093, 435] on div "Birthday [DEMOGRAPHIC_DATA] (26 years)" at bounding box center [1094, 439] width 230 height 43
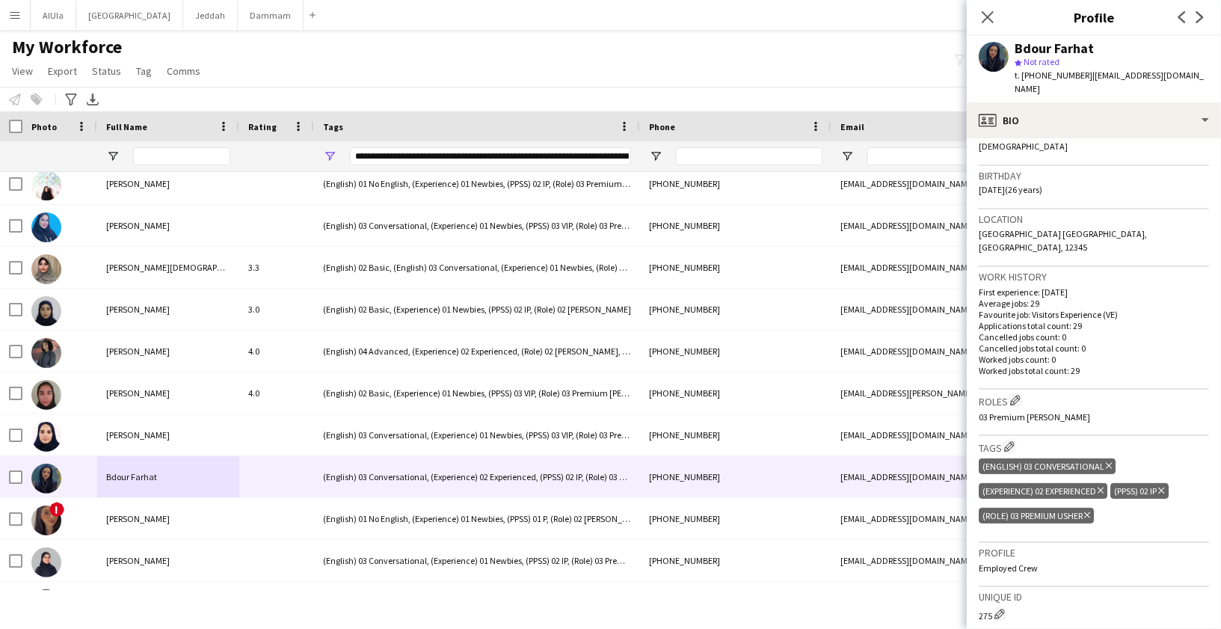
scroll to position [393, 0]
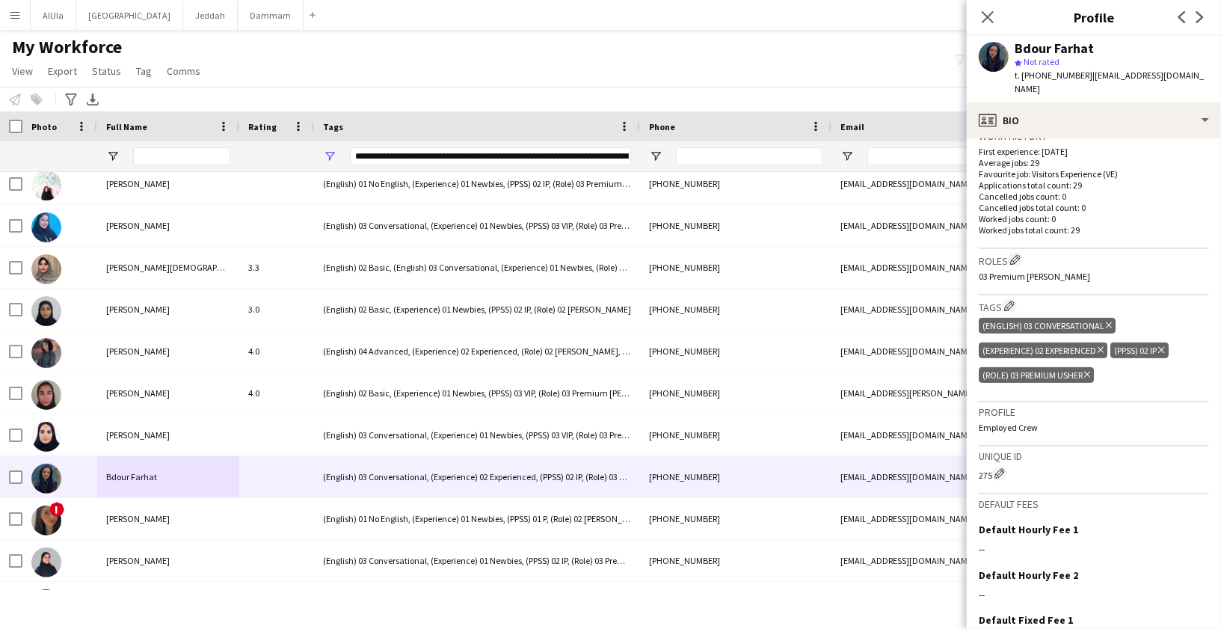
click at [1063, 49] on div "Bdour Farhat" at bounding box center [1054, 48] width 79 height 13
click at [1059, 75] on span "t. [PHONE_NUMBER]" at bounding box center [1054, 75] width 78 height 11
click at [1060, 75] on span "t. [PHONE_NUMBER]" at bounding box center [1054, 75] width 78 height 11
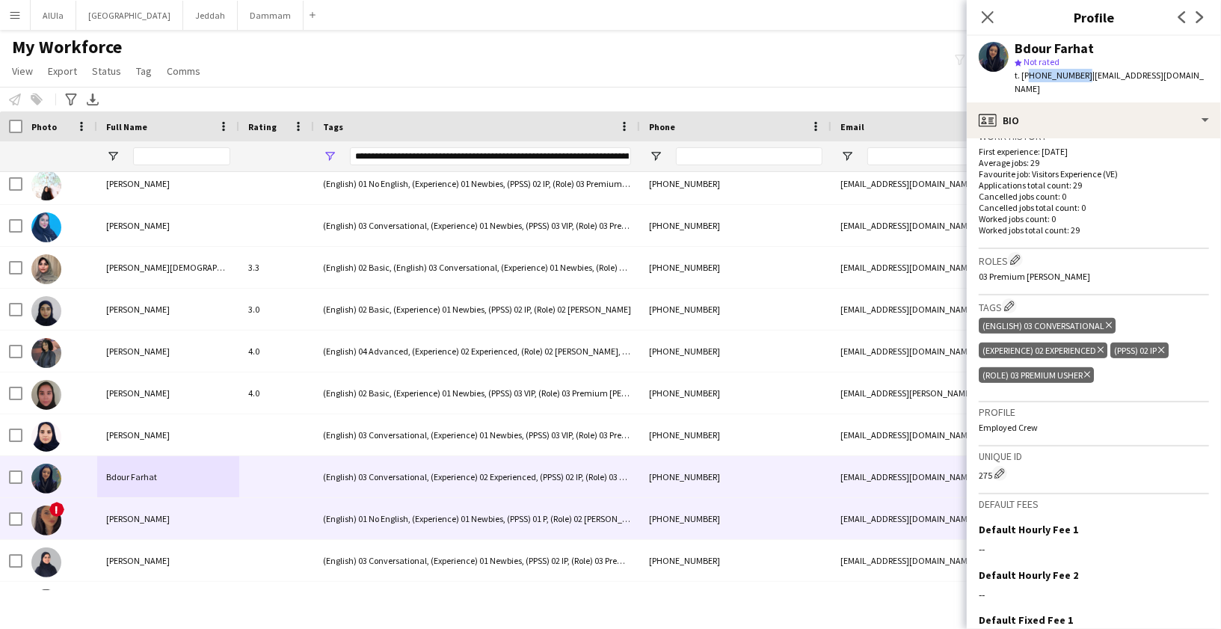
click at [135, 524] on div "[PERSON_NAME]" at bounding box center [168, 518] width 142 height 41
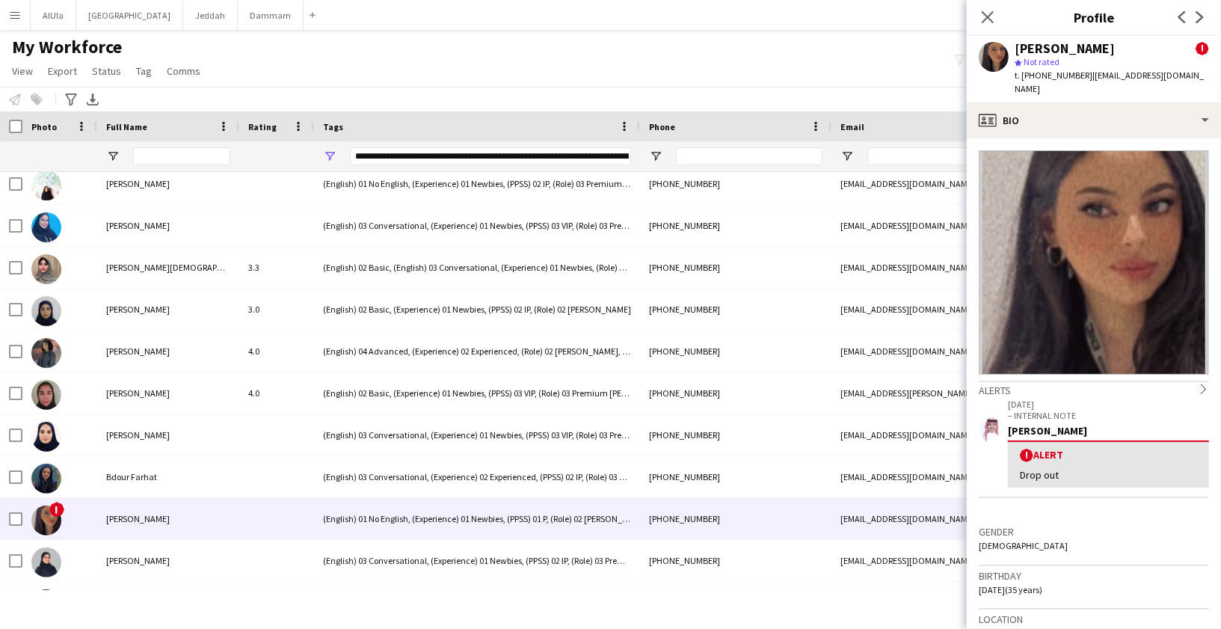
scroll to position [346, 0]
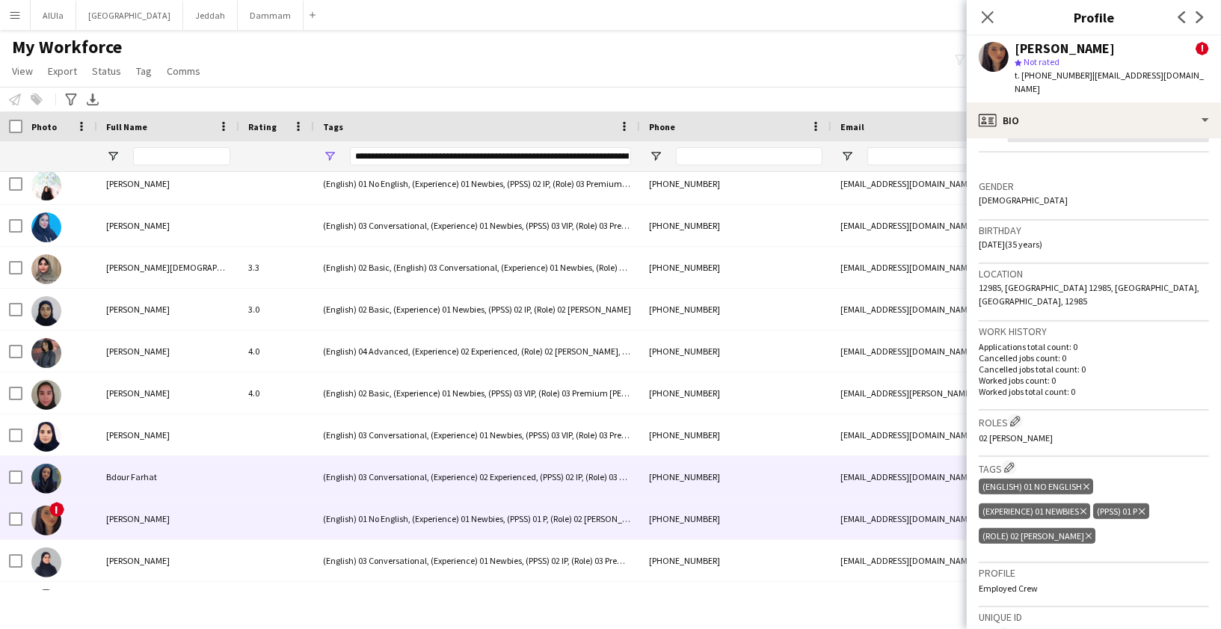
click at [167, 461] on div "Bdour Farhat" at bounding box center [168, 476] width 142 height 41
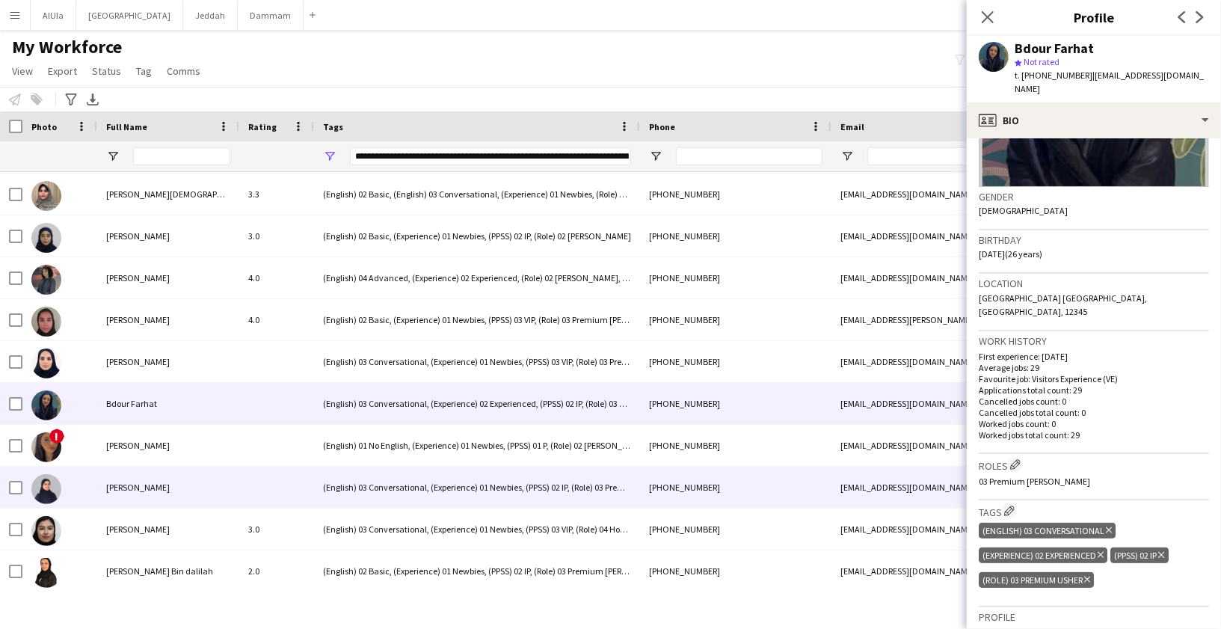
scroll to position [1196, 0]
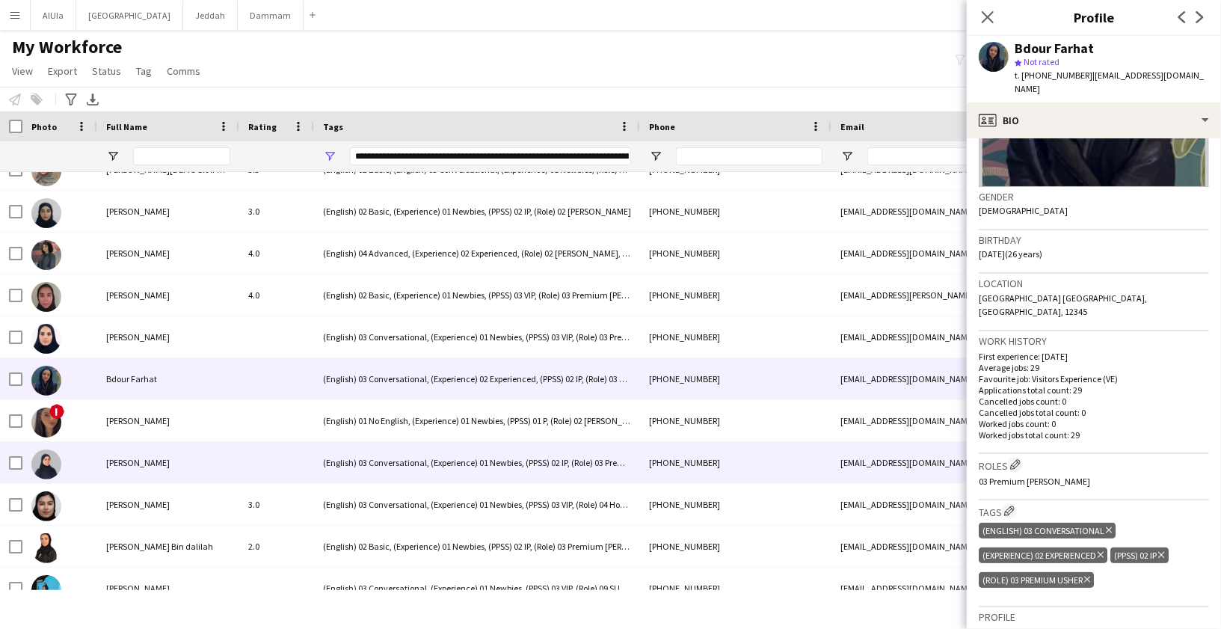
click at [120, 467] on span "[PERSON_NAME]" at bounding box center [138, 462] width 64 height 11
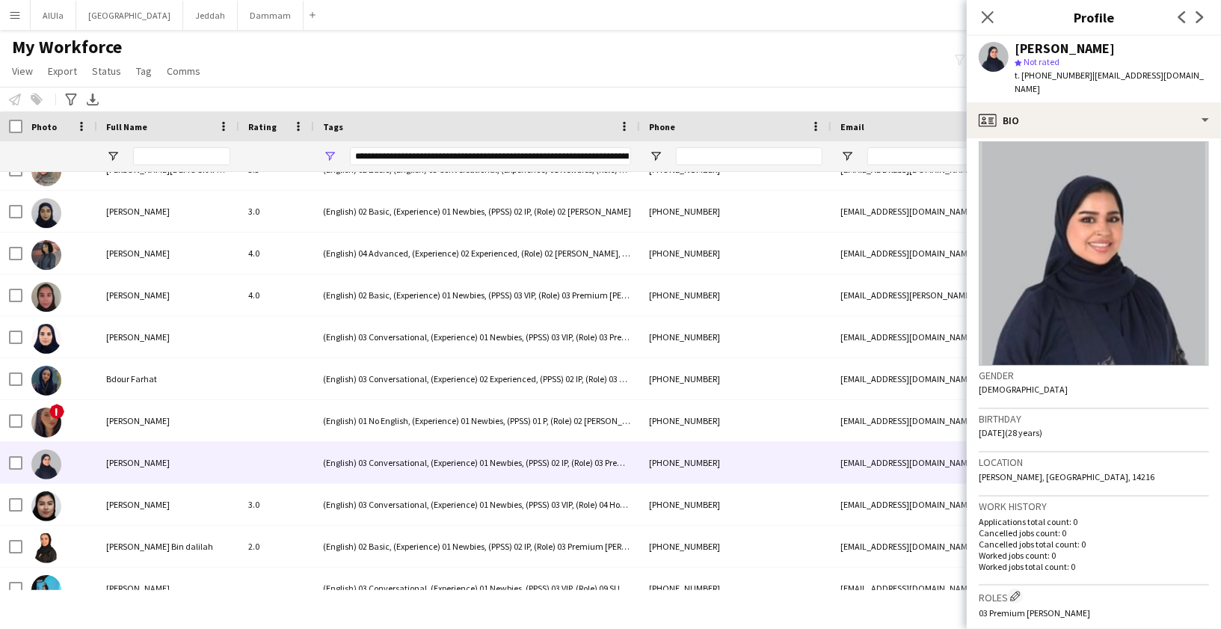
scroll to position [0, 0]
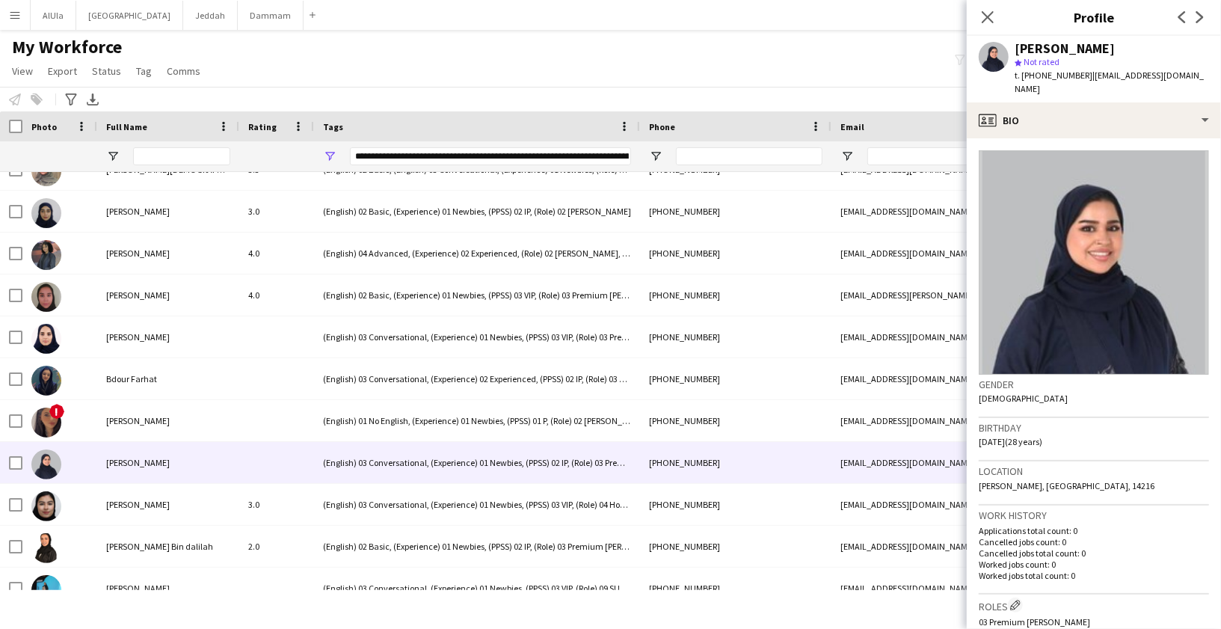
click at [1053, 51] on div "[PERSON_NAME]" at bounding box center [1065, 48] width 100 height 13
click at [1043, 76] on span "t. [PHONE_NUMBER]" at bounding box center [1054, 75] width 78 height 11
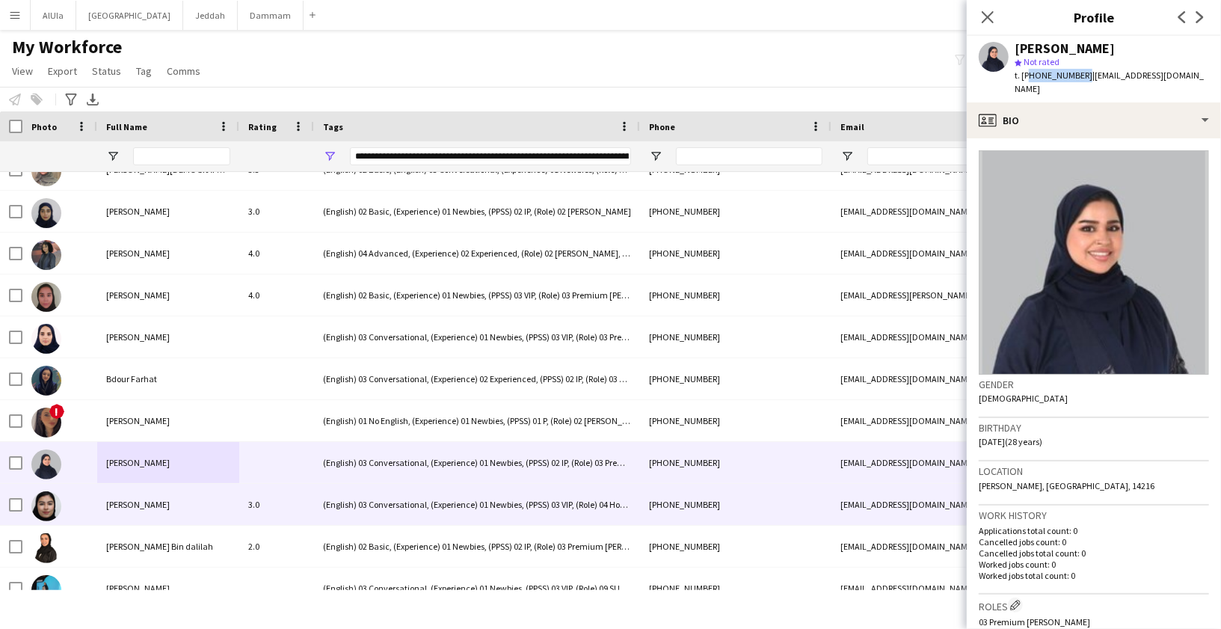
click at [133, 506] on span "[PERSON_NAME]" at bounding box center [138, 504] width 64 height 11
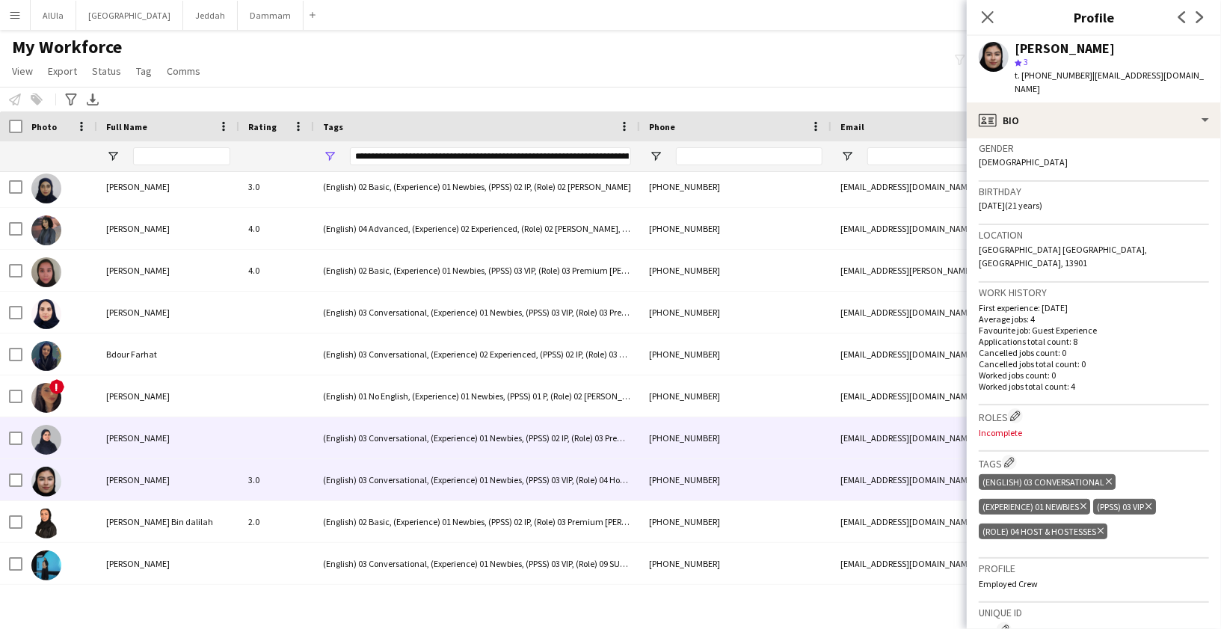
scroll to position [1227, 0]
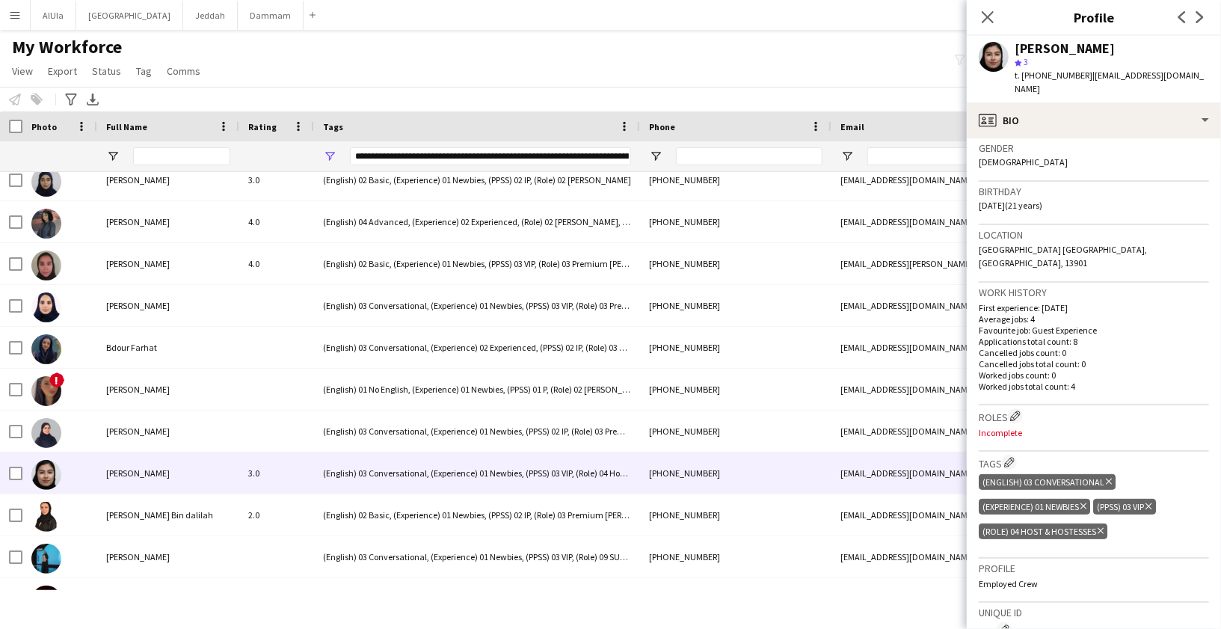
click at [1075, 53] on div "[PERSON_NAME]" at bounding box center [1065, 48] width 100 height 13
click at [1054, 74] on span "t. [PHONE_NUMBER]" at bounding box center [1054, 75] width 78 height 11
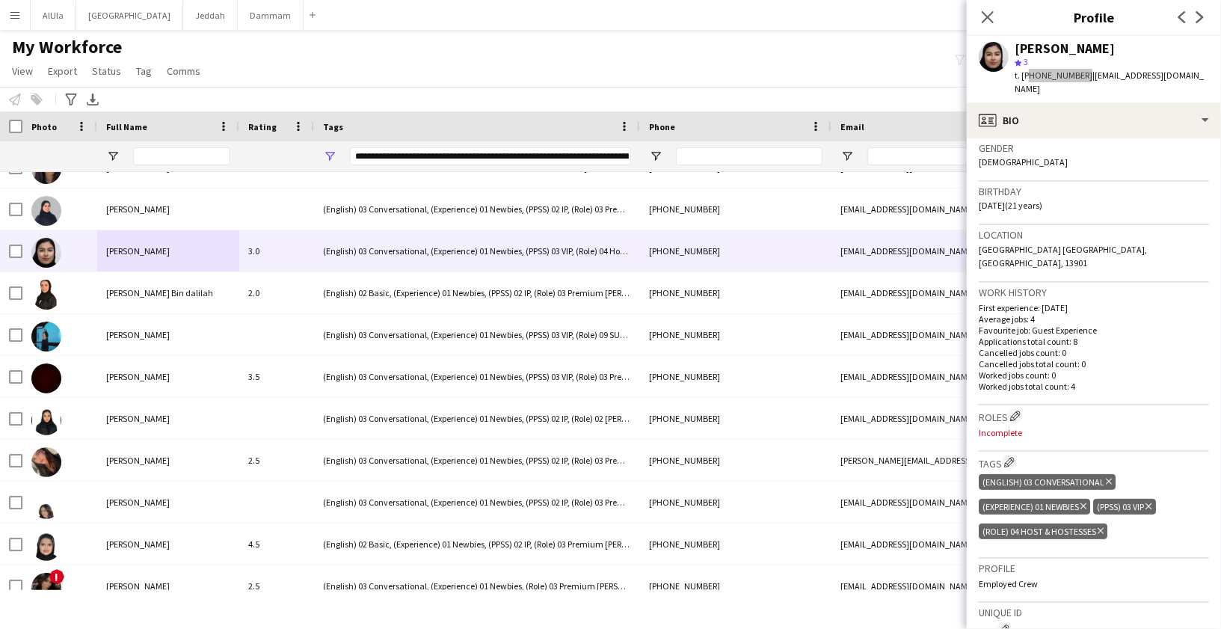
scroll to position [1449, 0]
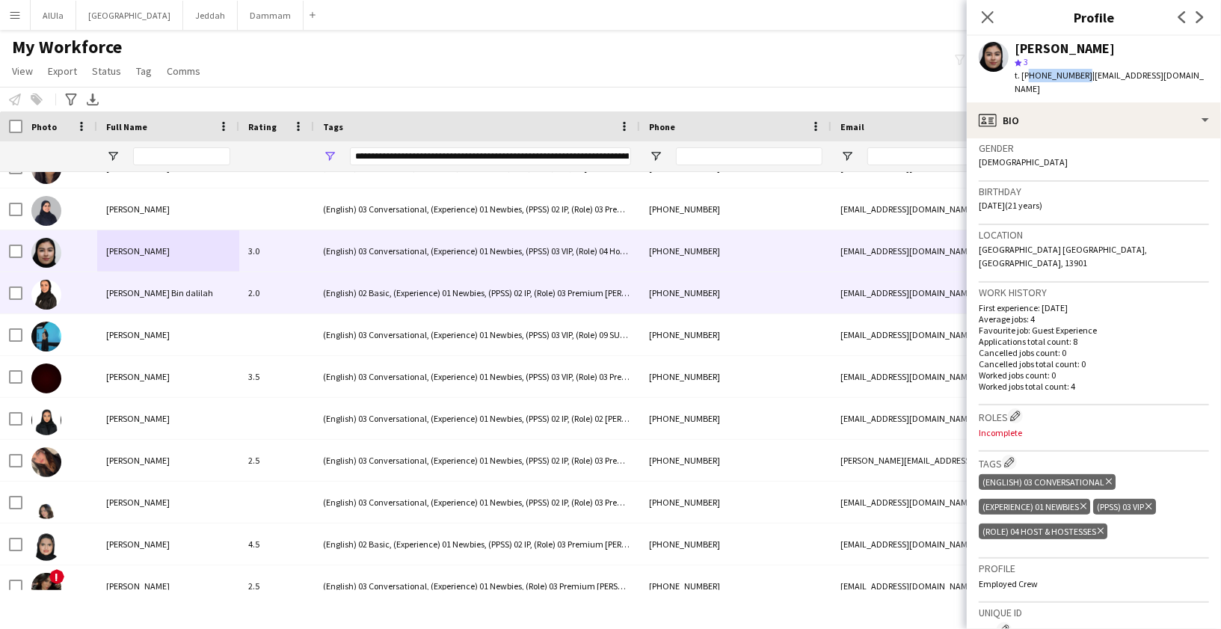
click at [120, 283] on div "[PERSON_NAME] Bin dalilah" at bounding box center [168, 292] width 142 height 41
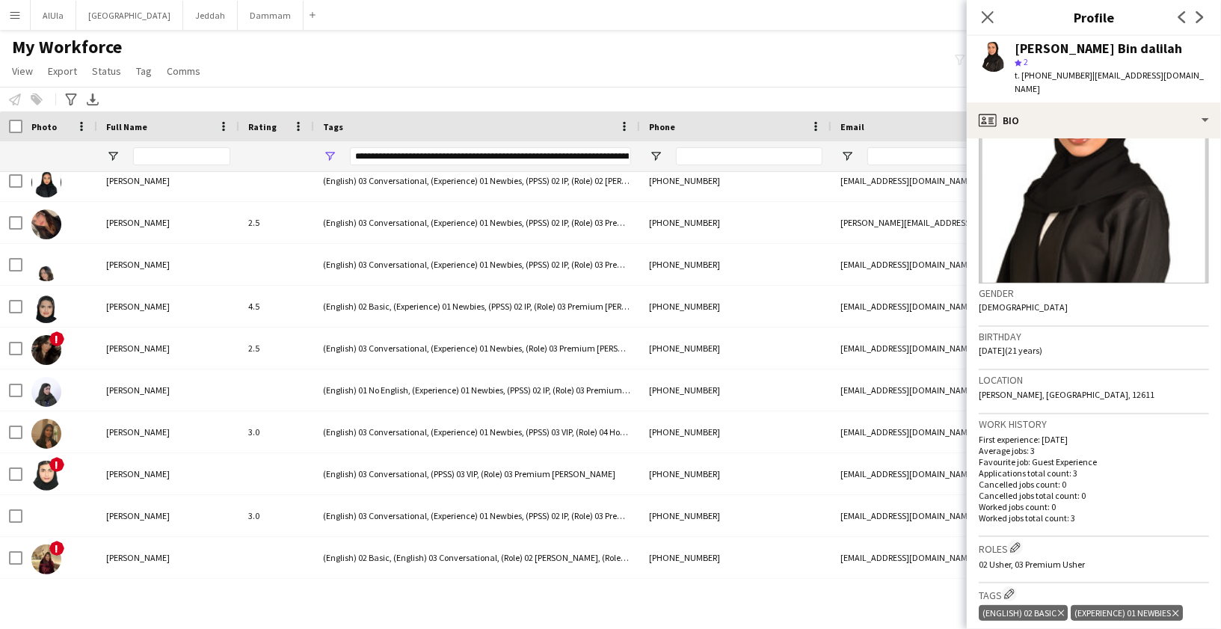
scroll to position [244, 0]
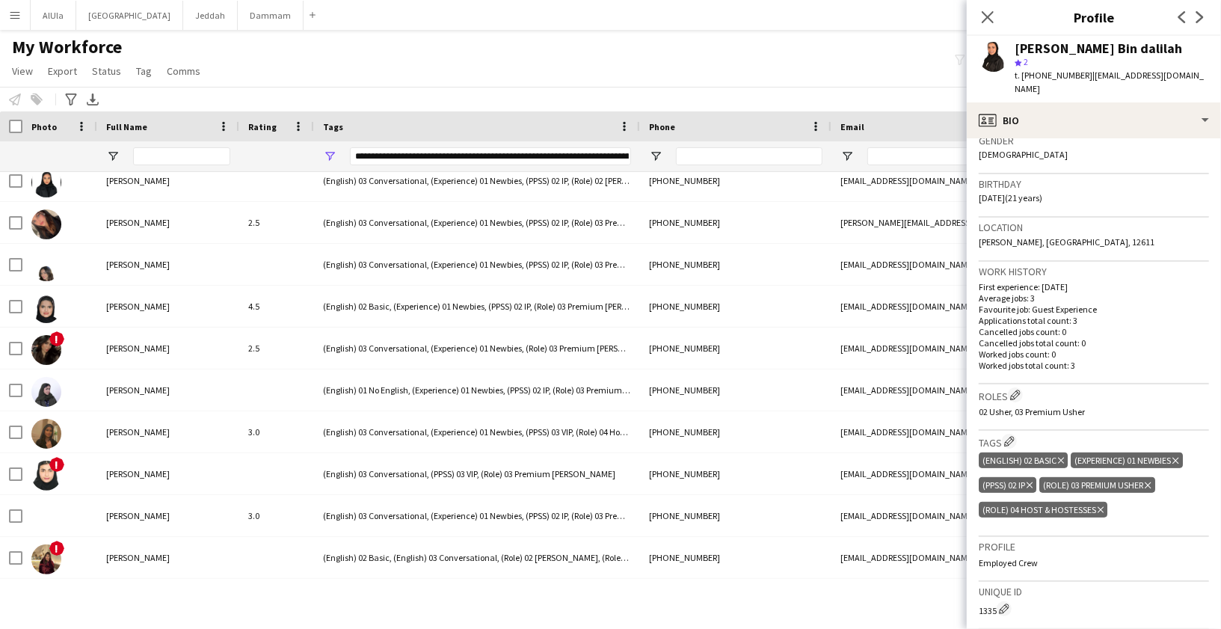
click at [1102, 507] on icon at bounding box center [1101, 510] width 6 height 6
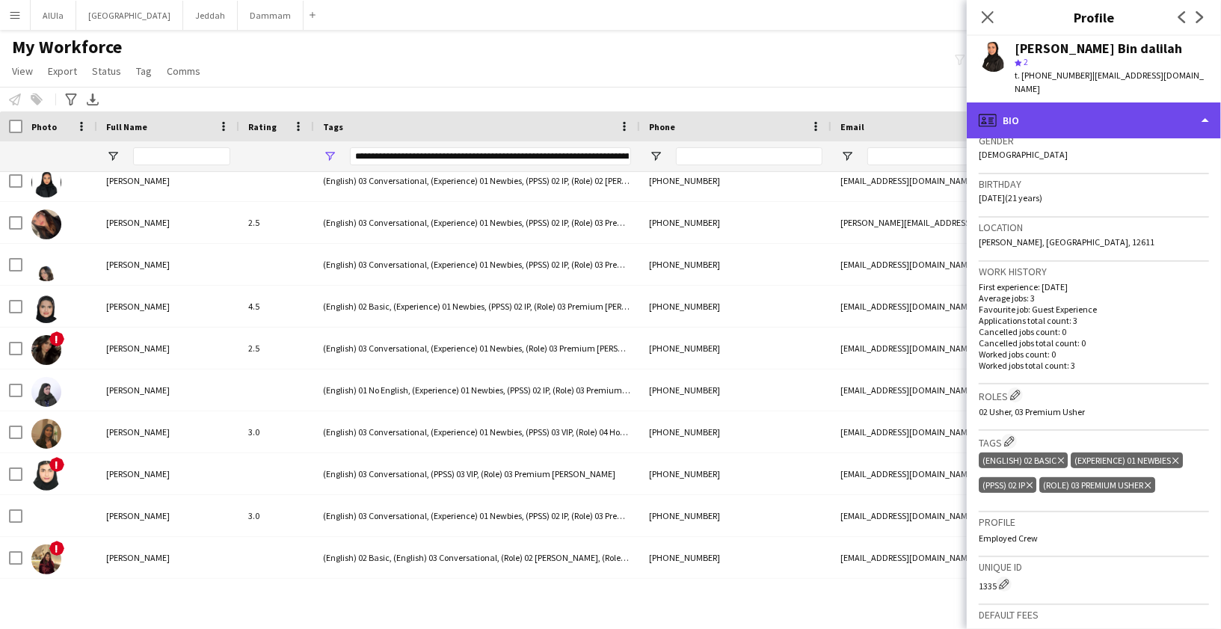
click at [1078, 102] on div "profile Bio" at bounding box center [1094, 120] width 254 height 36
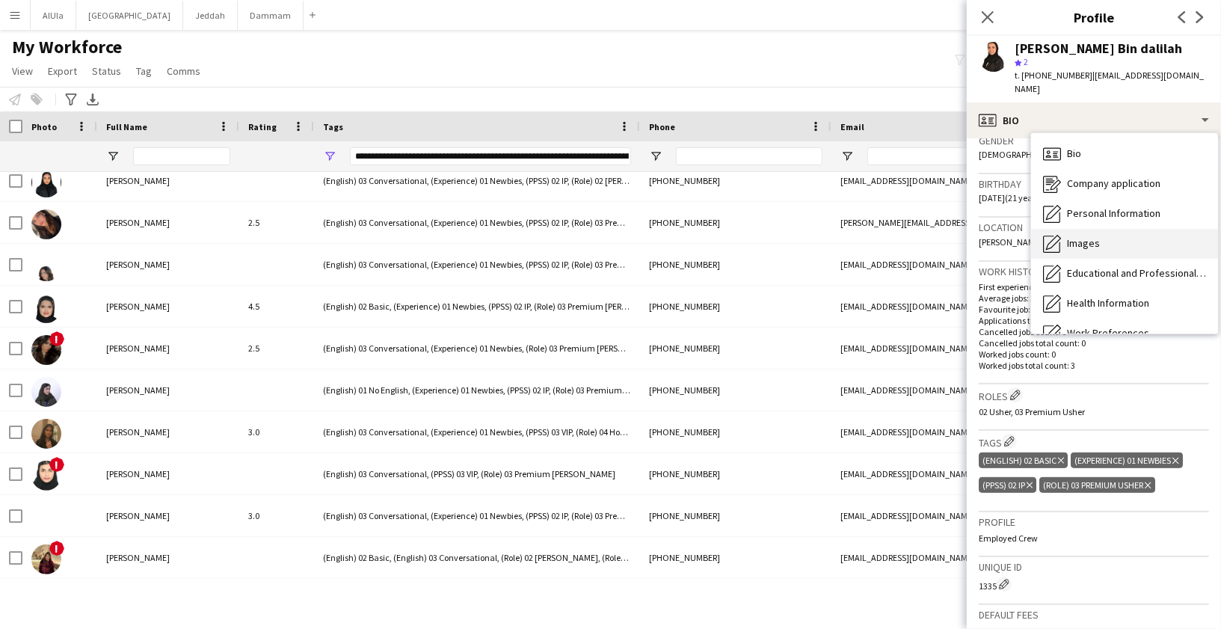
click at [1078, 236] on span "Images" at bounding box center [1083, 242] width 33 height 13
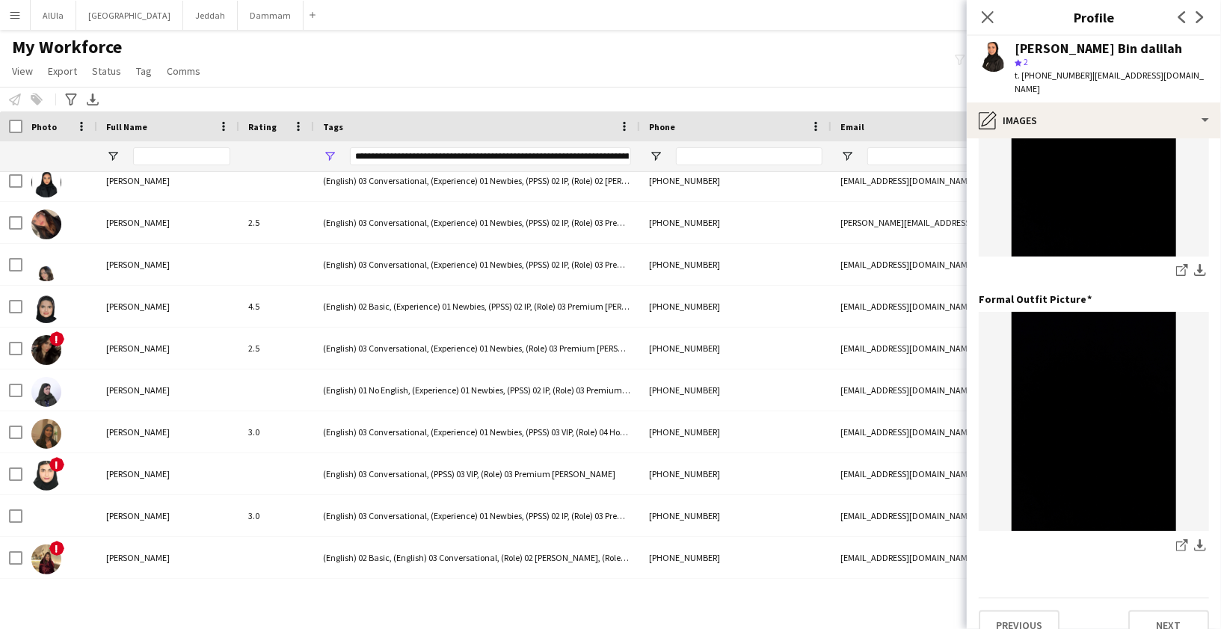
scroll to position [0, 0]
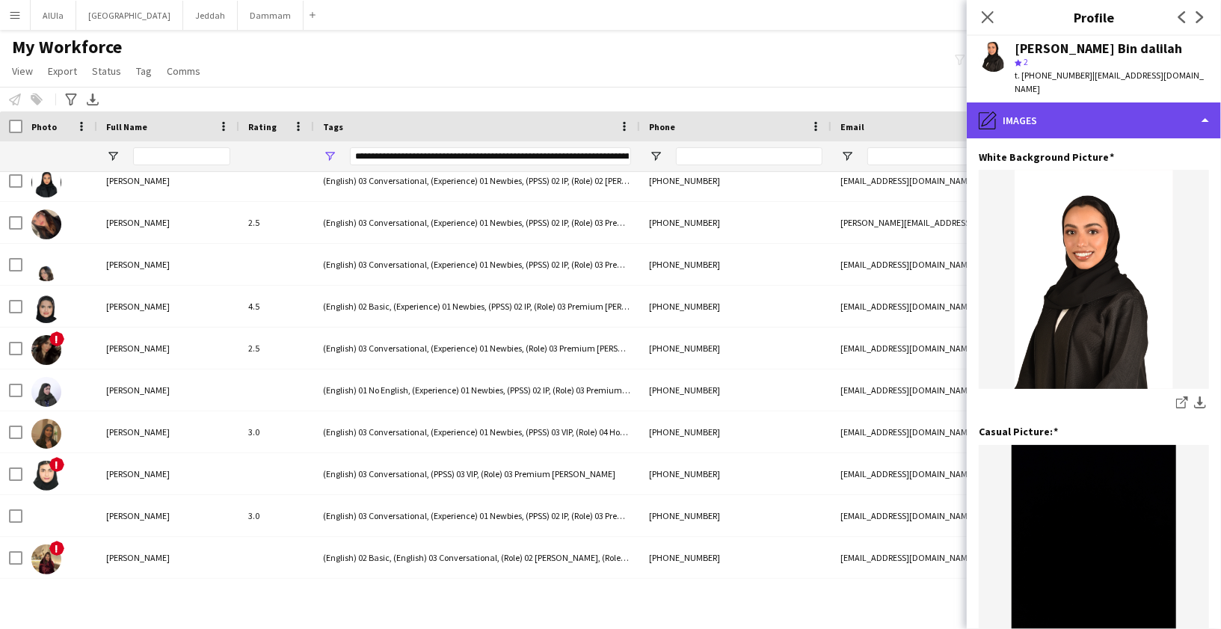
click at [1046, 109] on div "pencil4 Images" at bounding box center [1094, 120] width 254 height 36
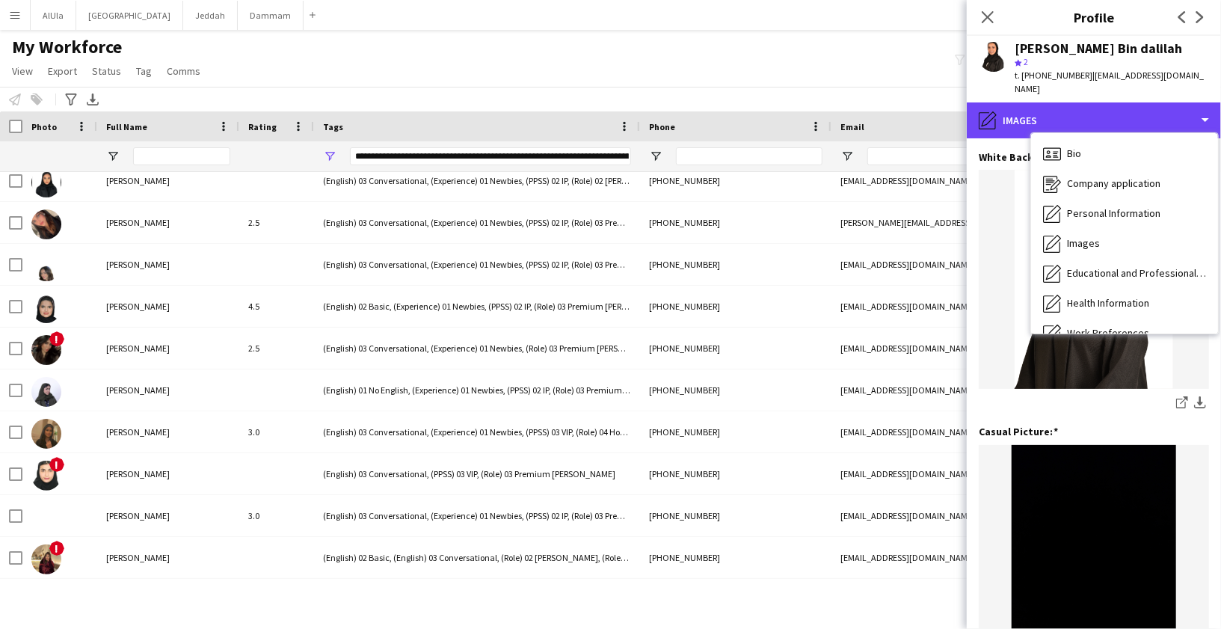
scroll to position [170, 0]
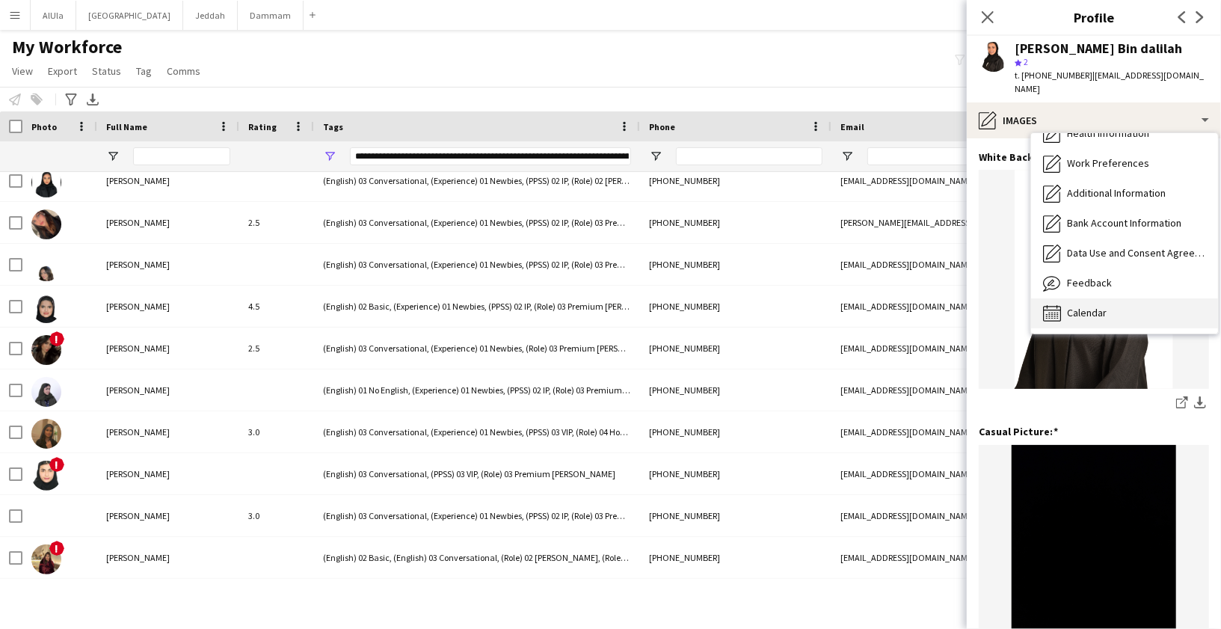
click at [1077, 306] on span "Calendar" at bounding box center [1087, 312] width 40 height 13
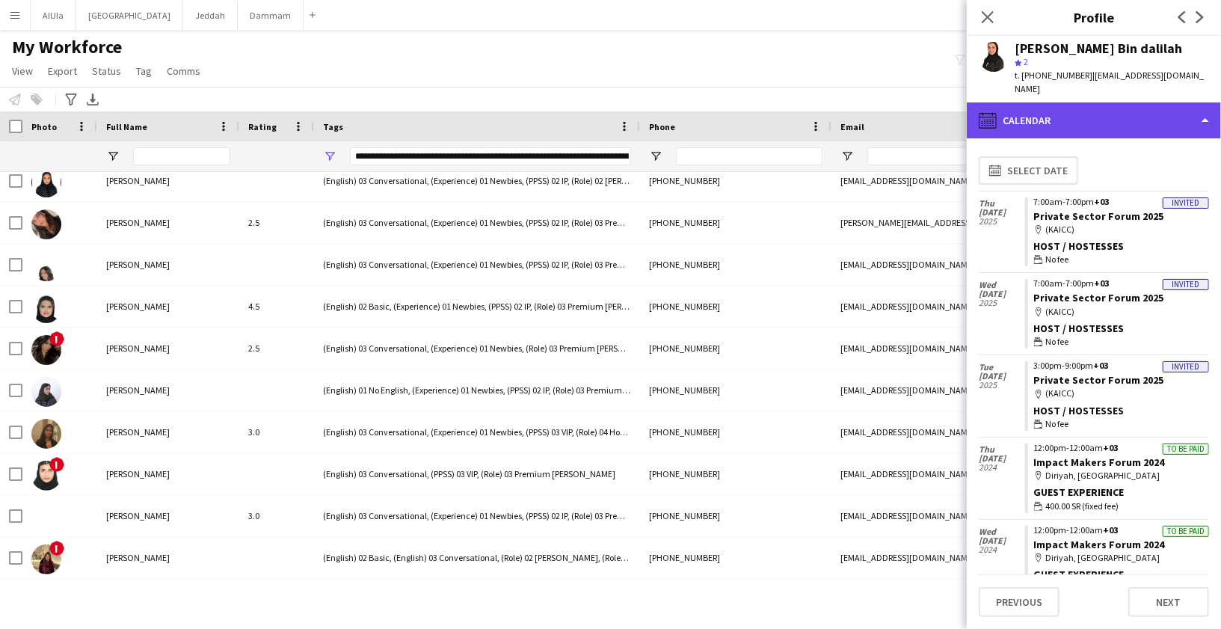
click at [1032, 105] on div "calendar-full Calendar" at bounding box center [1094, 120] width 254 height 36
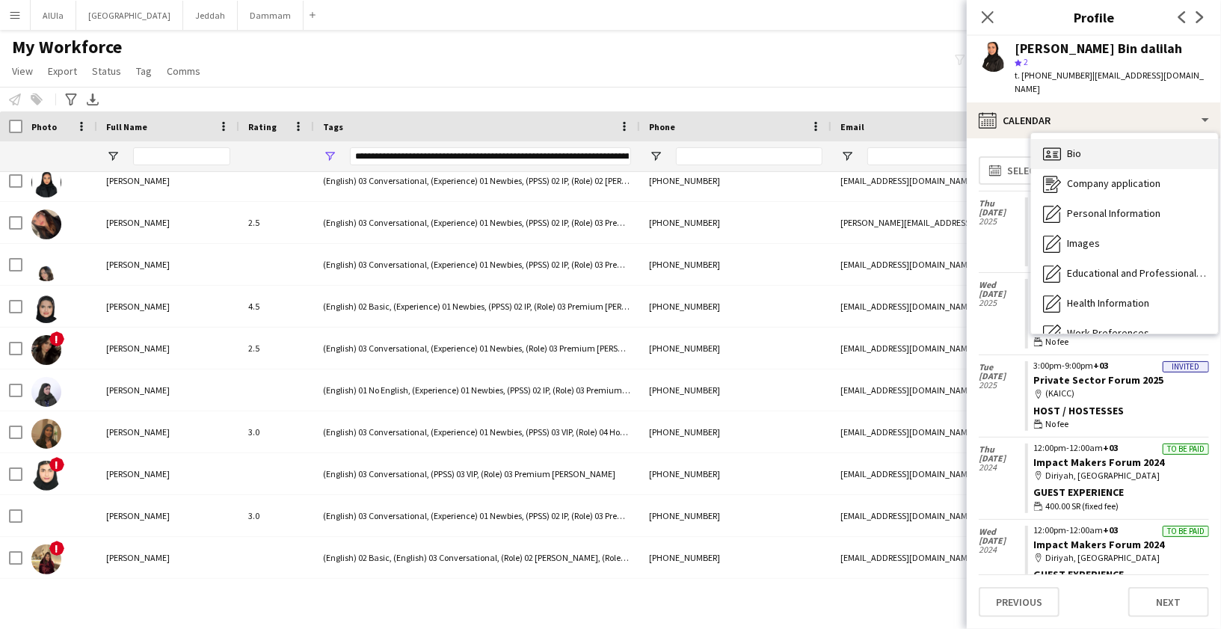
click at [1080, 147] on span "Bio" at bounding box center [1074, 153] width 14 height 13
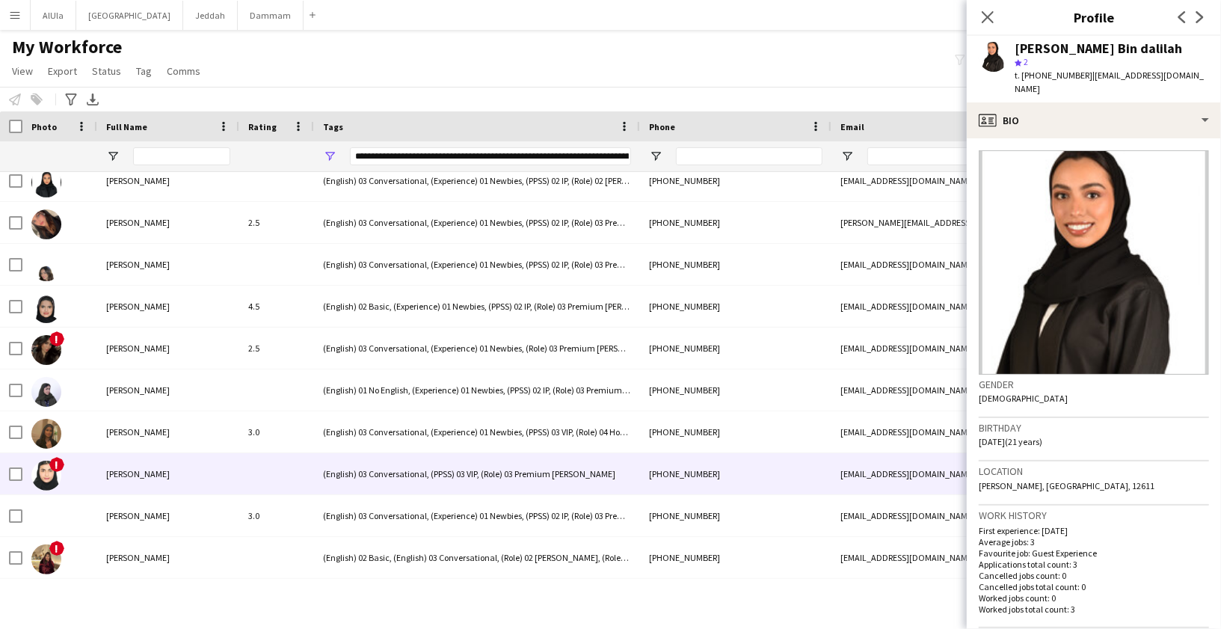
click at [155, 470] on span "[PERSON_NAME]" at bounding box center [138, 473] width 64 height 11
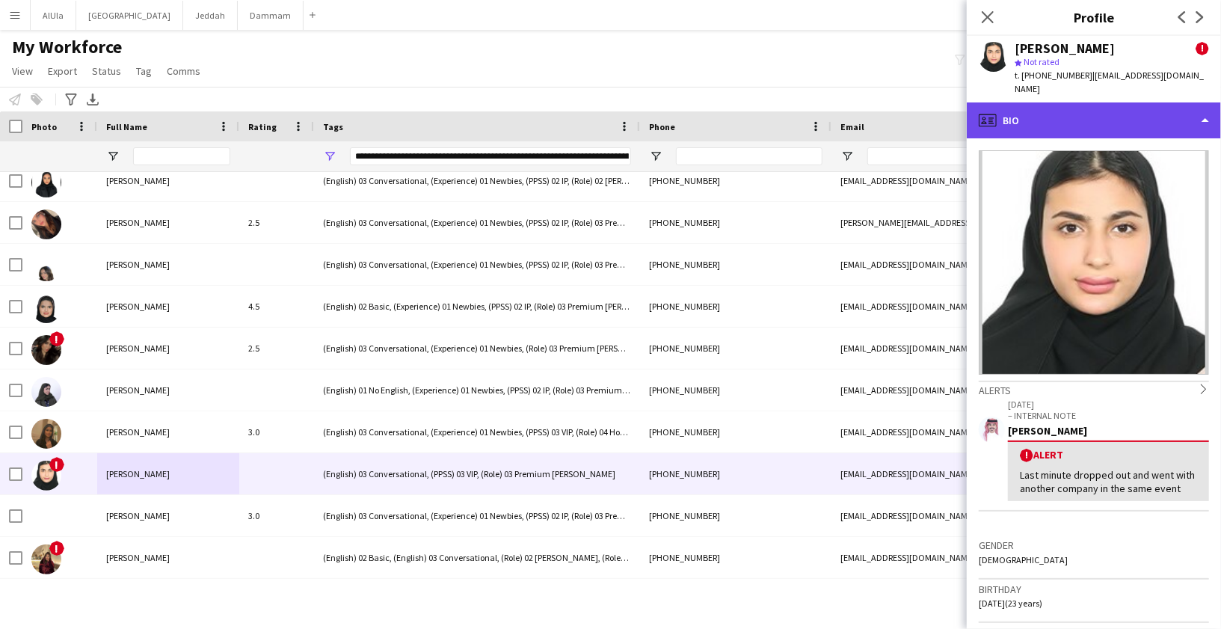
click at [1120, 105] on div "profile Bio" at bounding box center [1094, 120] width 254 height 36
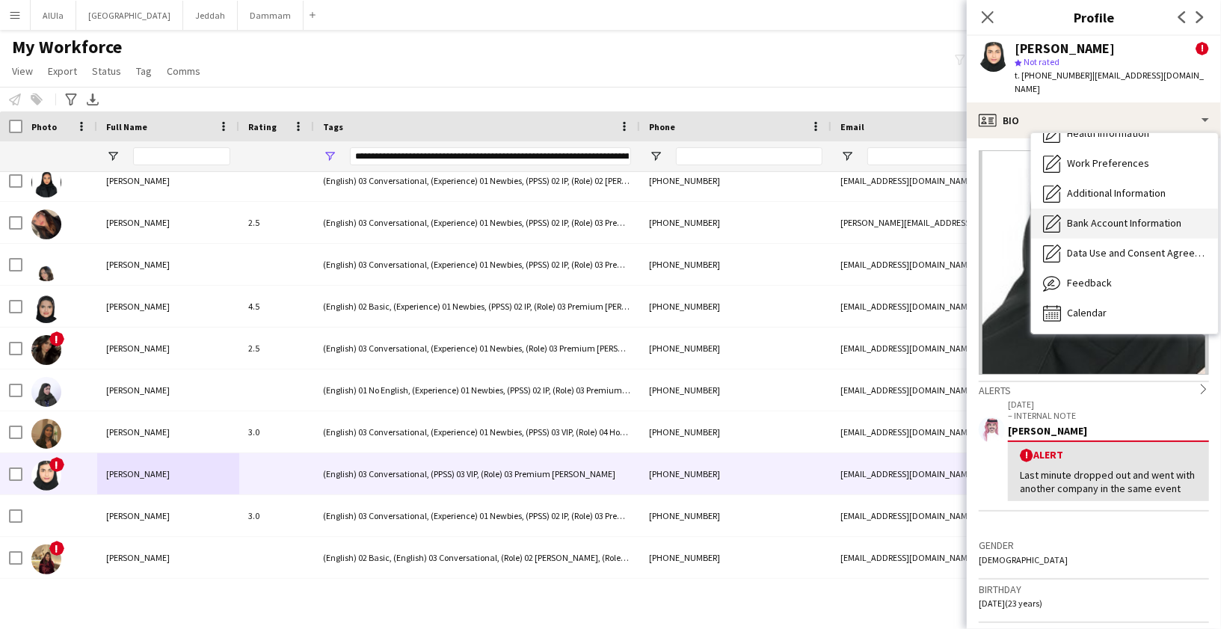
click at [1054, 305] on icon at bounding box center [1052, 313] width 18 height 16
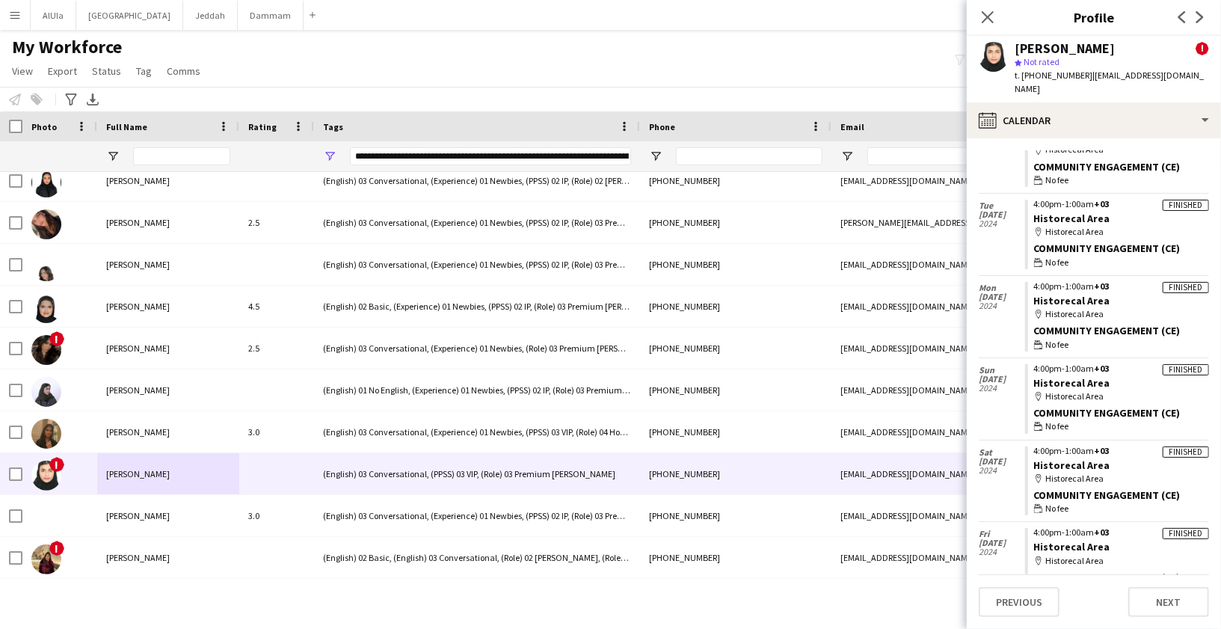
scroll to position [445, 0]
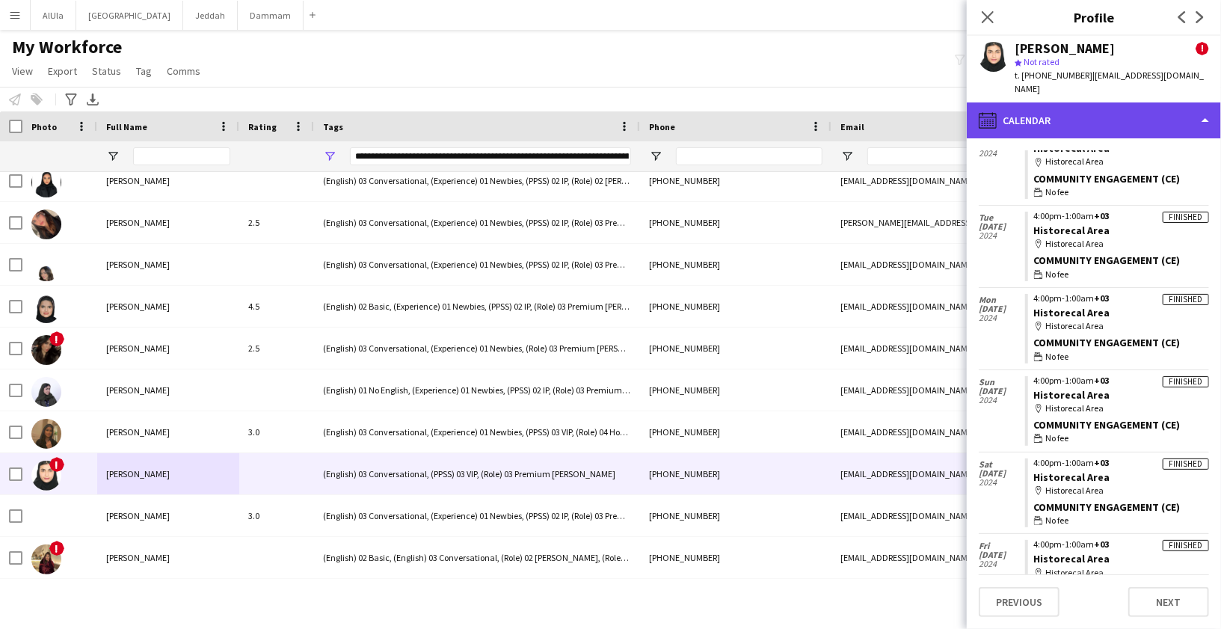
click at [1064, 114] on div "calendar-full Calendar" at bounding box center [1094, 120] width 254 height 36
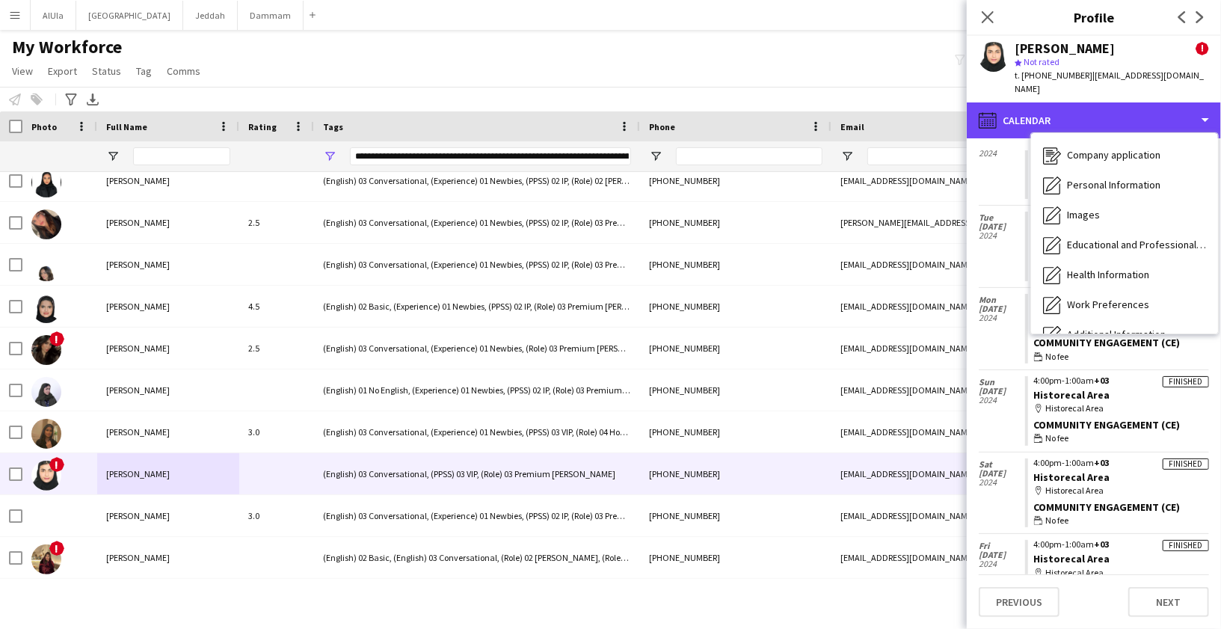
scroll to position [0, 0]
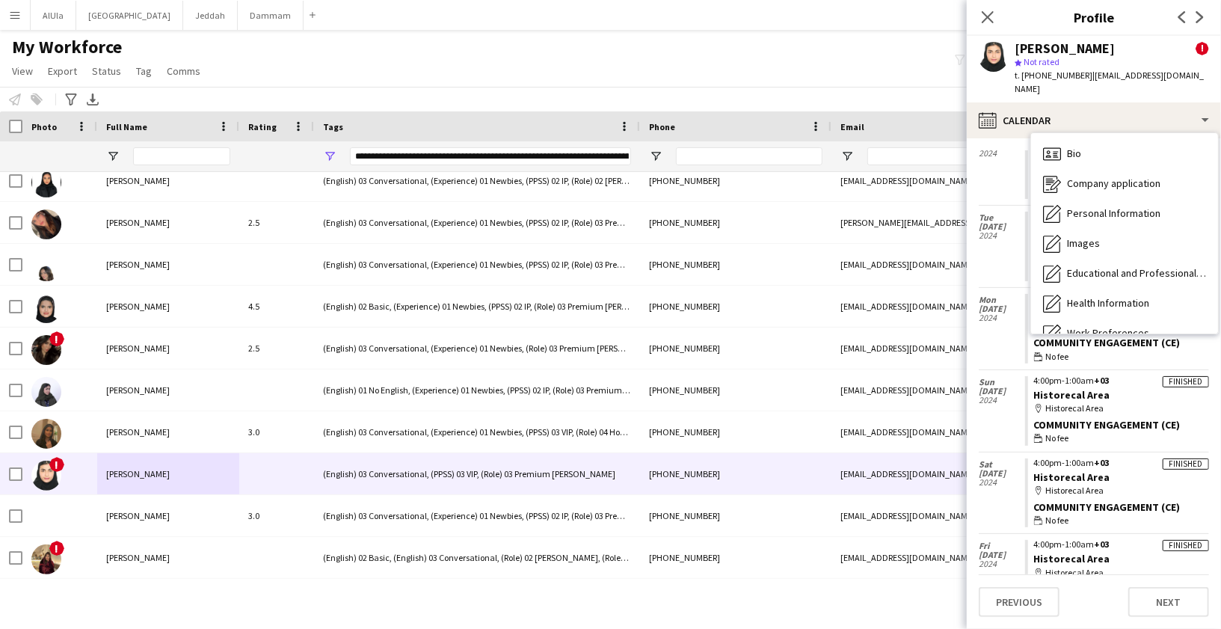
drag, startPoint x: 1090, startPoint y: 148, endPoint x: 856, endPoint y: 204, distance: 240.0
click at [1090, 148] on div "Bio Bio" at bounding box center [1124, 154] width 187 height 30
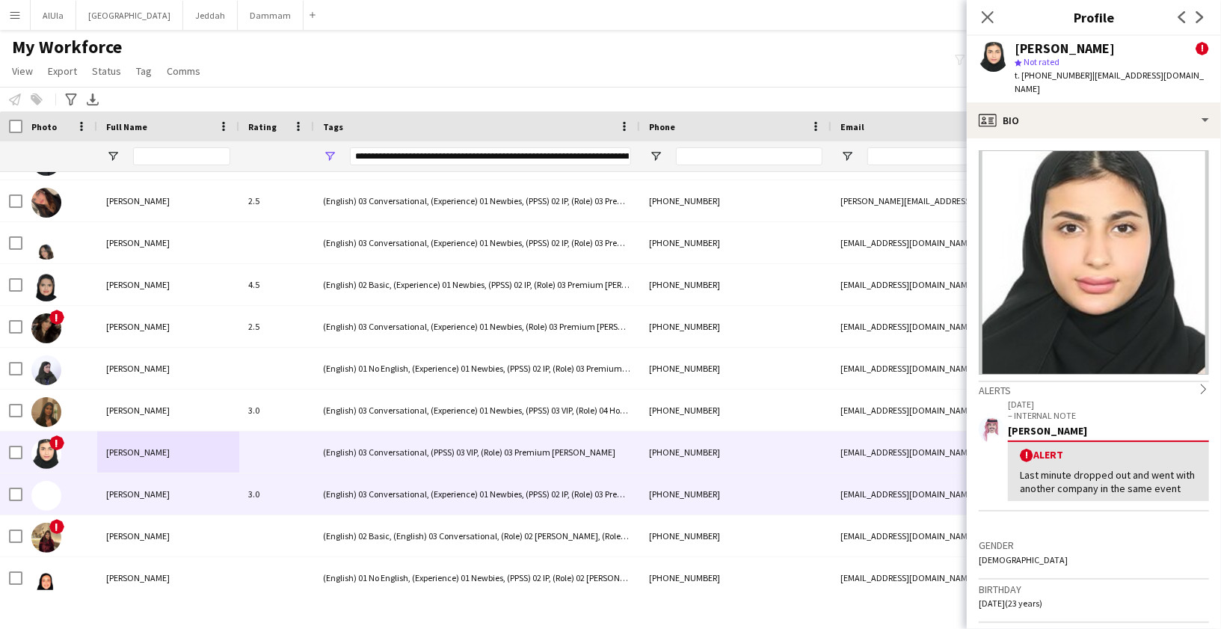
scroll to position [1713, 0]
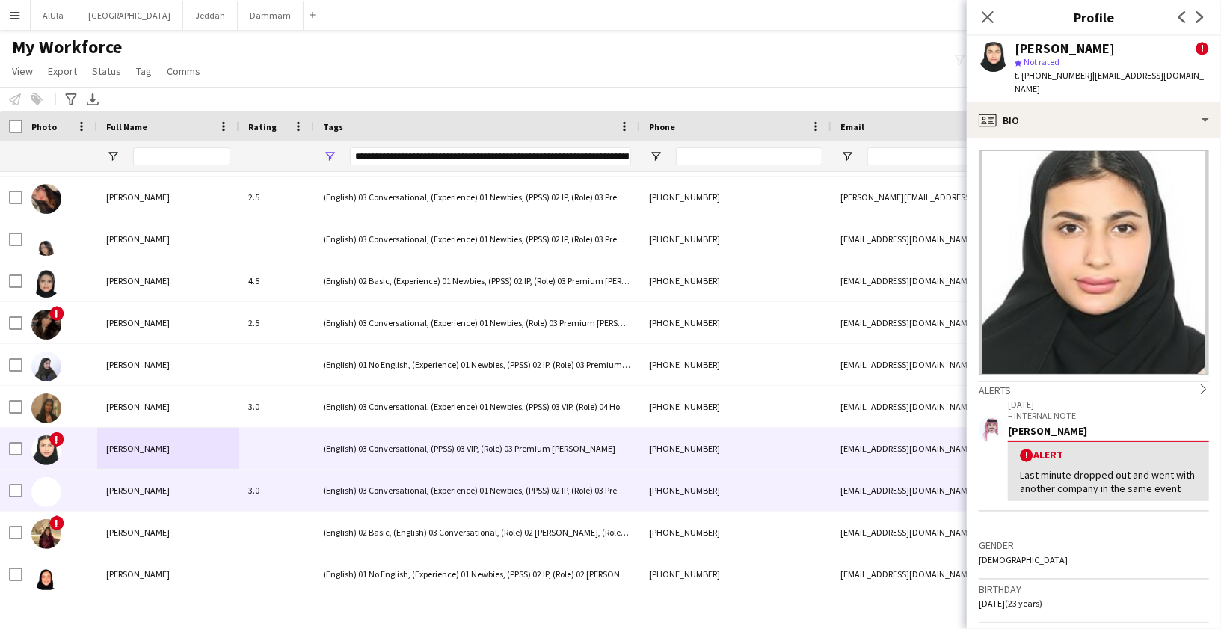
click at [170, 488] on div "[PERSON_NAME]" at bounding box center [168, 490] width 142 height 41
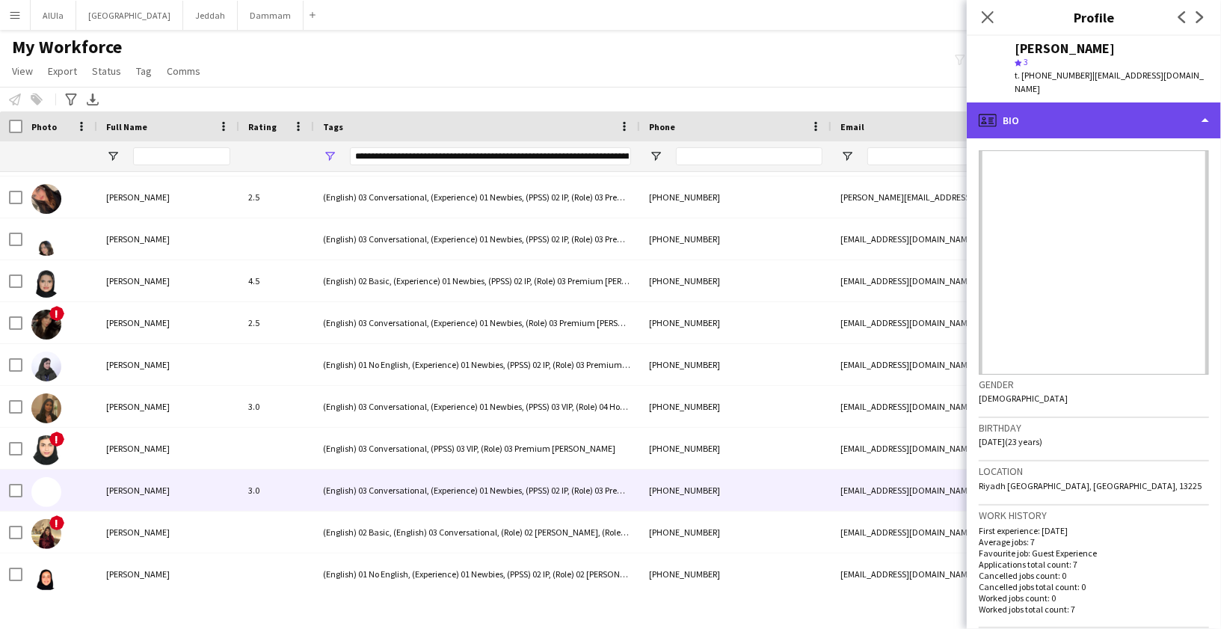
click at [1023, 118] on div "profile Bio" at bounding box center [1094, 120] width 254 height 36
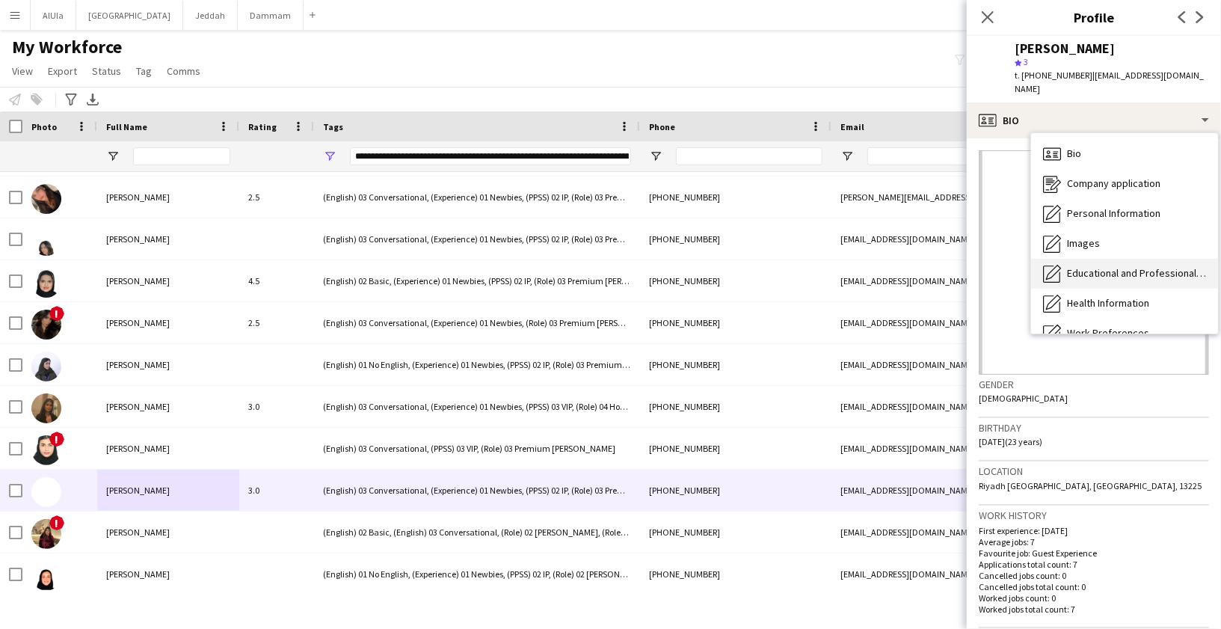
click at [1079, 259] on div "Educational and Professional Background Educational and Professional Background" at bounding box center [1124, 274] width 187 height 30
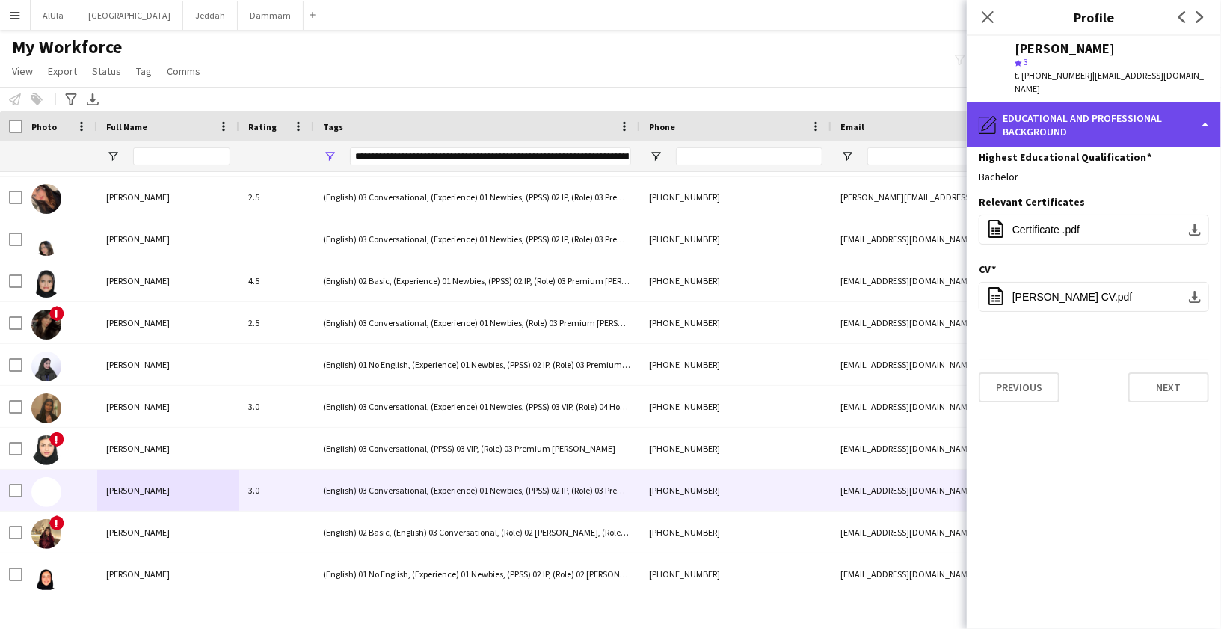
drag, startPoint x: 1053, startPoint y: 111, endPoint x: 1055, endPoint y: 119, distance: 7.6
click at [1054, 111] on div "pencil4 Educational and Professional Background" at bounding box center [1094, 124] width 254 height 45
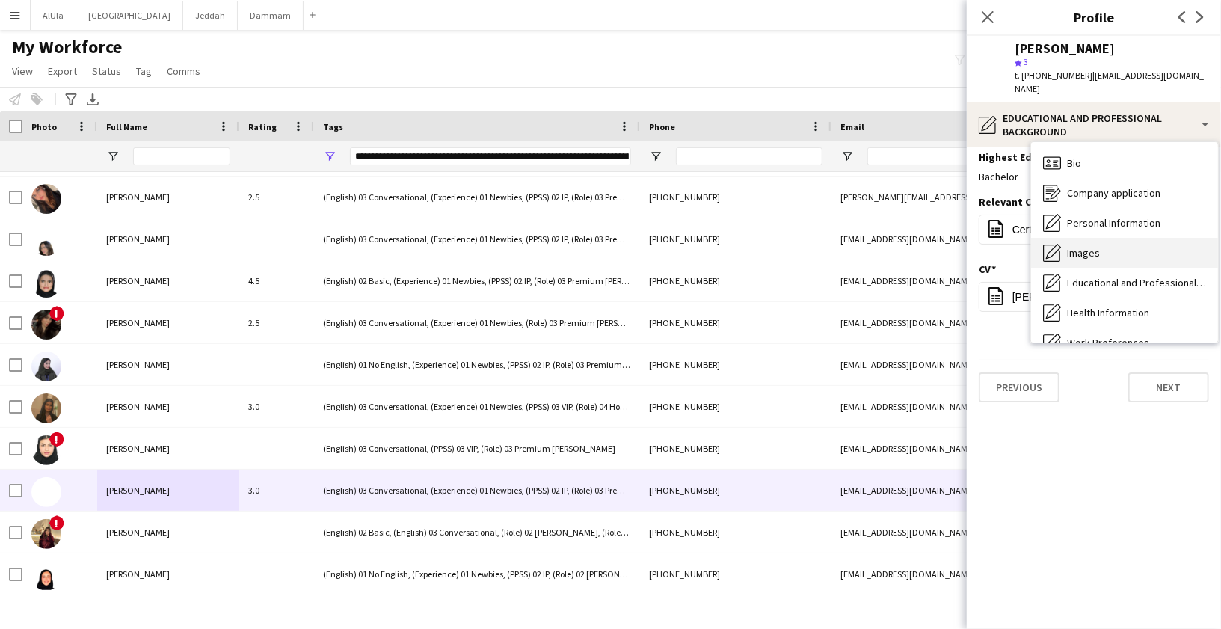
click at [1101, 238] on div "Images Images" at bounding box center [1124, 253] width 187 height 30
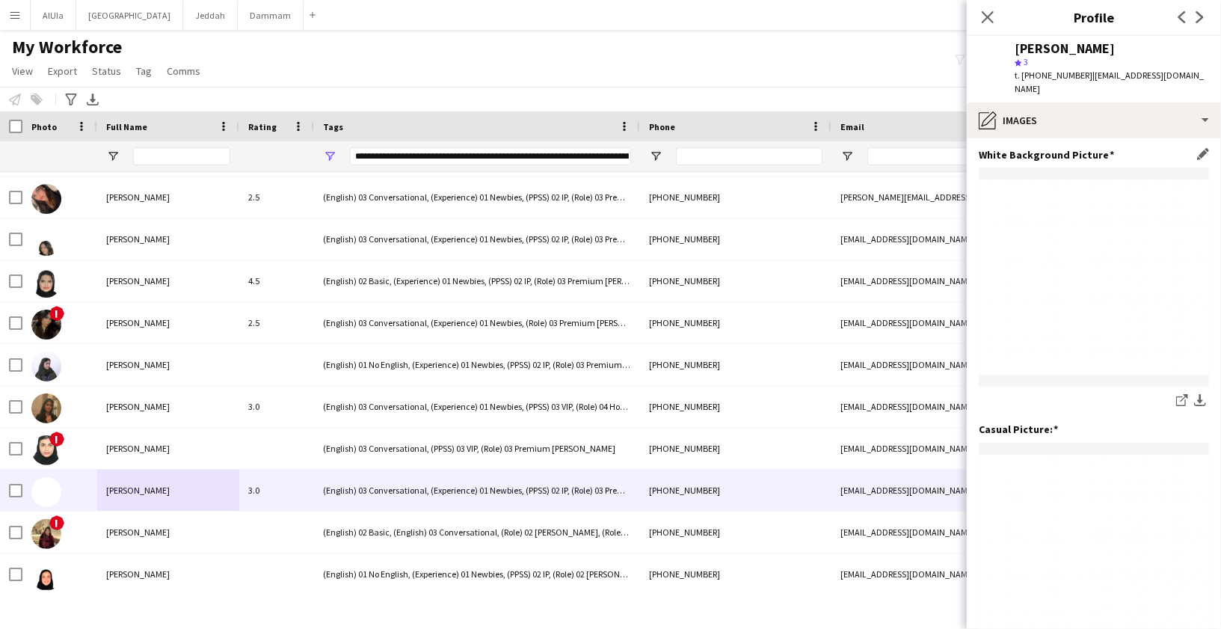
scroll to position [0, 0]
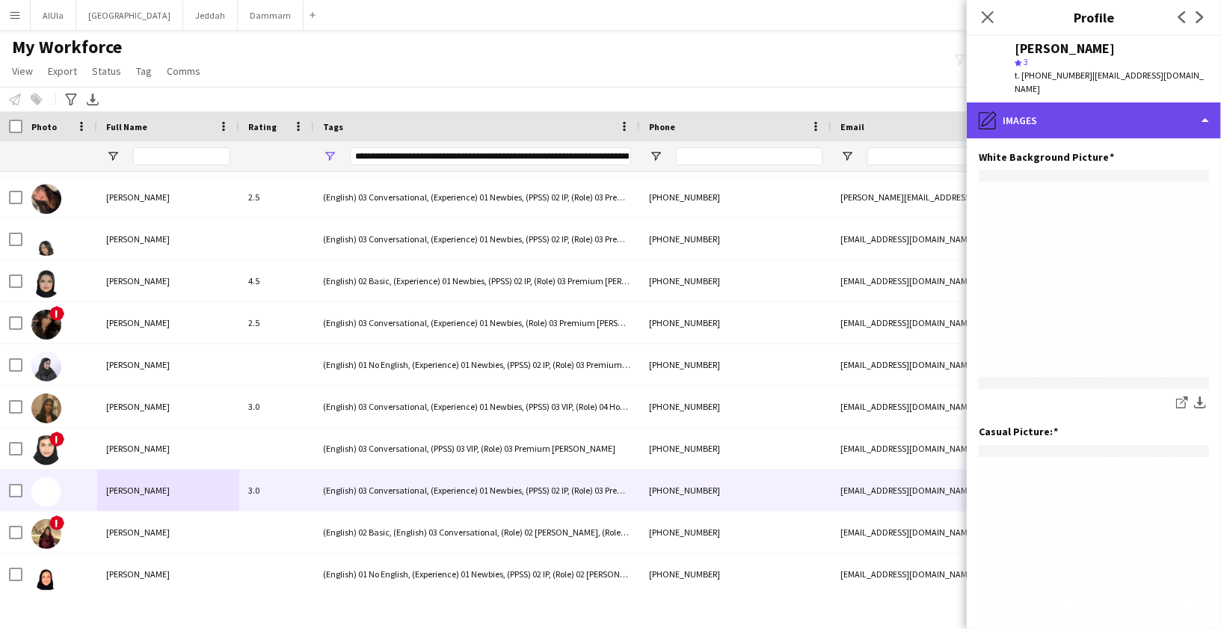
click at [1080, 114] on div "pencil4 Images" at bounding box center [1094, 120] width 254 height 36
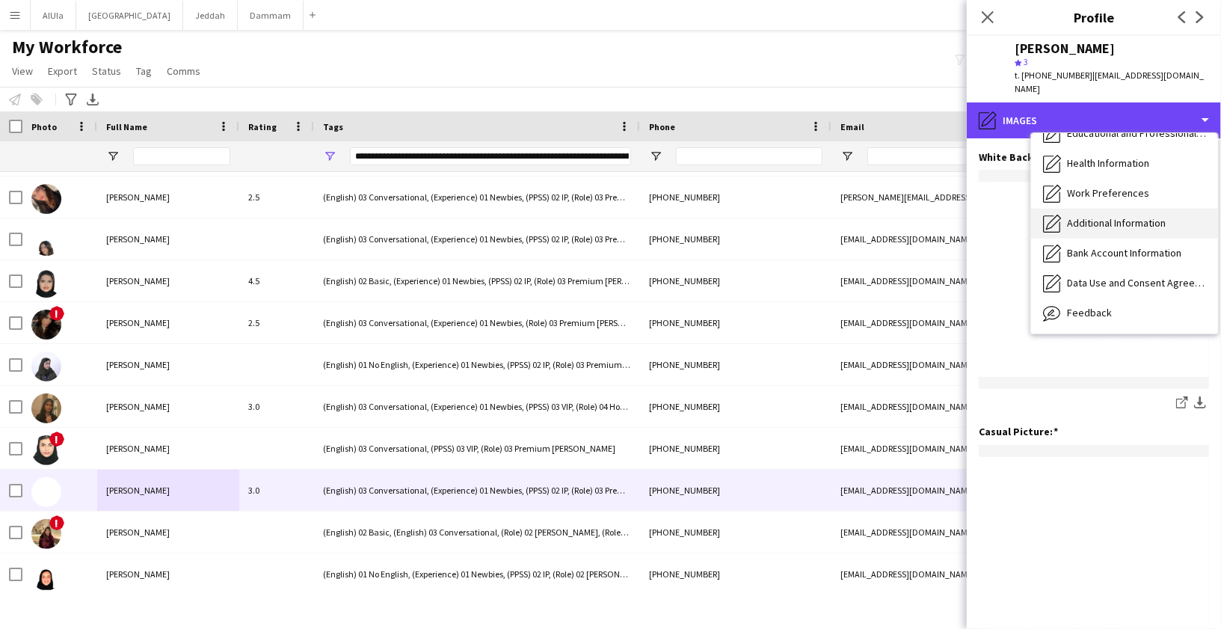
scroll to position [170, 0]
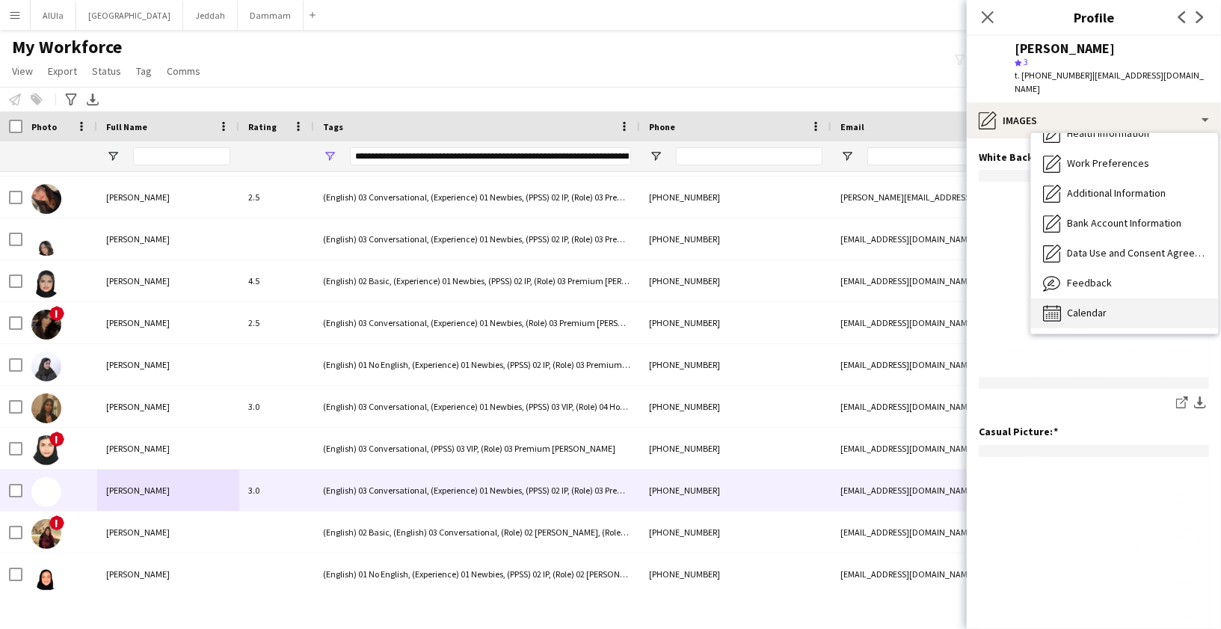
click at [1064, 298] on div "Calendar Calendar" at bounding box center [1124, 313] width 187 height 30
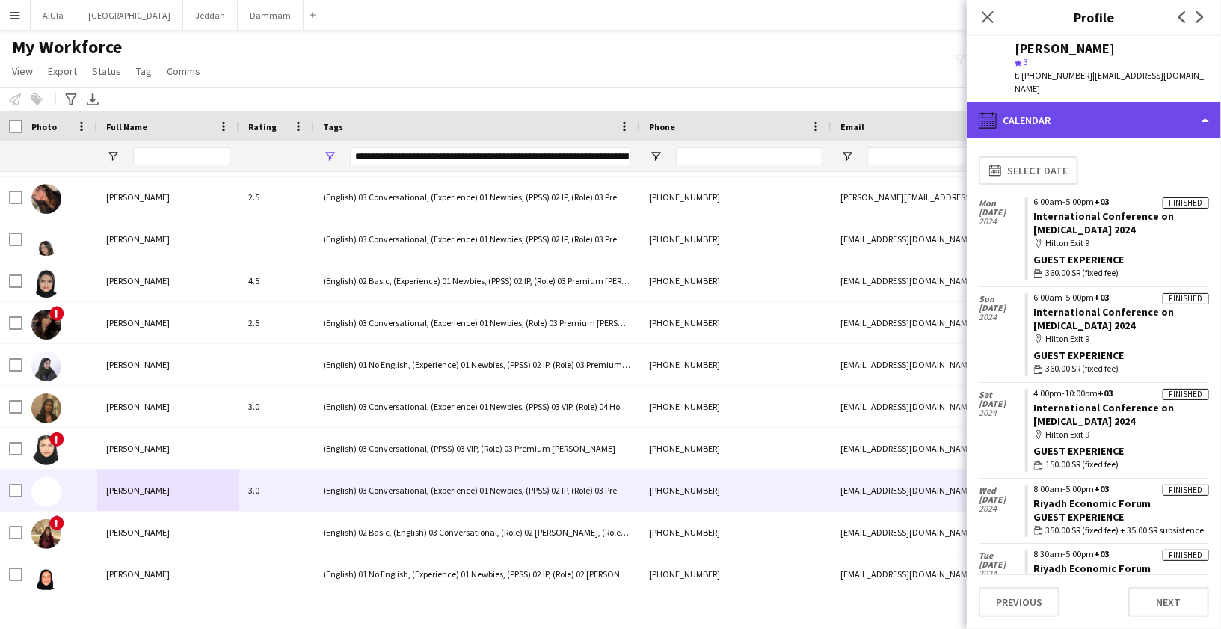
click at [1031, 102] on div "calendar-full Calendar" at bounding box center [1094, 120] width 254 height 36
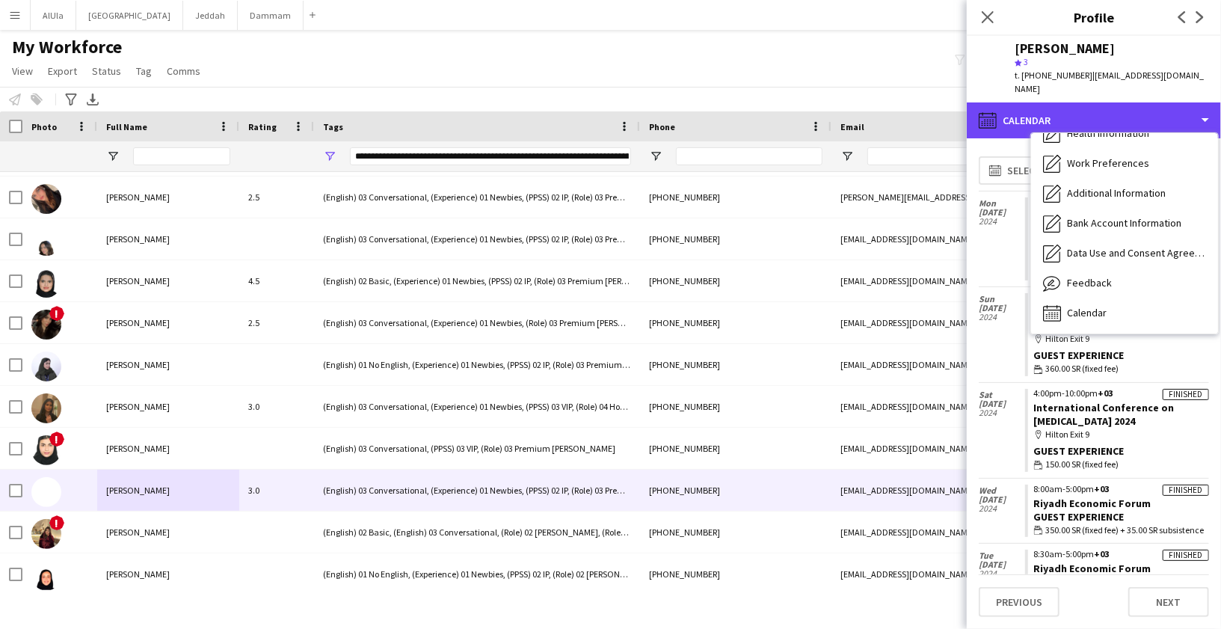
scroll to position [0, 0]
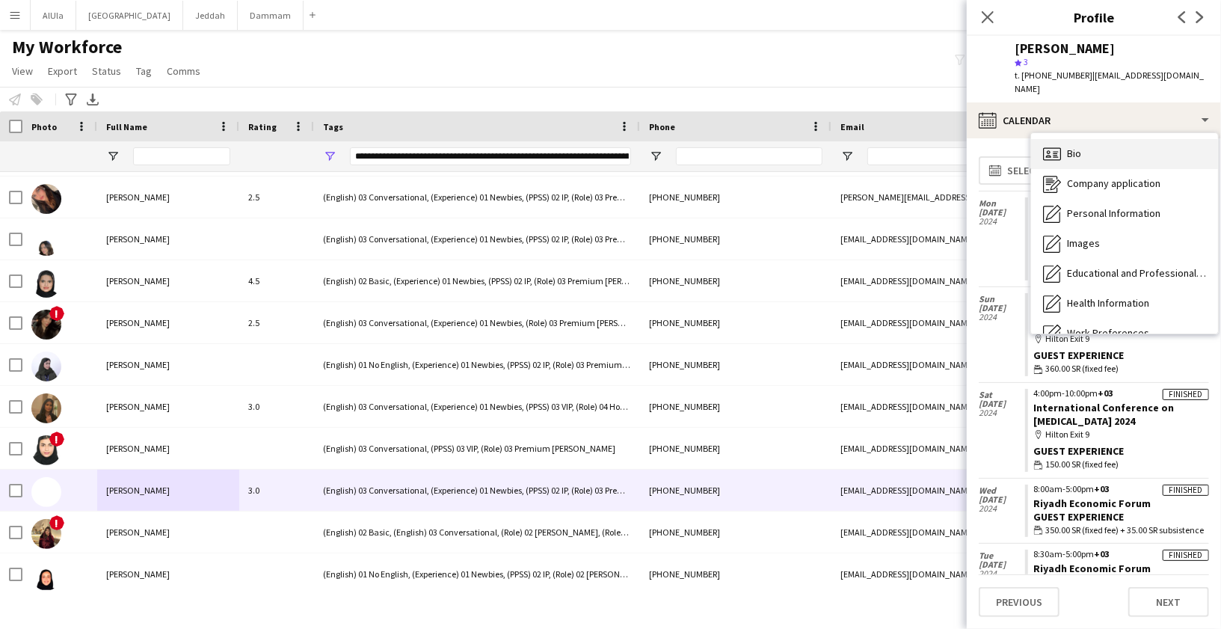
click at [1072, 147] on div "Bio Bio" at bounding box center [1124, 154] width 187 height 30
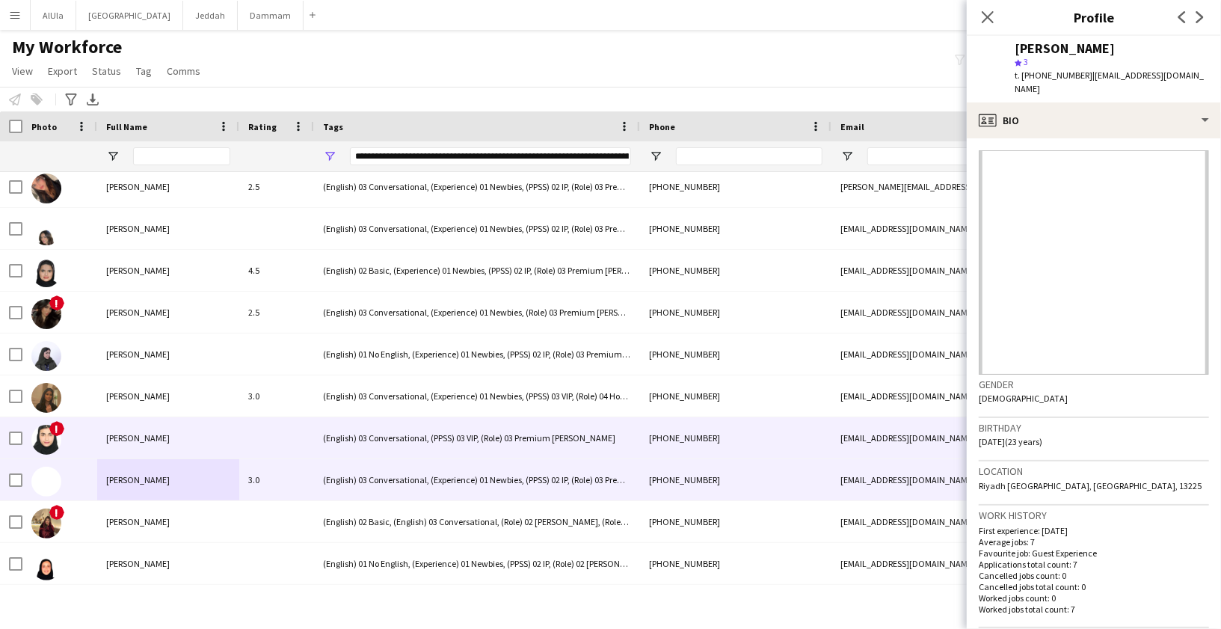
scroll to position [1743, 0]
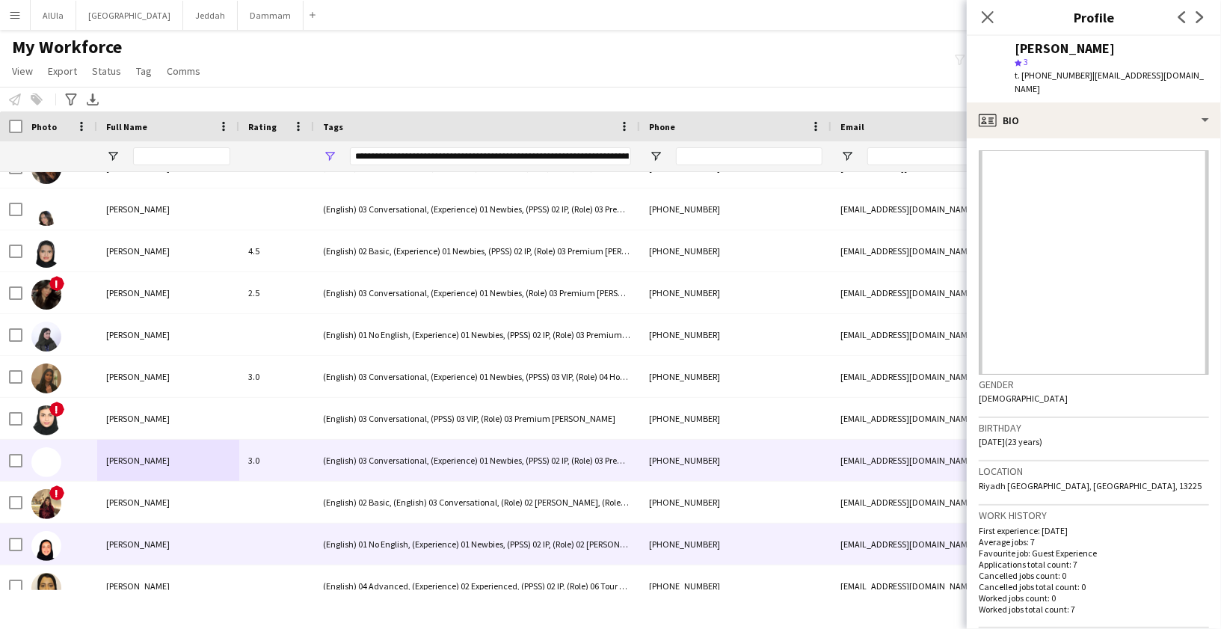
click at [148, 543] on span "[PERSON_NAME]" at bounding box center [138, 543] width 64 height 11
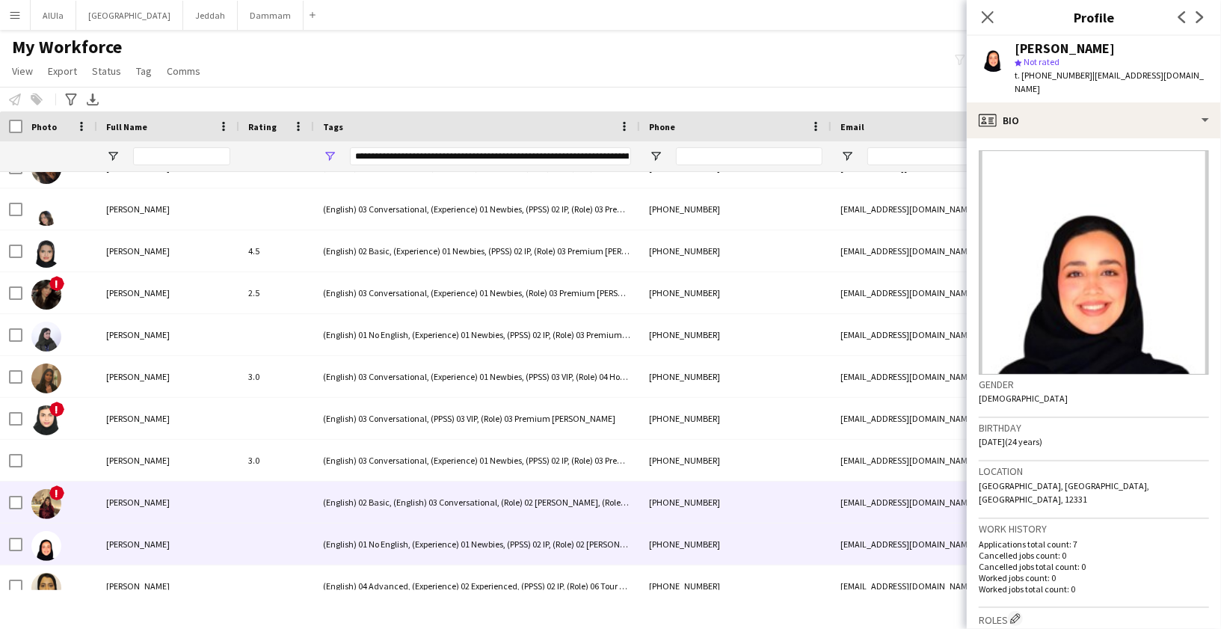
click at [143, 497] on span "[PERSON_NAME]" at bounding box center [138, 502] width 64 height 11
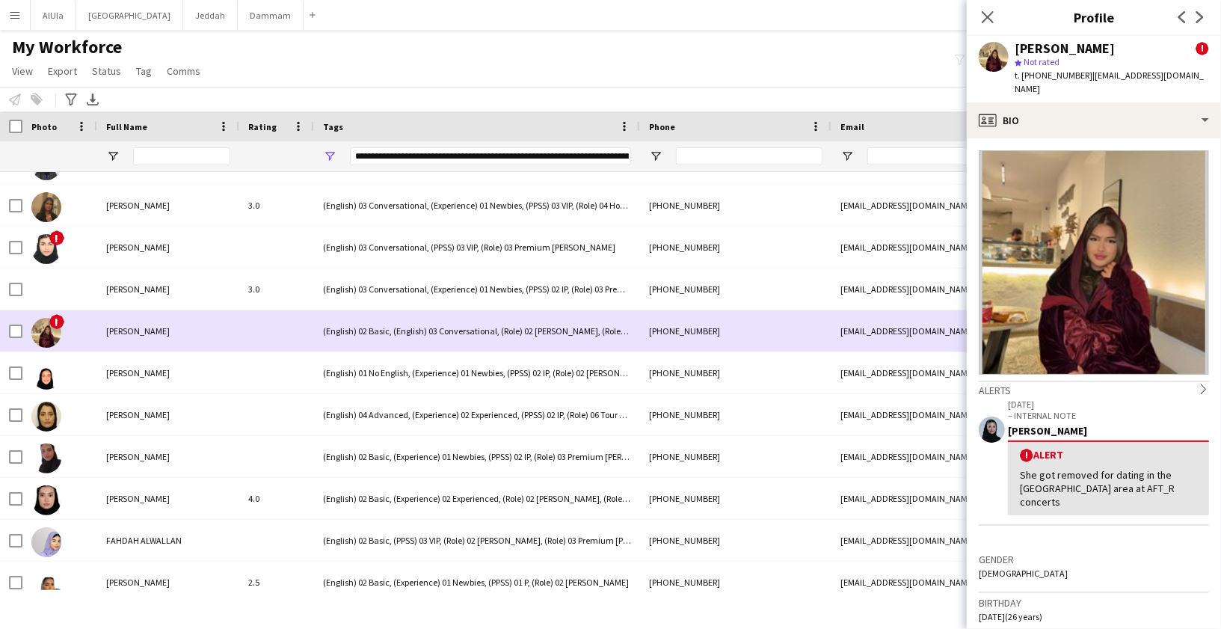
scroll to position [1952, 0]
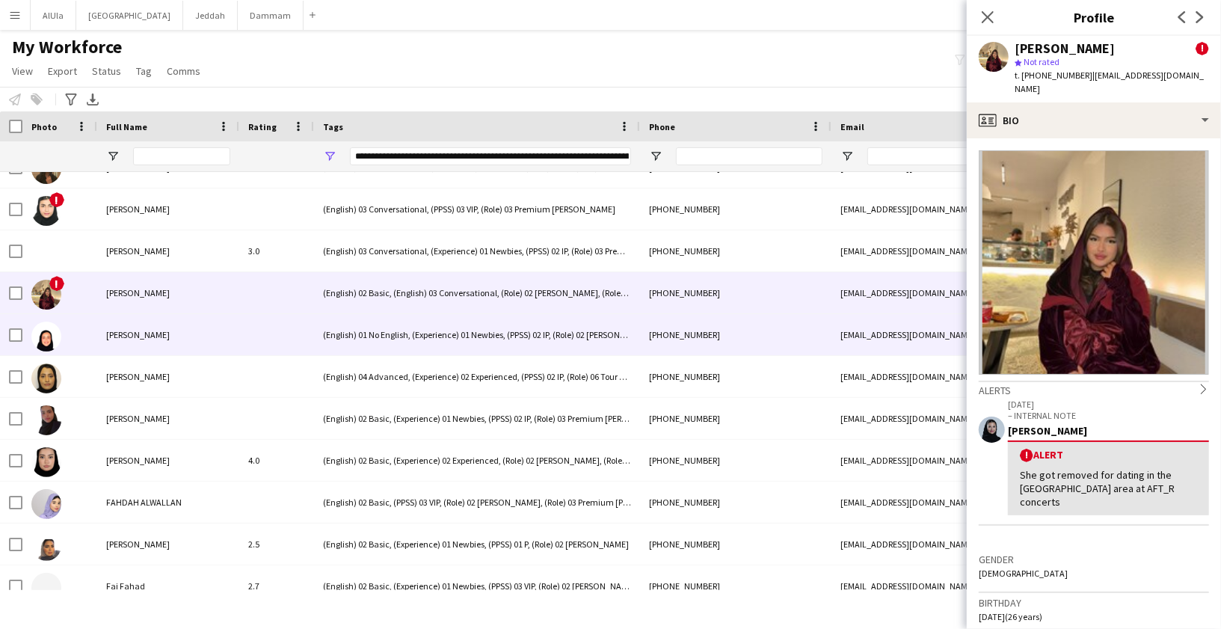
click at [168, 346] on div "[PERSON_NAME]" at bounding box center [168, 334] width 142 height 41
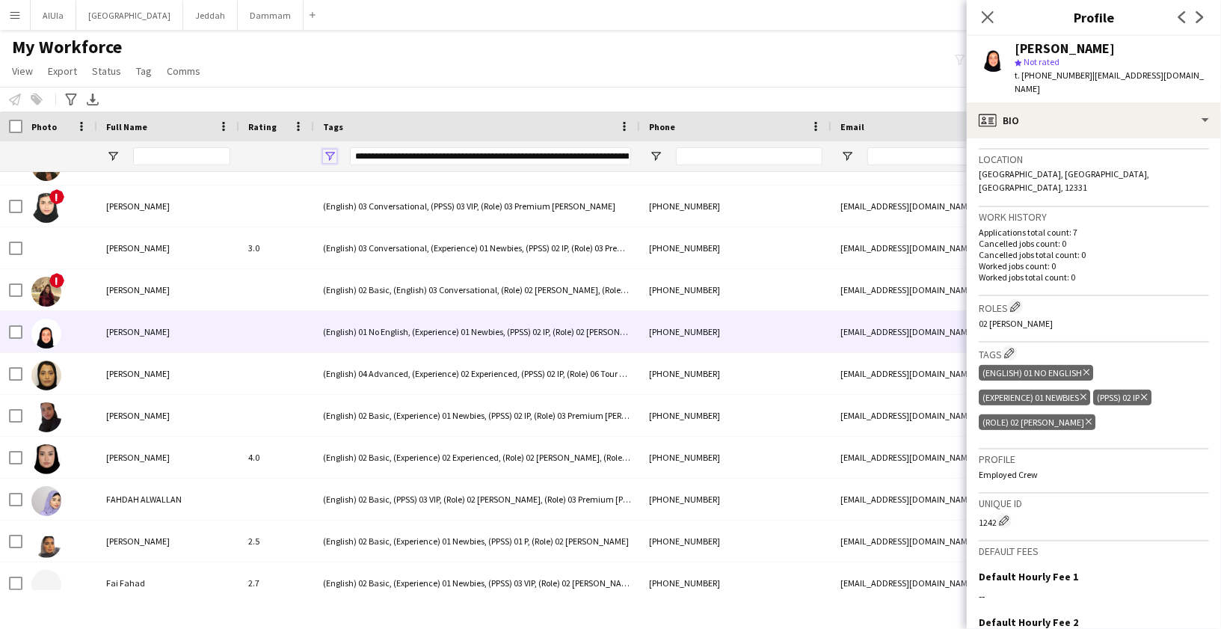
click at [331, 153] on span "Open Filter Menu" at bounding box center [329, 156] width 13 height 13
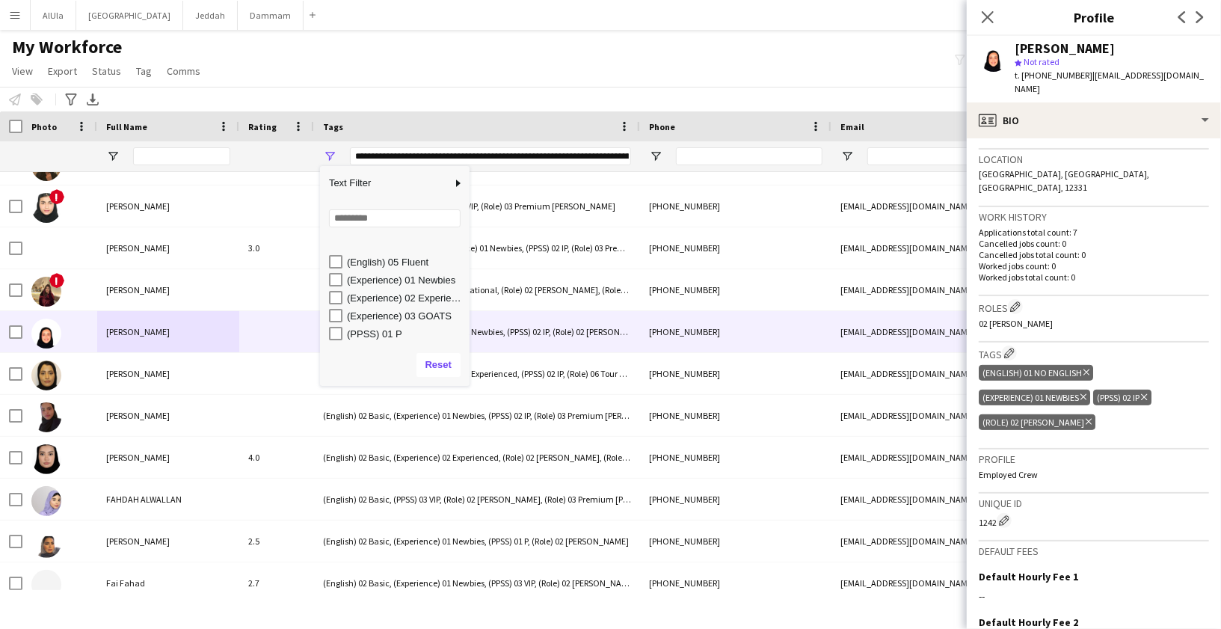
scroll to position [129, 0]
click at [534, 73] on div "My Workforce View Views Default view New view Update view Delete view Edit name…" at bounding box center [610, 61] width 1221 height 51
